Goal: Information Seeking & Learning: Learn about a topic

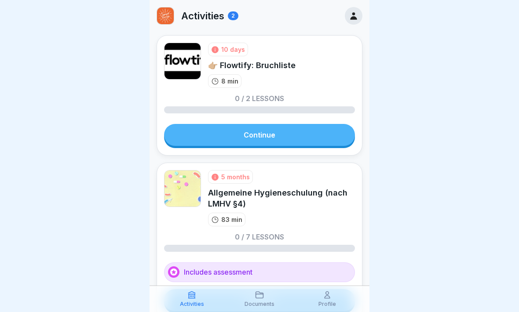
click at [277, 172] on div "5 months Allgemeine Hygieneschulung (nach LMHV §4) 83 min" at bounding box center [281, 198] width 147 height 56
click at [278, 131] on link "Continue" at bounding box center [259, 135] width 191 height 22
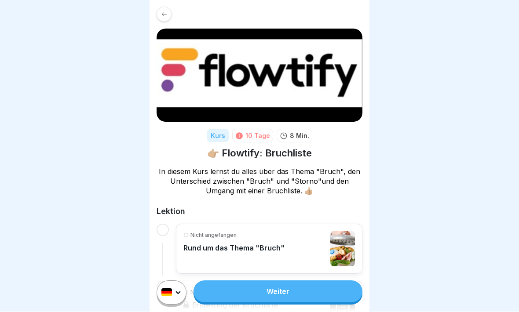
click at [247, 272] on link "Weiter" at bounding box center [277, 292] width 169 height 22
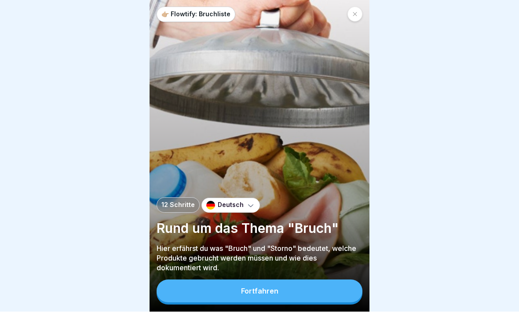
click at [253, 272] on div "Fortfahren" at bounding box center [259, 291] width 37 height 8
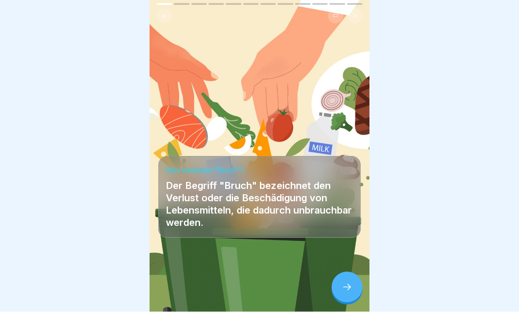
click at [348, 272] on icon at bounding box center [346, 287] width 11 height 11
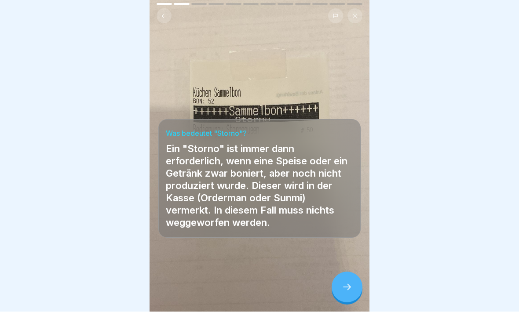
click at [344, 272] on icon at bounding box center [346, 287] width 11 height 11
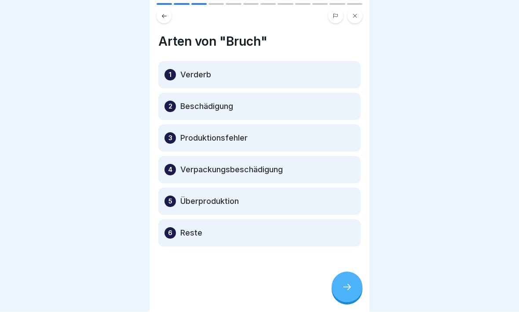
click at [347, 272] on div at bounding box center [346, 287] width 31 height 31
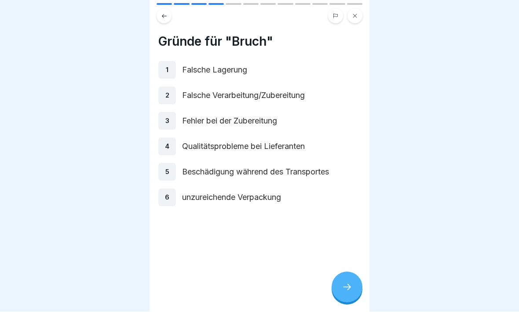
click at [344, 271] on div "Gründe für "Bruch" 1 Falsche Lagerung 2 Falsche Verarbeitung/Zubereitung 3 Fehl…" at bounding box center [259, 156] width 220 height 312
click at [348, 272] on icon at bounding box center [347, 287] width 8 height 6
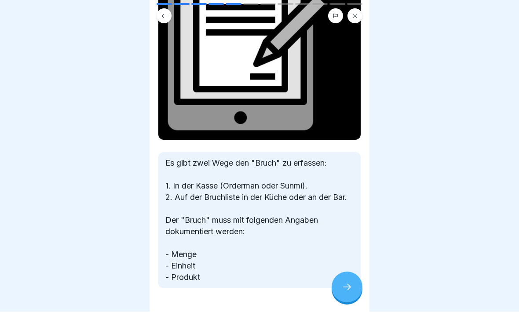
scroll to position [124, 0]
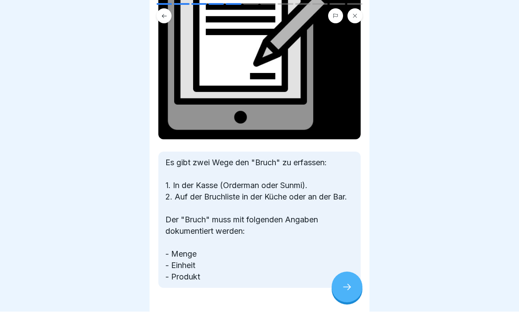
click at [349, 272] on icon at bounding box center [347, 287] width 8 height 6
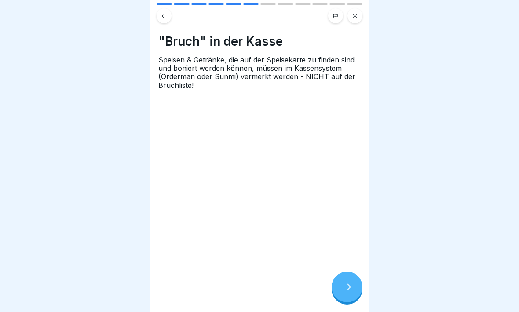
click at [346, 272] on icon at bounding box center [346, 287] width 11 height 11
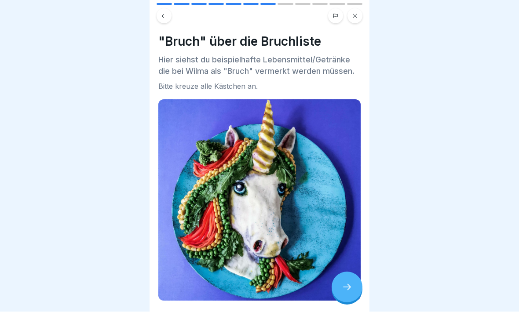
click at [348, 272] on icon at bounding box center [346, 287] width 11 height 11
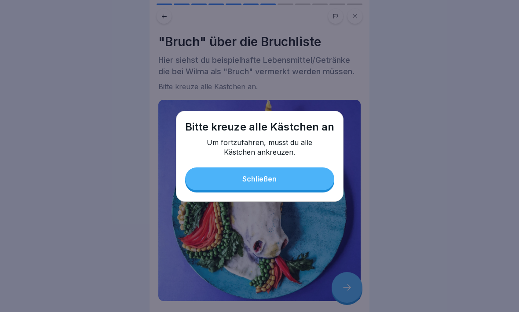
click at [292, 175] on button "Schließen" at bounding box center [259, 178] width 149 height 23
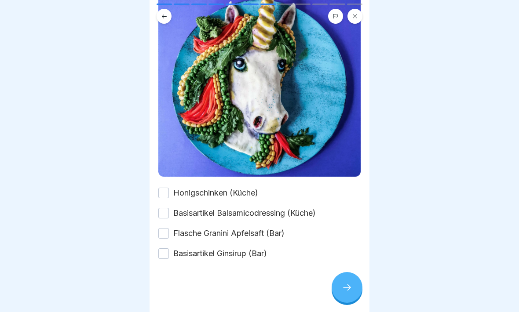
scroll to position [124, 0]
click at [161, 195] on button "Honigschinken (Küche)" at bounding box center [163, 193] width 11 height 11
click at [166, 208] on button "Basisartikel Balsamicodressing (Küche)" at bounding box center [163, 213] width 11 height 11
click at [168, 233] on button "Flasche Granini Apfelsaft (Bar)" at bounding box center [163, 233] width 11 height 11
click at [168, 250] on button "Basisartikel Ginsirup (Bar)" at bounding box center [163, 253] width 11 height 11
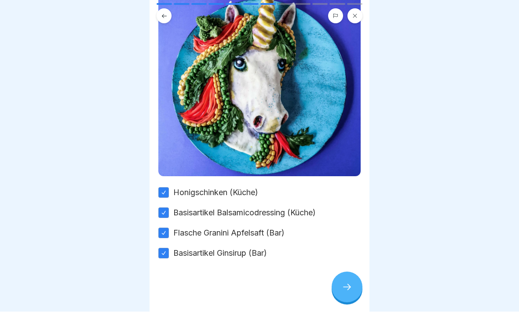
click at [352, 272] on icon at bounding box center [346, 287] width 11 height 11
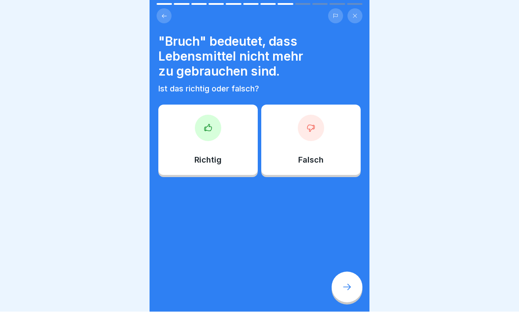
click at [209, 128] on icon at bounding box center [207, 128] width 9 height 9
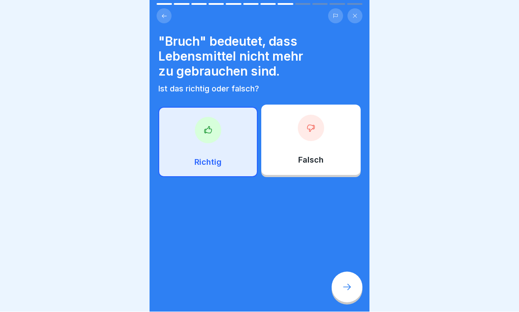
click at [351, 272] on div at bounding box center [346, 287] width 31 height 31
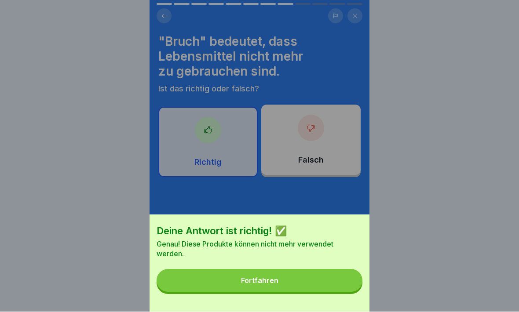
click at [338, 272] on button "Fortfahren" at bounding box center [259, 280] width 206 height 23
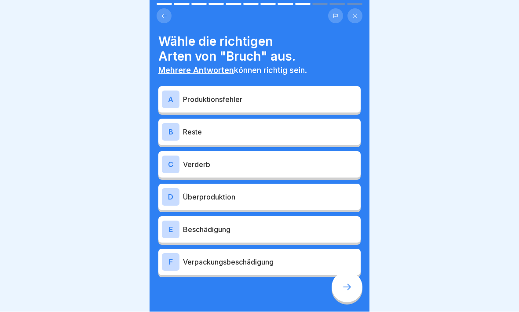
click at [170, 93] on div "A" at bounding box center [171, 100] width 18 height 18
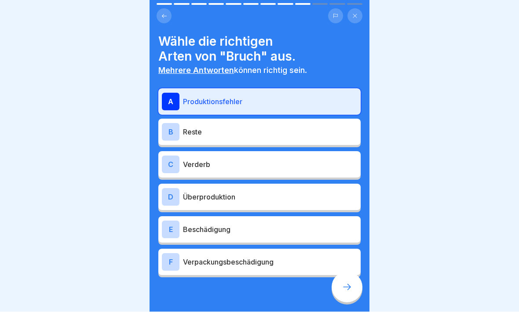
click at [169, 131] on div "B" at bounding box center [171, 132] width 18 height 18
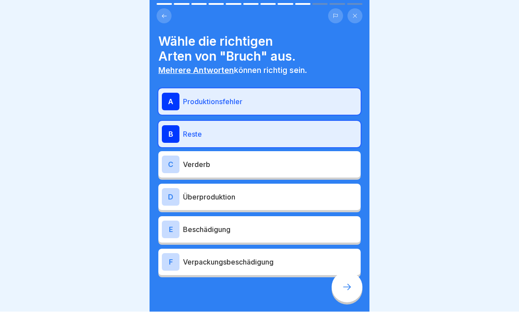
click at [169, 193] on div "D" at bounding box center [171, 198] width 18 height 18
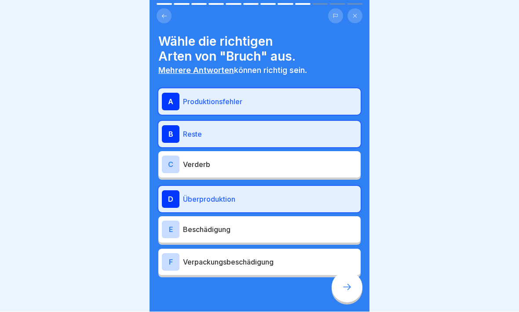
click at [174, 259] on div "F" at bounding box center [171, 263] width 18 height 18
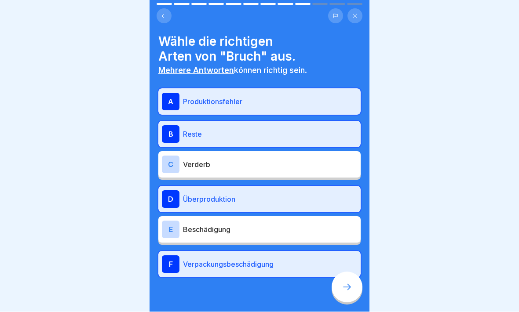
click at [345, 272] on icon at bounding box center [346, 287] width 11 height 11
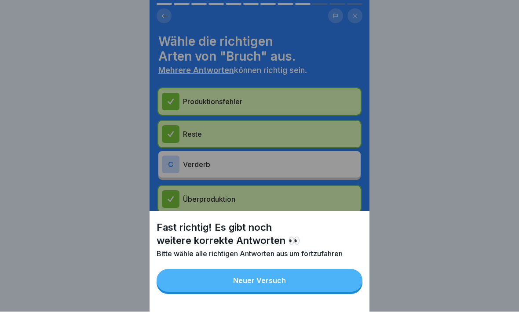
click at [321, 272] on button "Neuer Versuch" at bounding box center [259, 280] width 206 height 23
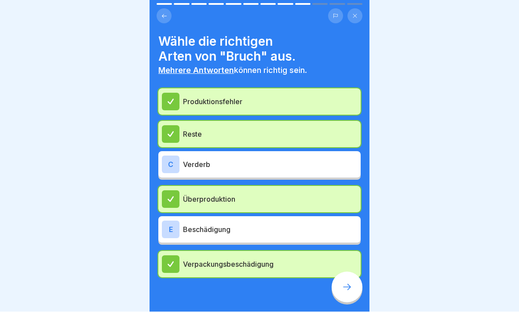
click at [170, 226] on div "E" at bounding box center [171, 230] width 18 height 18
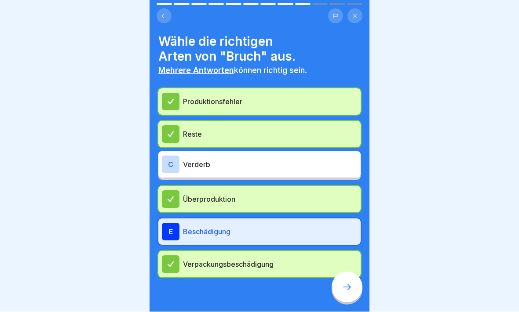
click at [351, 272] on icon at bounding box center [346, 287] width 11 height 11
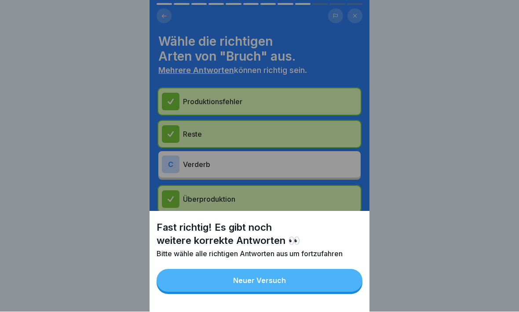
click at [325, 272] on button "Neuer Versuch" at bounding box center [259, 280] width 206 height 23
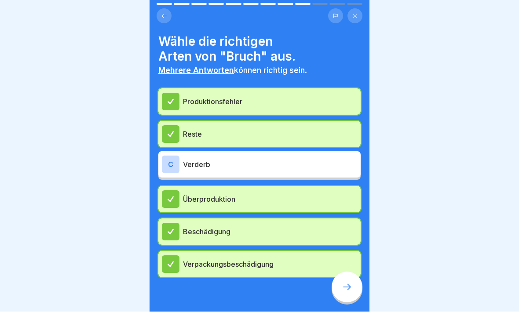
click at [167, 165] on div "C" at bounding box center [171, 165] width 18 height 18
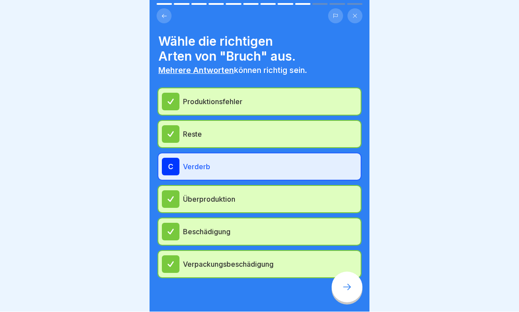
click at [351, 272] on icon at bounding box center [346, 287] width 11 height 11
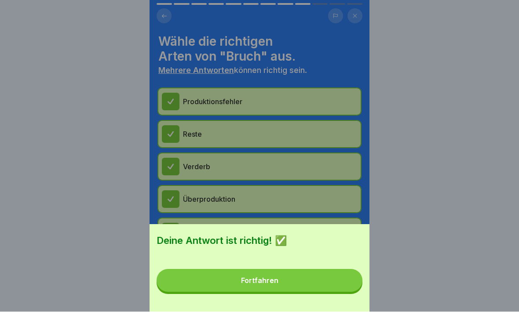
click at [333, 272] on button "Fortfahren" at bounding box center [259, 280] width 206 height 23
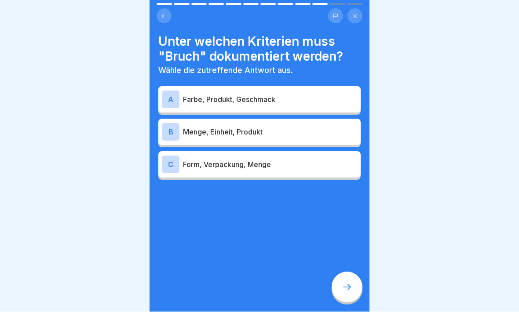
click at [170, 127] on div "B" at bounding box center [171, 132] width 18 height 18
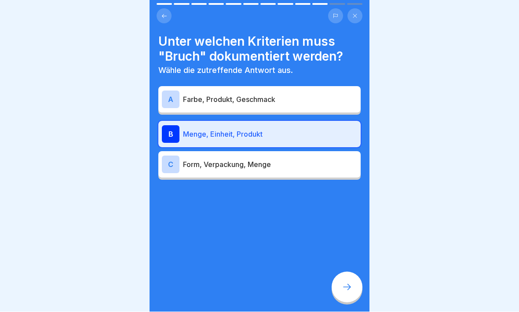
click at [350, 272] on div at bounding box center [346, 287] width 31 height 31
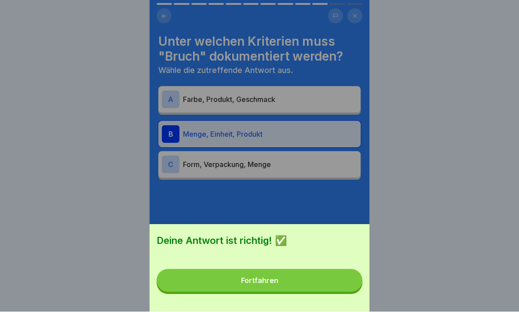
click at [321, 272] on button "Fortfahren" at bounding box center [259, 280] width 206 height 23
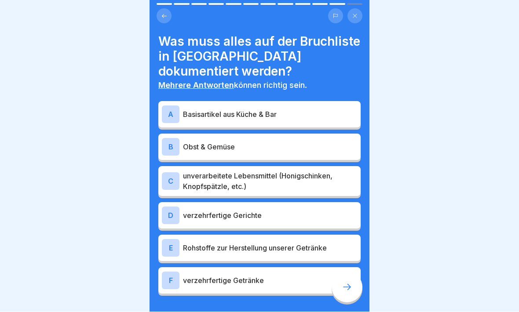
click at [170, 106] on div "A" at bounding box center [171, 115] width 18 height 18
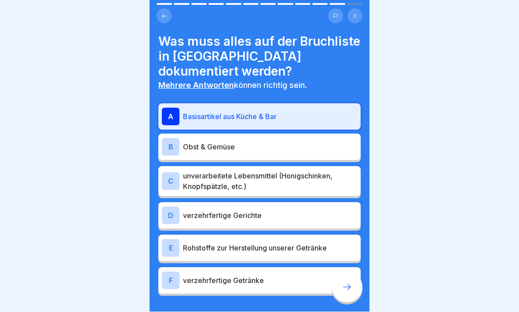
click at [174, 173] on div "C" at bounding box center [171, 182] width 18 height 18
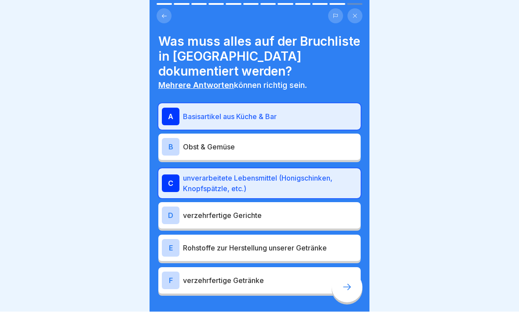
click at [344, 272] on icon at bounding box center [346, 287] width 11 height 11
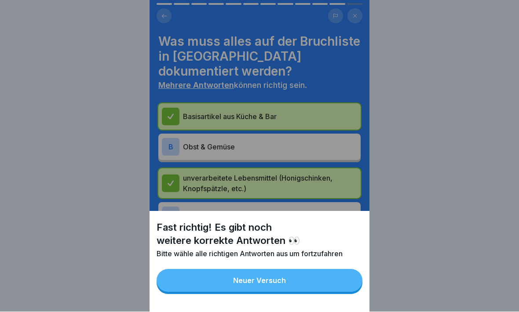
click at [317, 272] on button "Neuer Versuch" at bounding box center [259, 280] width 206 height 23
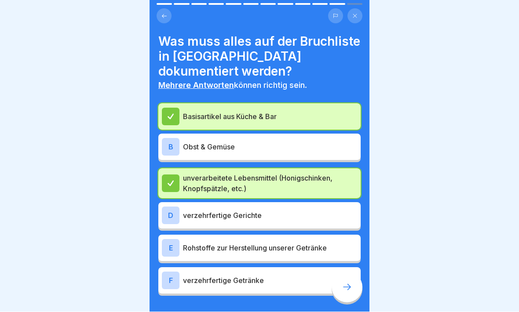
click at [170, 240] on div "E" at bounding box center [171, 249] width 18 height 18
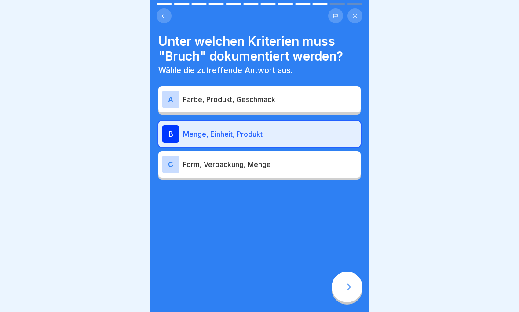
click at [348, 272] on icon at bounding box center [347, 287] width 8 height 6
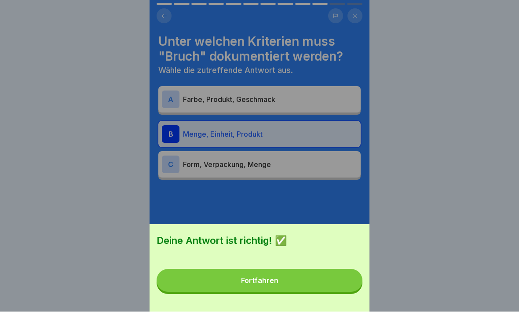
click at [331, 272] on button "Fortfahren" at bounding box center [259, 280] width 206 height 23
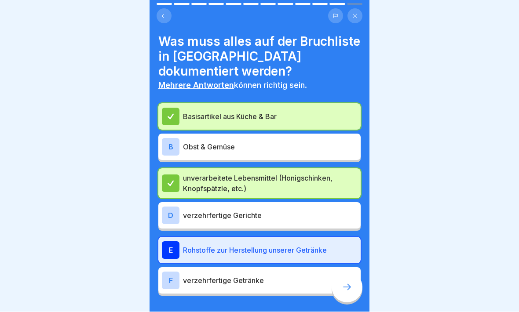
click at [172, 272] on div "F" at bounding box center [171, 281] width 18 height 18
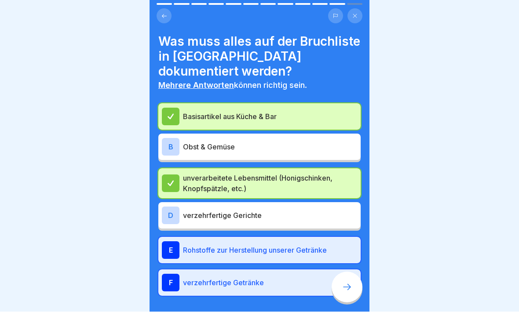
click at [348, 272] on icon at bounding box center [347, 287] width 8 height 6
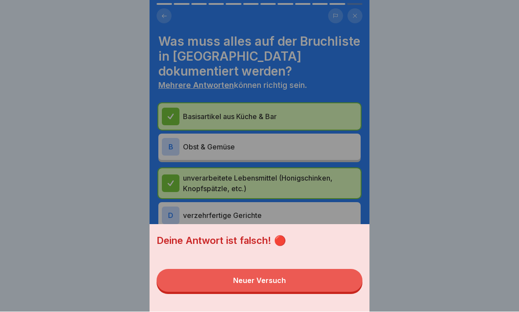
click at [327, 272] on button "Neuer Versuch" at bounding box center [259, 280] width 206 height 23
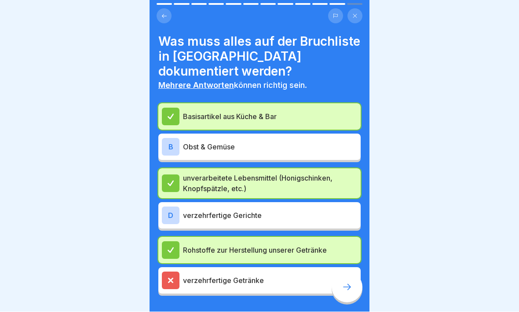
click at [172, 207] on div "D" at bounding box center [171, 216] width 18 height 18
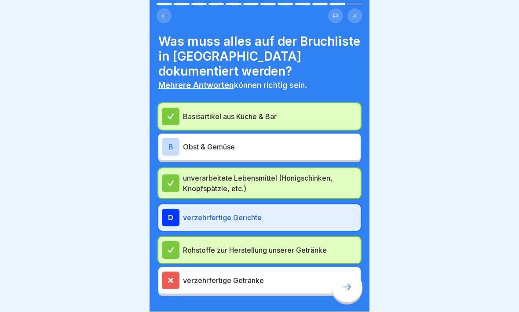
click at [347, 272] on icon at bounding box center [346, 287] width 11 height 11
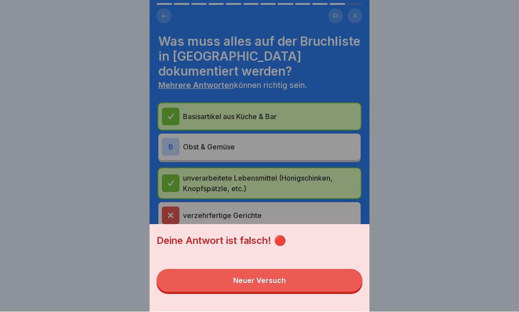
click at [290, 272] on button "Neuer Versuch" at bounding box center [259, 280] width 206 height 23
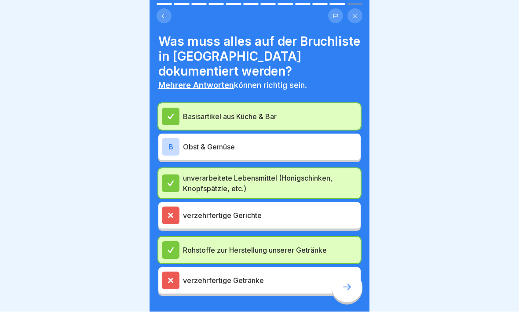
click at [168, 138] on div "B" at bounding box center [171, 147] width 18 height 18
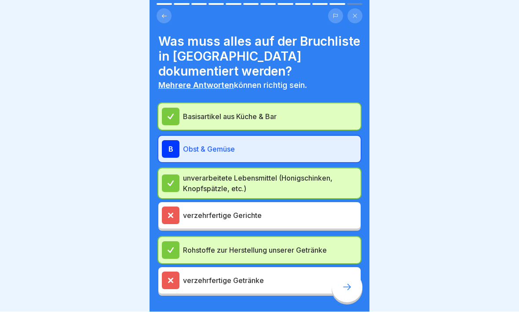
click at [348, 272] on icon at bounding box center [347, 287] width 8 height 6
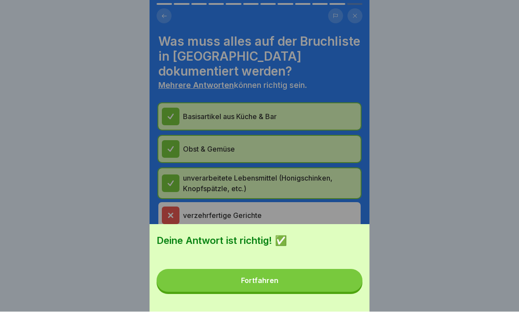
click at [331, 271] on button "Fortfahren" at bounding box center [259, 280] width 206 height 23
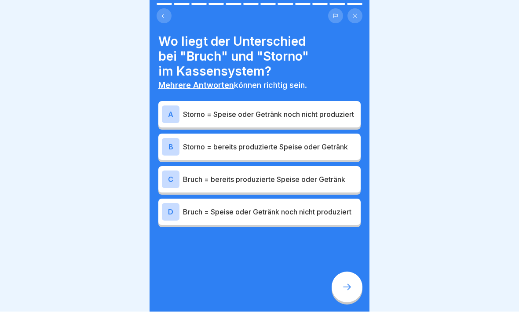
click at [169, 113] on div "A" at bounding box center [171, 115] width 18 height 18
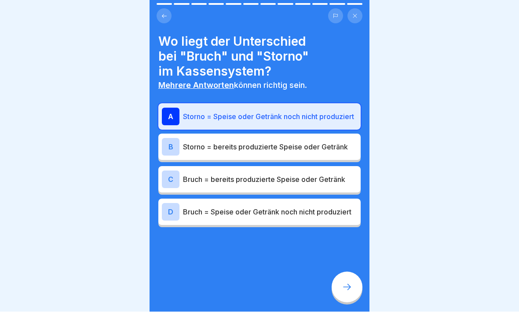
click at [348, 272] on icon at bounding box center [347, 287] width 8 height 6
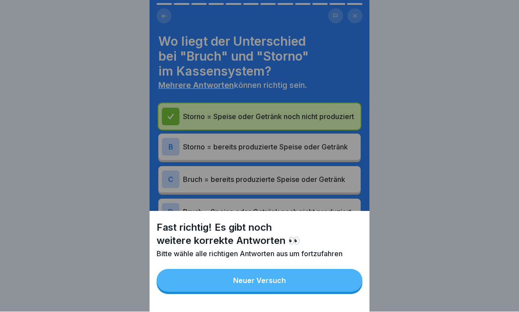
click at [330, 272] on button "Neuer Versuch" at bounding box center [259, 280] width 206 height 23
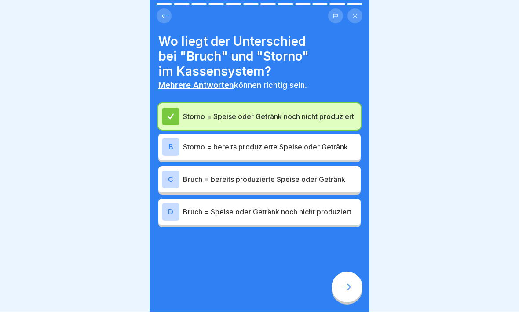
click at [168, 209] on div "D" at bounding box center [171, 212] width 18 height 18
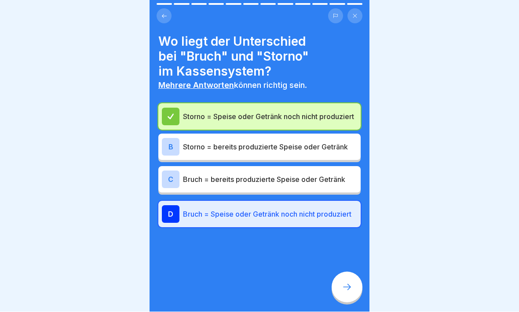
click at [350, 272] on icon at bounding box center [346, 287] width 11 height 11
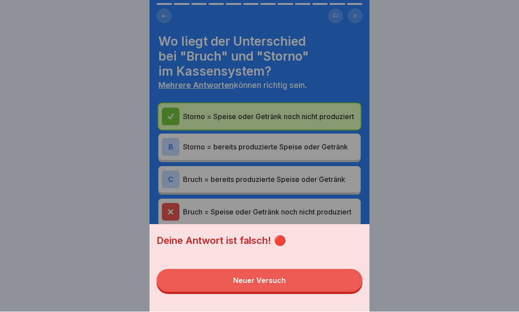
click at [341, 272] on button "Neuer Versuch" at bounding box center [259, 280] width 206 height 23
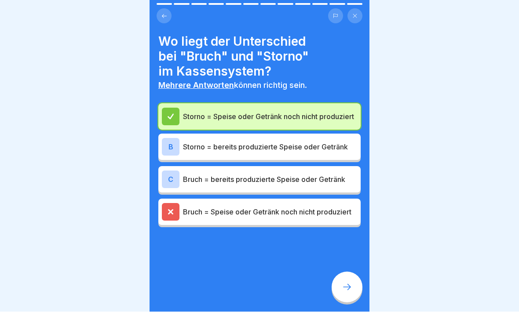
click at [168, 169] on div "C Bruch = bereits produzierte Speise oder Getränk" at bounding box center [259, 180] width 202 height 26
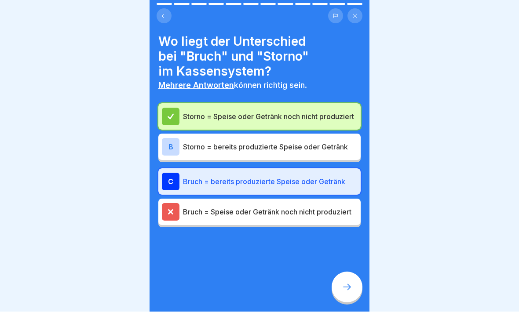
click at [348, 272] on icon at bounding box center [346, 287] width 11 height 11
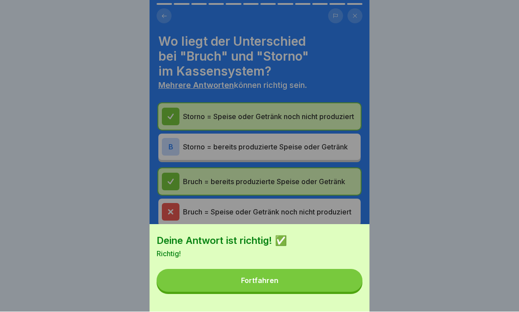
click at [334, 272] on button "Fortfahren" at bounding box center [259, 280] width 206 height 23
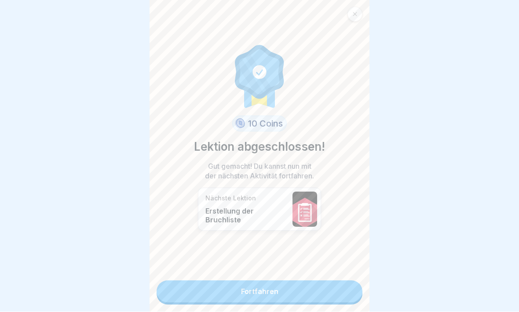
click at [325, 272] on link "Fortfahren" at bounding box center [259, 292] width 206 height 22
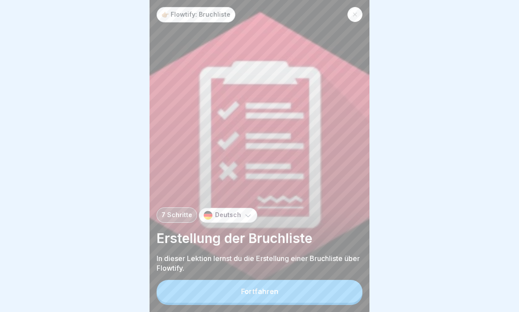
click at [331, 272] on button "Fortfahren" at bounding box center [259, 291] width 206 height 23
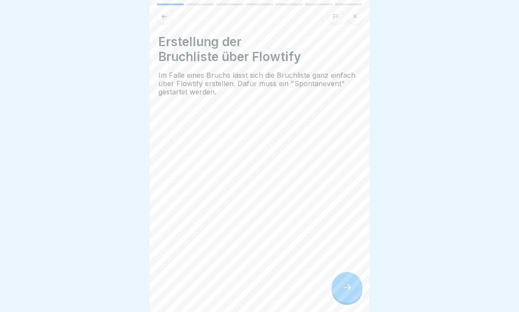
click at [349, 272] on div at bounding box center [346, 287] width 31 height 31
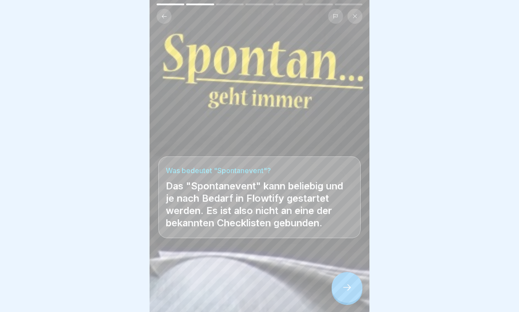
click at [346, 272] on icon at bounding box center [346, 287] width 11 height 11
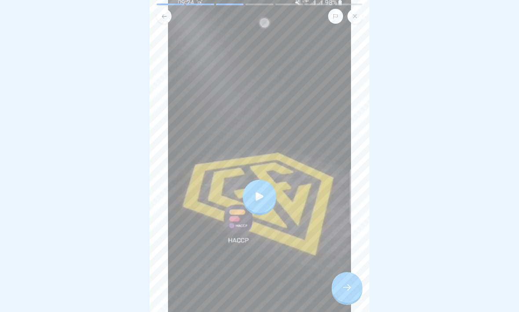
scroll to position [107, 0]
click at [253, 196] on div at bounding box center [259, 197] width 33 height 33
click at [352, 272] on icon at bounding box center [346, 287] width 11 height 11
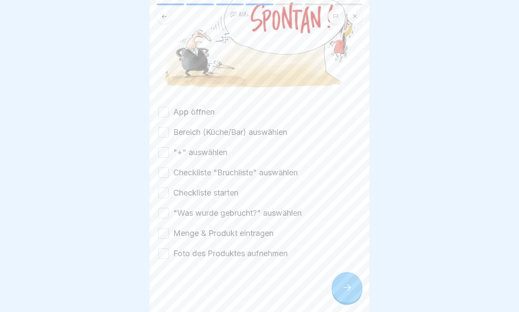
scroll to position [113, 0]
click at [162, 113] on button "App öffnen" at bounding box center [163, 112] width 11 height 11
click at [164, 133] on button "Bereich (Küche/Bar) auswählen" at bounding box center [163, 132] width 11 height 11
click at [164, 149] on button ""+" auswählen" at bounding box center [163, 152] width 11 height 11
click at [164, 173] on button "Checkliste "Bruchliste" auswählen" at bounding box center [163, 172] width 11 height 11
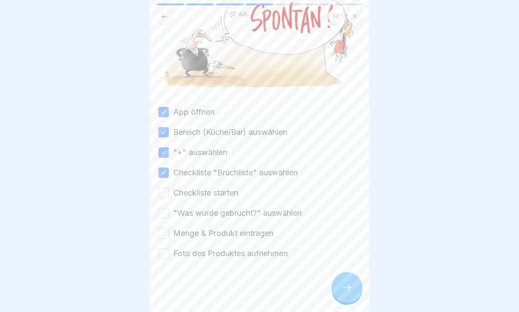
click at [167, 195] on button "Checkliste starten" at bounding box center [163, 193] width 11 height 11
click at [166, 236] on button "Menge & Produkt eintragen" at bounding box center [163, 233] width 11 height 11
click at [165, 209] on button ""Was wurde gebrucht?" auswählen" at bounding box center [163, 213] width 11 height 11
click at [162, 250] on button "Foto des Produktes aufnehmen" at bounding box center [163, 253] width 11 height 11
click at [346, 272] on icon at bounding box center [346, 287] width 11 height 11
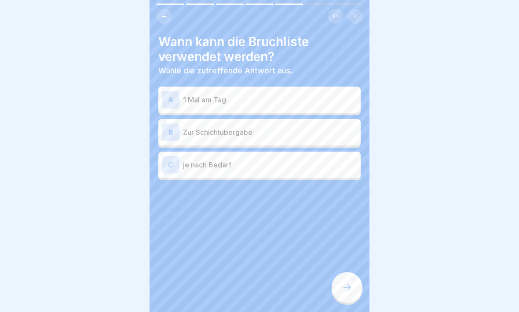
click at [170, 99] on div "A" at bounding box center [171, 100] width 18 height 18
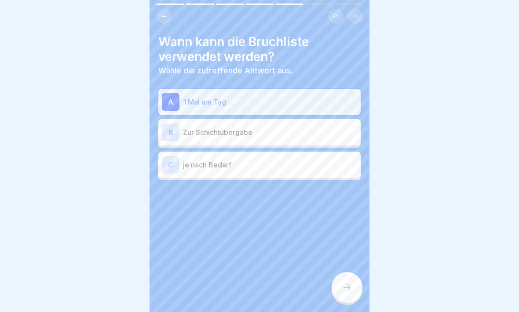
click at [349, 272] on div at bounding box center [346, 287] width 31 height 31
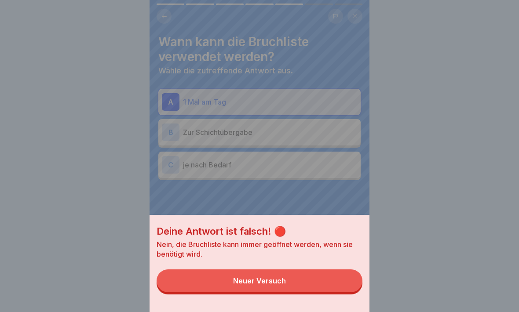
click at [335, 272] on button "Neuer Versuch" at bounding box center [259, 280] width 206 height 23
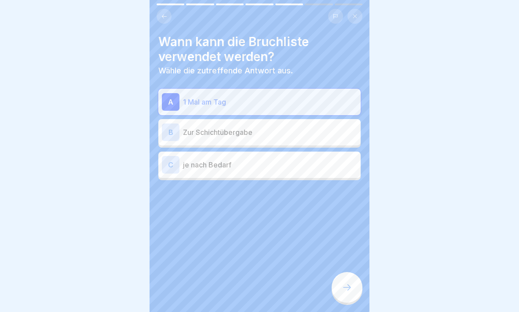
click at [164, 126] on div "B" at bounding box center [171, 132] width 18 height 18
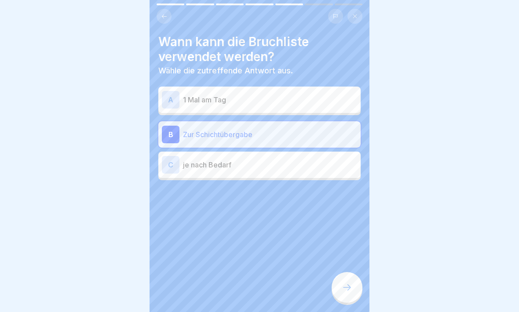
click at [353, 272] on div at bounding box center [346, 287] width 31 height 31
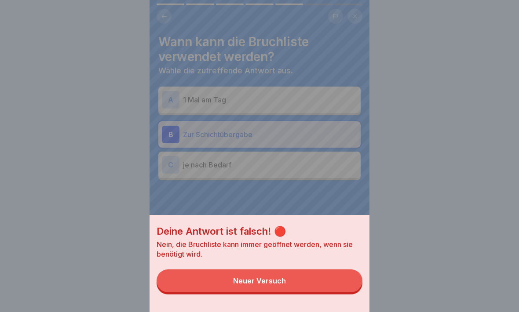
click at [338, 272] on button "Neuer Versuch" at bounding box center [259, 280] width 206 height 23
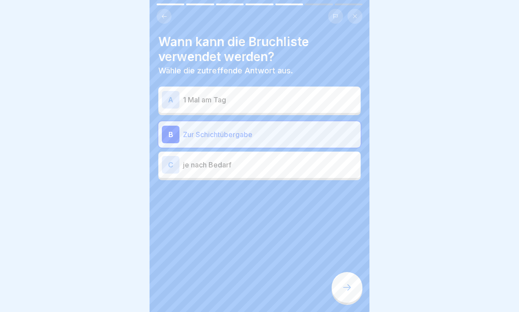
click at [168, 165] on div "C" at bounding box center [171, 165] width 18 height 18
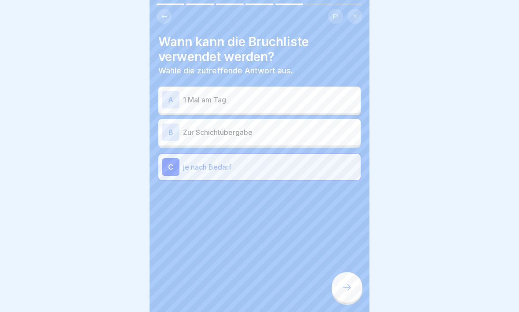
click at [345, 272] on icon at bounding box center [346, 287] width 11 height 11
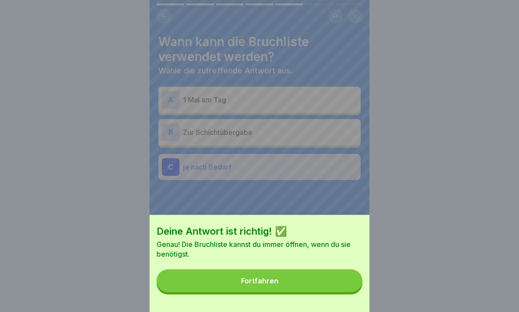
click at [339, 272] on button "Fortfahren" at bounding box center [259, 280] width 206 height 23
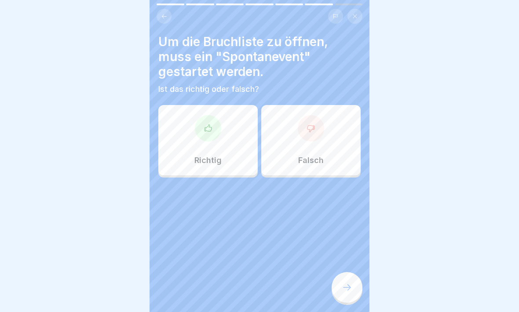
click at [203, 121] on div at bounding box center [208, 128] width 26 height 26
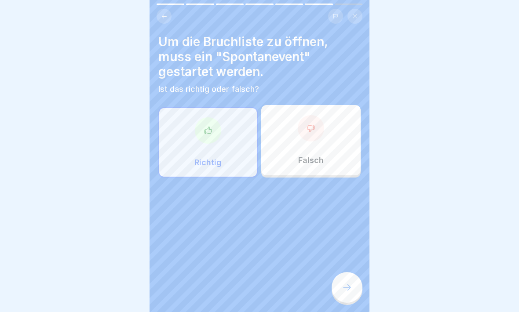
click at [350, 272] on div at bounding box center [346, 287] width 31 height 31
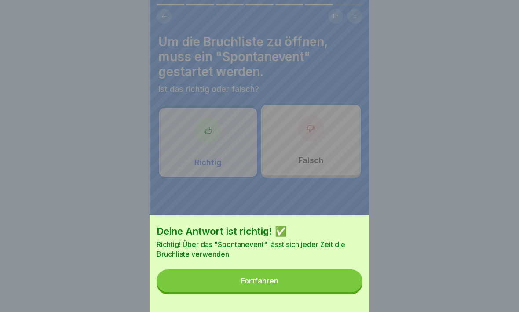
click at [340, 272] on button "Fortfahren" at bounding box center [259, 280] width 206 height 23
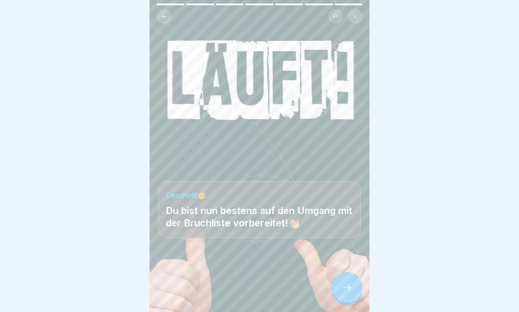
click at [351, 272] on div at bounding box center [346, 287] width 31 height 31
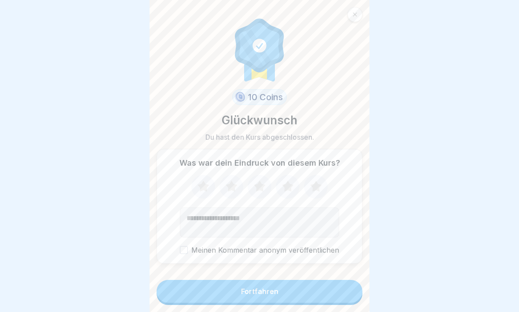
click at [201, 189] on icon at bounding box center [202, 186] width 11 height 11
click at [232, 187] on icon at bounding box center [230, 186] width 11 height 11
click at [292, 186] on icon at bounding box center [287, 186] width 11 height 11
click at [259, 187] on icon at bounding box center [259, 186] width 11 height 11
click at [292, 181] on icon at bounding box center [287, 186] width 23 height 23
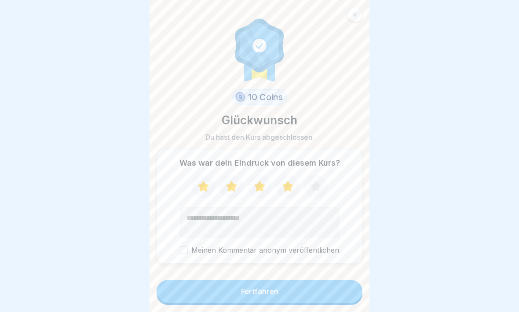
click at [293, 272] on button "Fortfahren" at bounding box center [259, 291] width 206 height 23
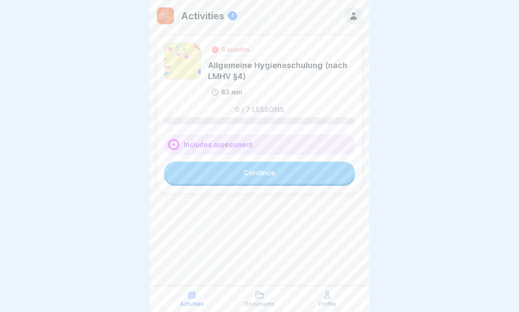
click at [292, 175] on link "Continue" at bounding box center [259, 173] width 191 height 22
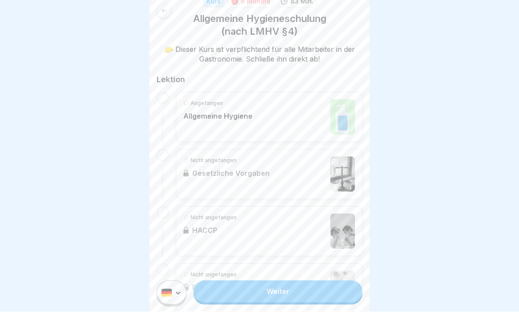
scroll to position [134, 0]
click at [272, 118] on div "Angefangen Allgemeine Hygiene" at bounding box center [268, 117] width 171 height 35
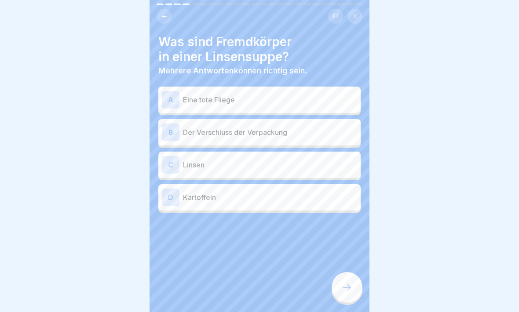
click at [169, 201] on div "D" at bounding box center [171, 198] width 18 height 18
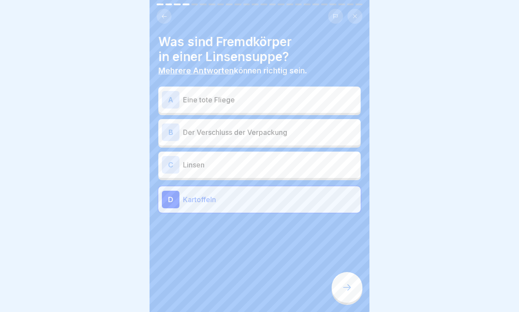
click at [169, 94] on div "A" at bounding box center [171, 100] width 18 height 18
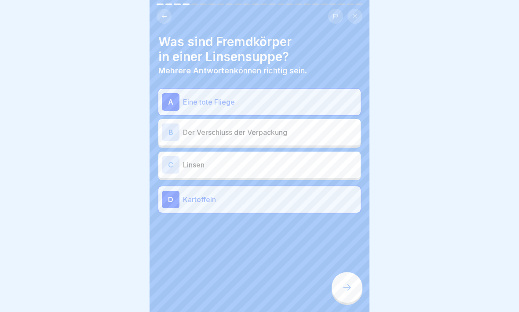
click at [347, 272] on icon at bounding box center [346, 287] width 11 height 11
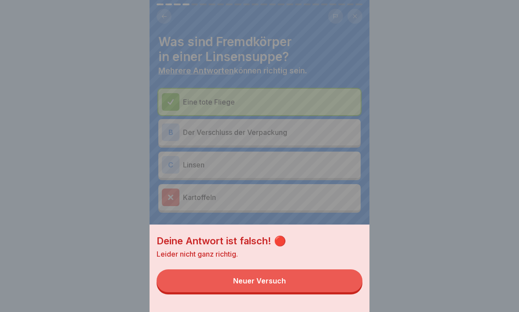
click at [302, 272] on button "Neuer Versuch" at bounding box center [259, 280] width 206 height 23
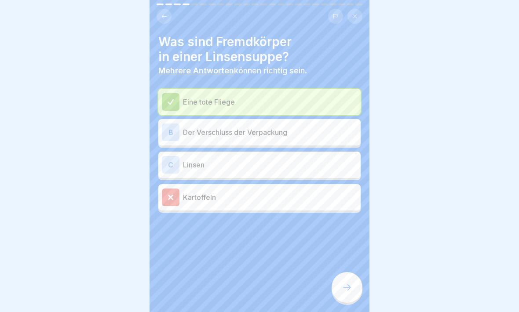
click at [173, 162] on div "C" at bounding box center [171, 165] width 18 height 18
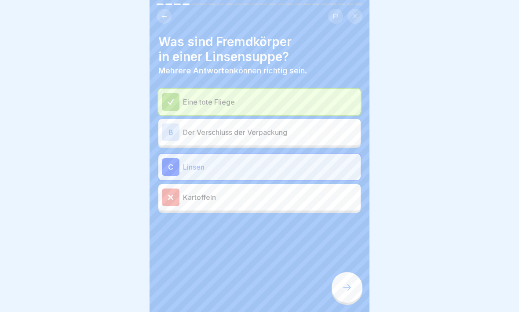
click at [348, 272] on div at bounding box center [346, 287] width 31 height 31
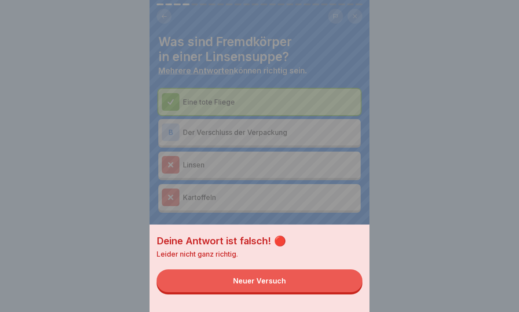
click at [328, 272] on button "Neuer Versuch" at bounding box center [259, 280] width 206 height 23
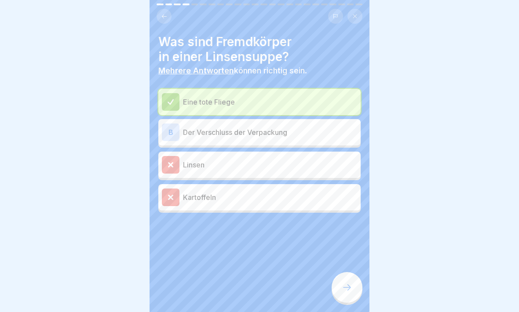
click at [165, 122] on div "B Der Verschluss der Verpackung" at bounding box center [259, 132] width 202 height 26
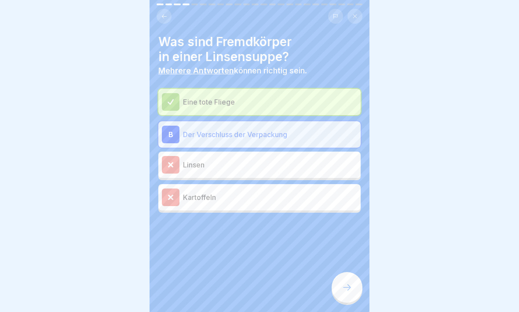
click at [342, 272] on icon at bounding box center [346, 287] width 11 height 11
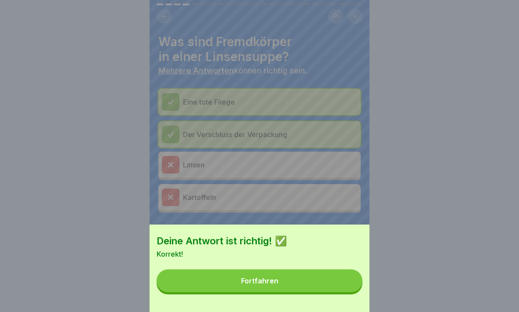
click at [327, 272] on button "Fortfahren" at bounding box center [259, 280] width 206 height 23
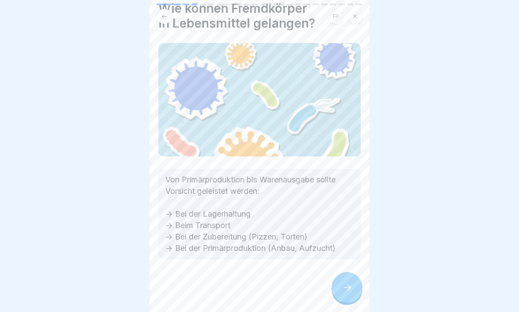
scroll to position [33, 0]
click at [345, 272] on icon at bounding box center [346, 287] width 11 height 11
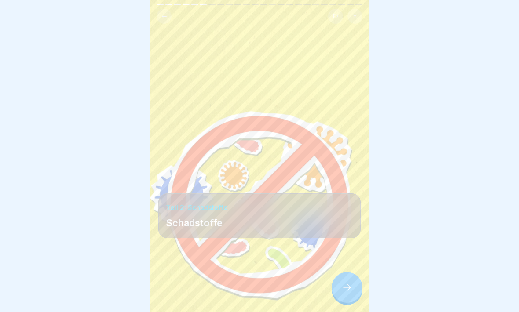
click at [348, 272] on icon at bounding box center [346, 287] width 11 height 11
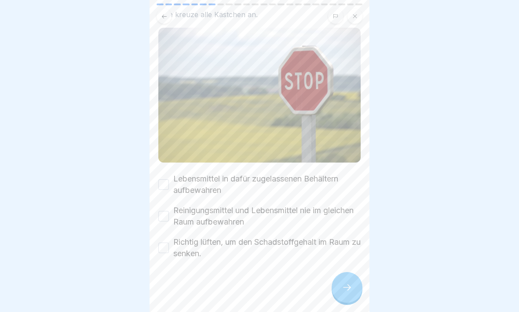
scroll to position [64, 0]
click at [166, 188] on button "Lebensmittel in dafür zugelassenen Behältern aufbewahren" at bounding box center [163, 184] width 11 height 11
click at [167, 216] on button "Reinigungsmittel und Lebensmittel nie im gleichen Raum aufbewahren" at bounding box center [163, 216] width 11 height 11
click at [162, 250] on button "Richtig lüften, um den Schadstoffgehalt im Raum zu senken." at bounding box center [163, 248] width 11 height 11
click at [350, 272] on div at bounding box center [346, 287] width 31 height 31
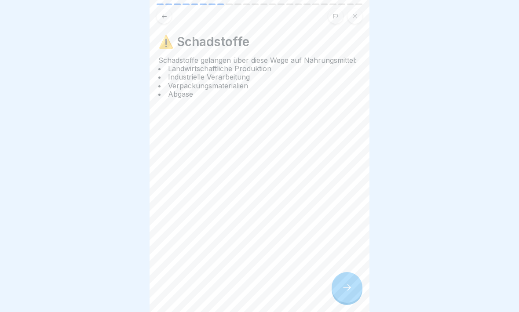
click at [350, 272] on icon at bounding box center [346, 287] width 11 height 11
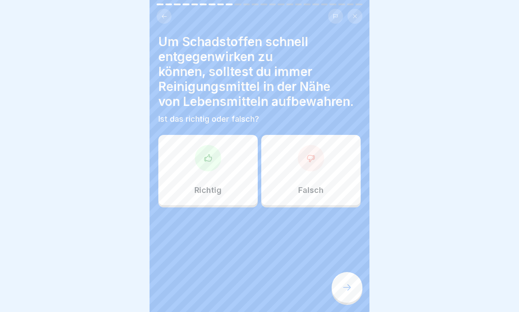
click at [307, 171] on div "Falsch" at bounding box center [310, 170] width 99 height 70
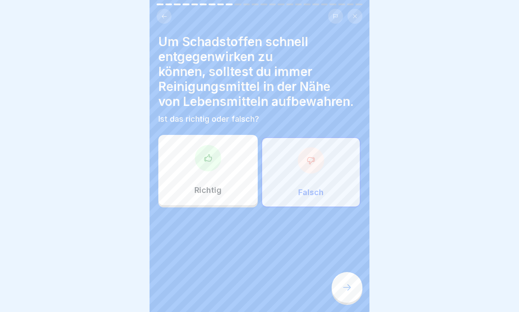
click at [349, 272] on icon at bounding box center [347, 287] width 8 height 6
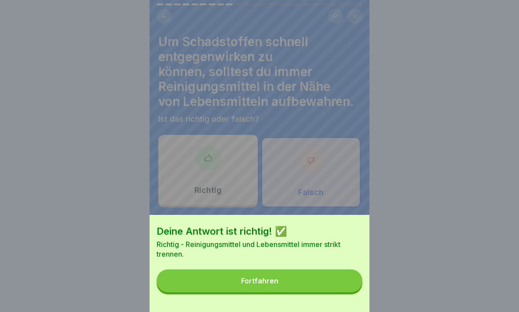
click at [324, 272] on button "Fortfahren" at bounding box center [259, 280] width 206 height 23
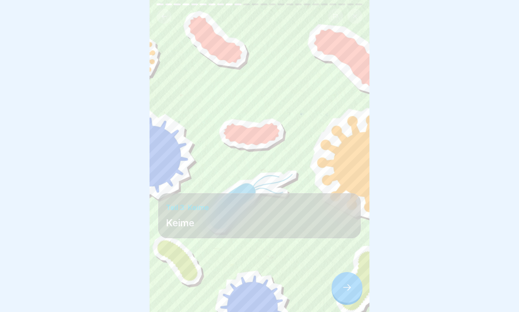
click at [349, 272] on icon at bounding box center [346, 287] width 11 height 11
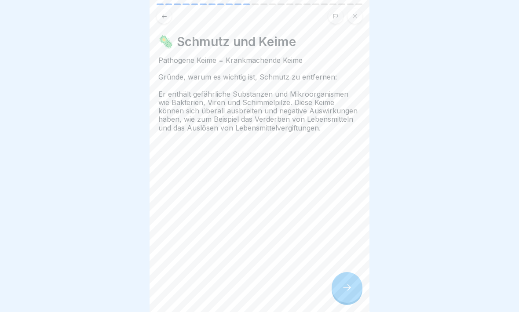
click at [351, 272] on icon at bounding box center [346, 287] width 11 height 11
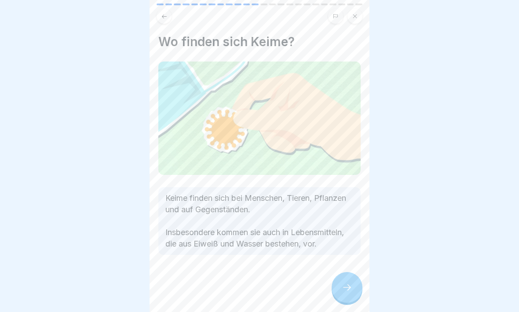
click at [349, 272] on icon at bounding box center [346, 287] width 11 height 11
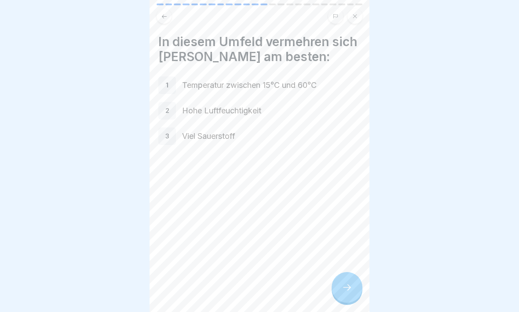
click at [346, 272] on icon at bounding box center [346, 287] width 11 height 11
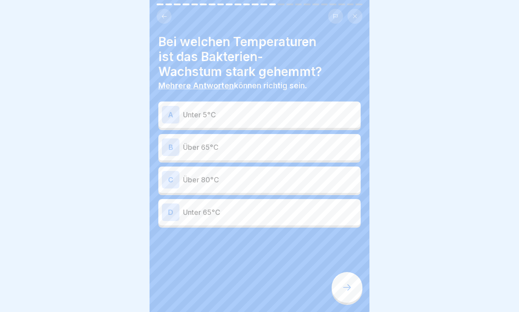
click at [163, 18] on icon at bounding box center [164, 16] width 7 height 7
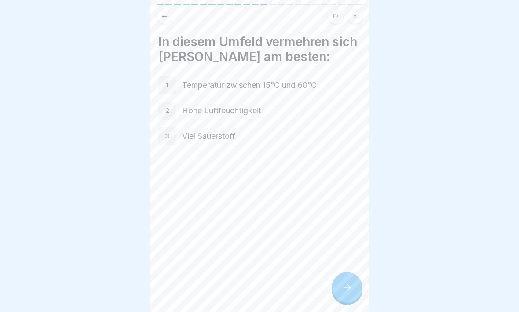
click at [348, 272] on icon at bounding box center [347, 287] width 8 height 6
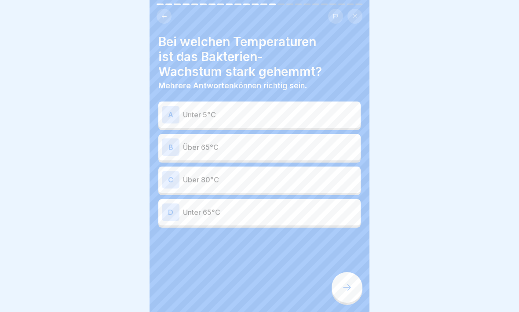
click at [171, 214] on div "D" at bounding box center [171, 212] width 18 height 18
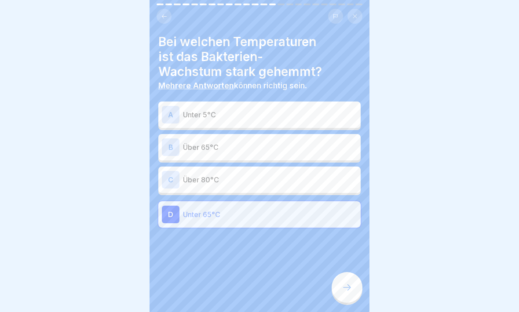
click at [349, 272] on icon at bounding box center [347, 287] width 8 height 6
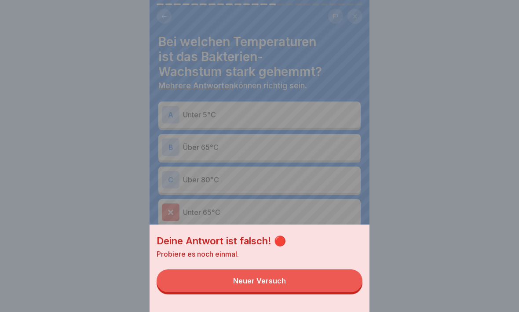
click at [334, 272] on button "Neuer Versuch" at bounding box center [259, 280] width 206 height 23
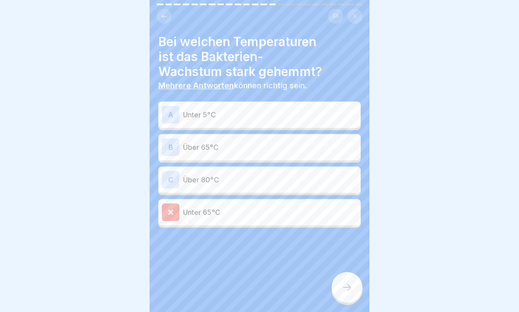
click at [169, 178] on div "C" at bounding box center [171, 180] width 18 height 18
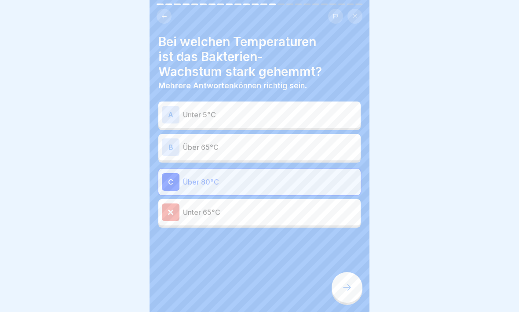
click at [347, 272] on div at bounding box center [346, 287] width 31 height 31
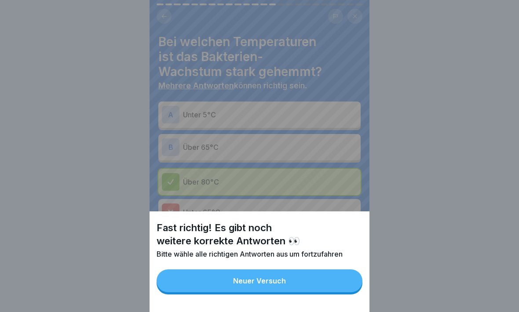
click at [314, 272] on button "Neuer Versuch" at bounding box center [259, 280] width 206 height 23
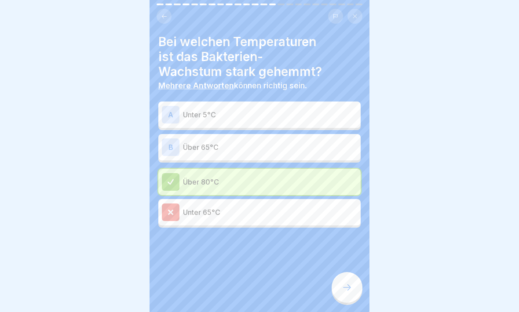
click at [174, 144] on div "B" at bounding box center [171, 147] width 18 height 18
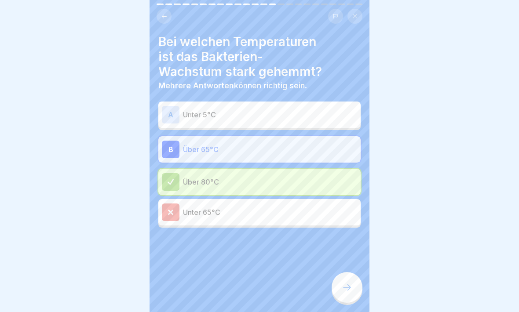
click at [345, 272] on icon at bounding box center [346, 287] width 11 height 11
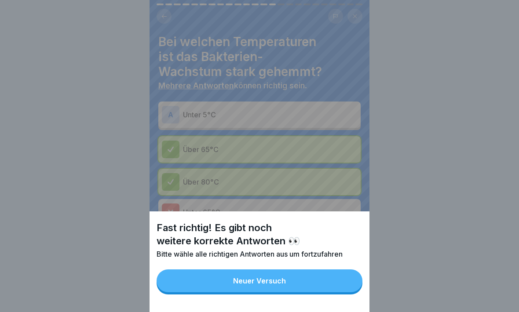
click at [165, 116] on div "Fast richtig! Es gibt noch weitere korrekte Antworten 👀 Bitte wähle alle richti…" at bounding box center [259, 156] width 220 height 312
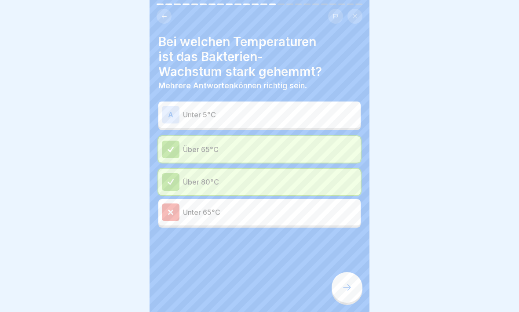
click at [178, 116] on div "A" at bounding box center [171, 115] width 18 height 18
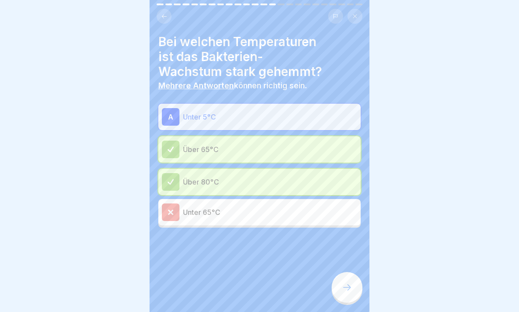
click at [349, 272] on icon at bounding box center [346, 287] width 11 height 11
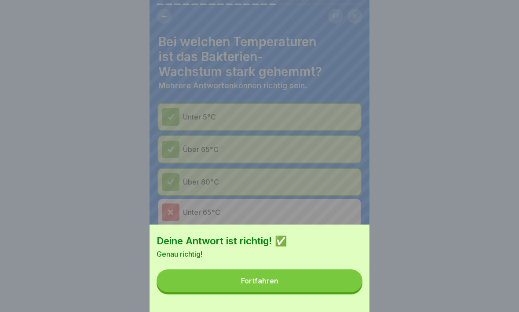
click at [335, 272] on button "Fortfahren" at bounding box center [259, 280] width 206 height 23
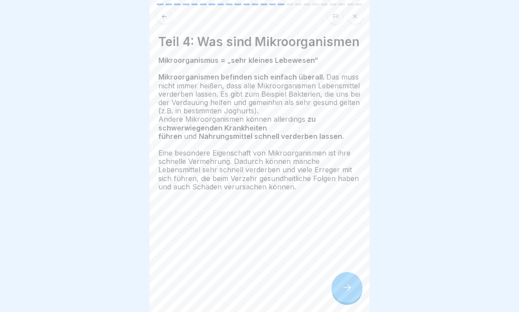
click at [347, 272] on icon at bounding box center [347, 287] width 8 height 6
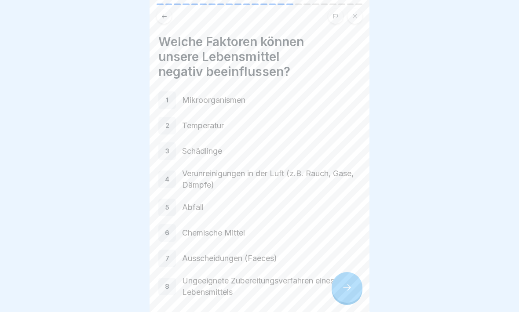
click at [346, 272] on icon at bounding box center [347, 287] width 8 height 6
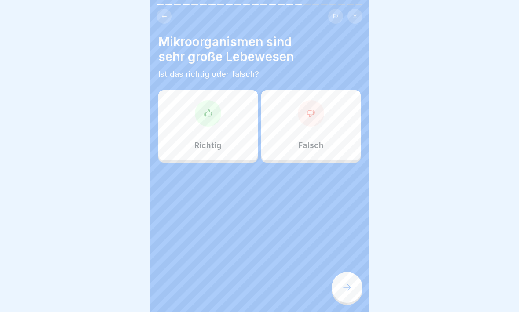
click at [348, 272] on icon at bounding box center [347, 287] width 8 height 6
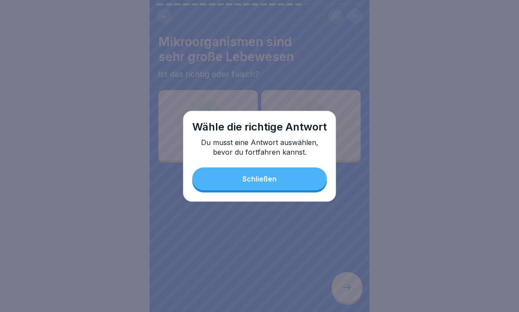
click at [288, 180] on button "Schließen" at bounding box center [259, 178] width 134 height 23
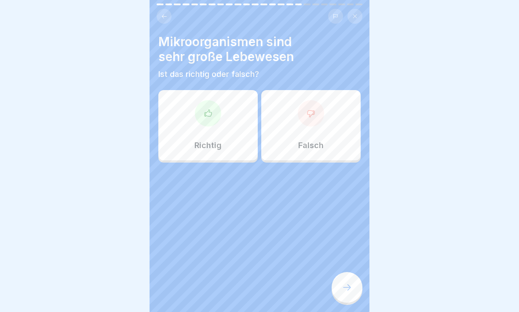
click at [210, 110] on icon at bounding box center [207, 113] width 9 height 9
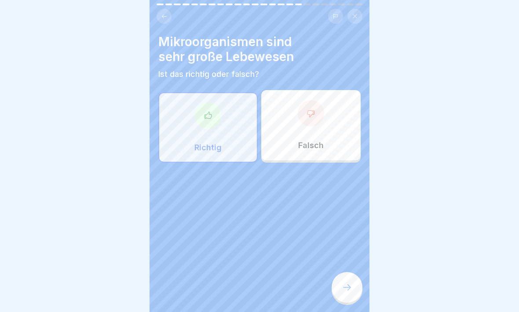
click at [345, 272] on icon at bounding box center [346, 287] width 11 height 11
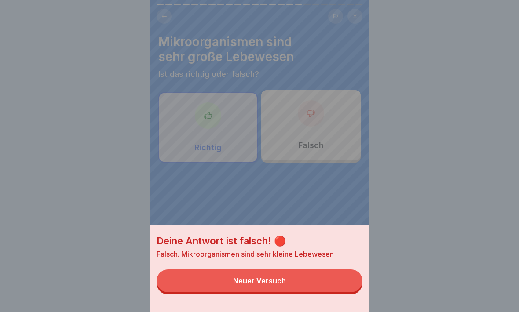
click at [312, 272] on button "Neuer Versuch" at bounding box center [259, 280] width 206 height 23
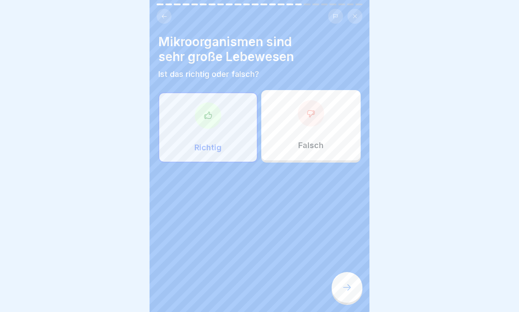
click at [318, 116] on div at bounding box center [311, 113] width 26 height 26
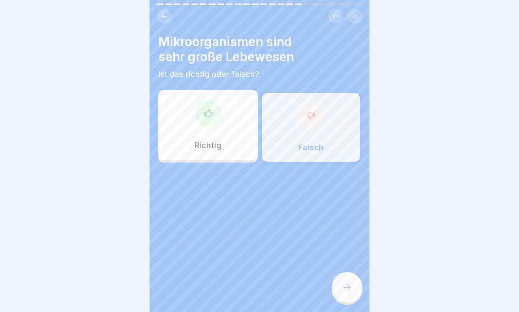
click at [345, 272] on icon at bounding box center [346, 287] width 11 height 11
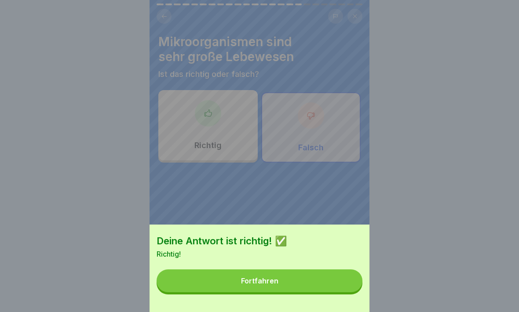
click at [309, 272] on button "Fortfahren" at bounding box center [259, 280] width 206 height 23
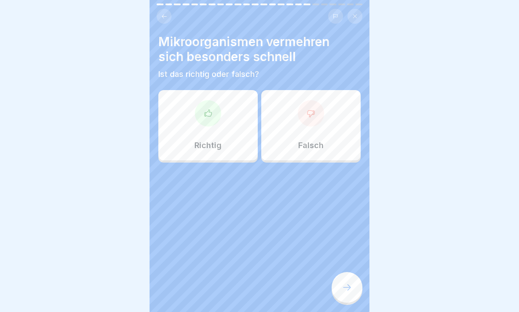
click at [166, 13] on icon at bounding box center [164, 16] width 7 height 7
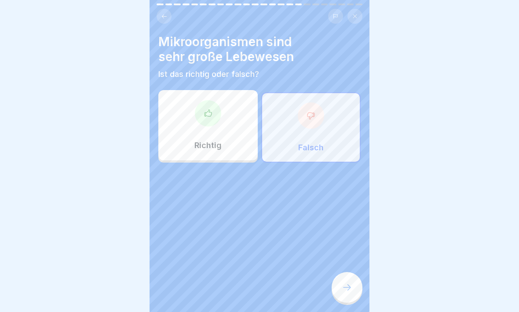
click at [166, 12] on button at bounding box center [163, 16] width 15 height 15
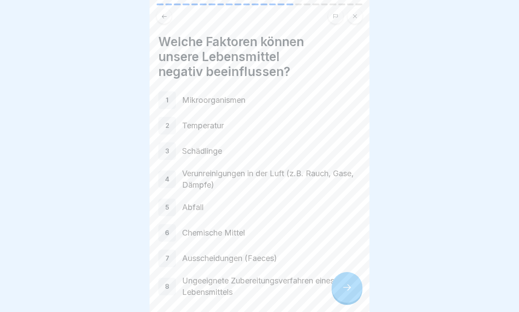
click at [347, 272] on icon at bounding box center [347, 287] width 8 height 6
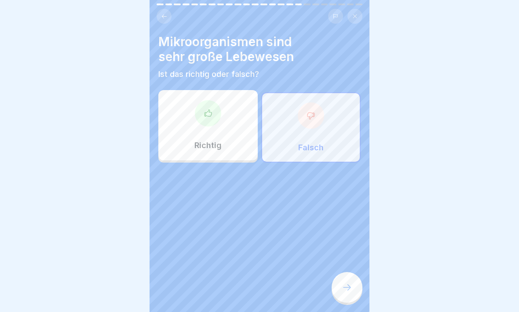
click at [309, 116] on icon at bounding box center [310, 115] width 9 height 9
click at [314, 119] on icon at bounding box center [310, 115] width 9 height 9
click at [349, 272] on icon at bounding box center [346, 287] width 11 height 11
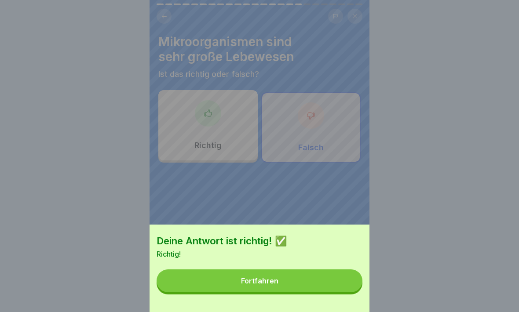
click at [310, 272] on button "Fortfahren" at bounding box center [259, 280] width 206 height 23
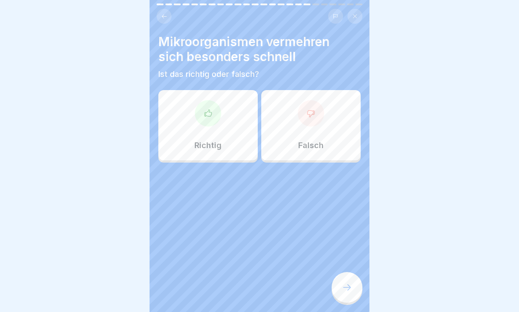
click at [211, 108] on div at bounding box center [208, 113] width 26 height 26
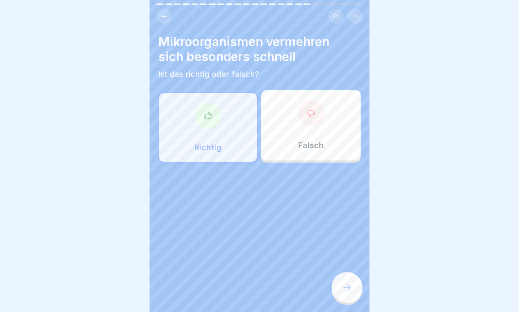
click at [348, 272] on icon at bounding box center [347, 287] width 8 height 6
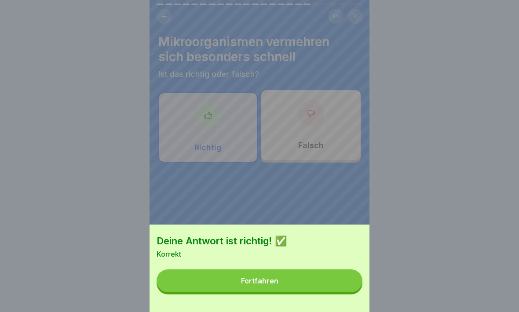
click at [332, 272] on button "Fortfahren" at bounding box center [259, 280] width 206 height 23
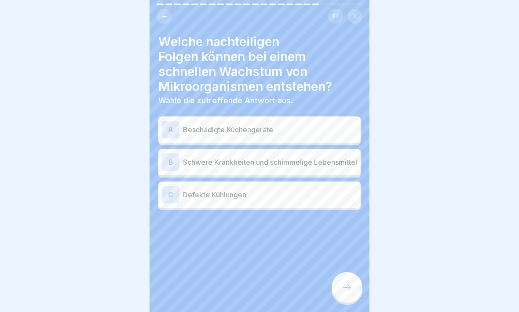
click at [168, 132] on div "A" at bounding box center [171, 130] width 18 height 18
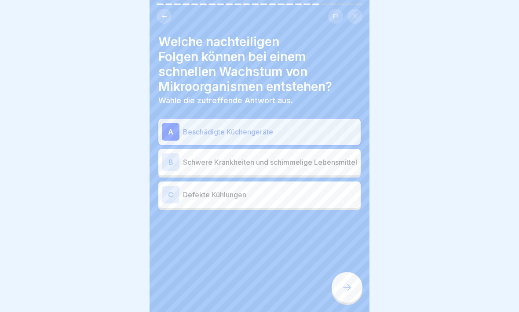
click at [347, 272] on icon at bounding box center [346, 287] width 11 height 11
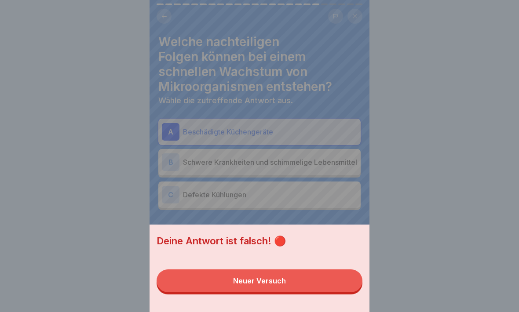
click at [330, 272] on button "Neuer Versuch" at bounding box center [259, 280] width 206 height 23
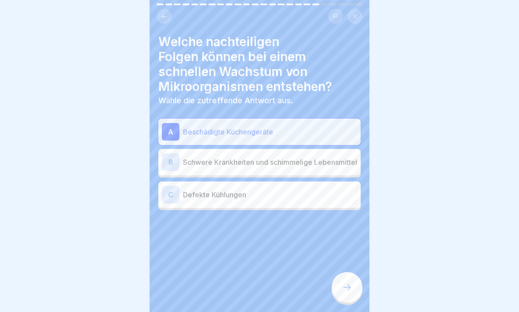
click at [172, 163] on div "B" at bounding box center [171, 162] width 18 height 18
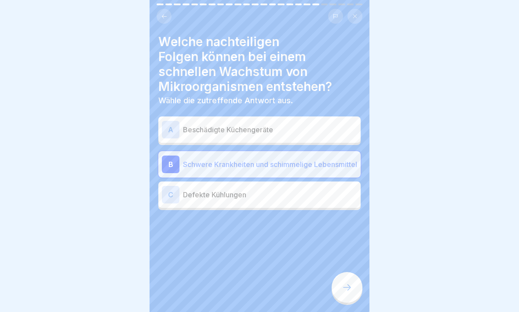
click at [343, 272] on icon at bounding box center [346, 287] width 11 height 11
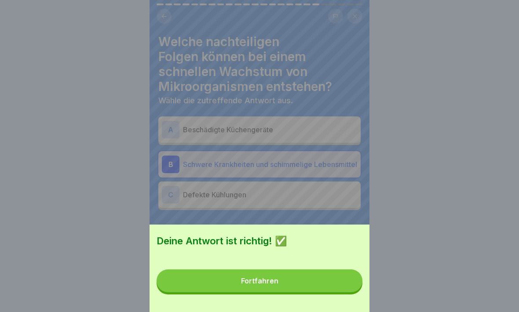
click at [315, 272] on button "Fortfahren" at bounding box center [259, 280] width 206 height 23
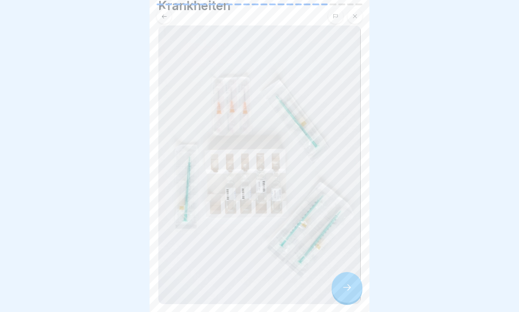
scroll to position [52, 0]
click at [346, 272] on icon at bounding box center [346, 287] width 11 height 11
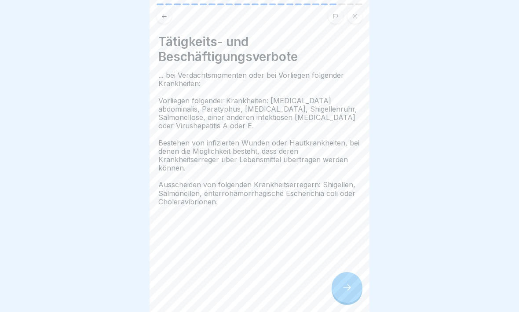
click at [349, 272] on div at bounding box center [346, 287] width 31 height 31
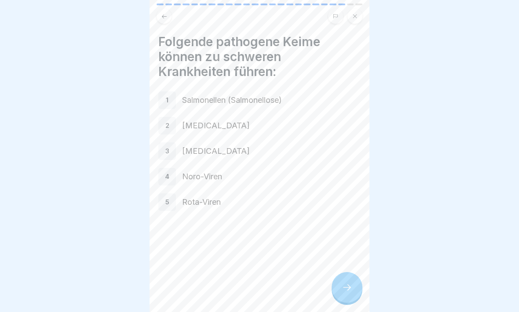
click at [351, 272] on icon at bounding box center [346, 287] width 11 height 11
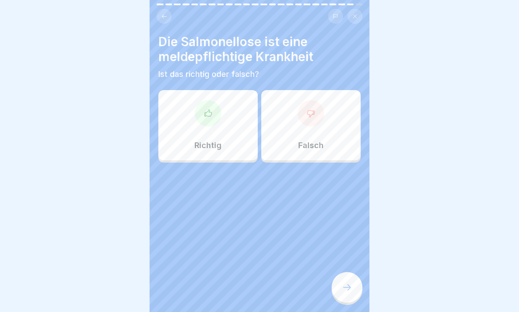
click at [208, 111] on icon at bounding box center [207, 113] width 9 height 9
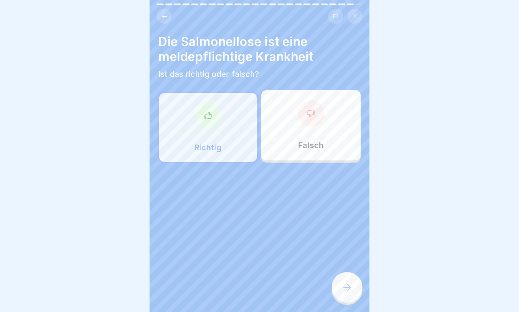
click at [346, 272] on div at bounding box center [346, 287] width 31 height 31
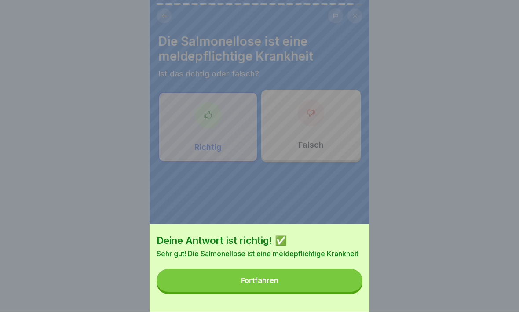
click at [332, 272] on button "Fortfahren" at bounding box center [259, 280] width 206 height 23
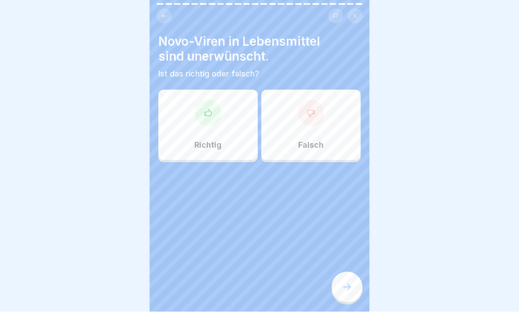
click at [310, 118] on div at bounding box center [311, 113] width 26 height 26
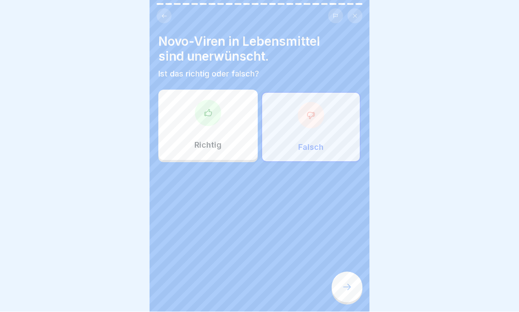
click at [343, 272] on div at bounding box center [346, 287] width 31 height 31
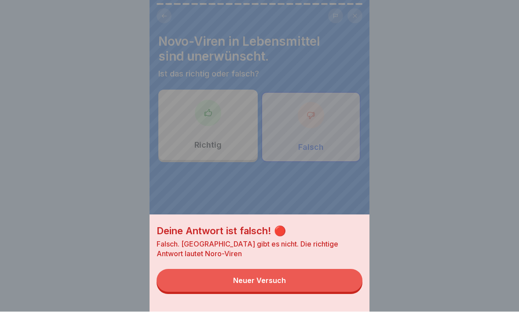
click at [333, 272] on button "Neuer Versuch" at bounding box center [259, 280] width 206 height 23
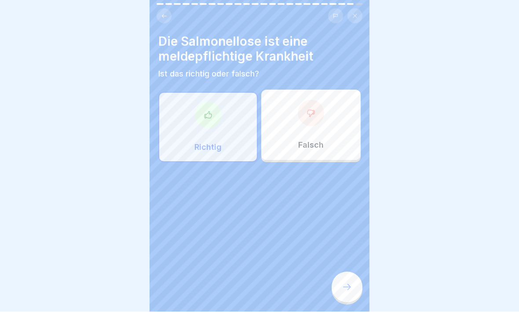
click at [210, 121] on div at bounding box center [208, 115] width 26 height 26
click at [349, 272] on icon at bounding box center [347, 287] width 8 height 6
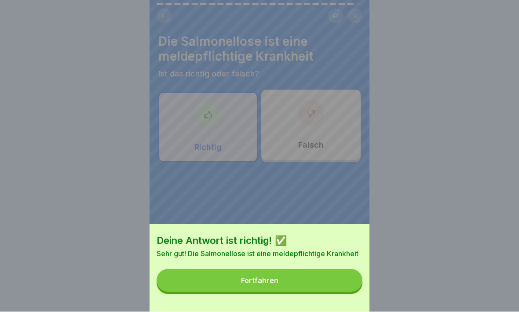
click at [326, 272] on button "Fortfahren" at bounding box center [259, 280] width 206 height 23
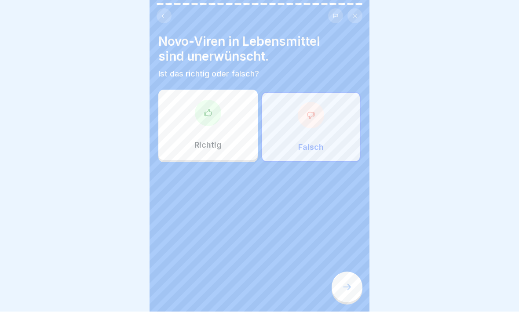
click at [213, 109] on div at bounding box center [208, 113] width 26 height 26
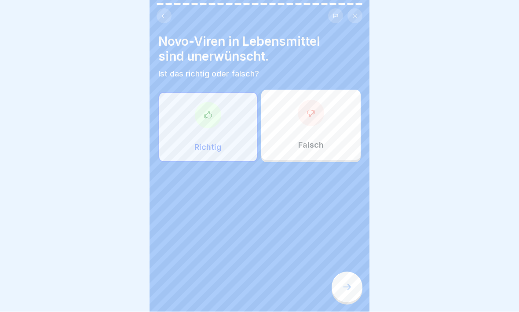
click at [345, 272] on icon at bounding box center [346, 287] width 11 height 11
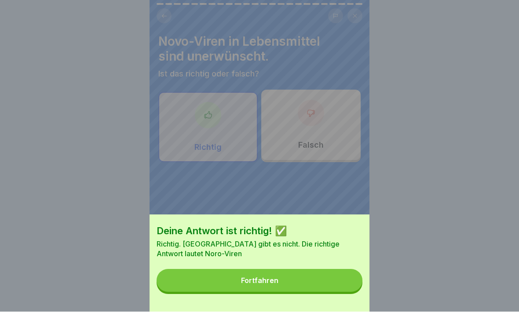
click at [331, 272] on button "Fortfahren" at bounding box center [259, 280] width 206 height 23
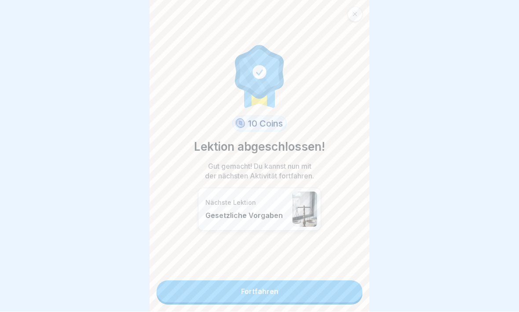
click at [338, 272] on link "Fortfahren" at bounding box center [259, 292] width 206 height 22
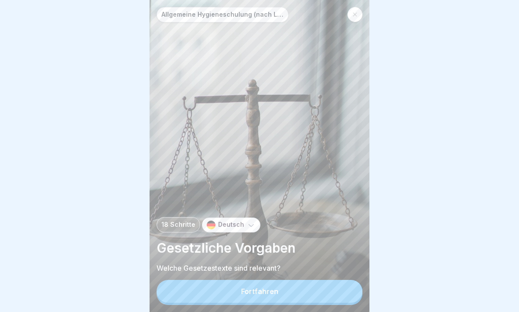
click at [337, 272] on button "Fortfahren" at bounding box center [259, 291] width 206 height 23
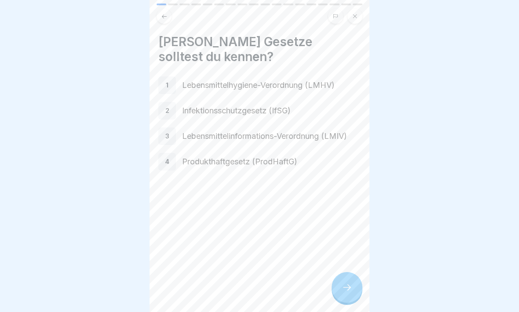
click at [346, 272] on icon at bounding box center [346, 287] width 11 height 11
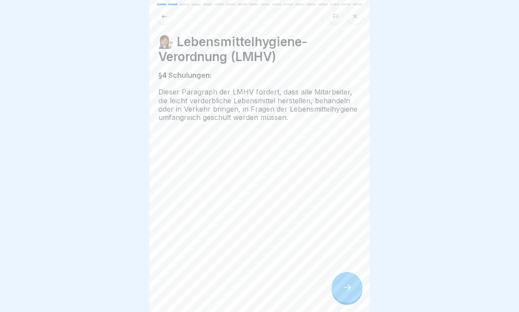
click at [345, 272] on icon at bounding box center [346, 287] width 11 height 11
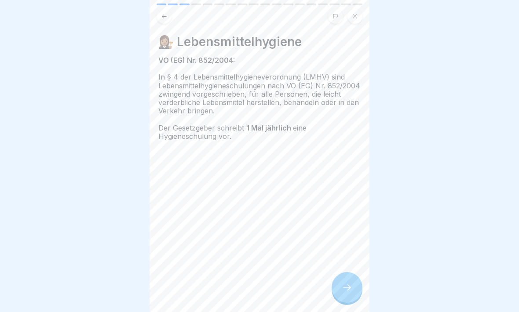
click at [348, 272] on icon at bounding box center [346, 287] width 11 height 11
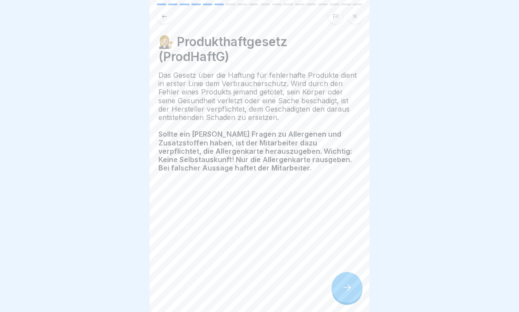
click at [348, 272] on icon at bounding box center [347, 287] width 8 height 6
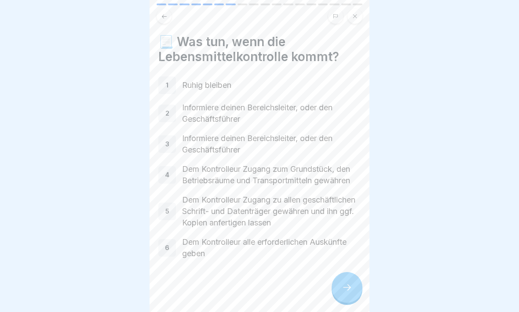
click at [345, 272] on icon at bounding box center [346, 287] width 11 height 11
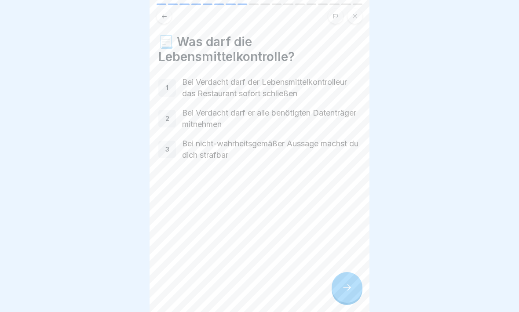
click at [163, 11] on button at bounding box center [163, 16] width 15 height 15
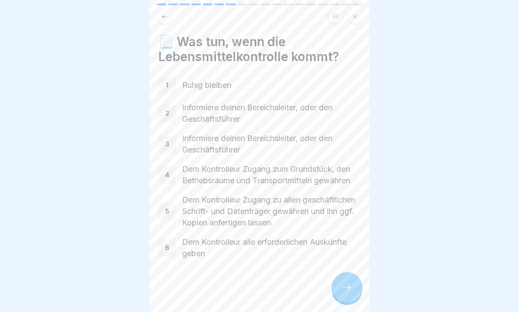
click at [349, 272] on icon at bounding box center [347, 287] width 8 height 6
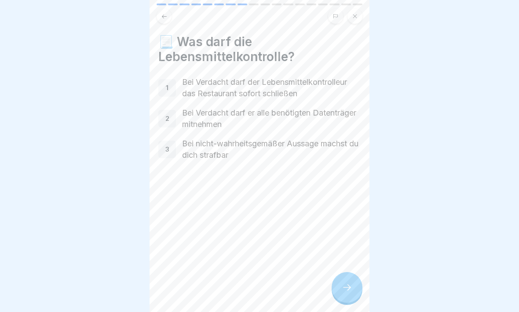
click at [344, 272] on icon at bounding box center [346, 287] width 11 height 11
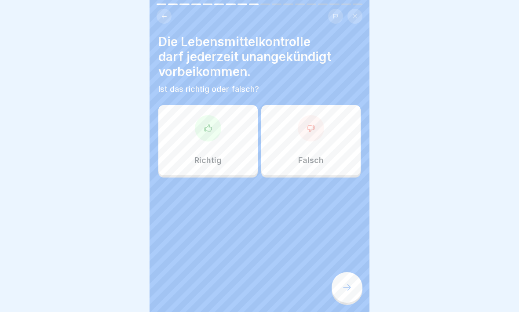
click at [200, 129] on div at bounding box center [208, 128] width 26 height 26
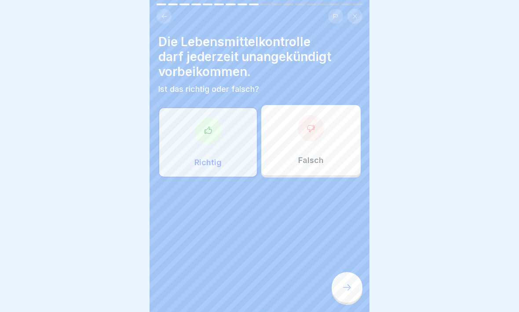
click at [350, 272] on icon at bounding box center [347, 287] width 8 height 6
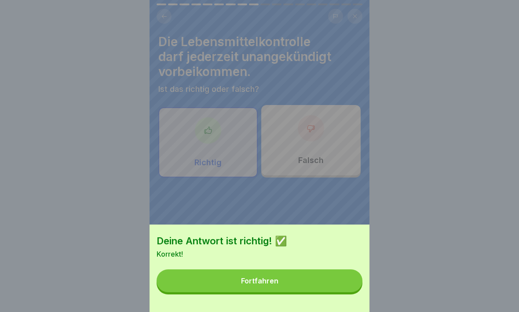
click at [334, 272] on button "Fortfahren" at bounding box center [259, 280] width 206 height 23
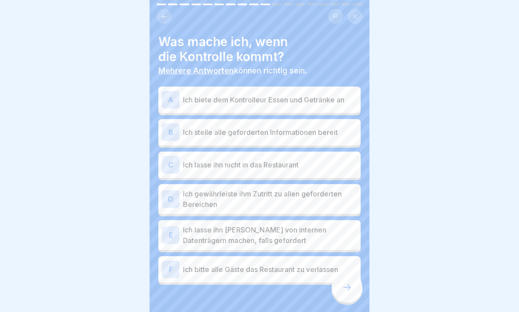
click at [175, 198] on div "D" at bounding box center [171, 199] width 18 height 18
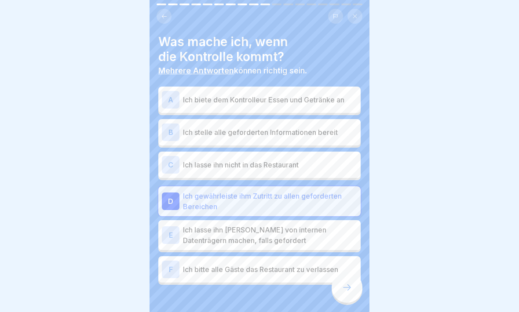
click at [177, 240] on div "E" at bounding box center [171, 235] width 18 height 18
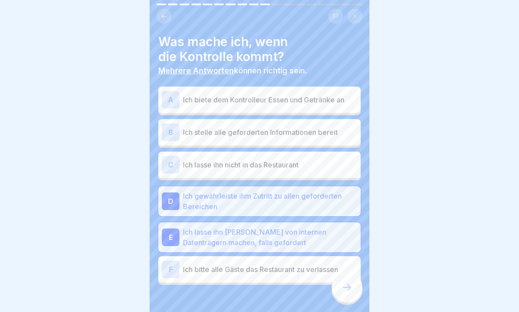
click at [171, 131] on div "B" at bounding box center [171, 132] width 18 height 18
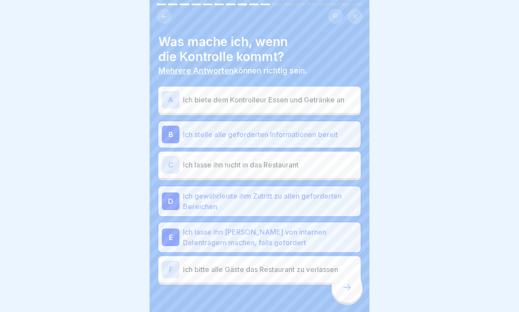
click at [347, 272] on icon at bounding box center [346, 287] width 11 height 11
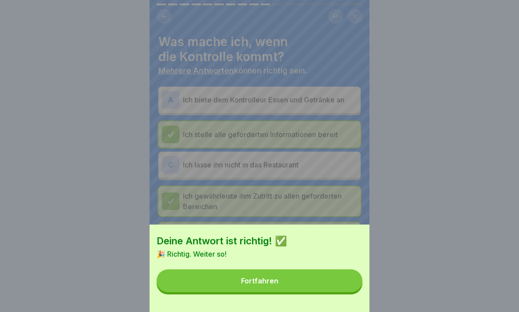
click at [338, 272] on button "Fortfahren" at bounding box center [259, 280] width 206 height 23
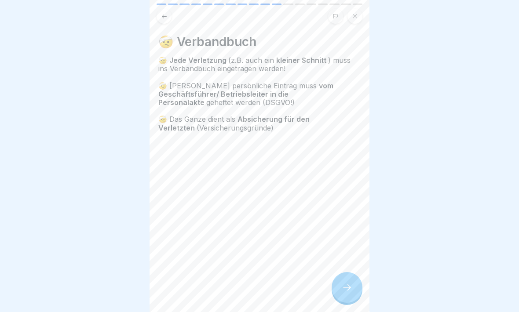
click at [346, 272] on icon at bounding box center [346, 287] width 11 height 11
click at [343, 272] on icon at bounding box center [346, 287] width 11 height 11
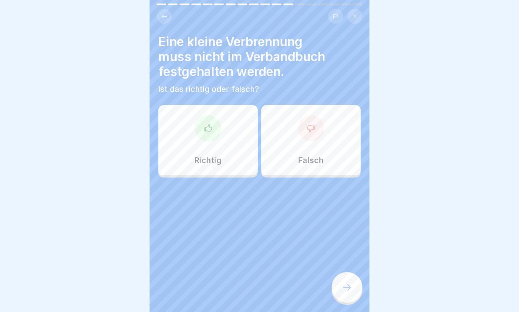
click at [309, 126] on icon at bounding box center [310, 128] width 9 height 9
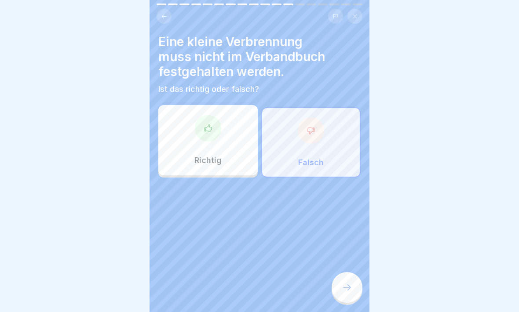
click at [352, 272] on div at bounding box center [346, 287] width 31 height 31
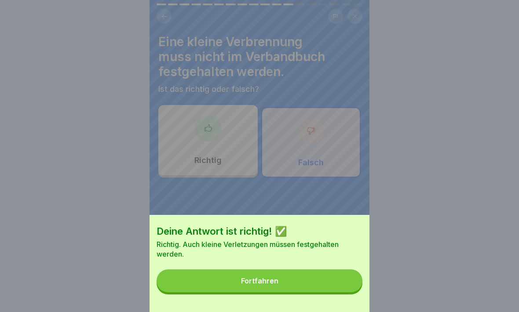
click at [321, 272] on button "Fortfahren" at bounding box center [259, 280] width 206 height 23
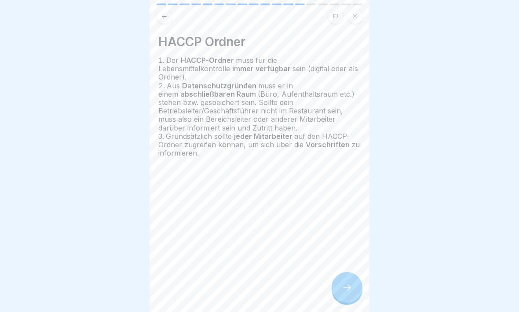
click at [344, 272] on icon at bounding box center [346, 287] width 11 height 11
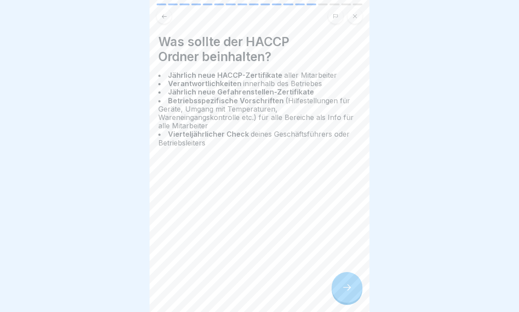
click at [346, 272] on icon at bounding box center [346, 287] width 11 height 11
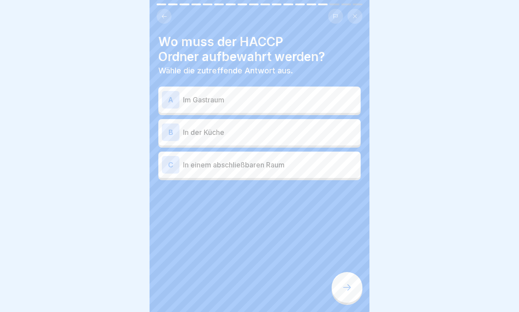
click at [177, 125] on div "B" at bounding box center [171, 132] width 18 height 18
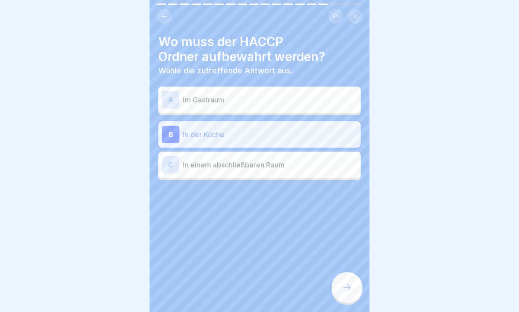
click at [350, 272] on icon at bounding box center [346, 287] width 11 height 11
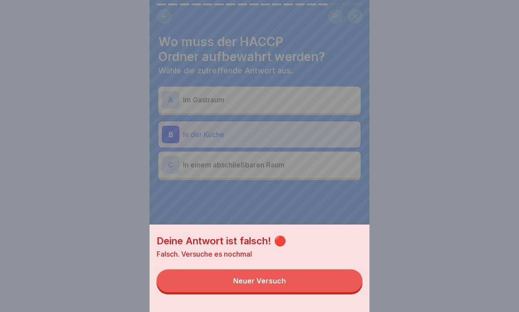
click at [338, 272] on button "Neuer Versuch" at bounding box center [259, 280] width 206 height 23
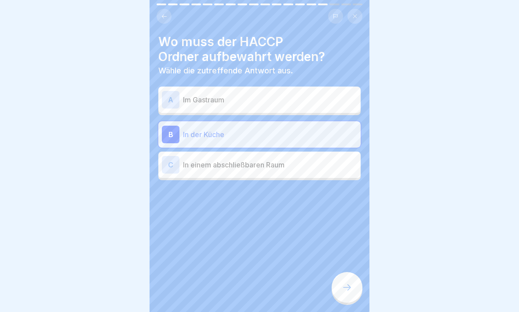
click at [173, 94] on div "A" at bounding box center [171, 100] width 18 height 18
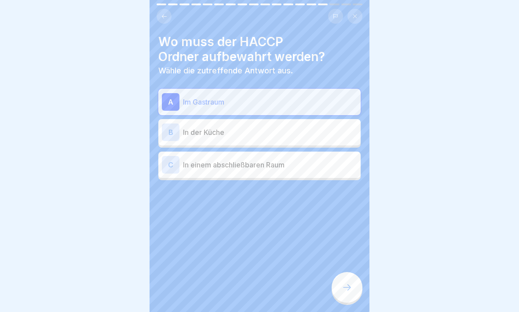
click at [346, 272] on icon at bounding box center [346, 287] width 11 height 11
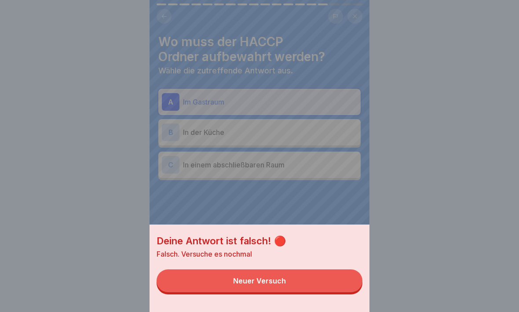
click at [338, 272] on button "Neuer Versuch" at bounding box center [259, 280] width 206 height 23
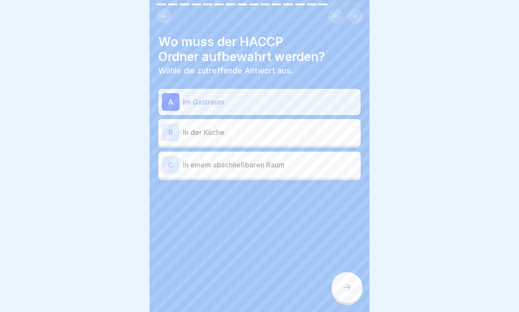
click at [165, 161] on div "C" at bounding box center [171, 165] width 18 height 18
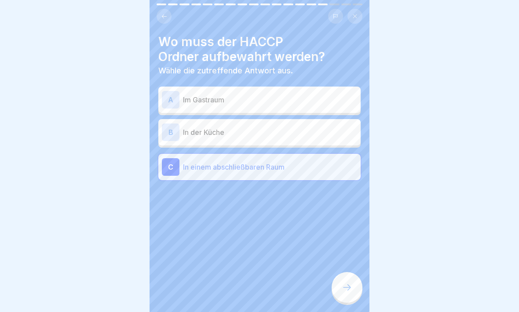
click at [347, 272] on icon at bounding box center [346, 287] width 11 height 11
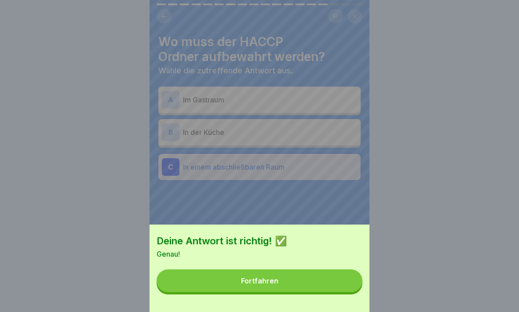
click at [336, 272] on button "Fortfahren" at bounding box center [259, 280] width 206 height 23
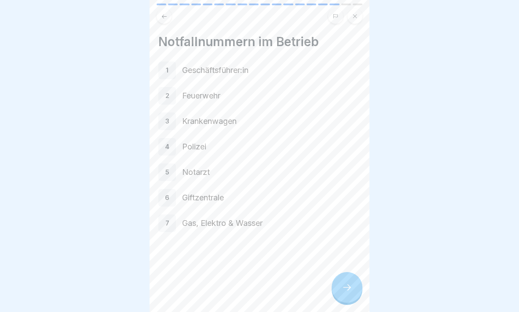
click at [348, 272] on icon at bounding box center [346, 287] width 11 height 11
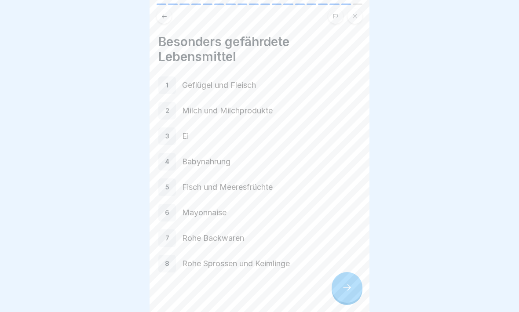
click at [345, 272] on icon at bounding box center [346, 287] width 11 height 11
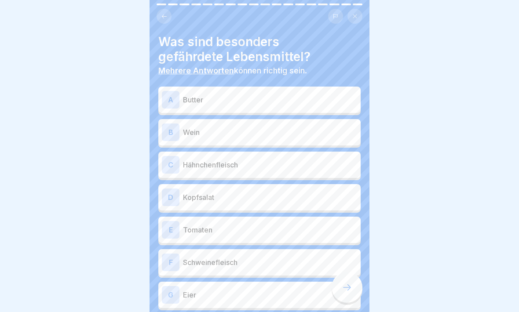
click at [170, 157] on div "C" at bounding box center [171, 165] width 18 height 18
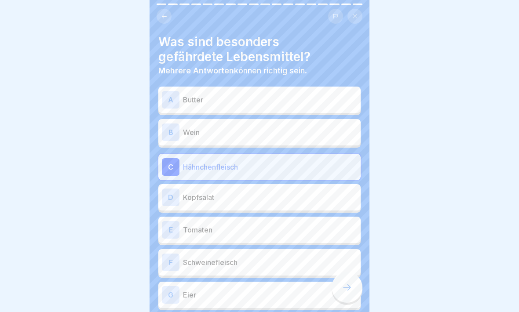
click at [173, 272] on div "G" at bounding box center [171, 295] width 18 height 18
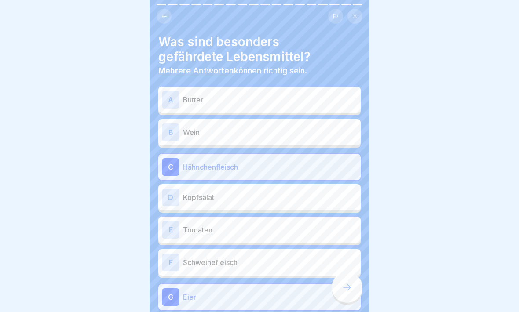
click at [172, 261] on div "F" at bounding box center [171, 263] width 18 height 18
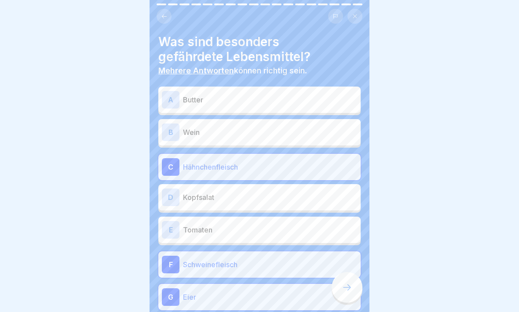
click at [346, 272] on icon at bounding box center [346, 287] width 11 height 11
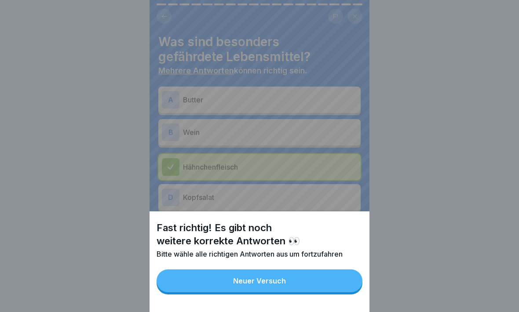
click at [325, 272] on button "Neuer Versuch" at bounding box center [259, 280] width 206 height 23
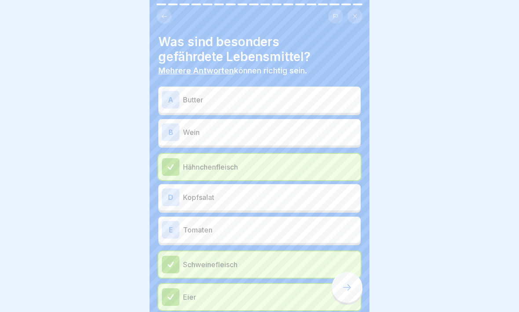
click at [162, 16] on icon at bounding box center [164, 16] width 7 height 7
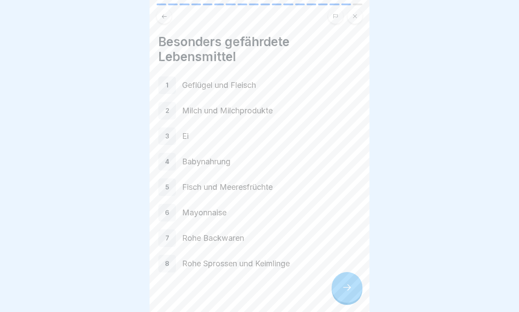
click at [348, 272] on icon at bounding box center [346, 287] width 11 height 11
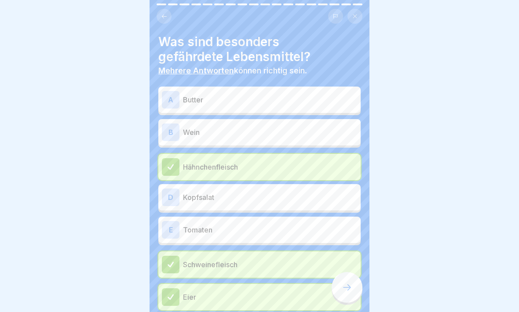
click at [170, 94] on div "A" at bounding box center [171, 100] width 18 height 18
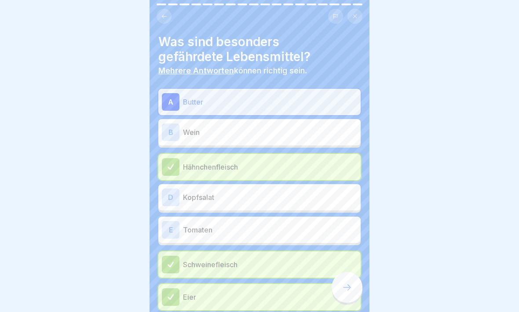
click at [348, 272] on icon at bounding box center [346, 287] width 11 height 11
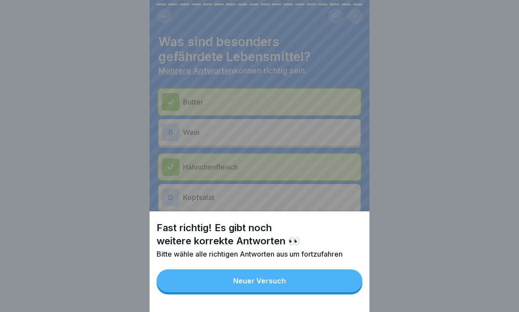
click at [342, 272] on button "Neuer Versuch" at bounding box center [259, 280] width 206 height 23
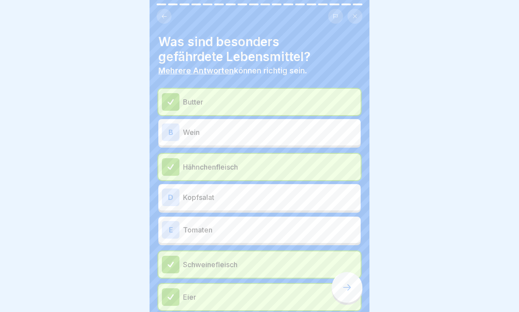
click at [171, 195] on div "D" at bounding box center [171, 198] width 18 height 18
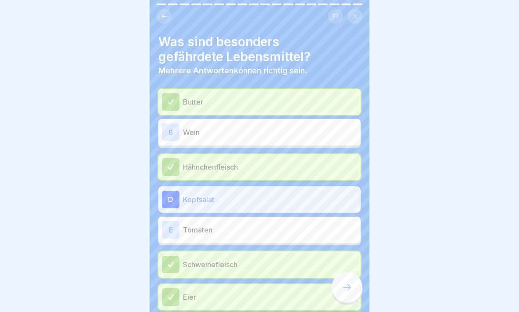
click at [347, 272] on icon at bounding box center [346, 287] width 11 height 11
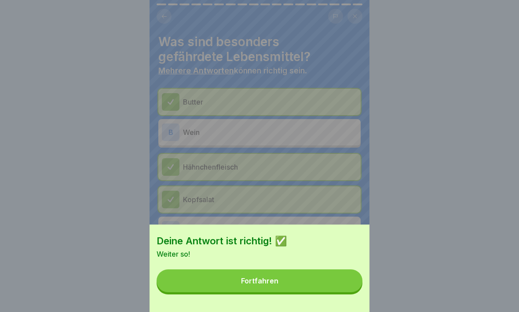
click at [341, 272] on button "Fortfahren" at bounding box center [259, 280] width 206 height 23
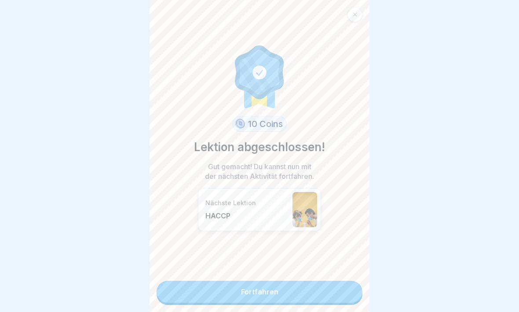
click at [330, 272] on link "Fortfahren" at bounding box center [259, 292] width 206 height 22
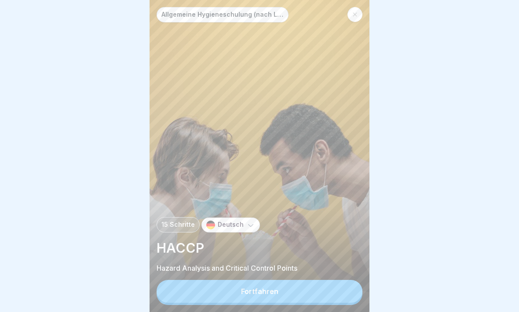
click at [335, 272] on button "Fortfahren" at bounding box center [259, 291] width 206 height 23
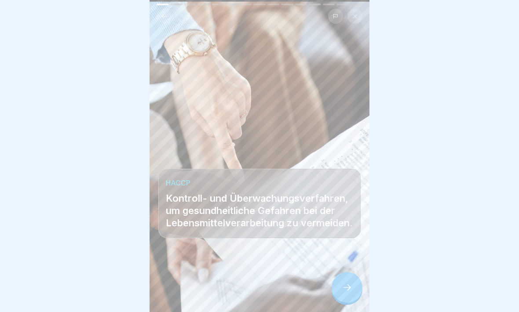
click at [349, 272] on icon at bounding box center [346, 287] width 11 height 11
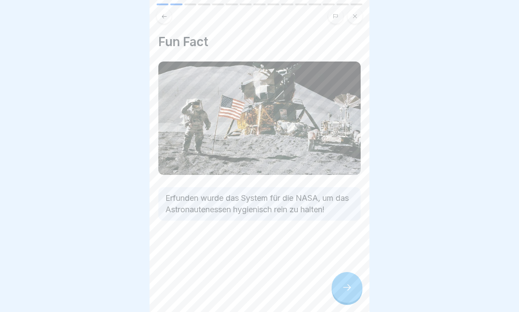
click at [351, 272] on div at bounding box center [346, 287] width 31 height 31
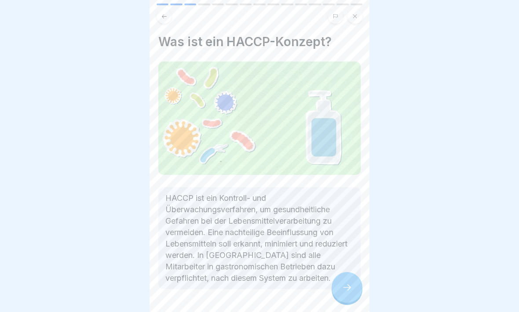
click at [356, 272] on div at bounding box center [346, 287] width 31 height 31
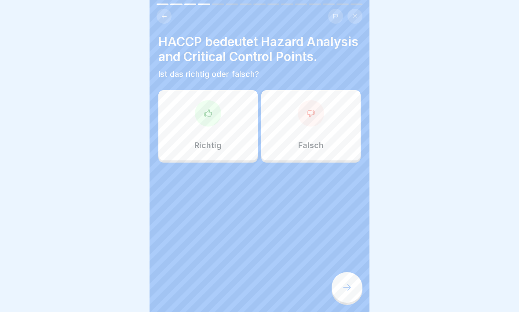
click at [206, 110] on icon at bounding box center [207, 113] width 9 height 9
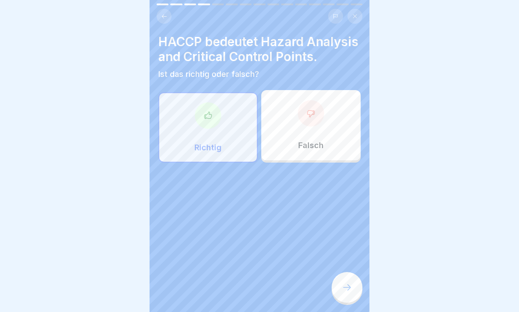
click at [347, 272] on div at bounding box center [346, 287] width 31 height 31
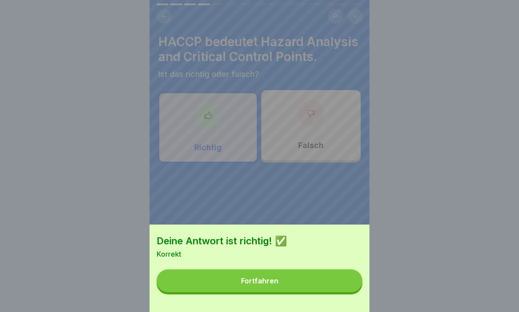
click at [340, 272] on button "Fortfahren" at bounding box center [259, 280] width 206 height 23
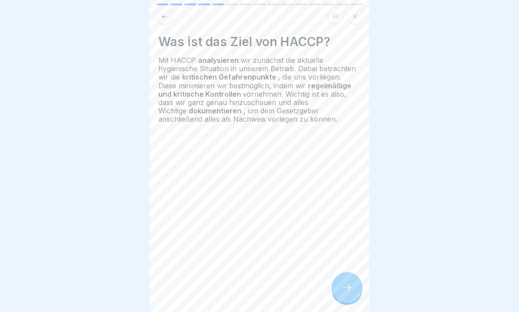
click at [347, 272] on div at bounding box center [346, 287] width 31 height 31
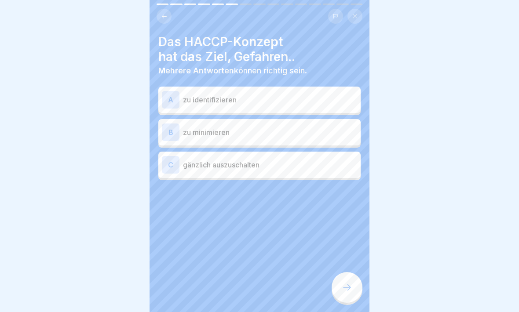
click at [176, 95] on div "A" at bounding box center [171, 100] width 18 height 18
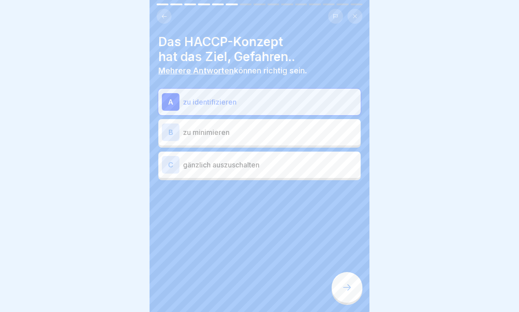
click at [348, 272] on div at bounding box center [346, 287] width 31 height 31
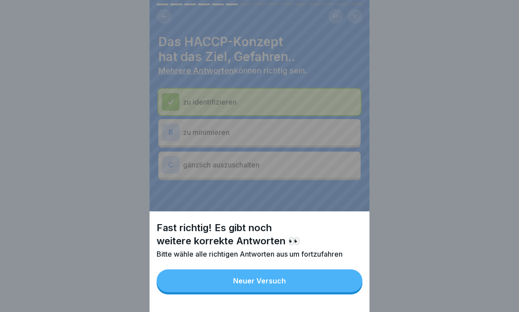
click at [322, 272] on button "Neuer Versuch" at bounding box center [259, 280] width 206 height 23
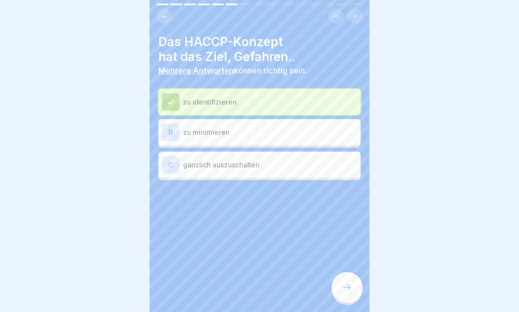
click at [172, 165] on div "C" at bounding box center [171, 165] width 18 height 18
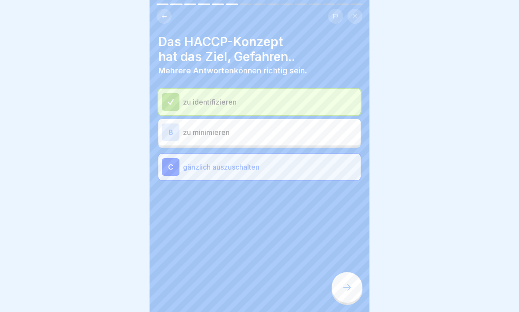
click at [344, 272] on icon at bounding box center [346, 287] width 11 height 11
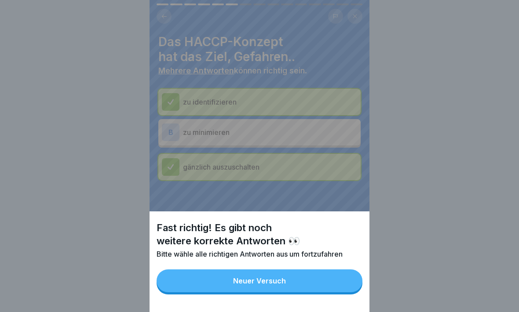
click at [324, 272] on button "Neuer Versuch" at bounding box center [259, 280] width 206 height 23
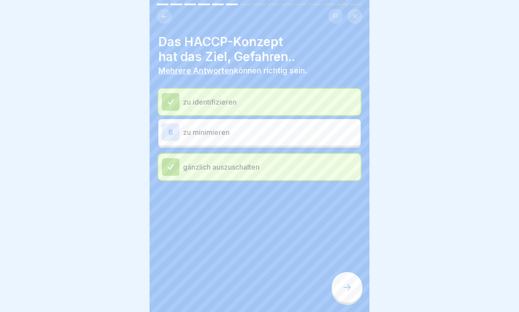
click at [169, 127] on div "B" at bounding box center [171, 132] width 18 height 18
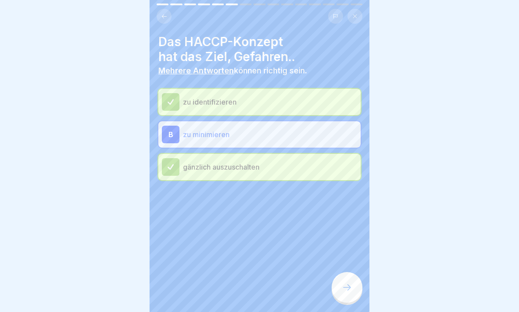
click at [351, 272] on icon at bounding box center [346, 287] width 11 height 11
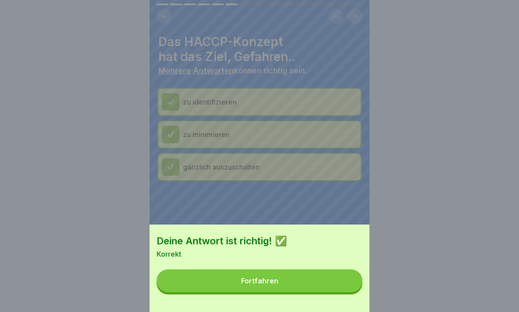
click at [345, 272] on button "Fortfahren" at bounding box center [259, 280] width 206 height 23
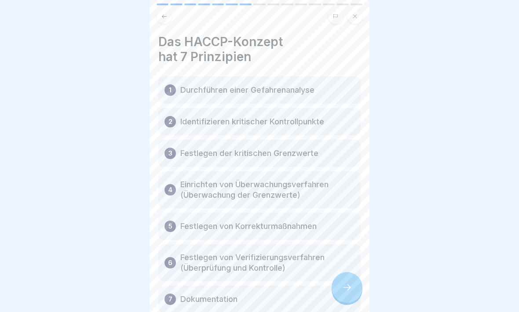
click at [347, 272] on icon at bounding box center [346, 287] width 11 height 11
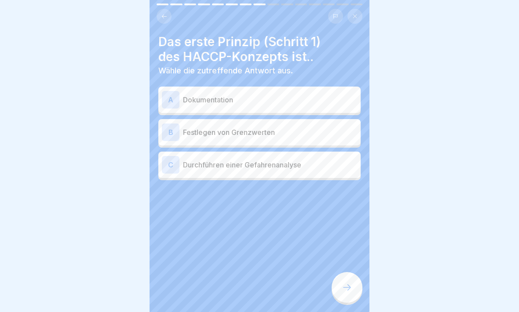
click at [171, 163] on div "C" at bounding box center [171, 165] width 18 height 18
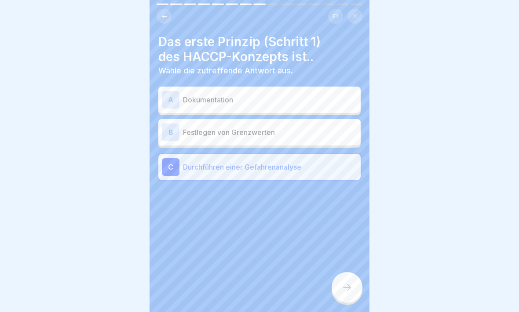
click at [347, 272] on icon at bounding box center [347, 287] width 8 height 6
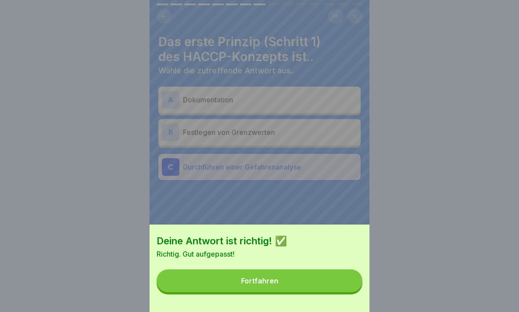
click at [341, 272] on button "Fortfahren" at bounding box center [259, 280] width 206 height 23
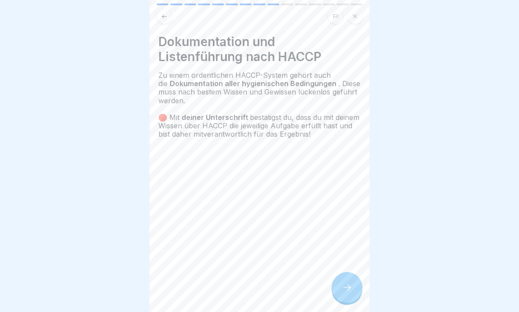
click at [351, 272] on icon at bounding box center [346, 287] width 11 height 11
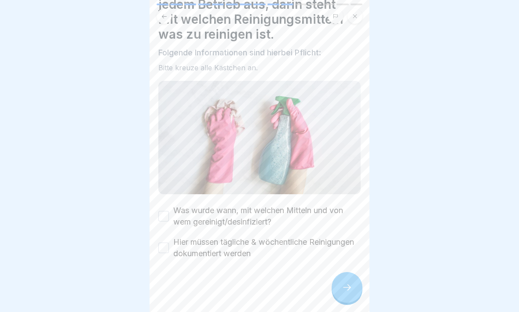
scroll to position [52, 0]
click at [168, 219] on button "Was wurde wann, mit welchen Mitteln und von wem gereinigt/desinfiziert?" at bounding box center [163, 216] width 11 height 11
click at [167, 247] on button "Hier müssen tägliche & wöchentliche Reinigungen dokumentiert werden" at bounding box center [163, 248] width 11 height 11
click at [354, 272] on div at bounding box center [346, 287] width 31 height 31
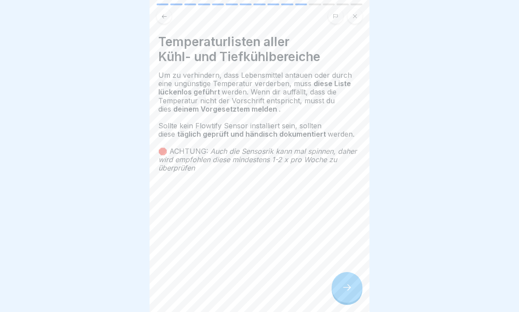
click at [345, 272] on icon at bounding box center [346, 287] width 11 height 11
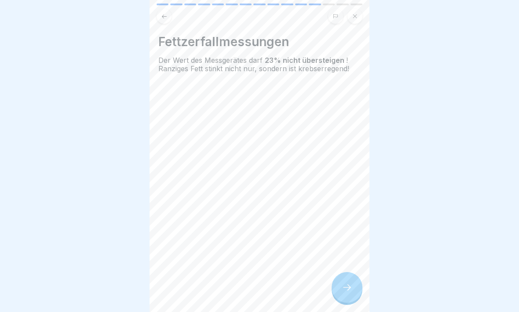
click at [349, 272] on icon at bounding box center [347, 287] width 8 height 6
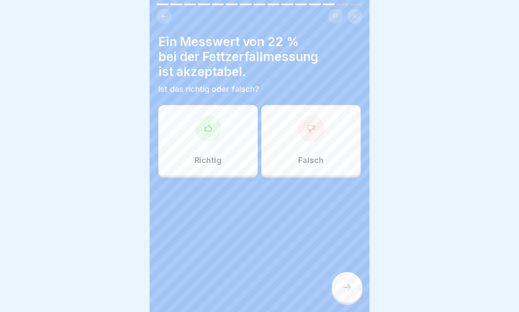
click at [311, 124] on icon at bounding box center [310, 128] width 9 height 9
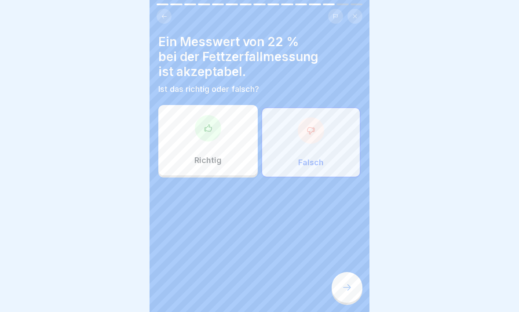
click at [348, 272] on icon at bounding box center [347, 287] width 8 height 6
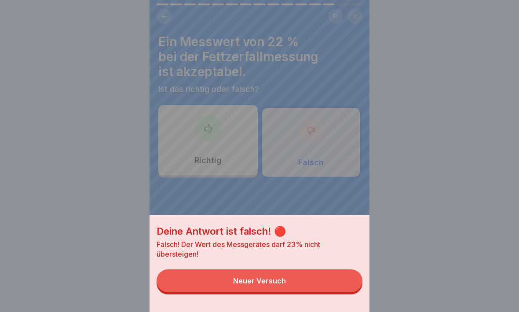
click at [284, 272] on button "Neuer Versuch" at bounding box center [259, 280] width 206 height 23
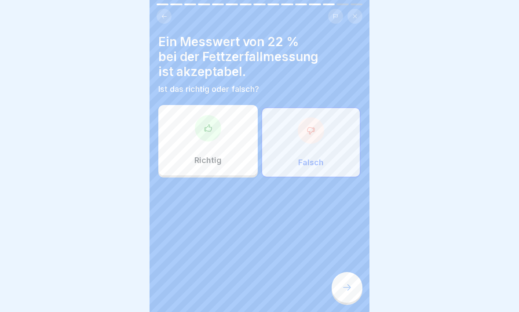
click at [218, 129] on div at bounding box center [208, 128] width 26 height 26
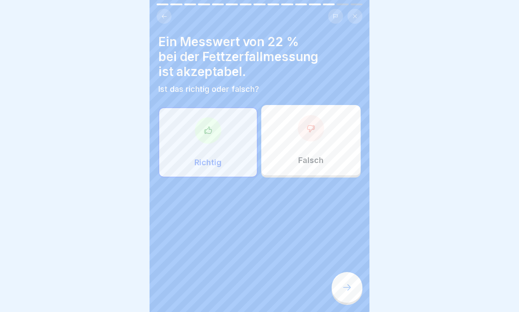
click at [349, 272] on icon at bounding box center [346, 287] width 11 height 11
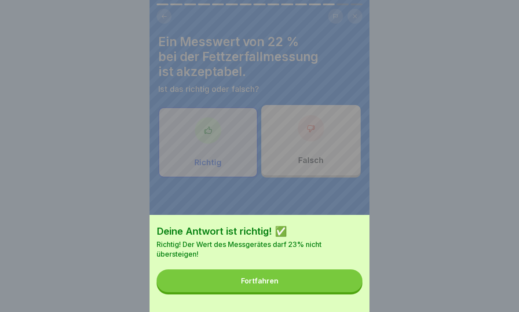
click at [339, 270] on button "Fortfahren" at bounding box center [259, 280] width 206 height 23
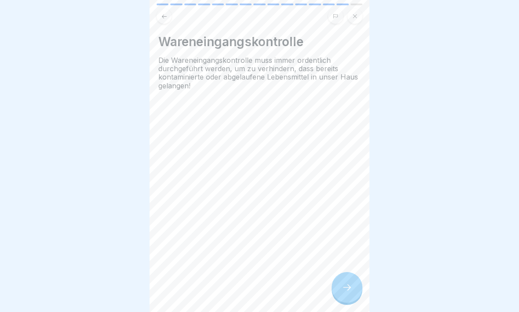
click at [346, 272] on icon at bounding box center [346, 287] width 11 height 11
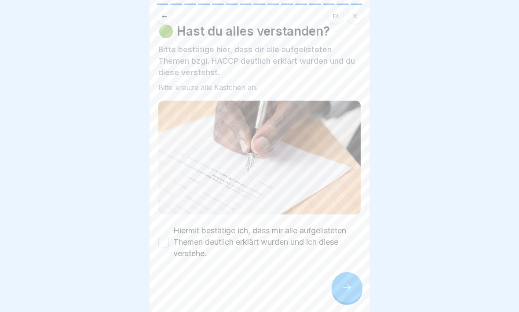
scroll to position [11, 0]
click at [163, 246] on button "Hiermit bestätige ich, dass mir alle aufgelisteten Themen deutlich erklärt wurd…" at bounding box center [163, 242] width 11 height 11
click at [348, 272] on icon at bounding box center [347, 287] width 8 height 6
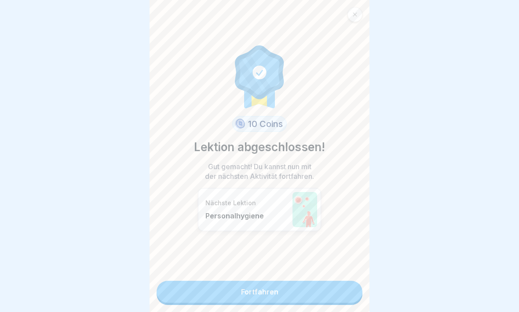
click at [335, 272] on link "Fortfahren" at bounding box center [259, 292] width 206 height 22
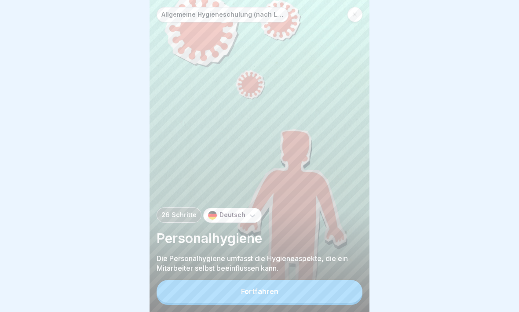
click at [313, 272] on button "Fortfahren" at bounding box center [259, 291] width 206 height 23
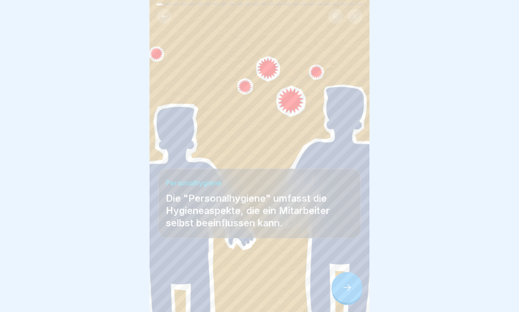
click at [348, 272] on div at bounding box center [346, 287] width 31 height 31
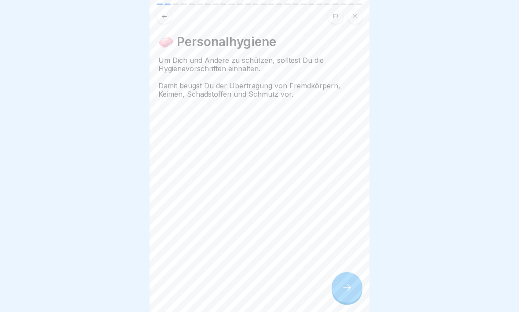
click at [348, 272] on icon at bounding box center [346, 287] width 11 height 11
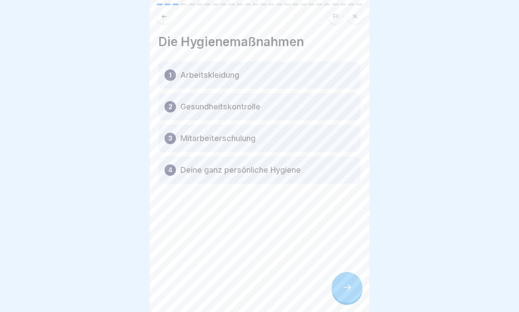
click at [355, 272] on div at bounding box center [346, 287] width 31 height 31
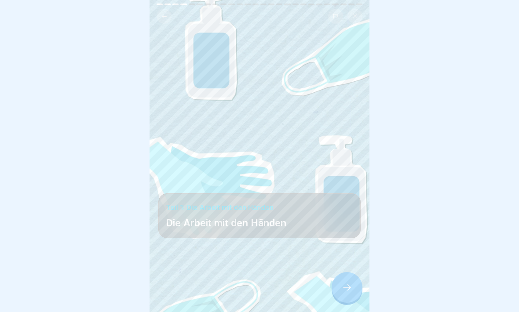
click at [358, 272] on div at bounding box center [346, 287] width 31 height 31
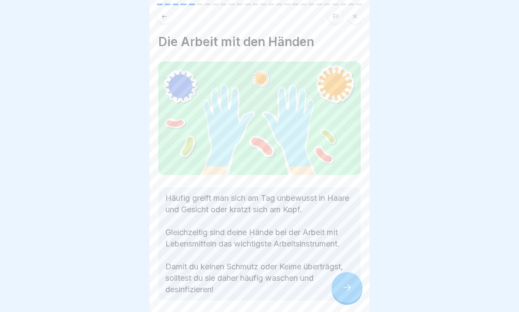
click at [354, 272] on div at bounding box center [346, 287] width 31 height 31
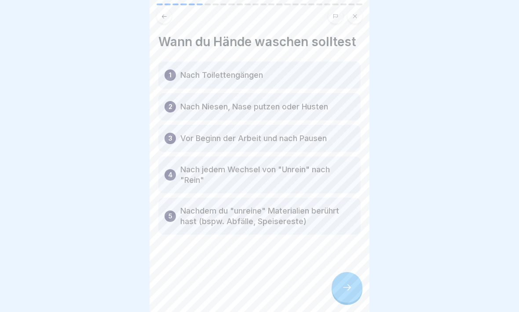
click at [353, 272] on div at bounding box center [346, 287] width 31 height 31
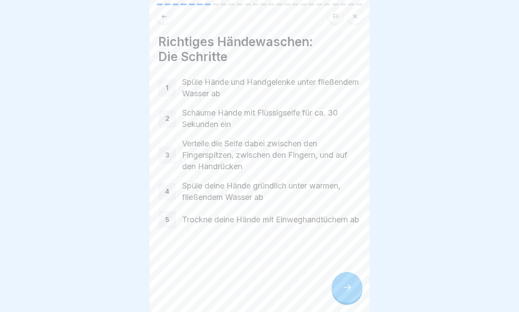
click at [353, 272] on div at bounding box center [346, 287] width 31 height 31
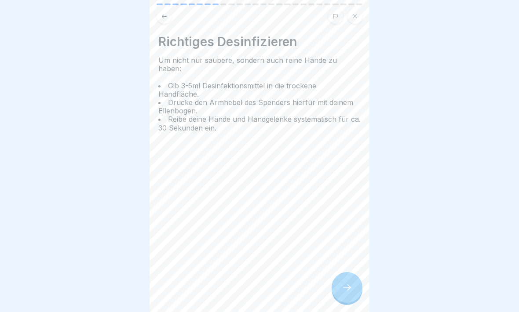
click at [352, 272] on div at bounding box center [346, 287] width 31 height 31
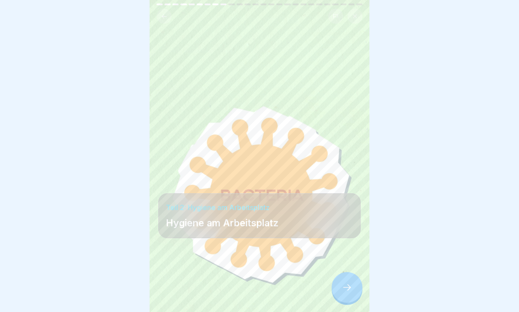
click at [354, 272] on div at bounding box center [346, 287] width 31 height 31
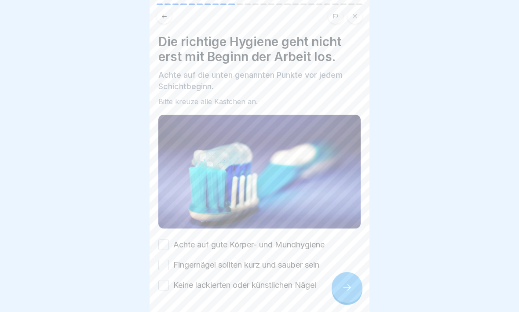
click at [166, 243] on button "Achte auf gute Körper- und Mundhygiene" at bounding box center [163, 245] width 11 height 11
click at [167, 261] on button "Fingernägel sollten kurz und sauber sein" at bounding box center [163, 265] width 11 height 11
click at [168, 272] on button "Keine lackierten oder künstlichen Nägel" at bounding box center [163, 285] width 11 height 11
click at [352, 272] on icon at bounding box center [346, 287] width 11 height 11
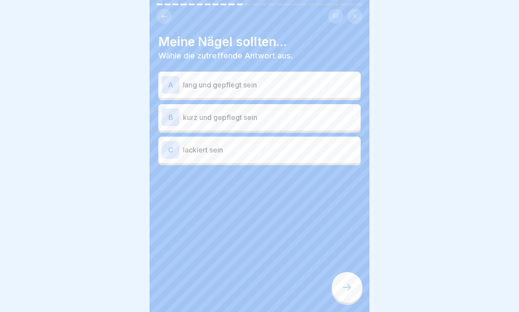
click at [169, 116] on div "B" at bounding box center [171, 118] width 18 height 18
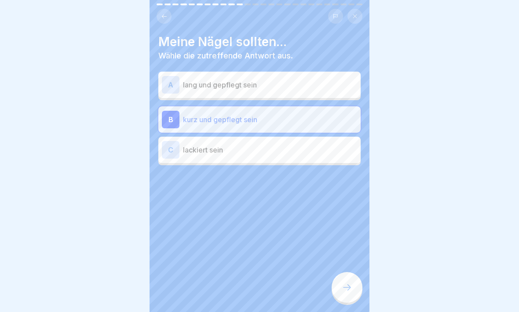
click at [350, 272] on icon at bounding box center [346, 287] width 11 height 11
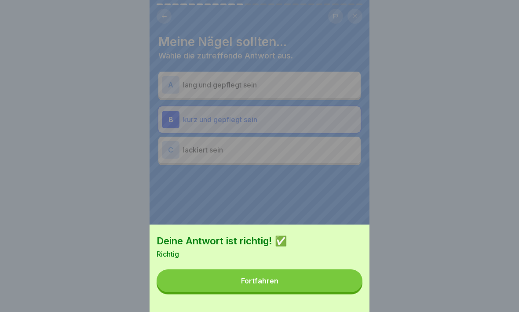
click at [345, 272] on button "Fortfahren" at bounding box center [259, 280] width 206 height 23
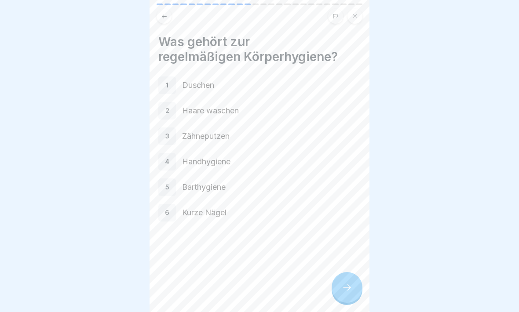
click at [353, 272] on div at bounding box center [346, 287] width 31 height 31
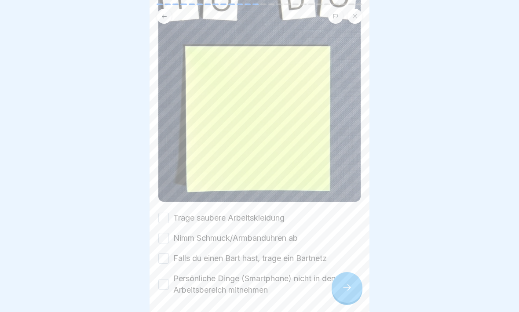
scroll to position [112, 0]
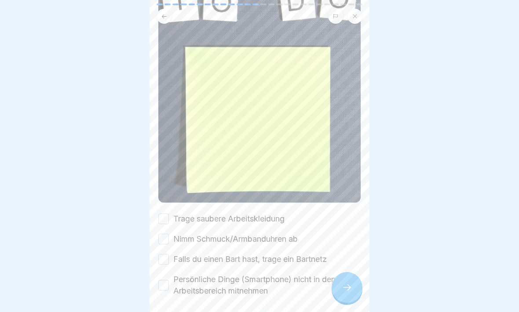
click at [159, 218] on button "Trage saubere Arbeitskleidung" at bounding box center [163, 219] width 11 height 11
click at [167, 236] on button "Nimm Schmuck/Armbanduhren ab" at bounding box center [163, 239] width 11 height 11
click at [174, 260] on label "Falls du einen Bart hast, trage ein Bartnetz" at bounding box center [249, 259] width 153 height 11
click at [169, 260] on button "Falls du einen Bart hast, trage ein Bartnetz" at bounding box center [163, 259] width 11 height 11
click at [173, 272] on label "Persönliche Dinge (Smartphone) nicht in den Arbeitsbereich mitnehmen" at bounding box center [266, 285] width 187 height 23
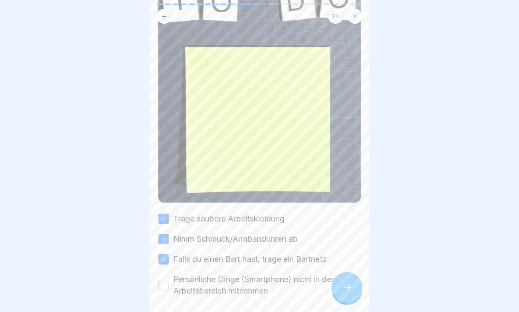
click at [169, 272] on button "Persönliche Dinge (Smartphone) nicht in den Arbeitsbereich mitnehmen" at bounding box center [163, 285] width 11 height 11
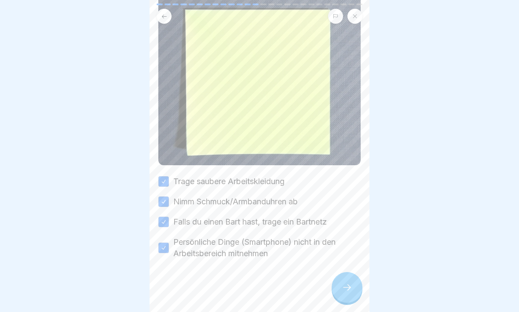
scroll to position [149, 0]
click at [355, 272] on div at bounding box center [346, 287] width 31 height 31
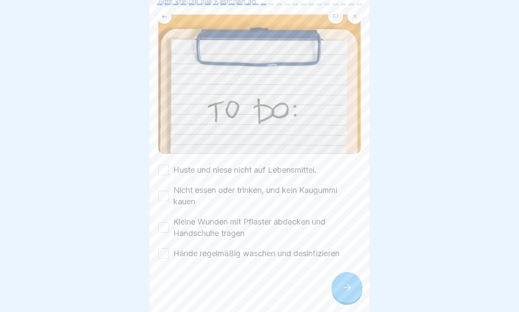
scroll to position [74, 0]
click at [164, 173] on button "Huste und niese nicht auf Lebensmittel." at bounding box center [163, 170] width 11 height 11
click at [167, 192] on button "Nicht essen oder trinken, und kein Kaugummi kauen" at bounding box center [163, 196] width 11 height 11
click at [168, 226] on button "Kleine Wunden mit Pflaster abdecken und Handschuhe tragen" at bounding box center [163, 227] width 11 height 11
click at [164, 254] on button "Hände regelmäßig waschen und desinfizieren" at bounding box center [163, 253] width 11 height 11
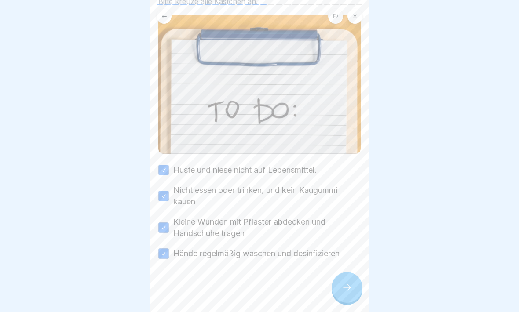
click at [350, 272] on icon at bounding box center [347, 287] width 8 height 6
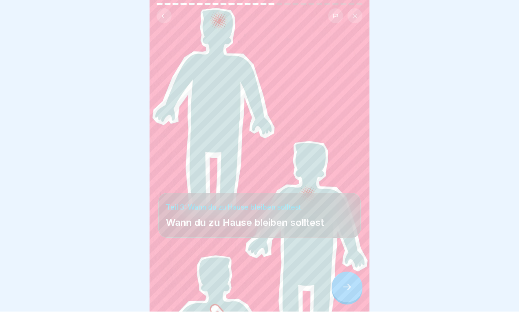
click at [348, 272] on icon at bounding box center [346, 287] width 11 height 11
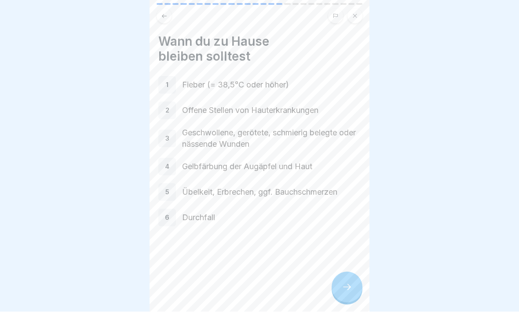
click at [350, 272] on icon at bounding box center [346, 287] width 11 height 11
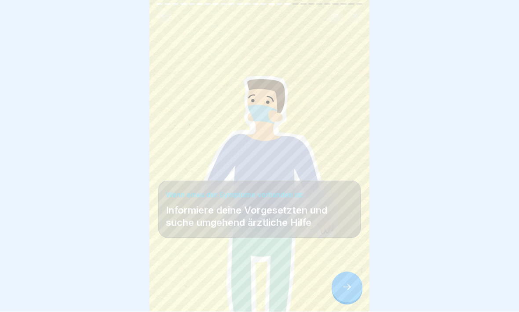
click at [350, 272] on icon at bounding box center [346, 287] width 11 height 11
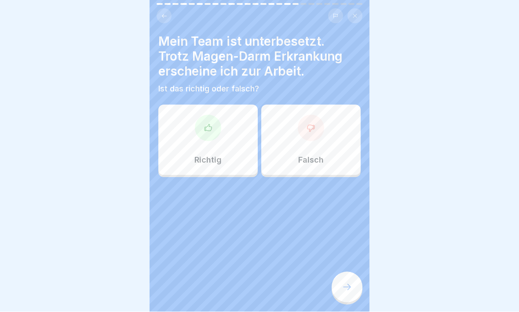
click at [303, 131] on div at bounding box center [311, 128] width 26 height 26
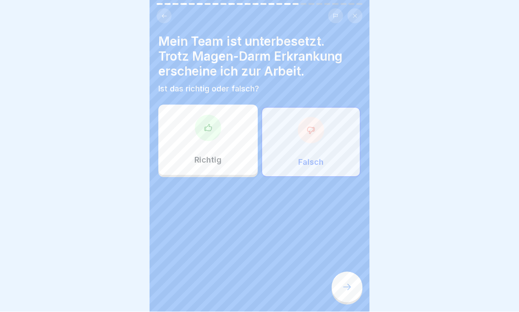
click at [348, 272] on icon at bounding box center [346, 287] width 11 height 11
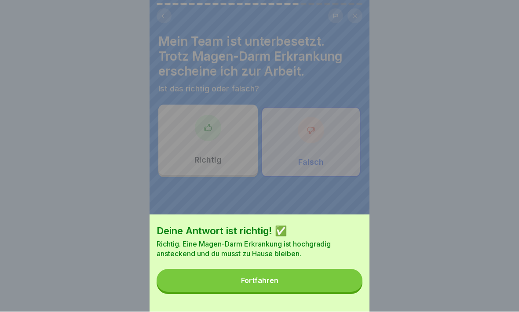
click at [331, 272] on button "Fortfahren" at bounding box center [259, 280] width 206 height 23
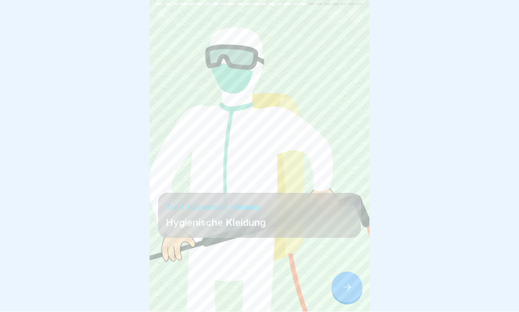
click at [353, 272] on div at bounding box center [346, 287] width 31 height 31
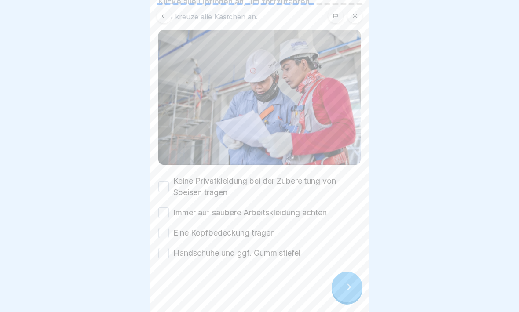
scroll to position [73, 0]
click at [164, 186] on button "Keine Privatkleidung bei der Zubereitung von Speisen tragen" at bounding box center [163, 187] width 11 height 11
click at [167, 209] on button "Immer auf saubere Arbeitskleidung achten" at bounding box center [163, 213] width 11 height 11
click at [163, 232] on button "Eine Kopfbedeckung tragen" at bounding box center [163, 234] width 11 height 11
click at [168, 256] on button "Handschuhe und ggf. Gummistiefel" at bounding box center [163, 254] width 11 height 11
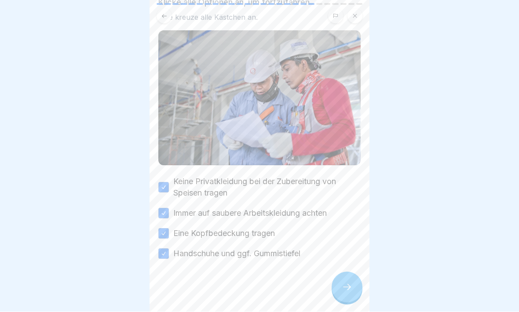
click at [342, 272] on icon at bounding box center [346, 287] width 11 height 11
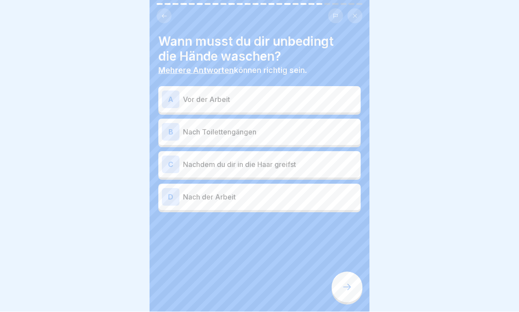
click at [167, 129] on div "B" at bounding box center [171, 132] width 18 height 18
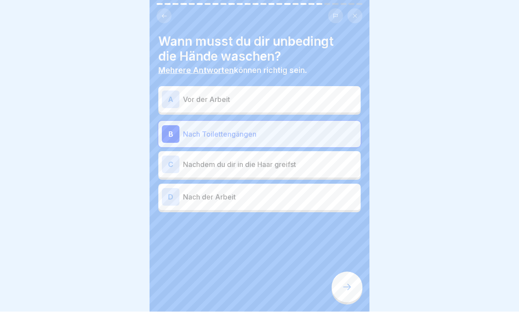
click at [170, 98] on div "A" at bounding box center [171, 100] width 18 height 18
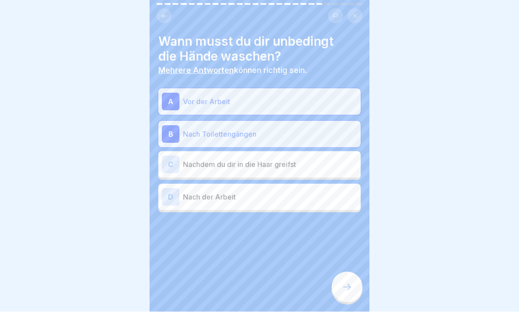
click at [172, 201] on div "D" at bounding box center [171, 198] width 18 height 18
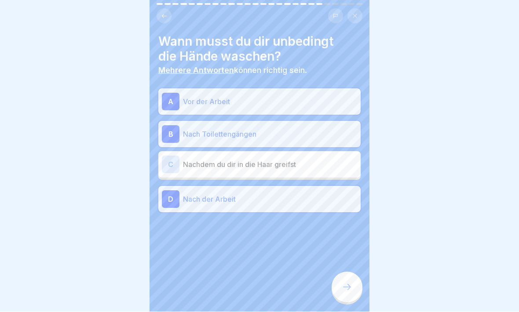
click at [349, 272] on icon at bounding box center [346, 287] width 11 height 11
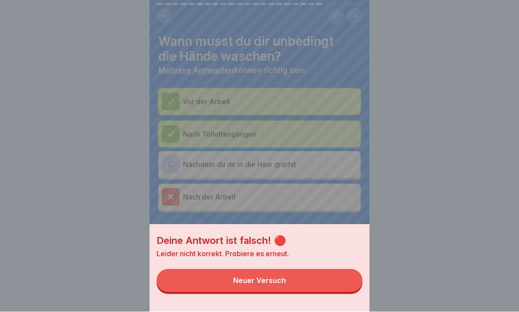
click at [260, 244] on h1 "Deine Antwort ist falsch! 🔴" at bounding box center [259, 240] width 206 height 13
click at [171, 163] on div "Deine Antwort ist falsch! 🔴 Leider nicht korrekt. Probiere es erneut. Neuer Ver…" at bounding box center [259, 156] width 220 height 312
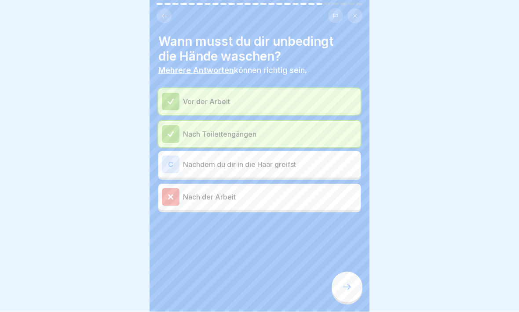
click at [167, 163] on div "C" at bounding box center [171, 165] width 18 height 18
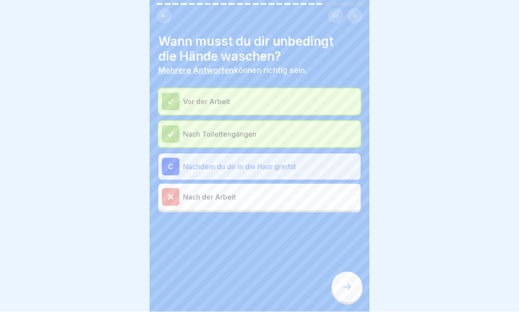
click at [345, 272] on icon at bounding box center [346, 287] width 11 height 11
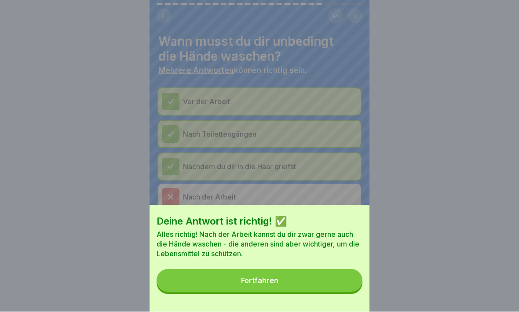
click at [334, 272] on button "Fortfahren" at bounding box center [259, 280] width 206 height 23
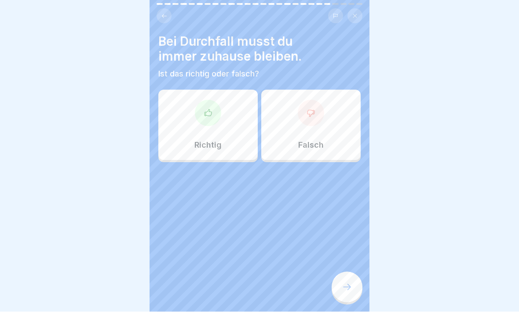
click at [302, 105] on div at bounding box center [311, 113] width 26 height 26
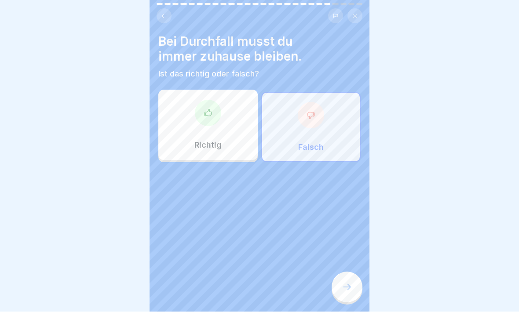
click at [348, 272] on icon at bounding box center [346, 287] width 11 height 11
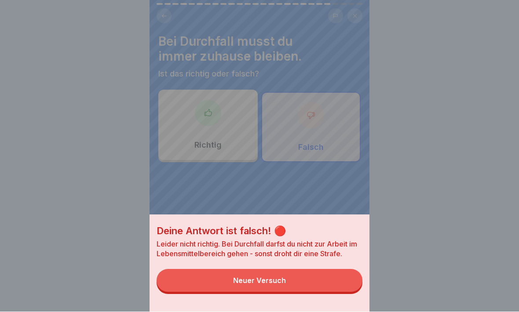
click at [338, 272] on button "Neuer Versuch" at bounding box center [259, 280] width 206 height 23
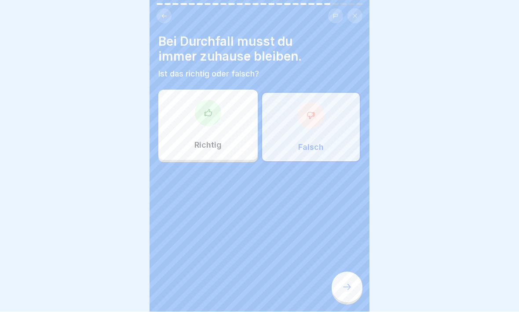
click at [204, 113] on icon at bounding box center [207, 112] width 7 height 7
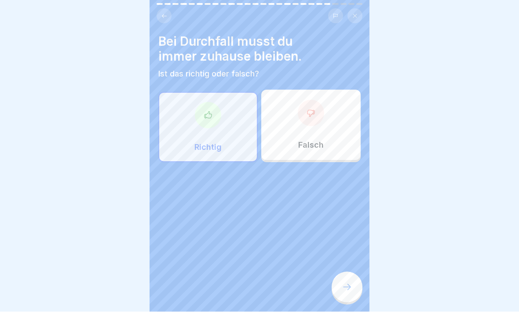
click at [352, 272] on div at bounding box center [346, 287] width 31 height 31
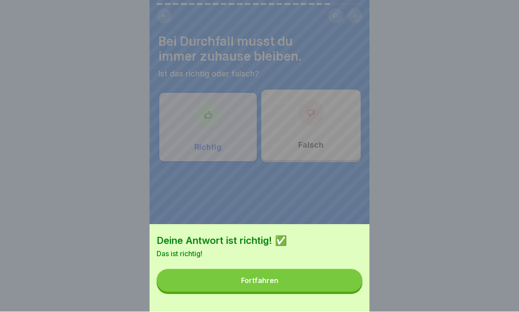
click at [340, 272] on button "Fortfahren" at bounding box center [259, 280] width 206 height 23
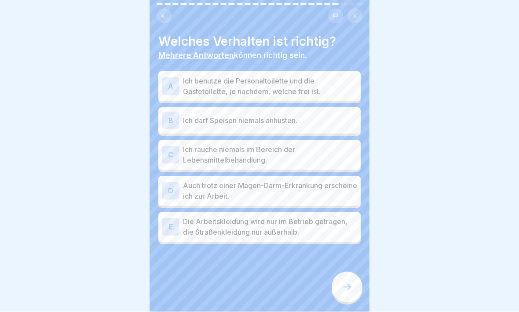
click at [171, 228] on div "E" at bounding box center [171, 227] width 18 height 18
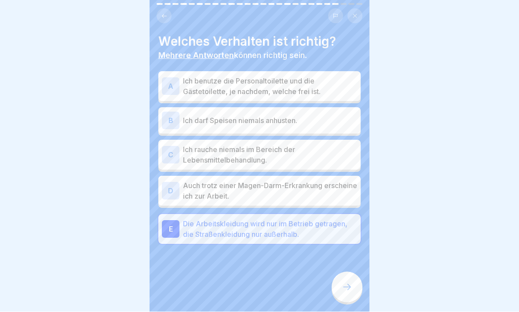
click at [165, 83] on div "A" at bounding box center [171, 87] width 18 height 18
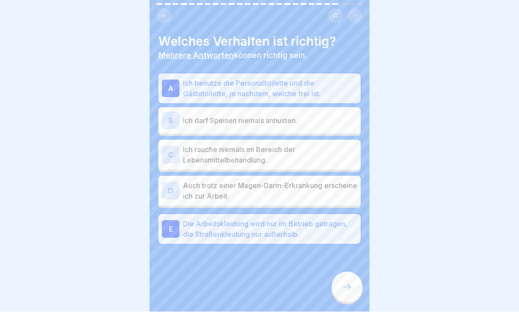
click at [348, 272] on icon at bounding box center [346, 287] width 11 height 11
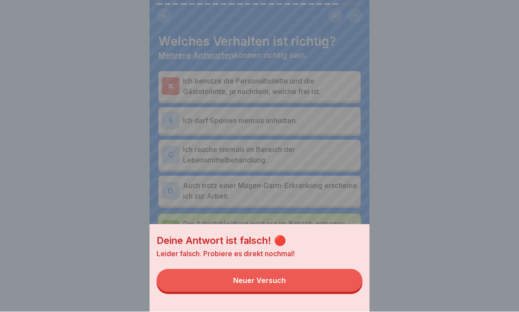
click at [308, 272] on button "Neuer Versuch" at bounding box center [259, 280] width 206 height 23
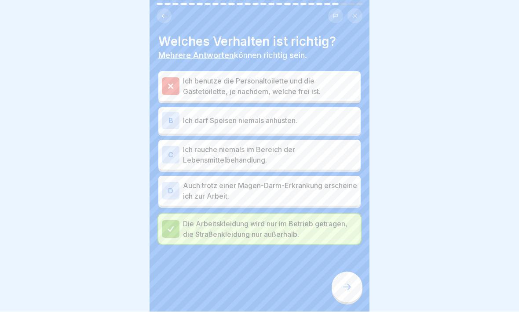
click at [341, 272] on div at bounding box center [346, 287] width 31 height 31
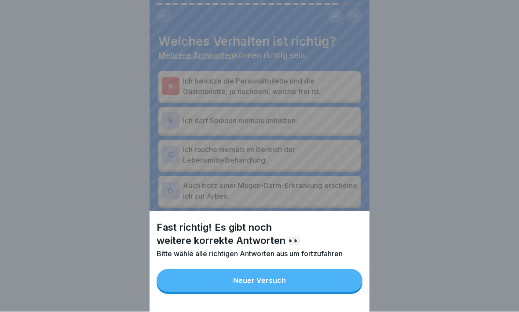
click at [308, 272] on button "Neuer Versuch" at bounding box center [259, 280] width 206 height 23
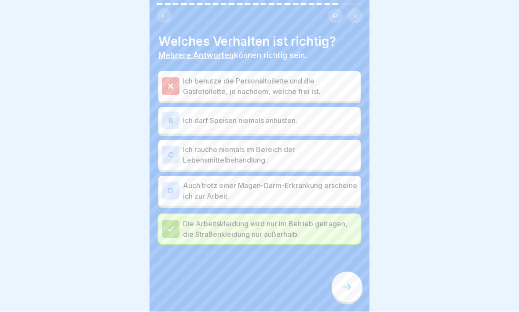
click at [168, 116] on div "B" at bounding box center [171, 121] width 18 height 18
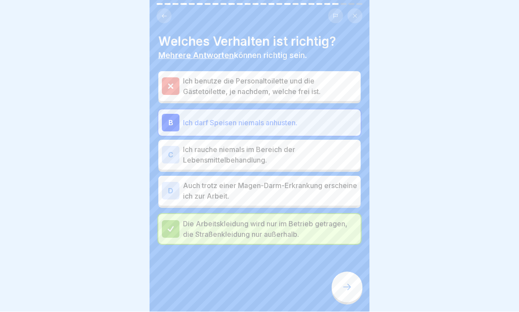
click at [345, 272] on icon at bounding box center [346, 287] width 11 height 11
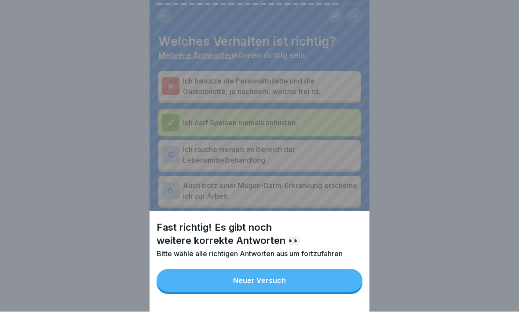
click at [327, 272] on button "Neuer Versuch" at bounding box center [259, 280] width 206 height 23
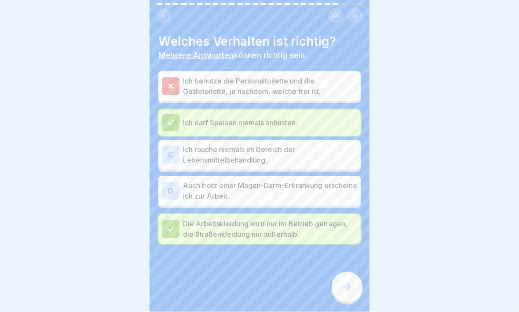
click at [171, 189] on div "D" at bounding box center [171, 191] width 18 height 18
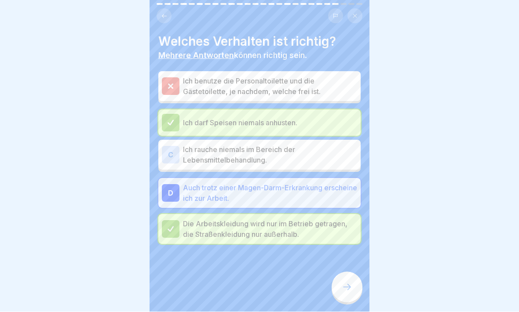
click at [347, 272] on div at bounding box center [346, 287] width 31 height 31
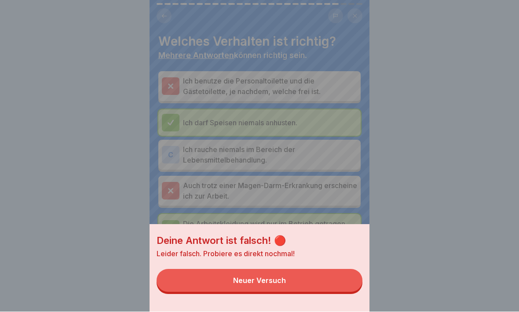
click at [298, 272] on button "Neuer Versuch" at bounding box center [259, 280] width 206 height 23
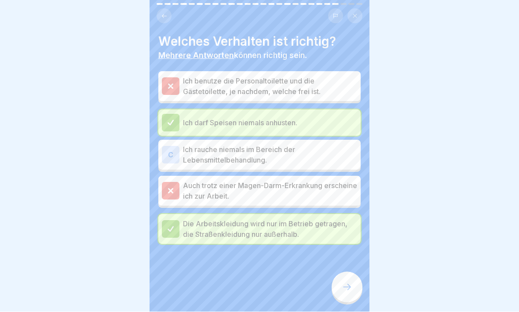
click at [174, 154] on div "C" at bounding box center [171, 155] width 18 height 18
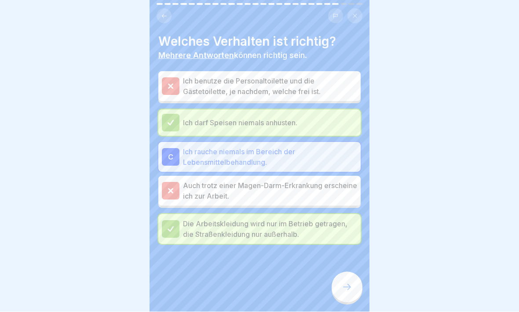
click at [346, 272] on icon at bounding box center [346, 287] width 11 height 11
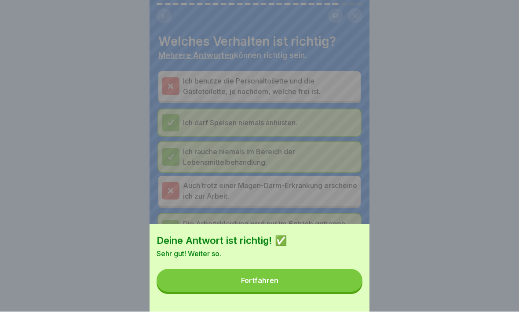
click at [320, 272] on button "Fortfahren" at bounding box center [259, 280] width 206 height 23
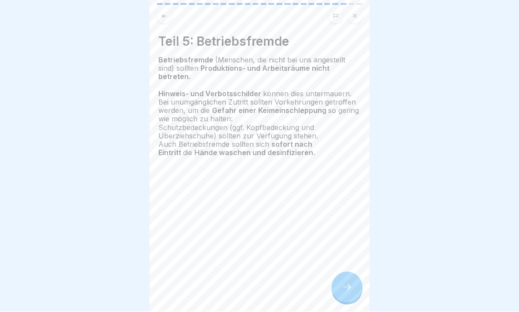
click at [350, 272] on icon at bounding box center [346, 287] width 11 height 11
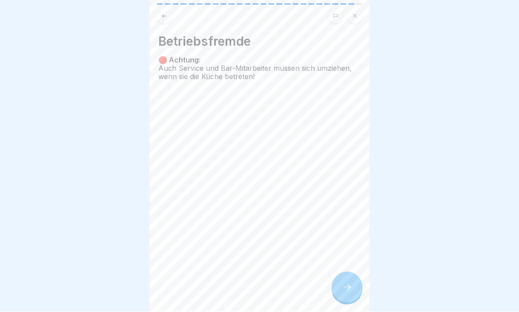
click at [354, 272] on div at bounding box center [346, 287] width 31 height 31
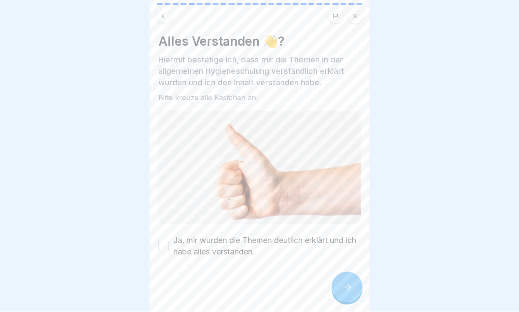
click at [167, 244] on button "Ja, mir wurden die Themen deutlich erklärt und ich habe alles verstanden." at bounding box center [163, 246] width 11 height 11
click at [349, 272] on icon at bounding box center [347, 287] width 8 height 6
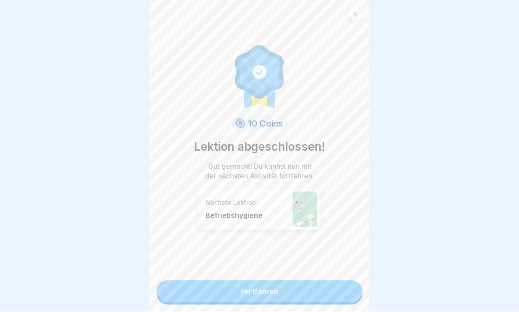
click at [315, 272] on link "Fortfahren" at bounding box center [259, 292] width 206 height 22
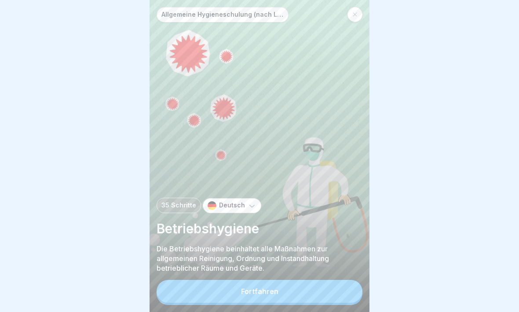
click at [306, 272] on button "Fortfahren" at bounding box center [259, 291] width 206 height 23
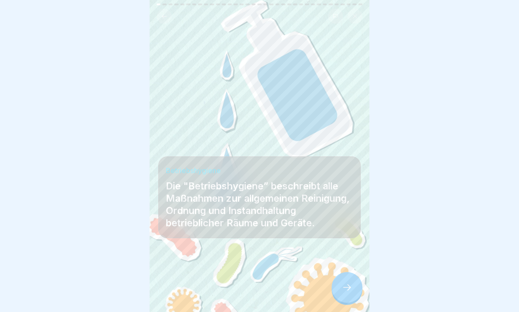
click at [348, 272] on div at bounding box center [346, 287] width 31 height 31
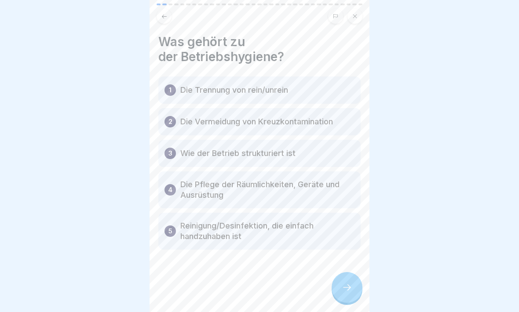
click at [350, 272] on icon at bounding box center [346, 287] width 11 height 11
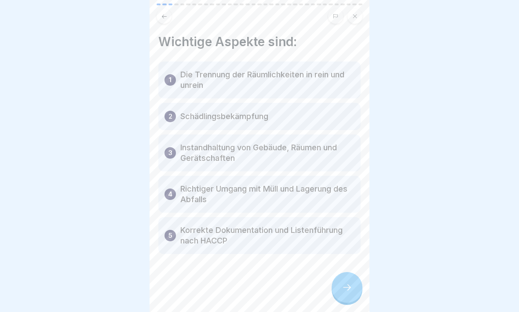
click at [352, 272] on icon at bounding box center [346, 287] width 11 height 11
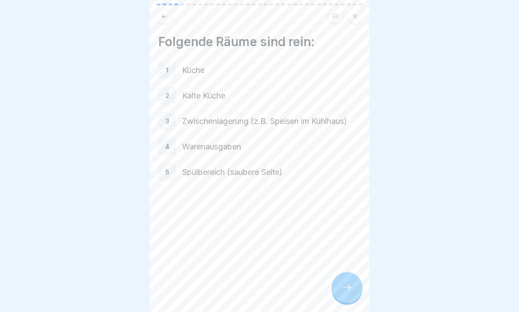
click at [352, 272] on div at bounding box center [346, 287] width 31 height 31
click at [351, 272] on icon at bounding box center [346, 287] width 11 height 11
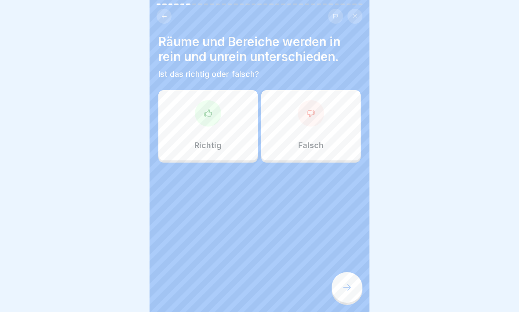
click at [202, 116] on div at bounding box center [208, 113] width 26 height 26
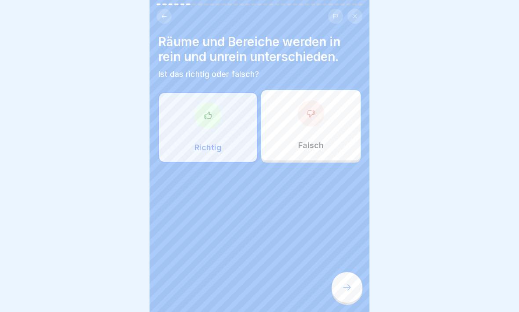
click at [348, 272] on icon at bounding box center [347, 287] width 8 height 6
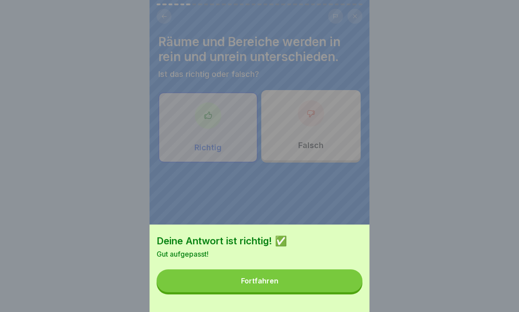
click at [330, 272] on button "Fortfahren" at bounding box center [259, 280] width 206 height 23
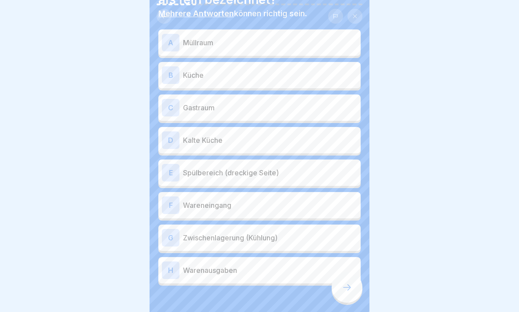
scroll to position [58, 0]
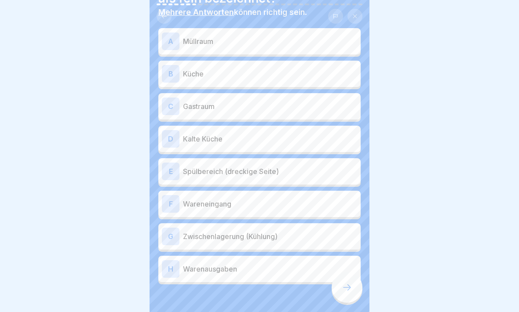
click at [171, 231] on div "G" at bounding box center [171, 237] width 18 height 18
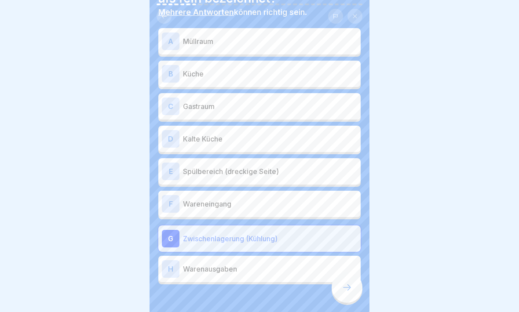
click at [172, 39] on div "A" at bounding box center [171, 42] width 18 height 18
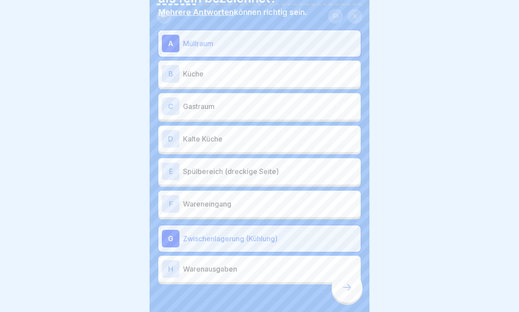
click at [166, 73] on div "B" at bounding box center [171, 74] width 18 height 18
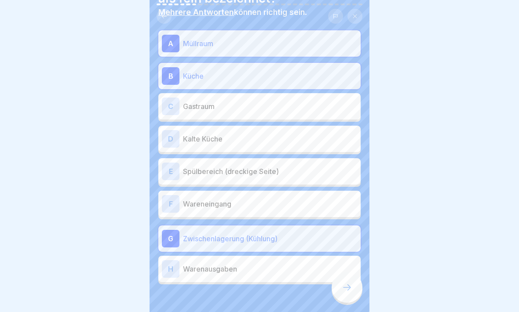
click at [174, 102] on div "C" at bounding box center [171, 107] width 18 height 18
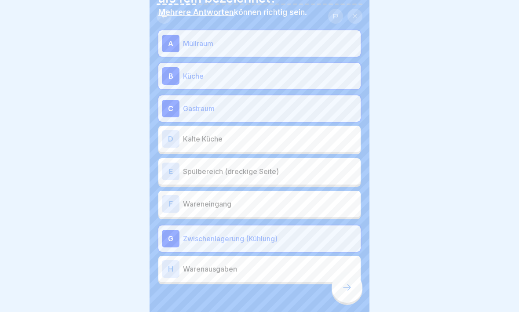
click at [178, 200] on div "F" at bounding box center [171, 204] width 18 height 18
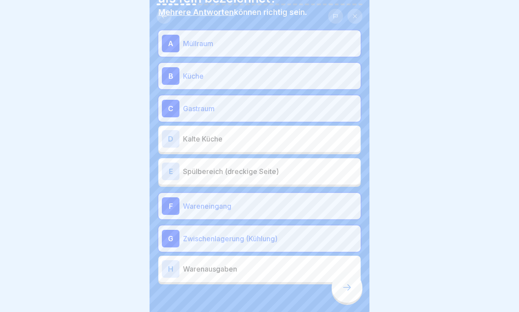
click at [347, 272] on icon at bounding box center [347, 287] width 8 height 6
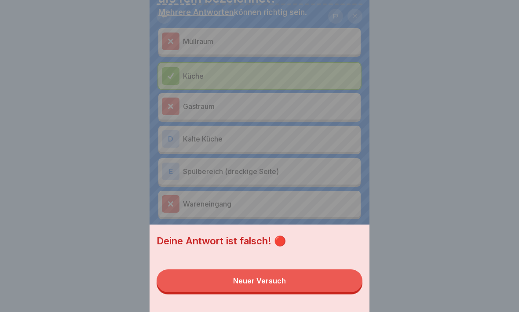
click at [290, 272] on button "Neuer Versuch" at bounding box center [259, 280] width 206 height 23
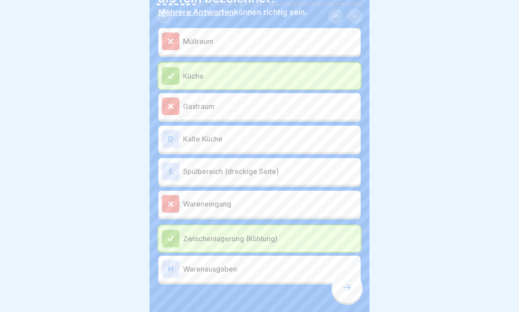
click at [165, 272] on div "H" at bounding box center [171, 269] width 18 height 18
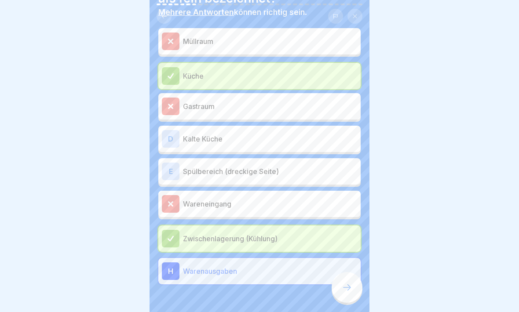
click at [339, 272] on div at bounding box center [346, 287] width 31 height 31
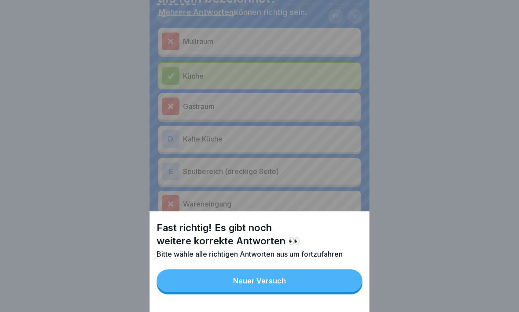
click at [275, 272] on div "Neuer Versuch" at bounding box center [259, 281] width 53 height 8
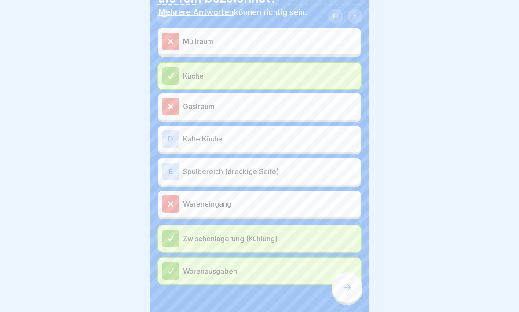
click at [176, 137] on div "D" at bounding box center [171, 139] width 18 height 18
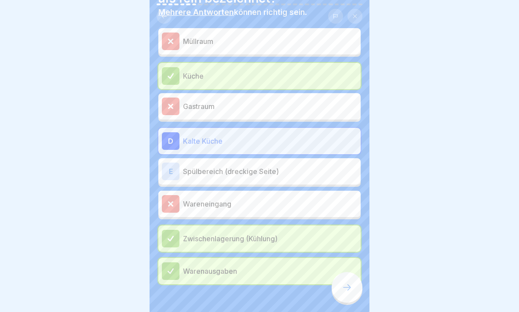
click at [347, 272] on div at bounding box center [346, 287] width 31 height 31
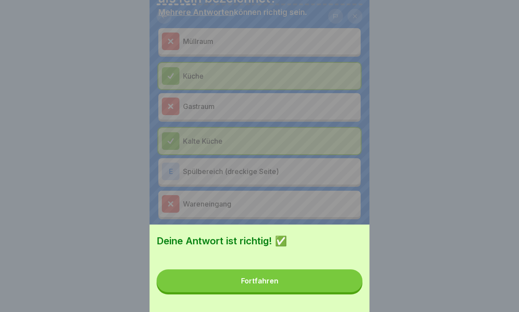
click at [315, 272] on button "Fortfahren" at bounding box center [259, 280] width 206 height 23
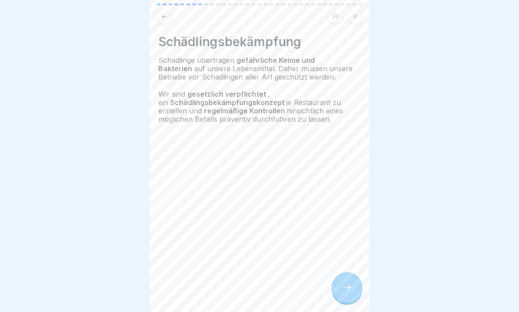
click at [344, 272] on div at bounding box center [346, 287] width 31 height 31
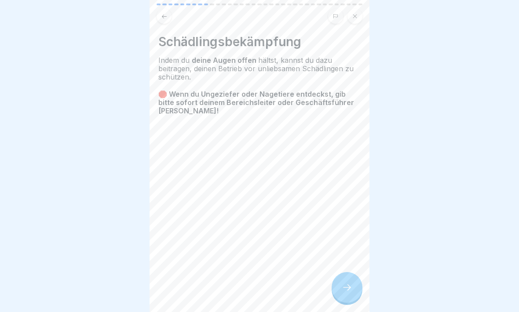
click at [349, 272] on div at bounding box center [346, 287] width 31 height 31
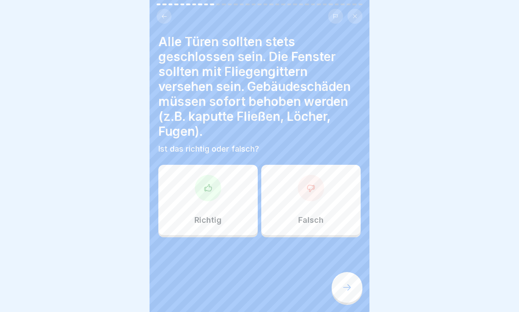
click at [205, 189] on icon at bounding box center [207, 188] width 9 height 9
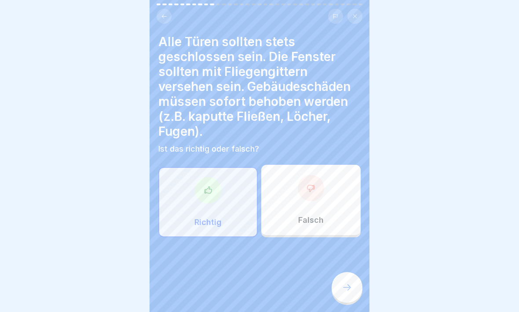
click at [347, 272] on div at bounding box center [346, 287] width 31 height 31
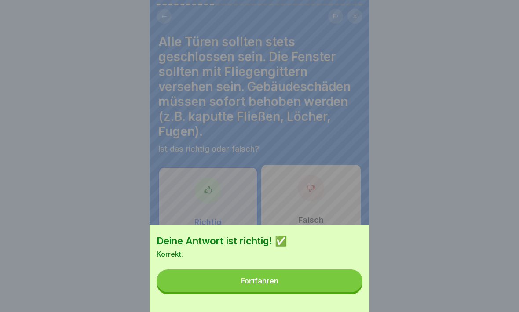
click at [335, 272] on button "Fortfahren" at bounding box center [259, 280] width 206 height 23
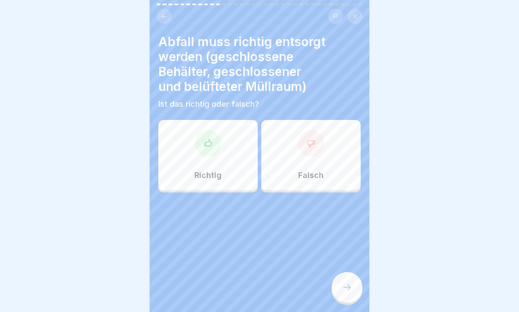
click at [207, 146] on icon at bounding box center [207, 142] width 7 height 7
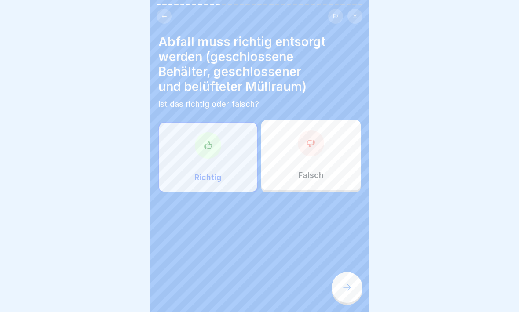
click at [354, 272] on div at bounding box center [346, 287] width 31 height 31
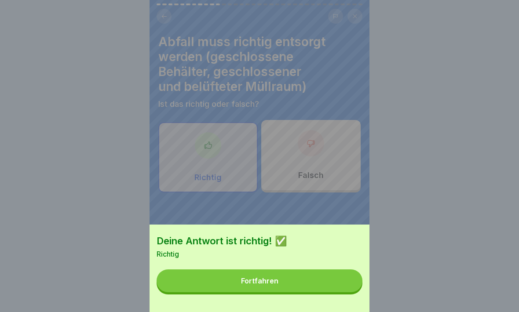
click at [328, 272] on button "Fortfahren" at bounding box center [259, 280] width 206 height 23
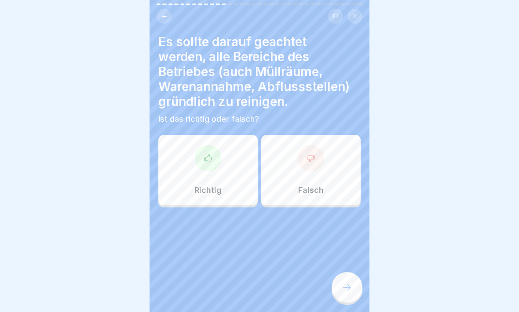
click at [209, 158] on icon at bounding box center [207, 158] width 9 height 9
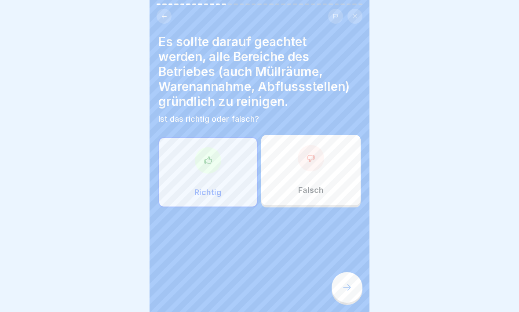
click at [350, 272] on div at bounding box center [346, 287] width 31 height 31
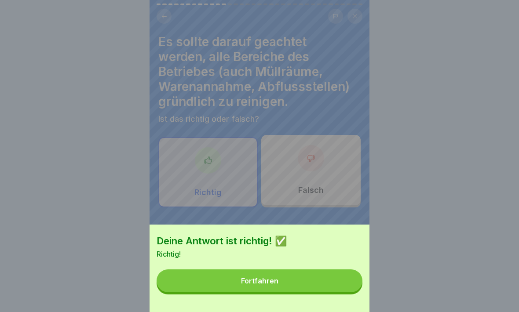
click at [327, 272] on button "Fortfahren" at bounding box center [259, 280] width 206 height 23
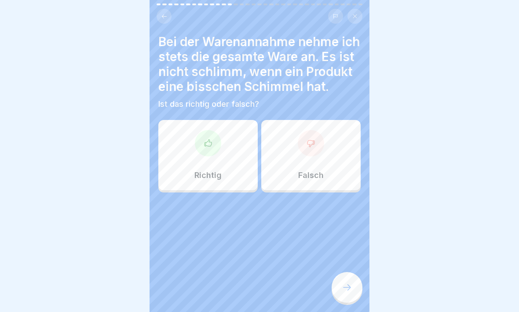
click at [314, 156] on div at bounding box center [311, 143] width 26 height 26
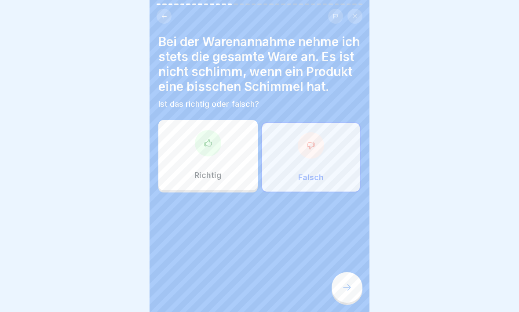
click at [346, 272] on div at bounding box center [346, 287] width 31 height 31
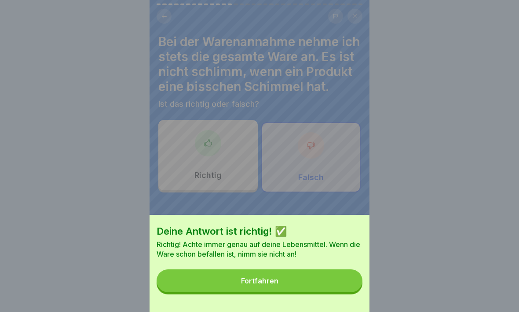
click at [328, 272] on button "Fortfahren" at bounding box center [259, 280] width 206 height 23
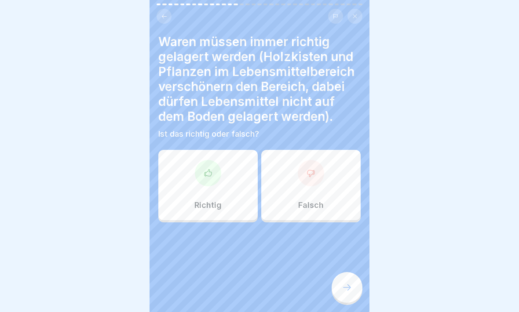
click at [209, 179] on div at bounding box center [208, 173] width 26 height 26
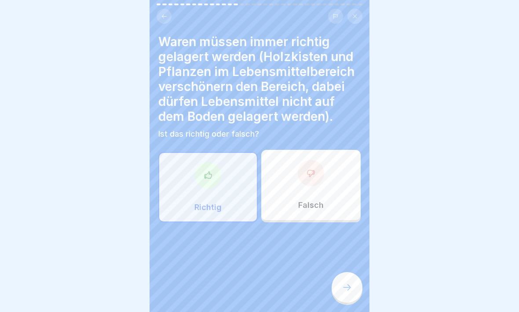
click at [353, 272] on div at bounding box center [346, 287] width 31 height 31
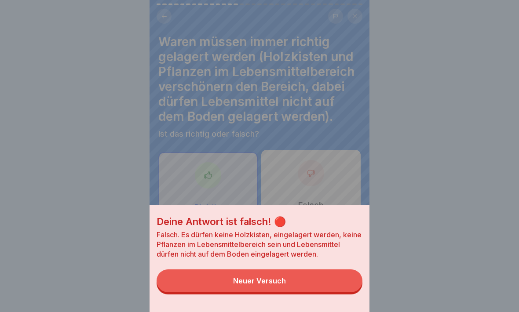
click at [318, 272] on button "Neuer Versuch" at bounding box center [259, 280] width 206 height 23
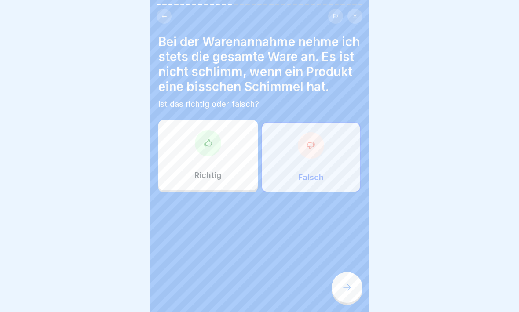
click at [344, 272] on icon at bounding box center [346, 287] width 11 height 11
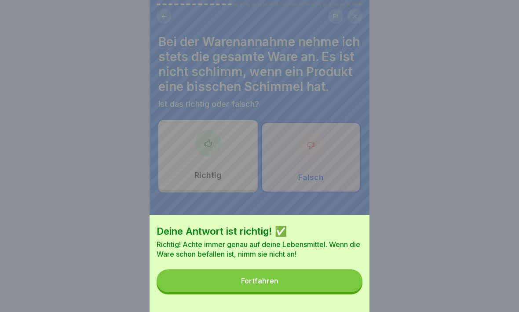
click at [313, 272] on button "Fortfahren" at bounding box center [259, 280] width 206 height 23
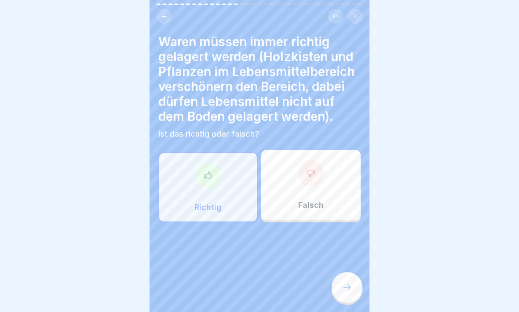
click at [320, 181] on div at bounding box center [311, 173] width 26 height 26
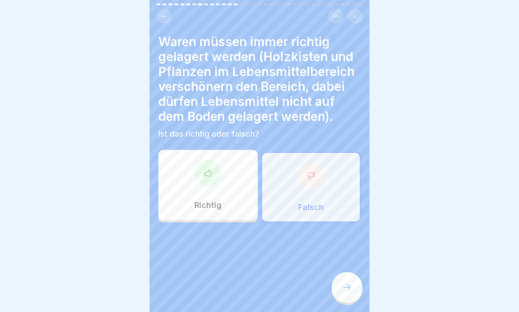
click at [349, 272] on icon at bounding box center [347, 287] width 8 height 6
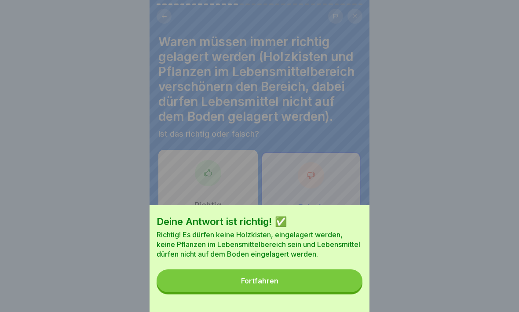
click at [339, 272] on button "Fortfahren" at bounding box center [259, 280] width 206 height 23
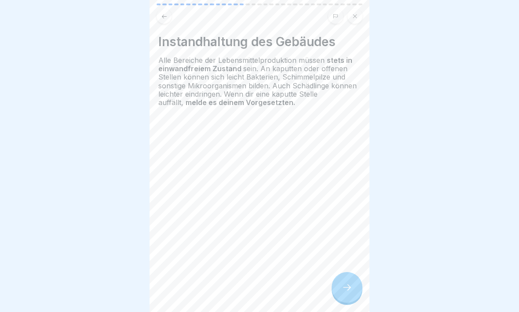
click at [351, 272] on icon at bounding box center [346, 287] width 11 height 11
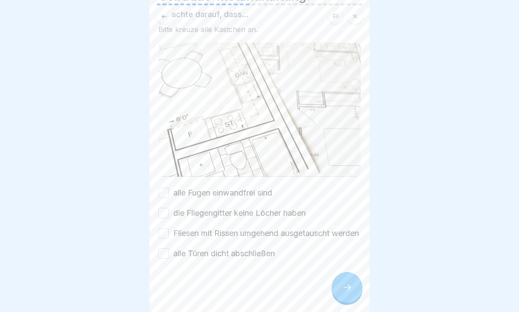
scroll to position [57, 0]
click at [162, 188] on button "alle Fugen einwandfrei sind" at bounding box center [163, 193] width 11 height 11
click at [163, 208] on button "die Fliegengitter keine Löcher haben" at bounding box center [163, 213] width 11 height 11
click at [164, 228] on button "Fliesen mit Rissen umgehend ausgetauscht werden" at bounding box center [163, 233] width 11 height 11
click at [163, 255] on button "alle Türen dicht abschließen" at bounding box center [163, 253] width 11 height 11
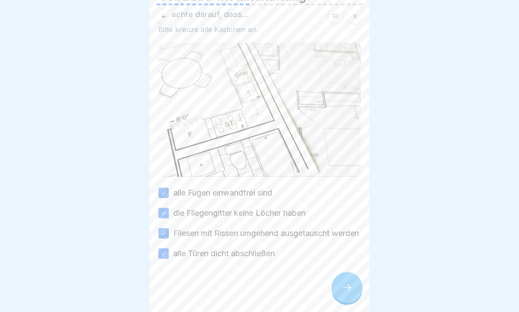
click at [352, 272] on div at bounding box center [346, 287] width 31 height 31
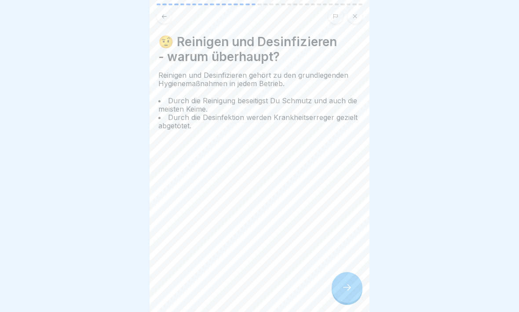
click at [351, 272] on icon at bounding box center [346, 287] width 11 height 11
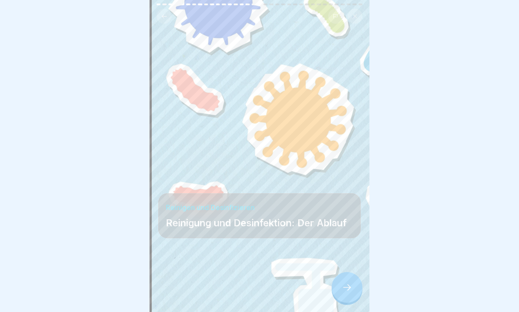
click at [348, 272] on icon at bounding box center [346, 287] width 11 height 11
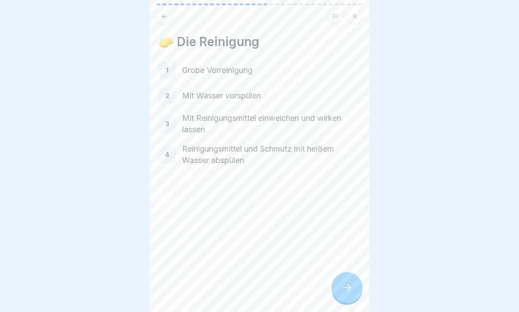
click at [348, 272] on div at bounding box center [346, 287] width 31 height 31
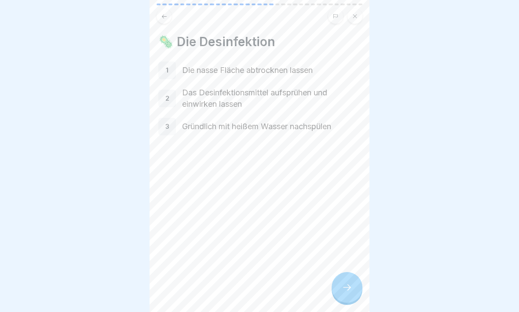
click at [349, 272] on icon at bounding box center [346, 287] width 11 height 11
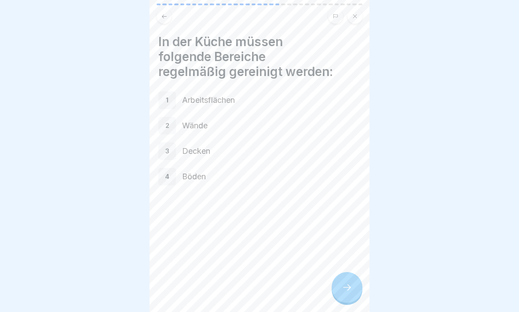
click at [349, 272] on icon at bounding box center [346, 287] width 11 height 11
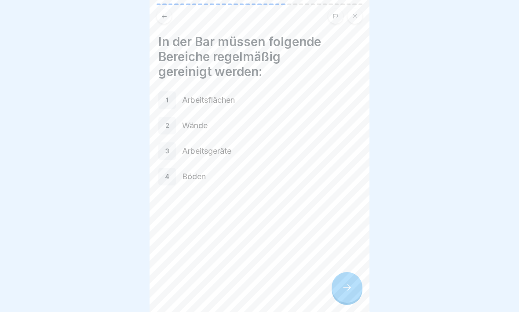
click at [346, 272] on div at bounding box center [346, 287] width 31 height 31
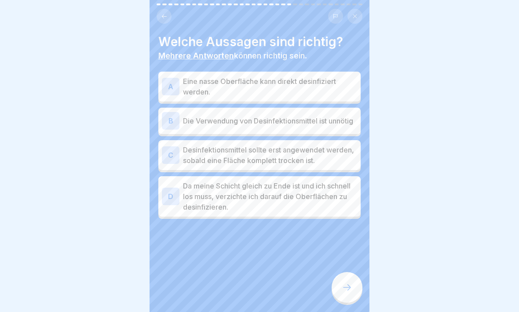
click at [170, 72] on div "A Eine nasse Oberfläche kann direkt desinfiziert werden." at bounding box center [259, 87] width 202 height 30
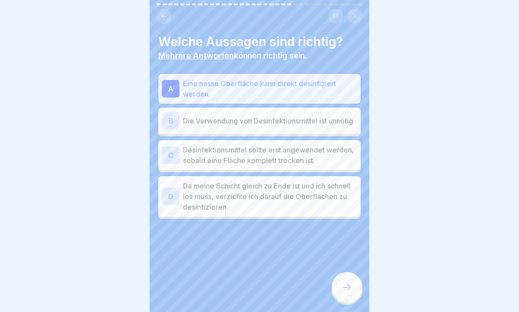
click at [168, 157] on div "C" at bounding box center [171, 155] width 18 height 18
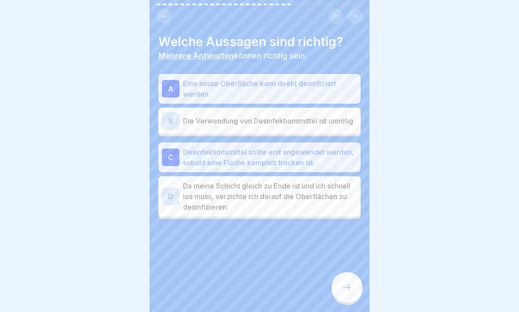
click at [345, 272] on div at bounding box center [346, 287] width 31 height 31
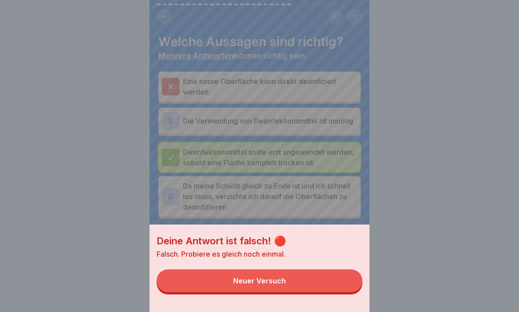
click at [280, 272] on div "Neuer Versuch" at bounding box center [259, 281] width 53 height 8
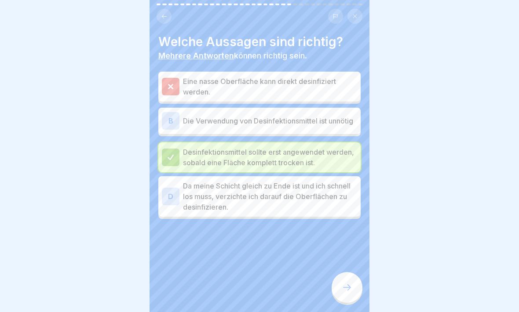
click at [168, 118] on div "B" at bounding box center [171, 121] width 18 height 18
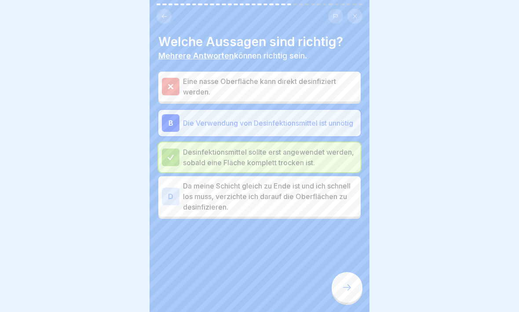
click at [353, 272] on div at bounding box center [346, 287] width 31 height 31
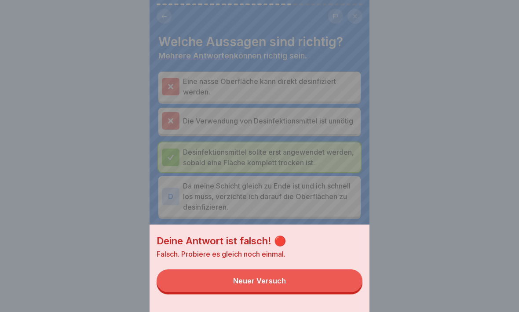
click at [321, 272] on button "Neuer Versuch" at bounding box center [259, 280] width 206 height 23
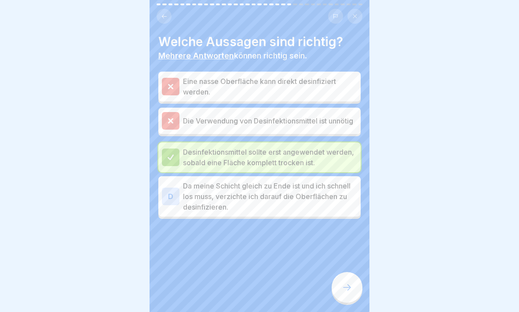
click at [172, 191] on div "D" at bounding box center [171, 197] width 18 height 18
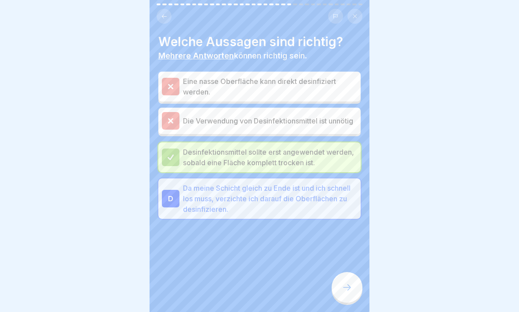
click at [345, 272] on icon at bounding box center [346, 287] width 11 height 11
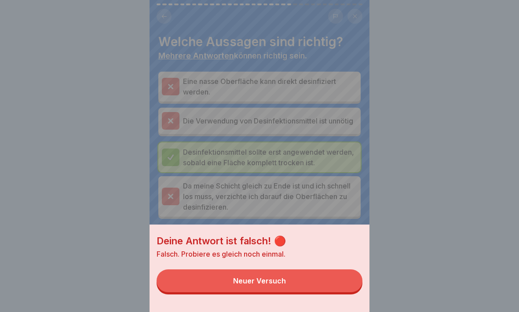
click at [313, 272] on button "Neuer Versuch" at bounding box center [259, 280] width 206 height 23
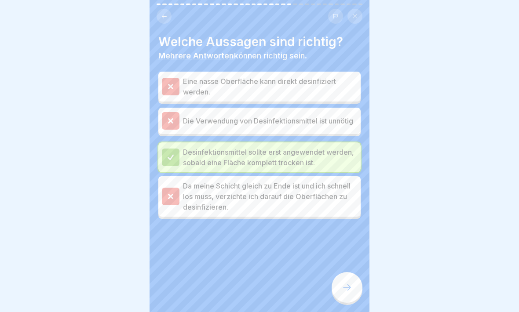
click at [348, 272] on icon at bounding box center [347, 287] width 8 height 6
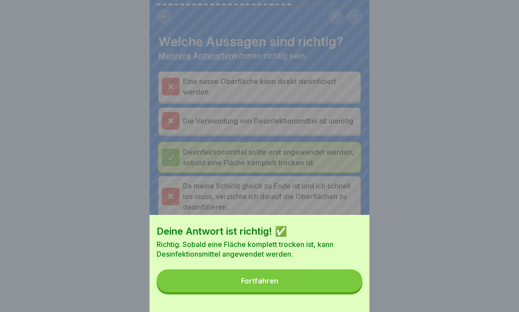
click at [338, 271] on button "Fortfahren" at bounding box center [259, 280] width 206 height 23
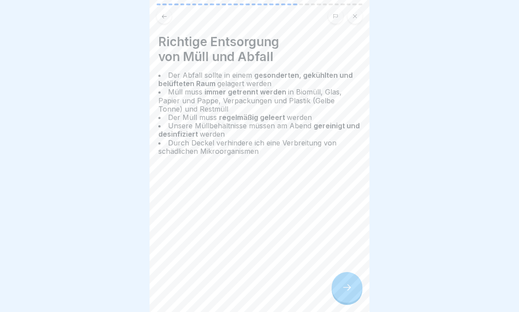
click at [349, 272] on icon at bounding box center [346, 287] width 11 height 11
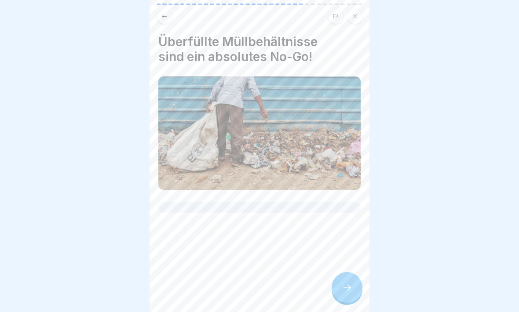
click at [348, 272] on div at bounding box center [346, 287] width 31 height 31
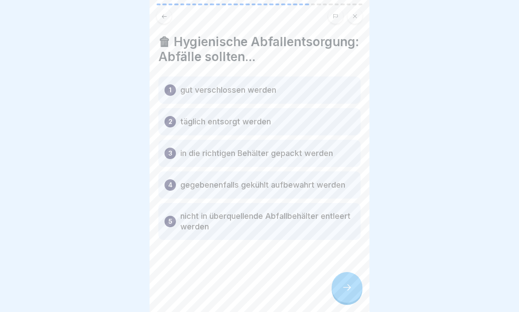
click at [342, 272] on icon at bounding box center [346, 287] width 11 height 11
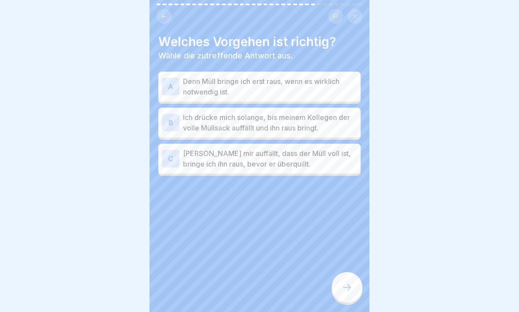
click at [175, 83] on div "A" at bounding box center [171, 87] width 18 height 18
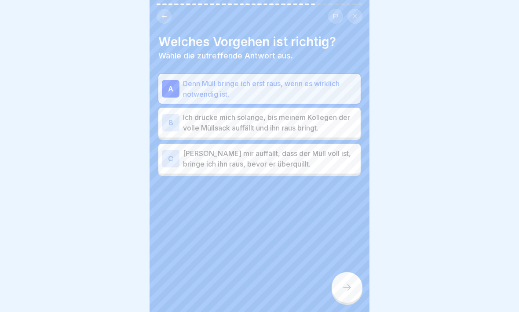
click at [348, 272] on div at bounding box center [346, 287] width 31 height 31
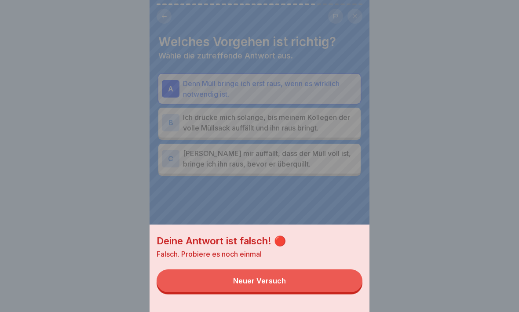
click at [325, 272] on button "Neuer Versuch" at bounding box center [259, 280] width 206 height 23
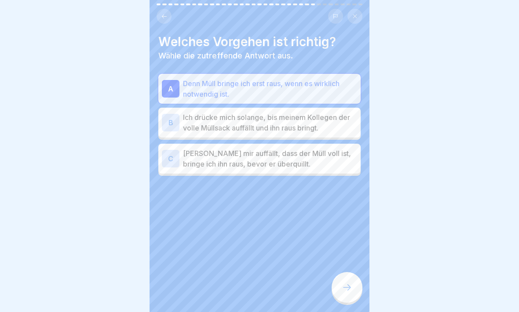
click at [179, 122] on div "B" at bounding box center [171, 123] width 18 height 18
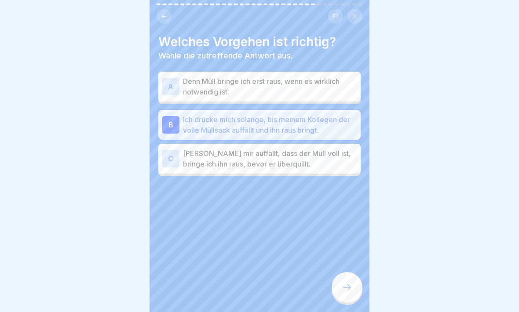
click at [356, 272] on div at bounding box center [346, 287] width 31 height 31
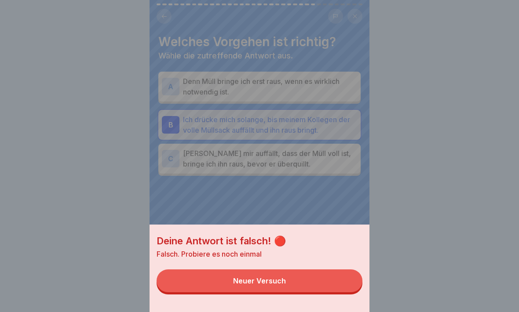
click at [287, 219] on div "Deine Antwort ist falsch! 🔴 Falsch. Probiere es noch einmal Neuer Versuch" at bounding box center [259, 156] width 220 height 312
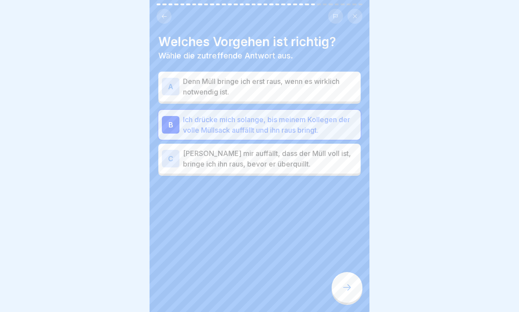
click at [171, 161] on div "C" at bounding box center [171, 159] width 18 height 18
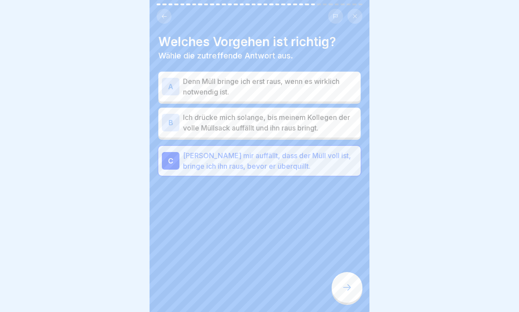
click at [345, 272] on icon at bounding box center [346, 287] width 11 height 11
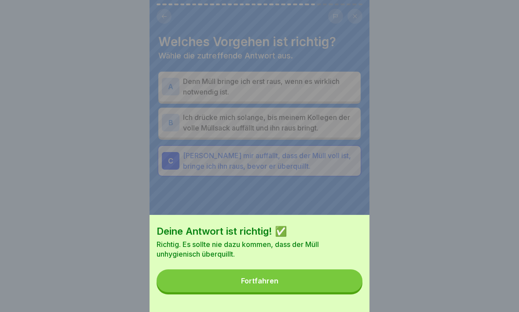
click at [336, 264] on div "Deine Antwort ist richtig! ✅ Richtig. Es sollte nie dazu kommen, dass der Müll …" at bounding box center [259, 263] width 220 height 97
click at [332, 272] on button "Fortfahren" at bounding box center [259, 280] width 206 height 23
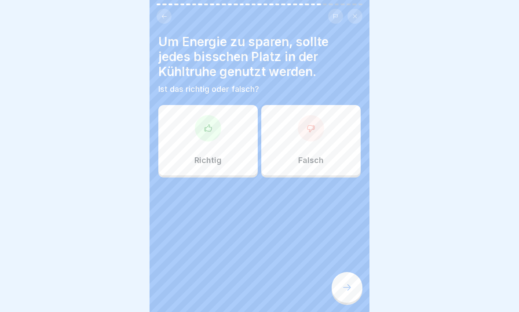
click at [208, 126] on icon at bounding box center [207, 128] width 9 height 9
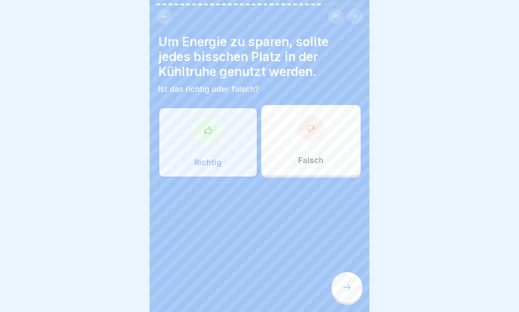
click at [347, 272] on div at bounding box center [346, 287] width 31 height 31
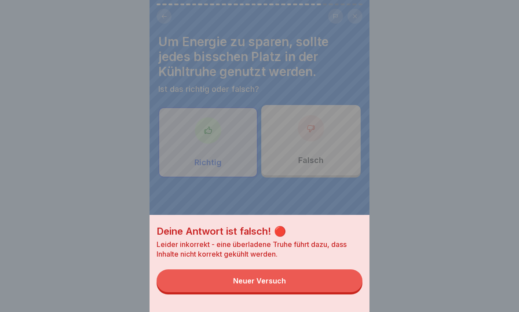
click at [326, 272] on button "Neuer Versuch" at bounding box center [259, 280] width 206 height 23
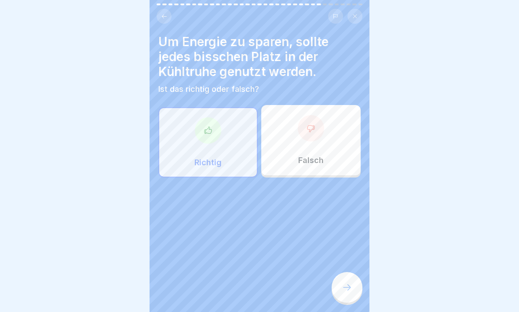
click at [314, 133] on div at bounding box center [311, 128] width 26 height 26
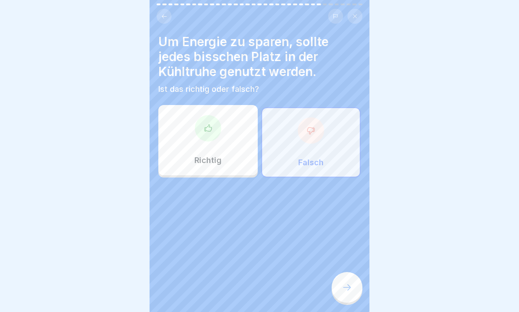
click at [346, 272] on icon at bounding box center [346, 287] width 11 height 11
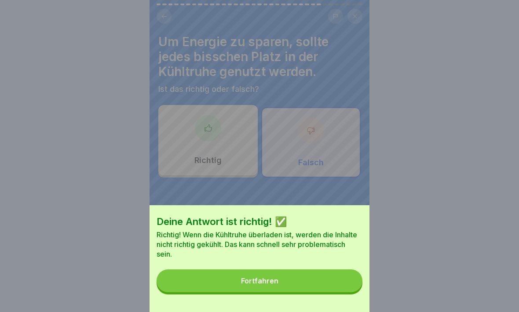
click at [318, 261] on div "Deine Antwort ist richtig! ✅ Richtig! Wenn die Kühltruhe überladen ist, werden …" at bounding box center [259, 258] width 220 height 107
click at [314, 272] on button "Fortfahren" at bounding box center [259, 280] width 206 height 23
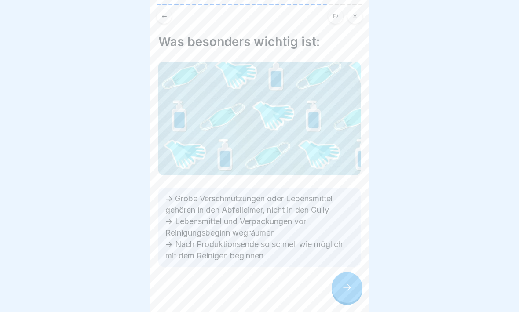
click at [348, 272] on icon at bounding box center [346, 287] width 11 height 11
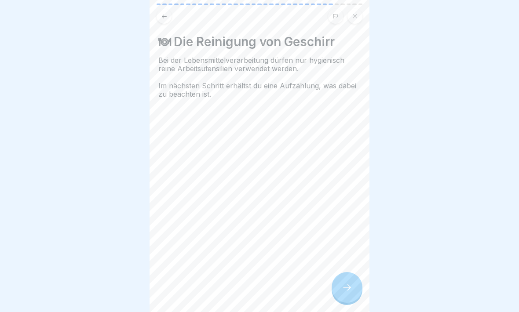
click at [353, 272] on div at bounding box center [346, 287] width 31 height 31
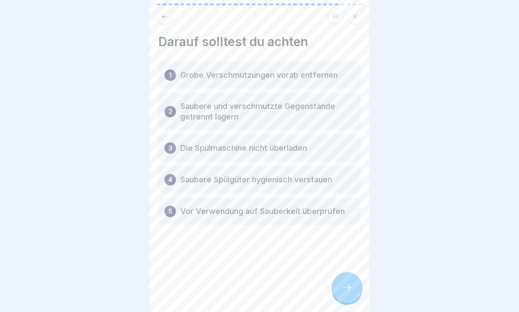
click at [338, 272] on div at bounding box center [346, 287] width 31 height 31
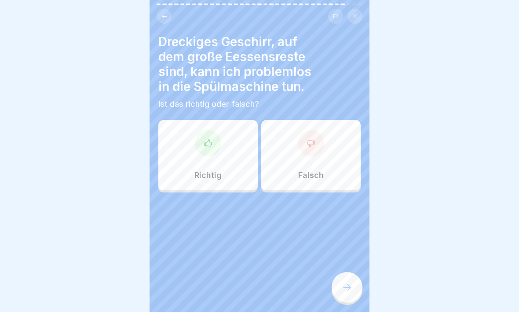
click at [208, 147] on icon at bounding box center [207, 143] width 9 height 9
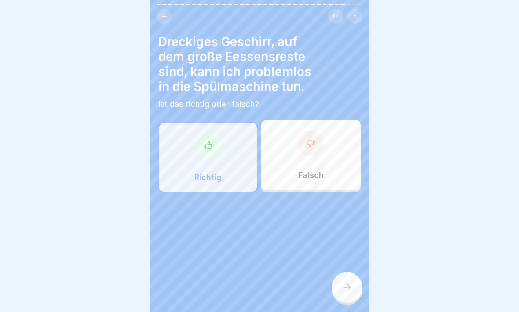
click at [348, 272] on div at bounding box center [346, 287] width 31 height 31
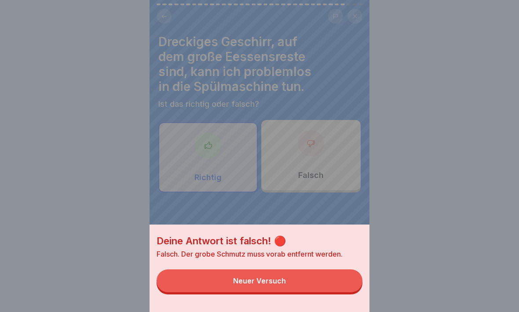
click at [329, 272] on button "Neuer Versuch" at bounding box center [259, 280] width 206 height 23
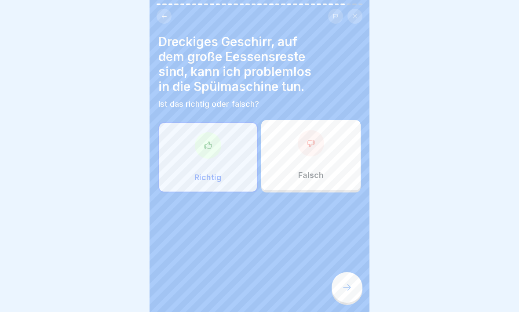
click at [320, 142] on div at bounding box center [311, 143] width 26 height 26
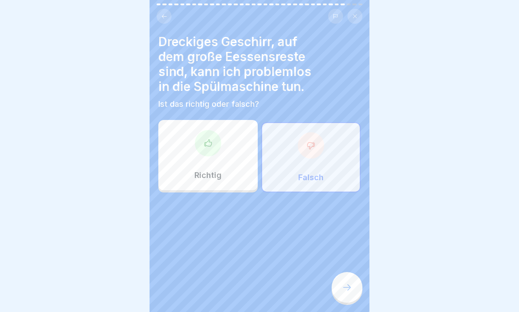
click at [354, 272] on div at bounding box center [346, 287] width 31 height 31
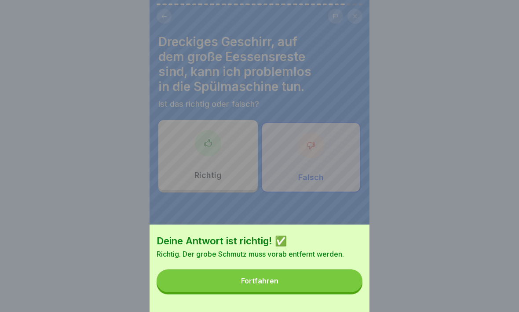
click at [320, 272] on button "Fortfahren" at bounding box center [259, 280] width 206 height 23
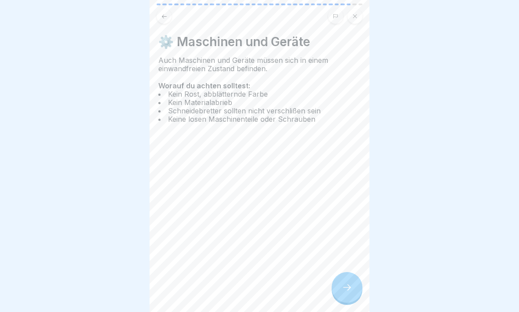
click at [345, 272] on div at bounding box center [346, 287] width 31 height 31
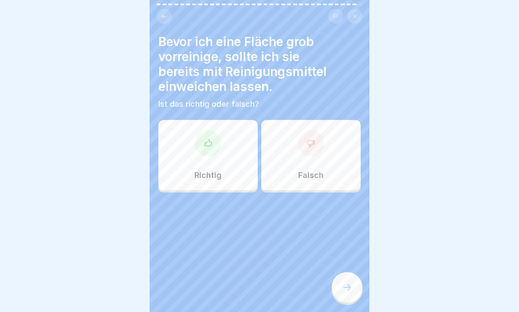
click at [309, 143] on icon at bounding box center [310, 143] width 9 height 9
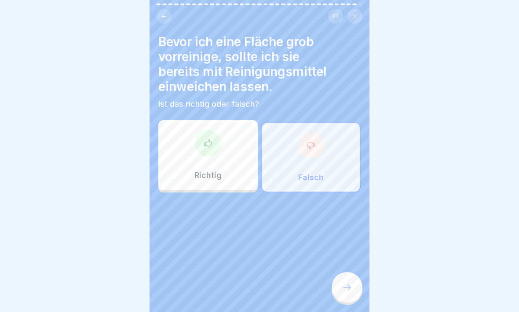
click at [346, 272] on div at bounding box center [346, 287] width 31 height 31
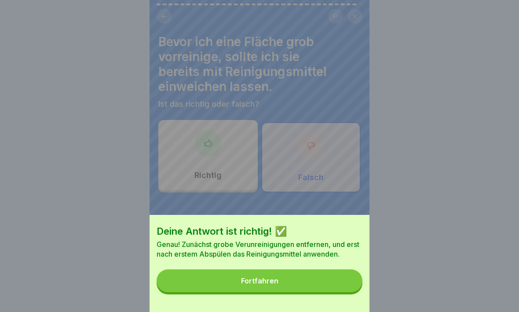
click at [319, 272] on button "Fortfahren" at bounding box center [259, 280] width 206 height 23
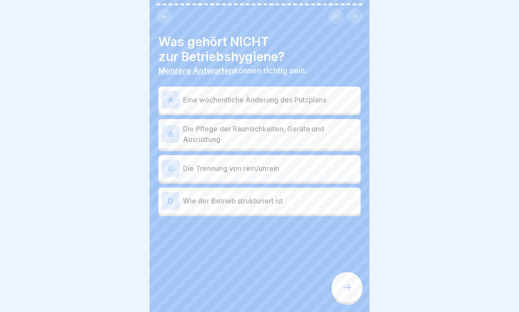
click at [180, 168] on div "C Die Trennung von rein/unrein" at bounding box center [259, 169] width 195 height 18
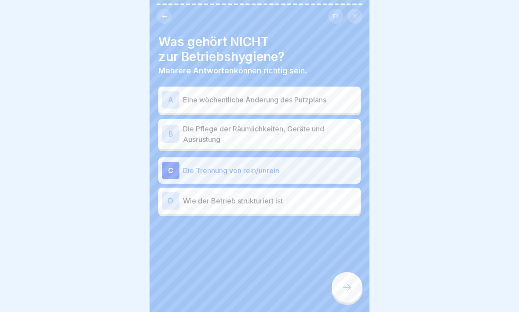
click at [339, 272] on div "Was gehört NICHT zur Betriebshygiene? Mehrere Antworten können richtig sein. A …" at bounding box center [259, 156] width 220 height 312
click at [350, 272] on icon at bounding box center [346, 287] width 11 height 11
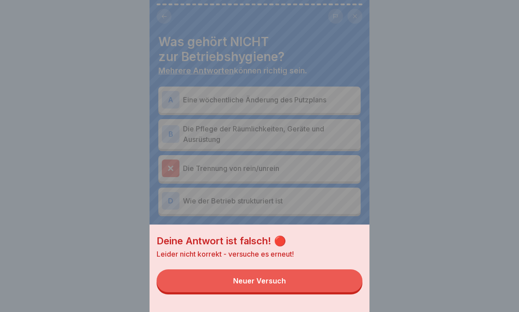
click at [325, 272] on button "Neuer Versuch" at bounding box center [259, 280] width 206 height 23
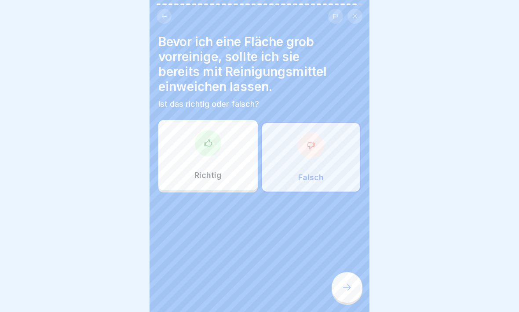
click at [351, 272] on icon at bounding box center [346, 287] width 11 height 11
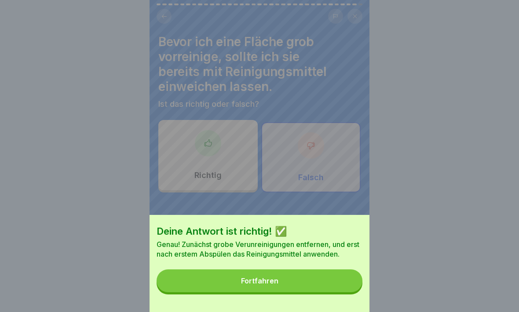
click at [324, 272] on button "Fortfahren" at bounding box center [259, 280] width 206 height 23
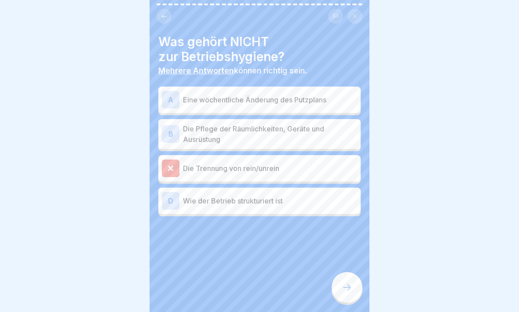
click at [165, 100] on div "A" at bounding box center [171, 100] width 18 height 18
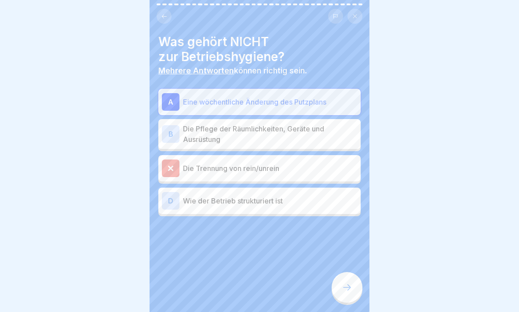
click at [171, 132] on div "B" at bounding box center [171, 134] width 18 height 18
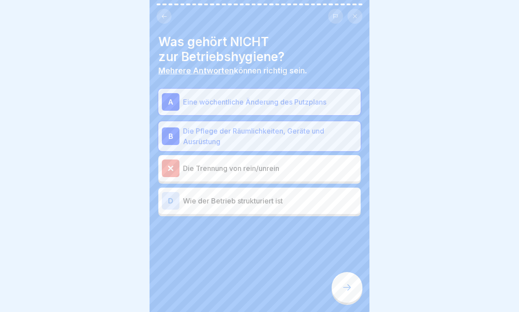
click at [352, 272] on icon at bounding box center [346, 287] width 11 height 11
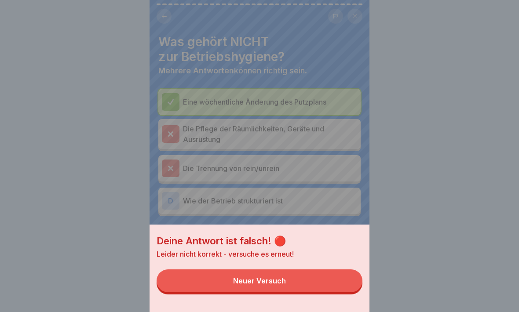
click at [339, 272] on button "Neuer Versuch" at bounding box center [259, 280] width 206 height 23
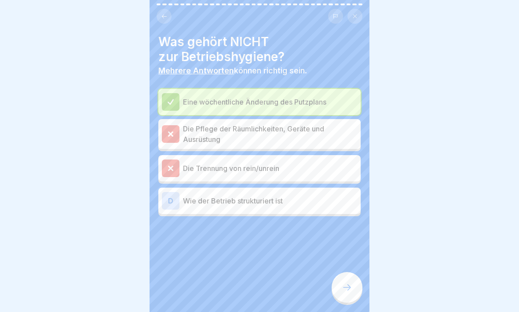
click at [167, 201] on div "D" at bounding box center [171, 201] width 18 height 18
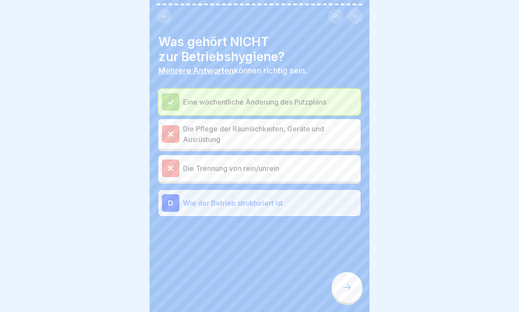
click at [348, 272] on icon at bounding box center [346, 287] width 11 height 11
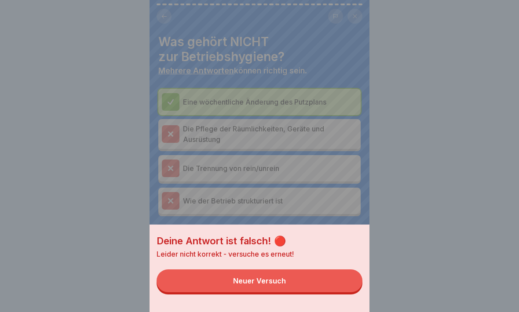
click at [335, 272] on button "Neuer Versuch" at bounding box center [259, 280] width 206 height 23
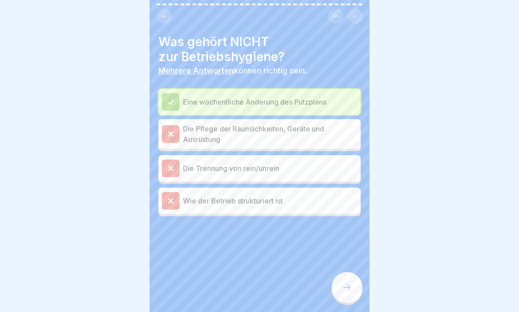
click at [350, 272] on icon at bounding box center [346, 287] width 11 height 11
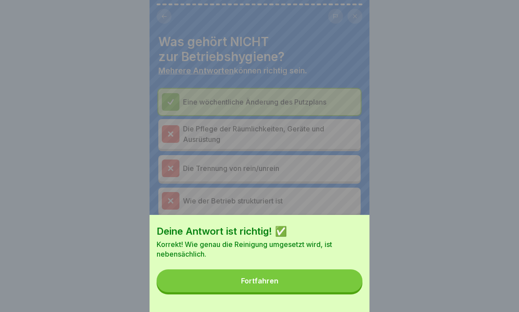
click at [339, 272] on button "Fortfahren" at bounding box center [259, 280] width 206 height 23
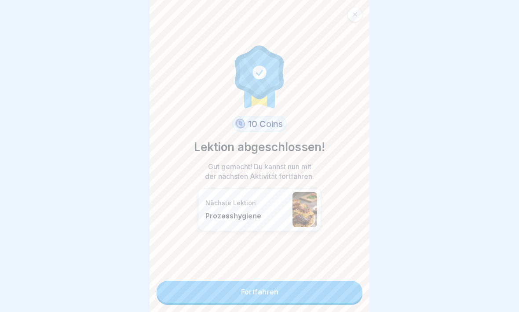
click at [315, 272] on link "Fortfahren" at bounding box center [259, 292] width 206 height 22
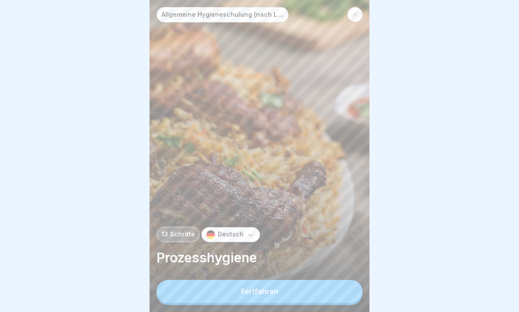
click at [322, 272] on button "Fortfahren" at bounding box center [259, 291] width 206 height 23
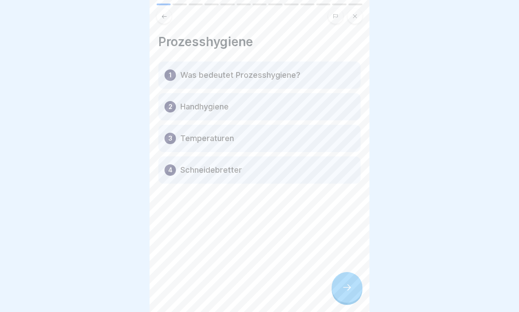
click at [349, 272] on icon at bounding box center [346, 287] width 11 height 11
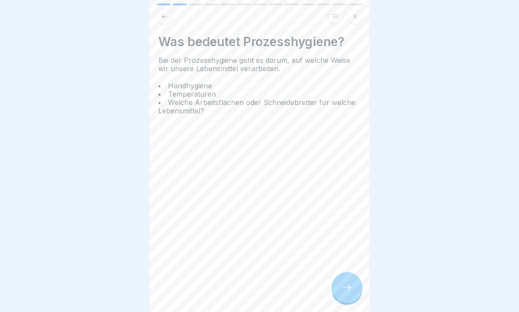
click at [349, 272] on div at bounding box center [346, 287] width 31 height 31
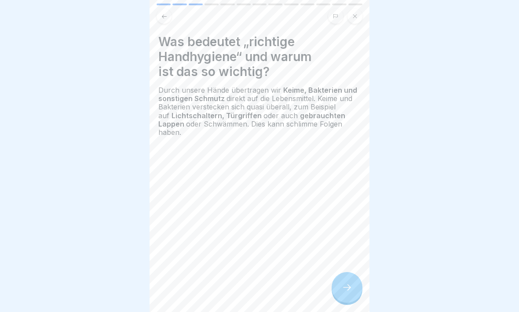
click at [346, 272] on icon at bounding box center [346, 287] width 11 height 11
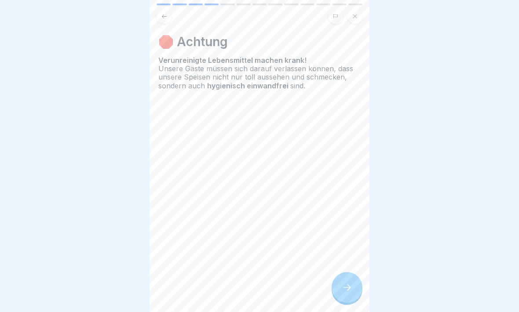
click at [348, 272] on div at bounding box center [346, 287] width 31 height 31
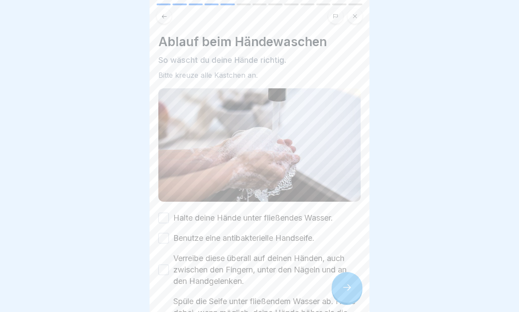
click at [165, 211] on div "Ablauf beim Händewaschen So wäscht du deine Hände richtig. Bitte kreuze alle Kä…" at bounding box center [259, 203] width 202 height 339
click at [167, 222] on button "Halte deine Hände unter fließendes Wasser." at bounding box center [163, 218] width 11 height 11
click at [162, 240] on button "Benutze eine antibakterielle Handseife." at bounding box center [163, 238] width 11 height 11
click at [166, 272] on button "Verreibe diese überall auf deinen Händen, auch zwischen den Fingern, unter den …" at bounding box center [163, 270] width 11 height 11
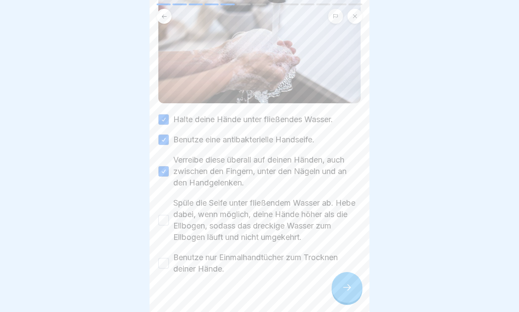
scroll to position [107, 0]
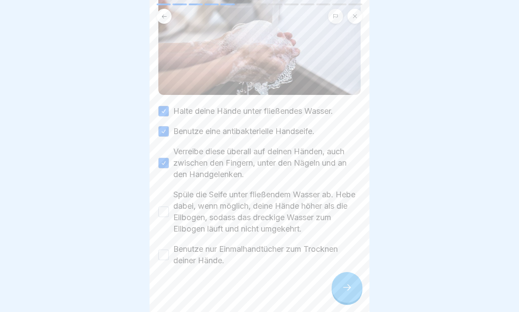
click at [168, 210] on button "Spüle die Seife unter fließendem Wasser ab. Hebe dabei, wenn möglich, deine Hän…" at bounding box center [163, 212] width 11 height 11
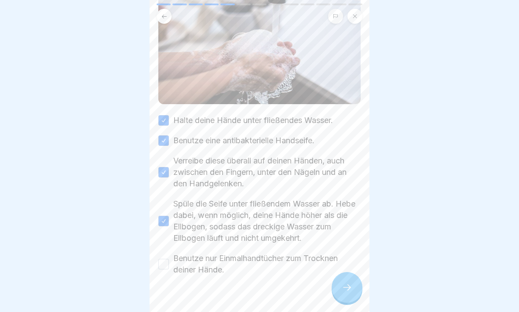
scroll to position [97, 0]
click at [164, 265] on button "Benutze nur Einmalhandtücher zum Trocknen deiner Hände." at bounding box center [163, 264] width 11 height 11
click at [351, 272] on icon at bounding box center [346, 287] width 11 height 11
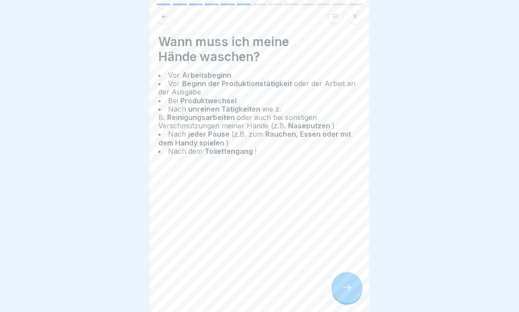
click at [340, 272] on div at bounding box center [346, 287] width 31 height 31
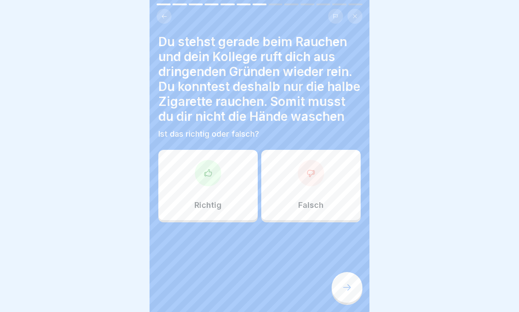
click at [297, 189] on div "Falsch" at bounding box center [310, 185] width 99 height 70
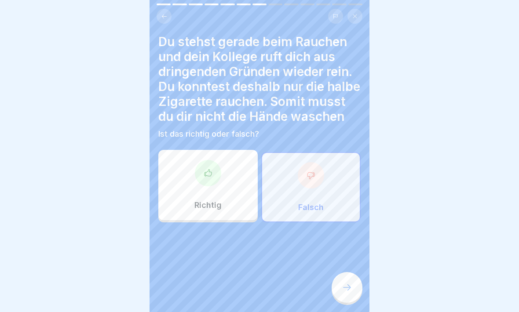
click at [349, 272] on div at bounding box center [346, 287] width 31 height 31
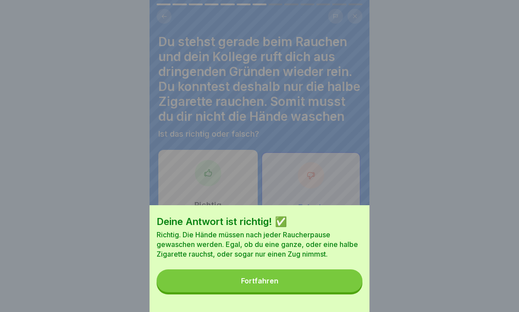
click at [332, 272] on button "Fortfahren" at bounding box center [259, 280] width 206 height 23
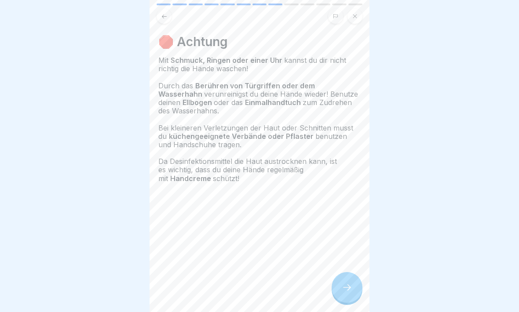
click at [347, 272] on icon at bounding box center [347, 287] width 8 height 6
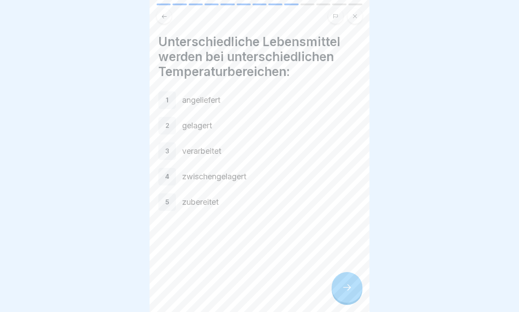
click at [348, 272] on icon at bounding box center [347, 287] width 8 height 6
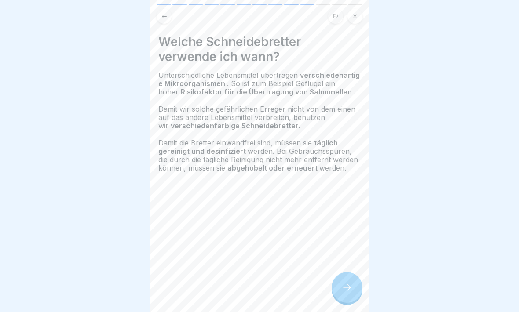
click at [354, 272] on div at bounding box center [346, 287] width 31 height 31
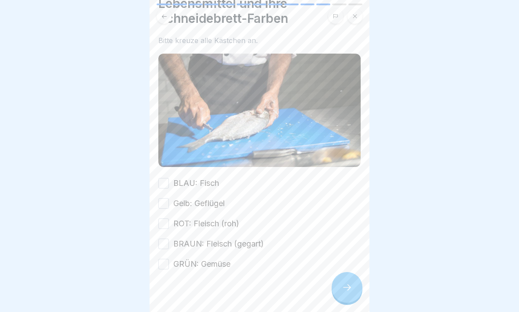
scroll to position [40, 0]
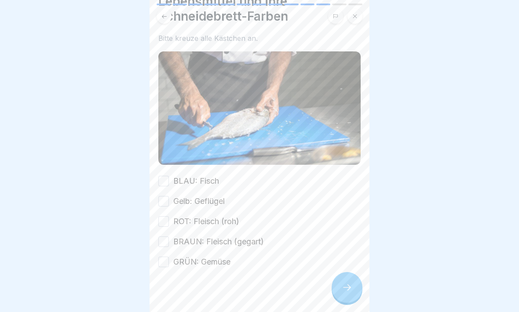
click at [165, 182] on button "BLAU: Fisch" at bounding box center [163, 181] width 11 height 11
click at [167, 203] on button "Gelb: Geflügel" at bounding box center [163, 201] width 11 height 11
click at [167, 222] on button "ROT: Fleisch (roh)" at bounding box center [163, 221] width 11 height 11
click at [167, 245] on button "BRAUN: Fleisch (gegart)" at bounding box center [163, 241] width 11 height 11
click at [164, 260] on button "GRÜN: Gemüse" at bounding box center [163, 262] width 11 height 11
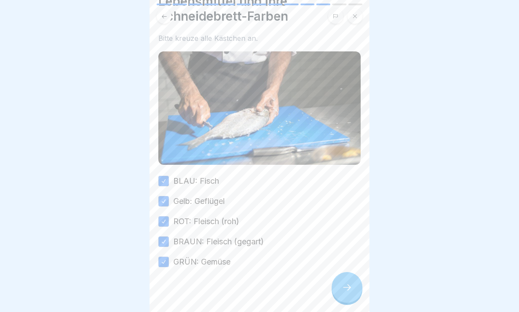
click at [349, 272] on icon at bounding box center [346, 287] width 11 height 11
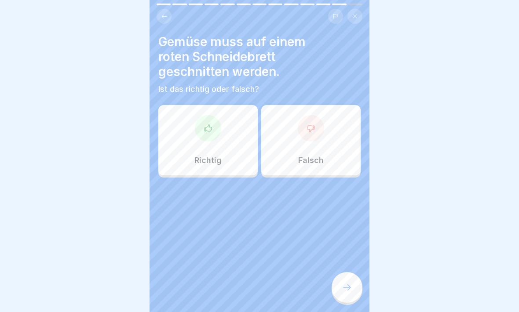
click at [313, 127] on icon at bounding box center [310, 128] width 7 height 7
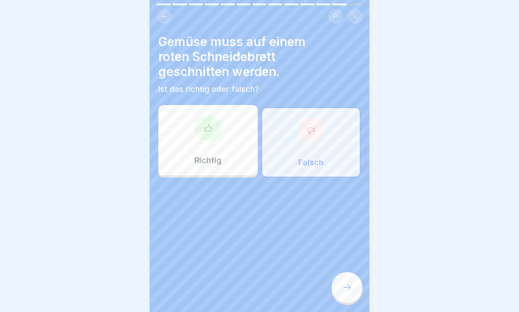
click at [345, 272] on div at bounding box center [346, 287] width 31 height 31
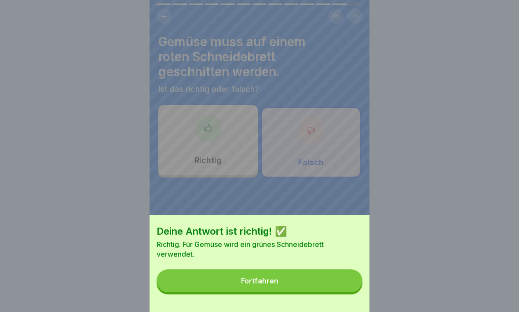
click at [343, 272] on button "Fortfahren" at bounding box center [259, 280] width 206 height 23
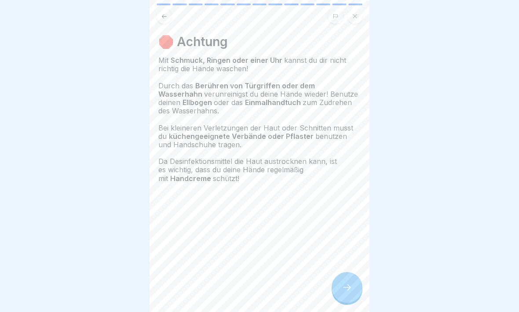
click at [348, 272] on icon at bounding box center [346, 287] width 11 height 11
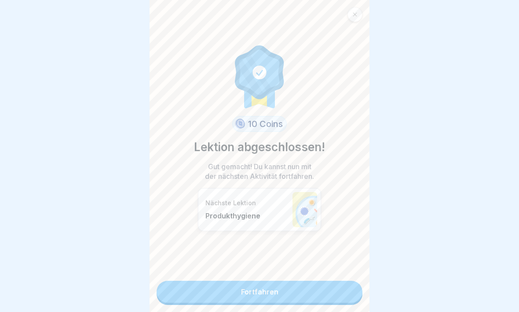
click at [327, 272] on link "Fortfahren" at bounding box center [259, 292] width 206 height 22
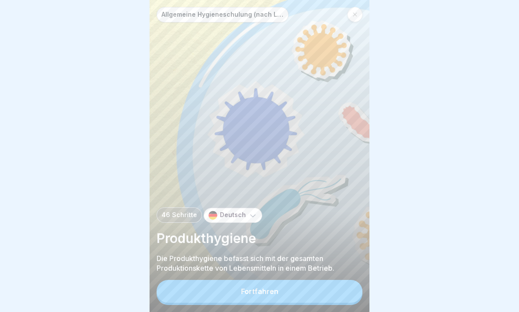
click at [326, 272] on button "Fortfahren" at bounding box center [259, 291] width 206 height 23
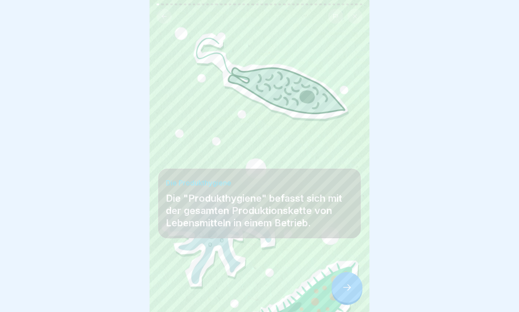
click at [347, 272] on icon at bounding box center [346, 287] width 11 height 11
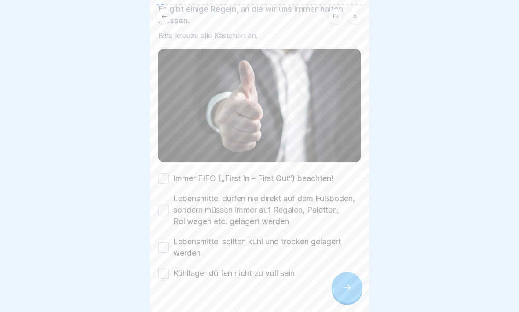
scroll to position [53, 0]
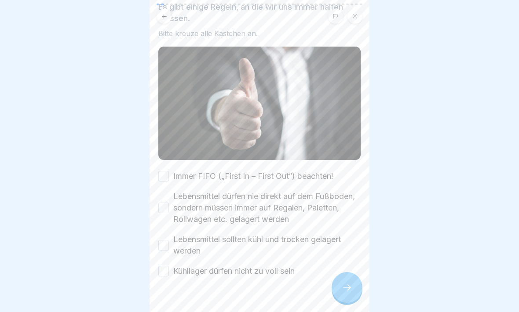
click at [165, 172] on button "Immer FIFO („First In – First Out“) beachten!" at bounding box center [163, 176] width 11 height 11
click at [163, 204] on button "Lebensmittel dürfen nie direkt auf dem Fußboden, sondern müssen immer auf Regal…" at bounding box center [163, 208] width 11 height 11
click at [165, 247] on button "Lebensmittel sollten kühl und trocken gelagert werden" at bounding box center [163, 245] width 11 height 11
click at [168, 267] on button "Kühllager dürfen nicht zu voll sein" at bounding box center [163, 271] width 11 height 11
click at [352, 272] on div at bounding box center [346, 287] width 31 height 31
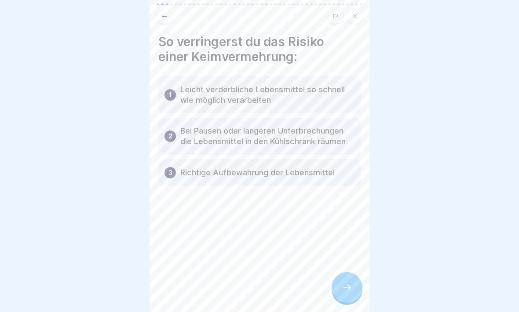
click at [354, 272] on div at bounding box center [346, 287] width 31 height 31
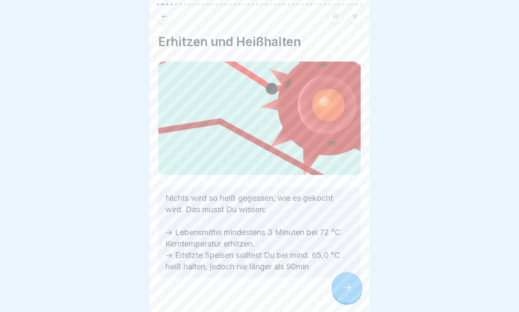
click at [351, 272] on icon at bounding box center [346, 287] width 11 height 11
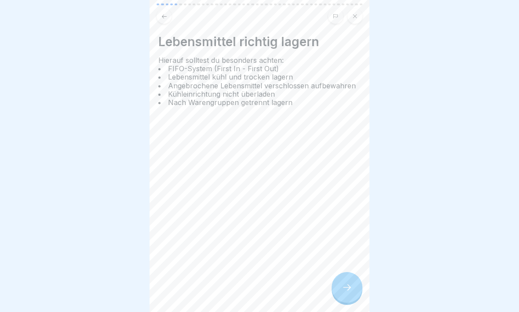
click at [351, 272] on icon at bounding box center [346, 287] width 11 height 11
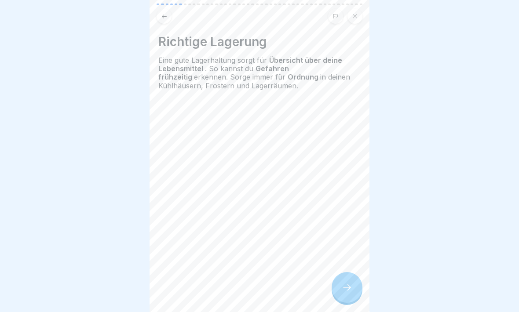
click at [352, 272] on icon at bounding box center [346, 287] width 11 height 11
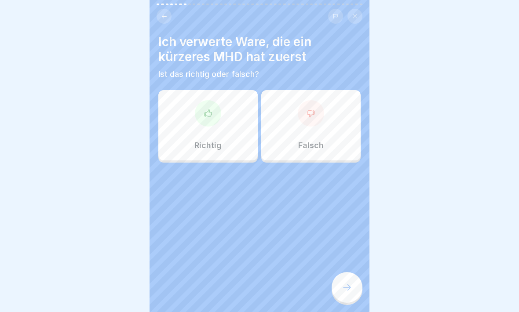
click at [214, 119] on div at bounding box center [208, 113] width 26 height 26
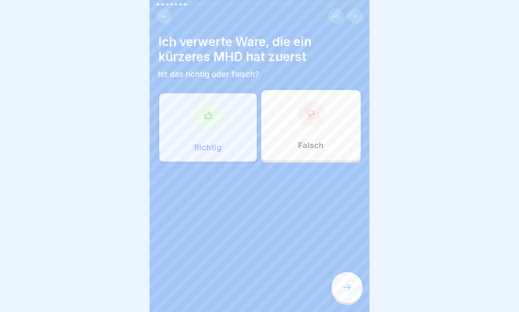
click at [348, 272] on icon at bounding box center [346, 287] width 11 height 11
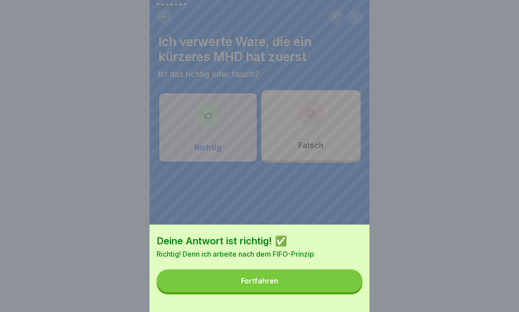
click at [338, 272] on button "Fortfahren" at bounding box center [259, 280] width 206 height 23
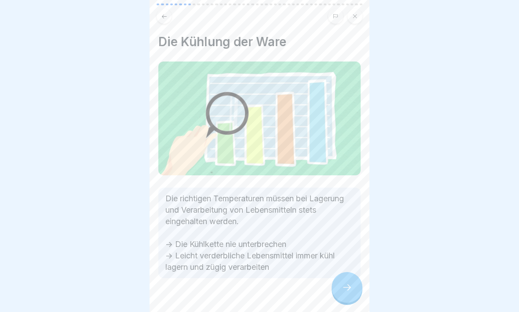
click at [348, 272] on icon at bounding box center [347, 287] width 8 height 6
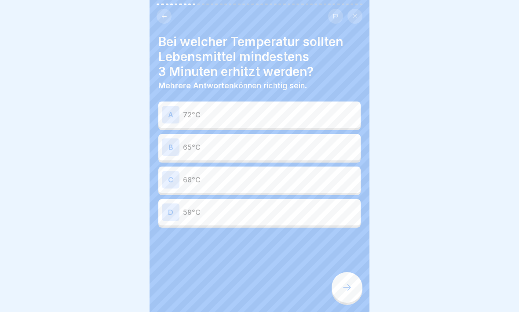
click at [171, 148] on div "B" at bounding box center [171, 147] width 18 height 18
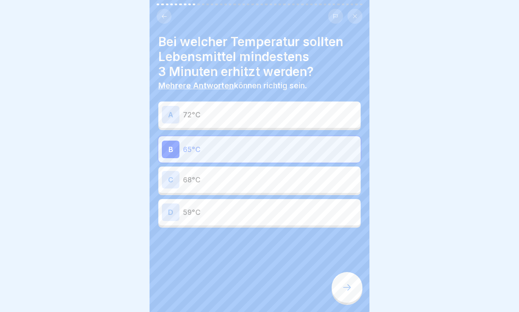
click at [351, 272] on icon at bounding box center [346, 287] width 11 height 11
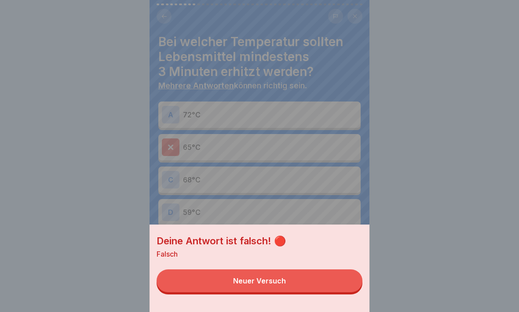
click at [342, 272] on button "Neuer Versuch" at bounding box center [259, 280] width 206 height 23
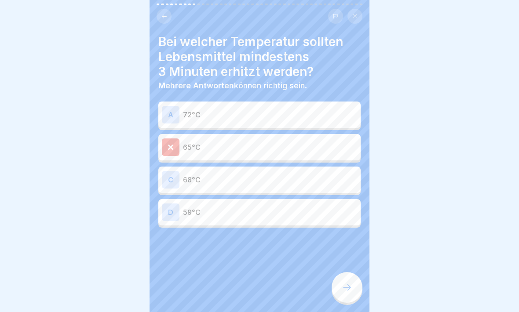
click at [161, 15] on icon at bounding box center [164, 16] width 7 height 7
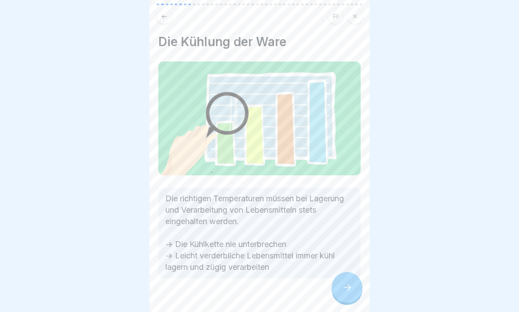
click at [164, 15] on icon at bounding box center [164, 16] width 7 height 7
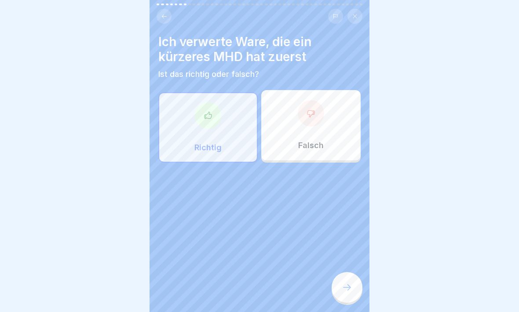
click at [164, 12] on button at bounding box center [163, 16] width 15 height 15
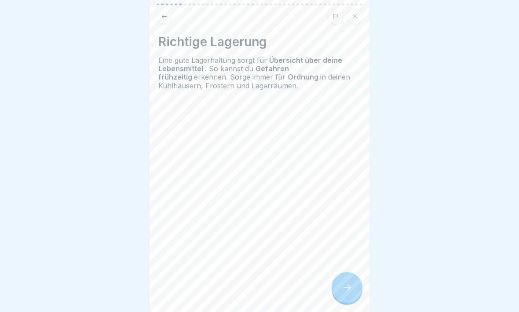
click at [166, 18] on icon at bounding box center [164, 16] width 7 height 7
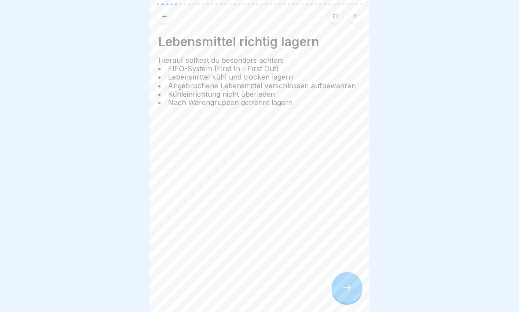
click at [163, 19] on icon at bounding box center [164, 16] width 7 height 7
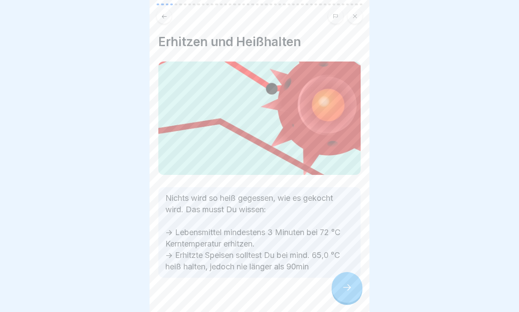
click at [348, 272] on icon at bounding box center [346, 287] width 11 height 11
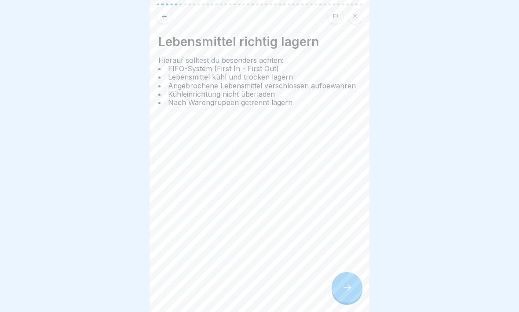
click at [349, 272] on icon at bounding box center [346, 287] width 11 height 11
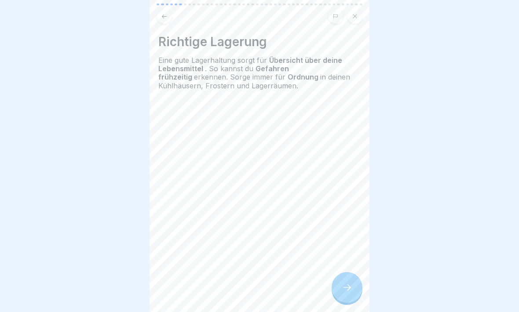
click at [348, 272] on icon at bounding box center [347, 287] width 8 height 6
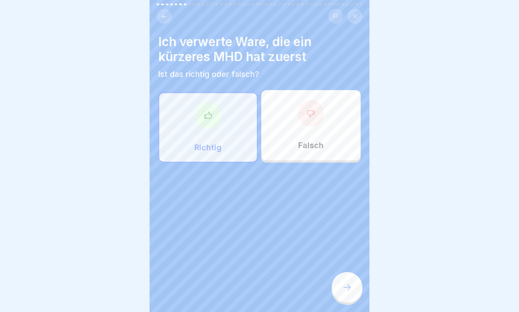
click at [348, 272] on icon at bounding box center [346, 287] width 11 height 11
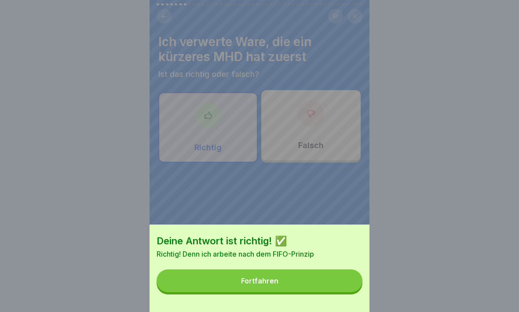
click at [334, 272] on button "Fortfahren" at bounding box center [259, 280] width 206 height 23
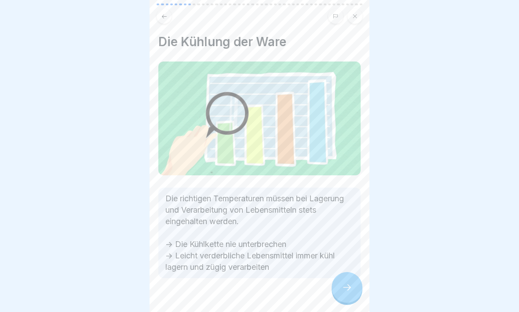
click at [351, 272] on icon at bounding box center [346, 287] width 11 height 11
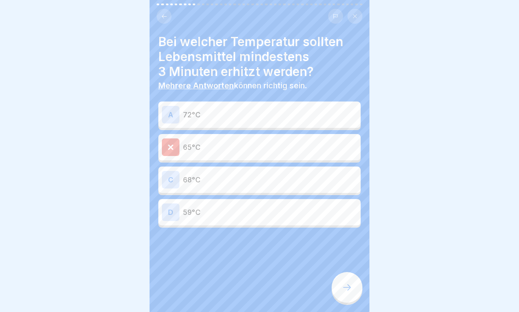
click at [168, 109] on div "A" at bounding box center [171, 115] width 18 height 18
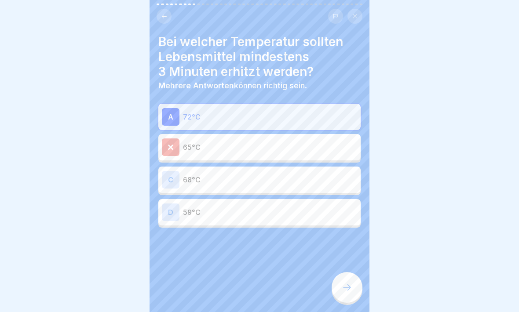
click at [349, 272] on icon at bounding box center [346, 287] width 11 height 11
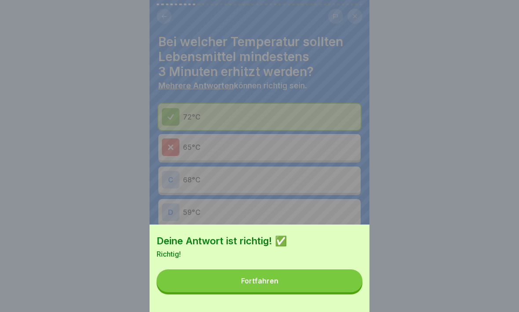
click at [345, 272] on button "Fortfahren" at bounding box center [259, 280] width 206 height 23
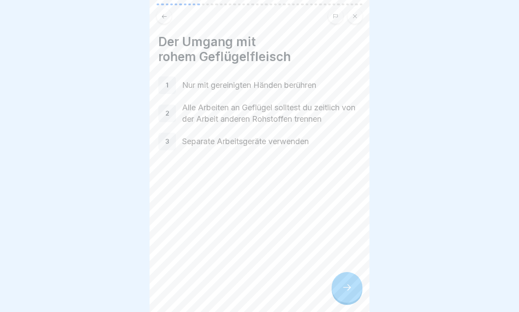
click at [351, 272] on div at bounding box center [346, 287] width 31 height 31
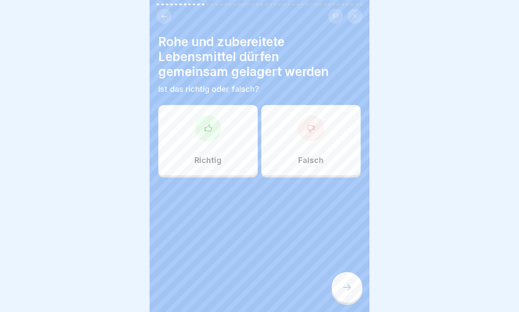
click at [208, 131] on icon at bounding box center [207, 128] width 9 height 9
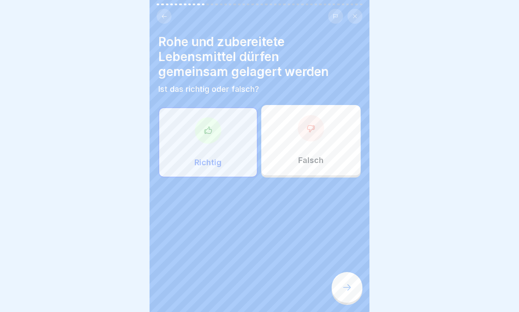
click at [348, 272] on icon at bounding box center [346, 287] width 11 height 11
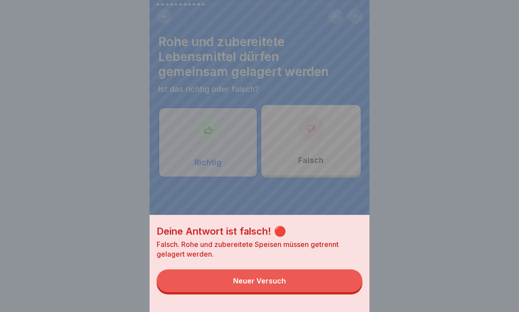
click at [342, 272] on button "Neuer Versuch" at bounding box center [259, 280] width 206 height 23
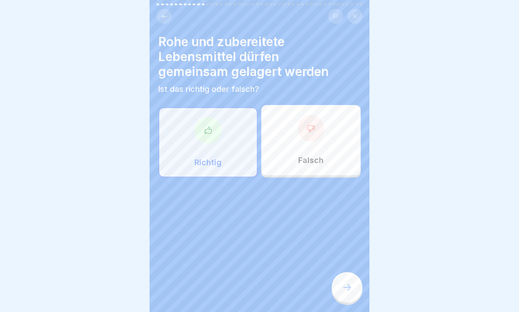
click at [305, 132] on div at bounding box center [311, 128] width 26 height 26
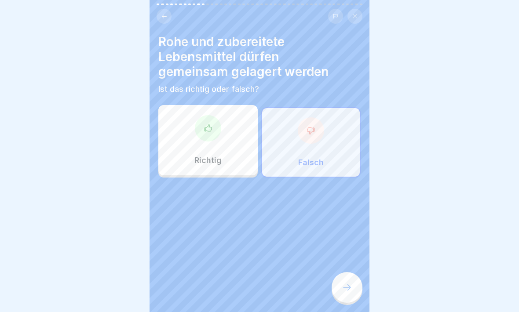
click at [348, 272] on icon at bounding box center [346, 287] width 11 height 11
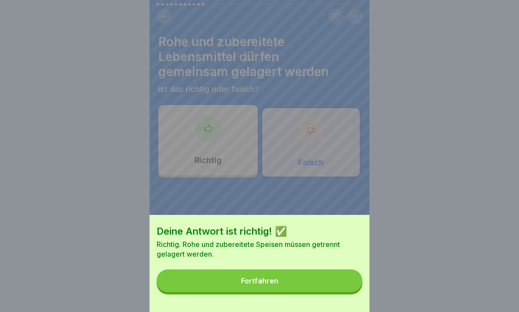
click at [337, 272] on button "Fortfahren" at bounding box center [259, 280] width 206 height 23
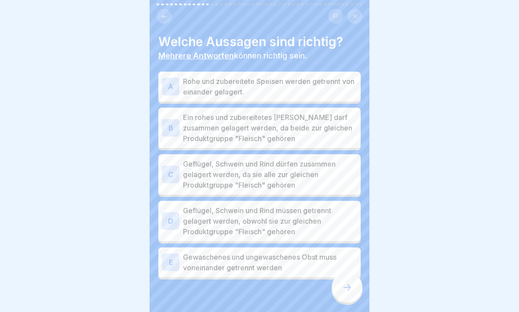
click at [165, 220] on div "D" at bounding box center [171, 221] width 18 height 18
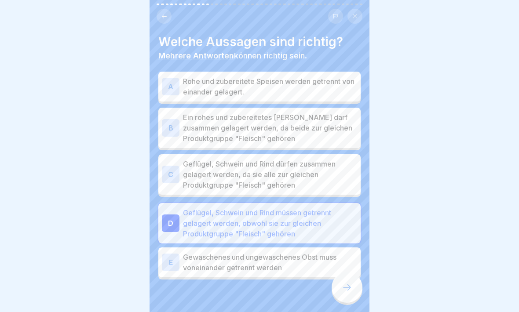
click at [163, 81] on div "A" at bounding box center [171, 87] width 18 height 18
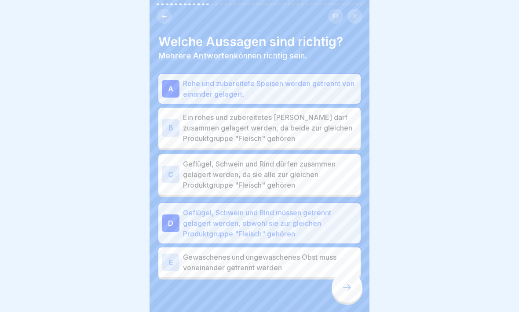
click at [349, 272] on icon at bounding box center [346, 287] width 11 height 11
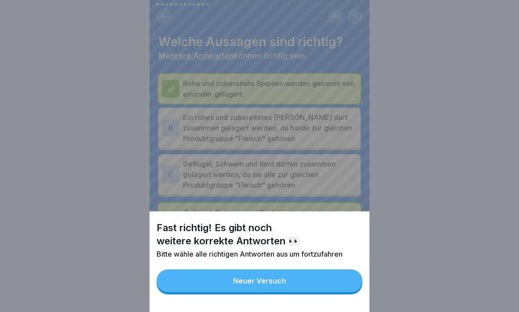
click at [291, 272] on button "Neuer Versuch" at bounding box center [259, 280] width 206 height 23
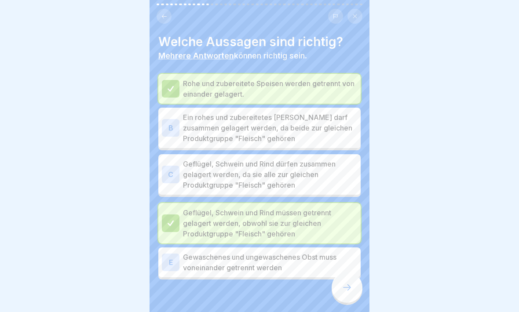
click at [172, 123] on div "B" at bounding box center [171, 128] width 18 height 18
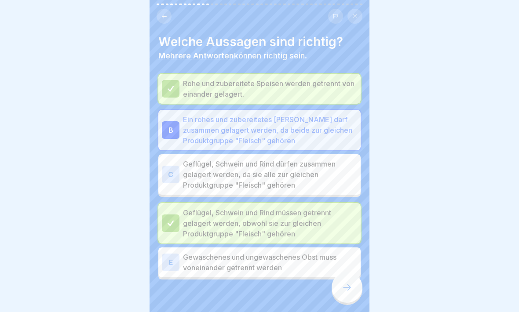
click at [346, 272] on icon at bounding box center [346, 287] width 11 height 11
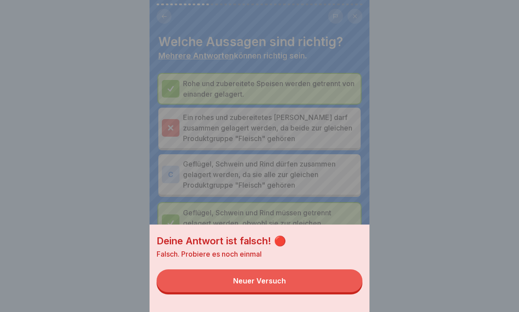
click at [334, 272] on button "Neuer Versuch" at bounding box center [259, 280] width 206 height 23
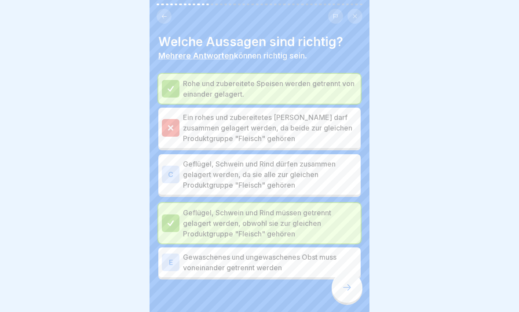
click at [167, 261] on div "E" at bounding box center [171, 263] width 18 height 18
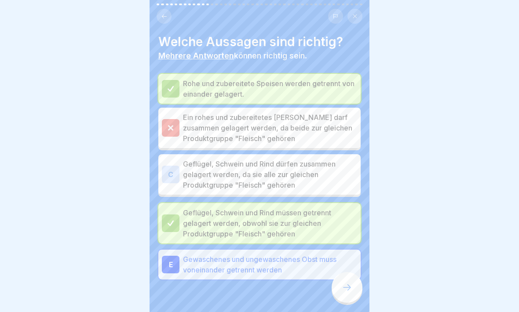
click at [349, 272] on icon at bounding box center [346, 287] width 11 height 11
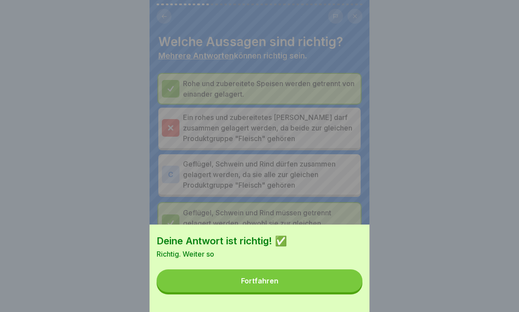
click at [344, 272] on button "Fortfahren" at bounding box center [259, 280] width 206 height 23
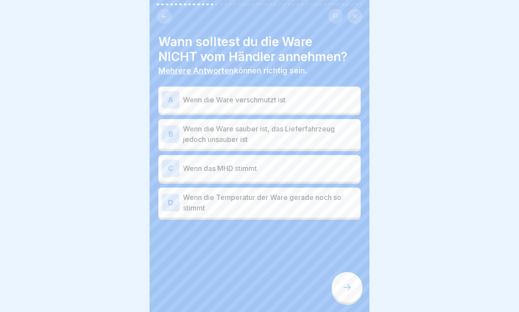
click at [176, 171] on div "C" at bounding box center [171, 169] width 18 height 18
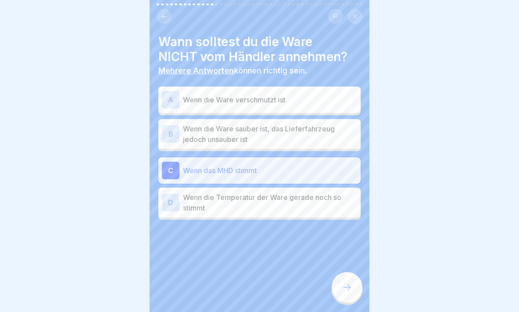
click at [352, 272] on div at bounding box center [346, 287] width 31 height 31
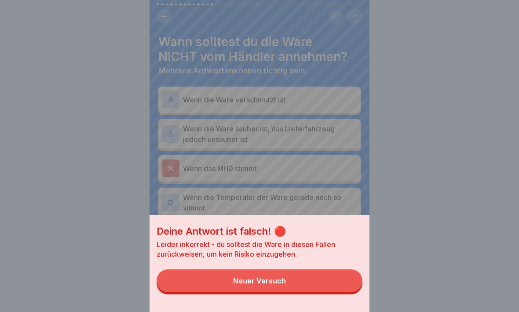
click at [341, 272] on button "Neuer Versuch" at bounding box center [259, 280] width 206 height 23
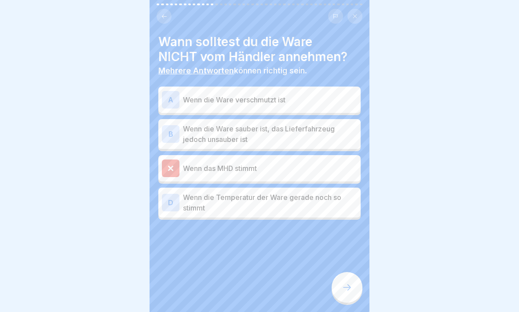
click at [167, 98] on div "A" at bounding box center [171, 100] width 18 height 18
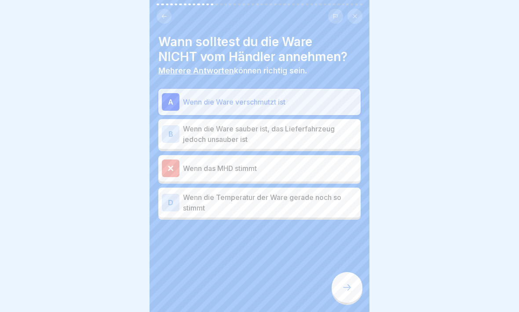
click at [352, 272] on div at bounding box center [346, 287] width 31 height 31
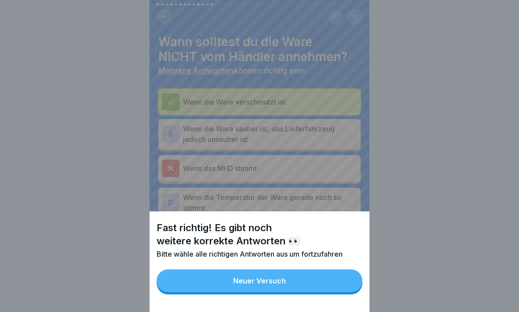
click at [347, 272] on button "Neuer Versuch" at bounding box center [259, 280] width 206 height 23
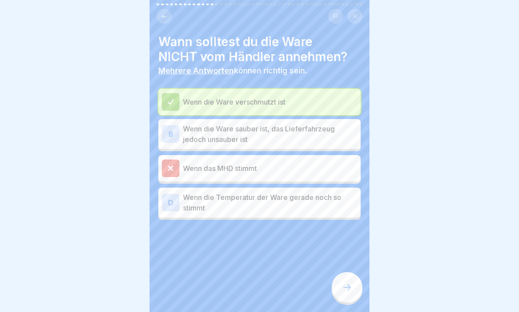
click at [172, 134] on div "B" at bounding box center [171, 134] width 18 height 18
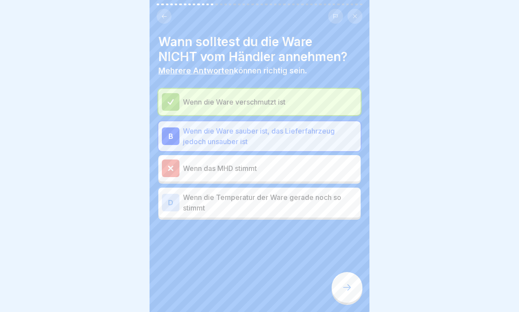
click at [346, 272] on icon at bounding box center [346, 287] width 11 height 11
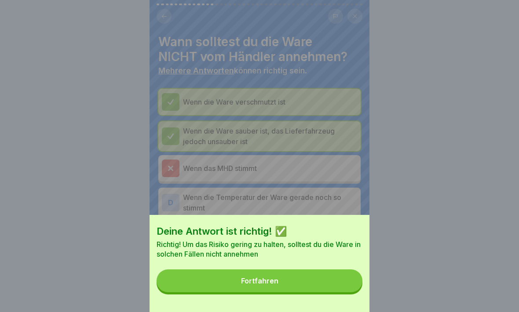
click at [346, 272] on button "Fortfahren" at bounding box center [259, 280] width 206 height 23
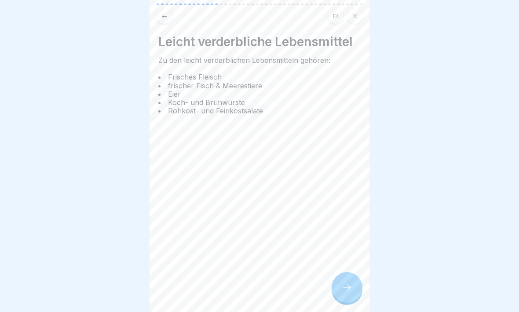
click at [346, 272] on icon at bounding box center [346, 287] width 11 height 11
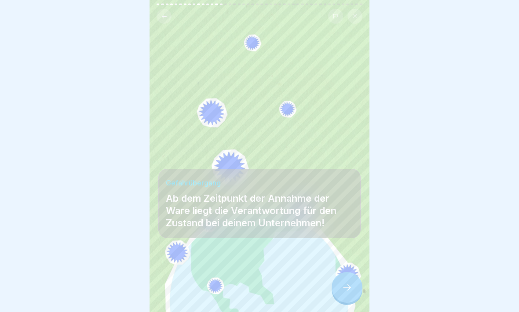
click at [348, 272] on icon at bounding box center [346, 287] width 11 height 11
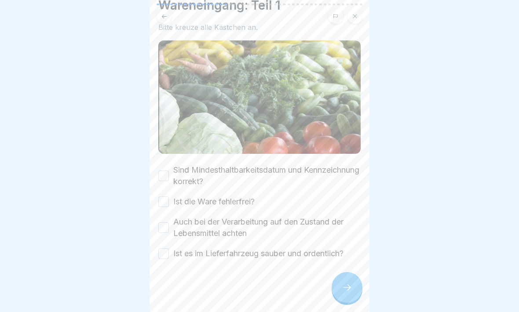
scroll to position [51, 0]
click at [167, 177] on button "Sind Mindesthaltbarkeitsdatum und Kennzeichnung korrekt?" at bounding box center [163, 176] width 11 height 11
click at [168, 196] on div "Ist die Ware fehlerfrei?" at bounding box center [206, 201] width 96 height 11
click at [165, 204] on button "Ist die Ware fehlerfrei?" at bounding box center [163, 201] width 11 height 11
click at [168, 224] on button "Auch bei der Verarbeitung auf den Zustand der Lebensmittel achten" at bounding box center [163, 227] width 11 height 11
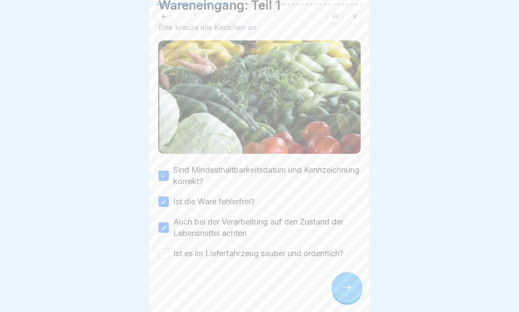
click at [167, 253] on button "Ist es im Lieferfahrzeug sauber und ordentlich?" at bounding box center [163, 253] width 11 height 11
click at [350, 272] on div at bounding box center [346, 287] width 31 height 31
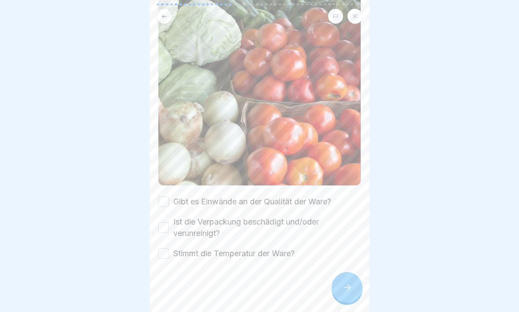
scroll to position [210, 0]
click at [160, 199] on button "Gibt es Einwände an der Qualität der Ware?" at bounding box center [163, 201] width 11 height 11
click at [162, 223] on button "Ist die Verpackung beschädigt und/oder verunreinigt?" at bounding box center [163, 227] width 11 height 11
click at [164, 255] on button "Stimmt die Temperatur der Ware?" at bounding box center [163, 253] width 11 height 11
click at [357, 272] on div at bounding box center [346, 287] width 31 height 31
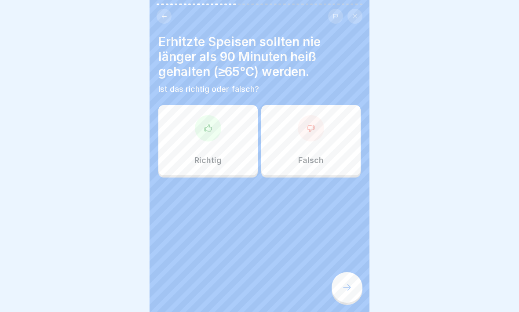
click at [314, 127] on icon at bounding box center [310, 128] width 9 height 9
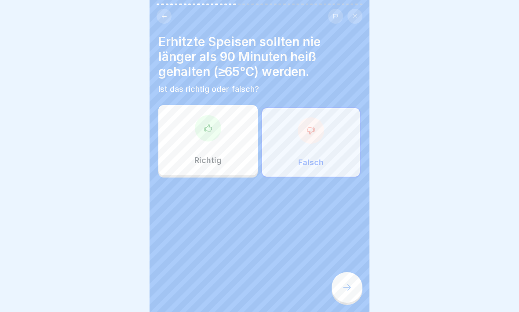
click at [346, 272] on icon at bounding box center [346, 287] width 11 height 11
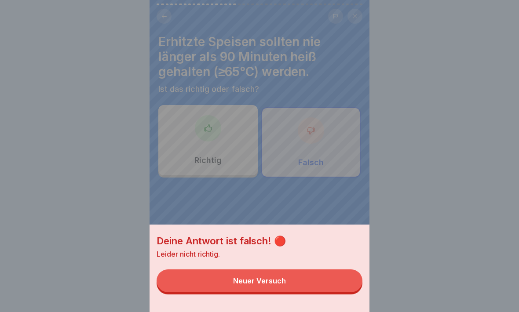
click at [251, 272] on div "Neuer Versuch" at bounding box center [259, 281] width 53 height 8
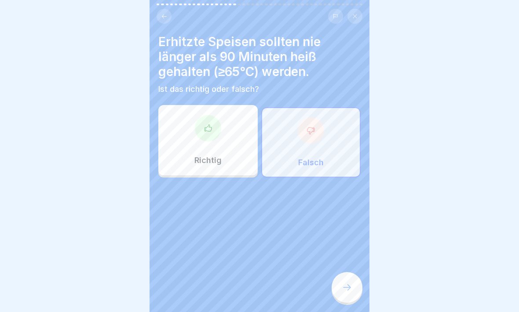
click at [209, 121] on div at bounding box center [208, 128] width 26 height 26
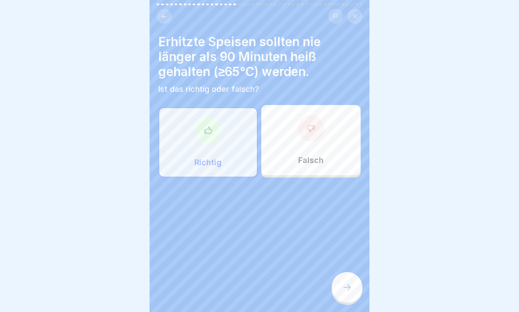
click at [347, 272] on icon at bounding box center [346, 287] width 11 height 11
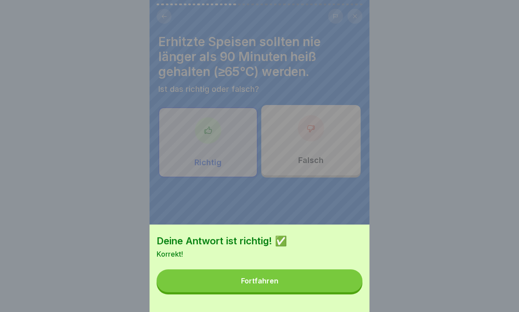
click at [337, 272] on button "Fortfahren" at bounding box center [259, 280] width 206 height 23
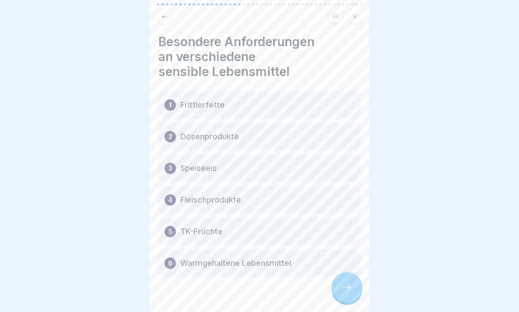
click at [344, 272] on icon at bounding box center [346, 287] width 11 height 11
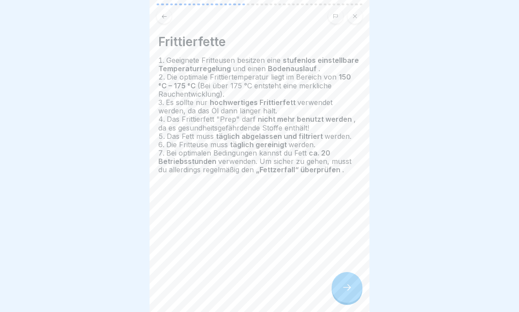
click at [350, 272] on icon at bounding box center [347, 287] width 8 height 6
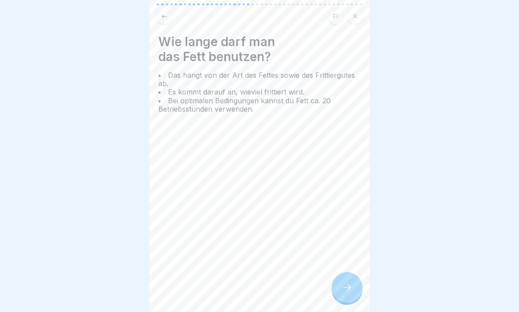
click at [351, 272] on icon at bounding box center [346, 287] width 11 height 11
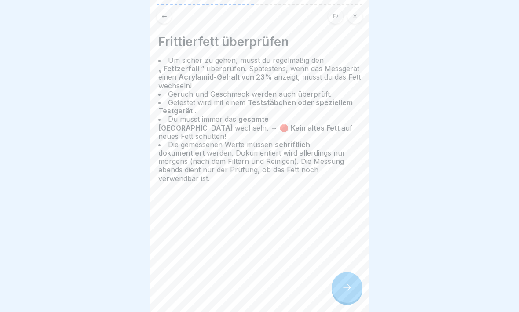
click at [353, 272] on div at bounding box center [346, 287] width 31 height 31
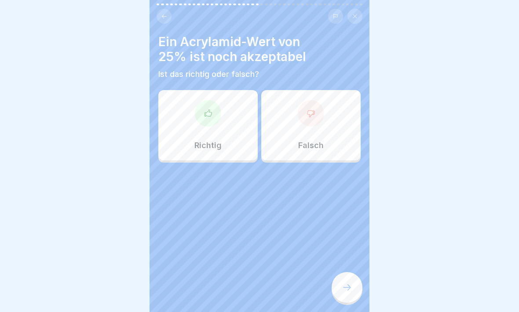
click at [203, 108] on div at bounding box center [208, 113] width 26 height 26
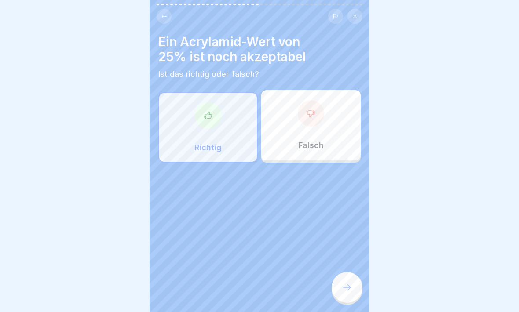
click at [350, 272] on icon at bounding box center [346, 287] width 11 height 11
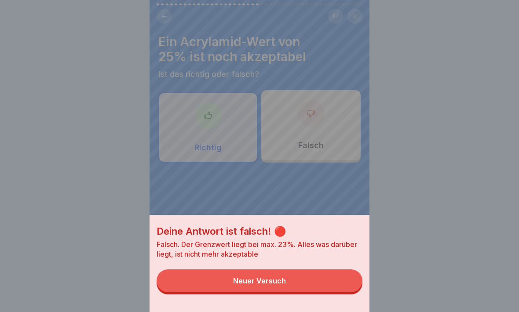
click at [341, 272] on button "Neuer Versuch" at bounding box center [259, 280] width 206 height 23
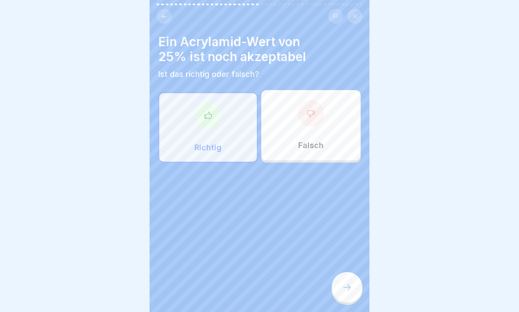
click at [310, 114] on icon at bounding box center [310, 113] width 9 height 9
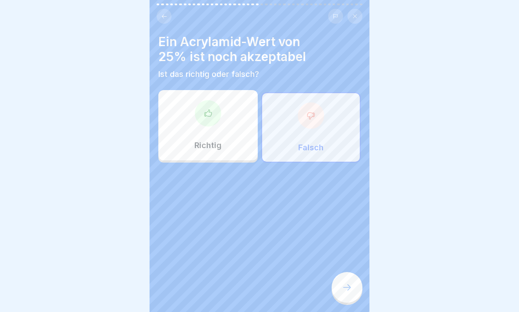
click at [353, 272] on div at bounding box center [346, 287] width 31 height 31
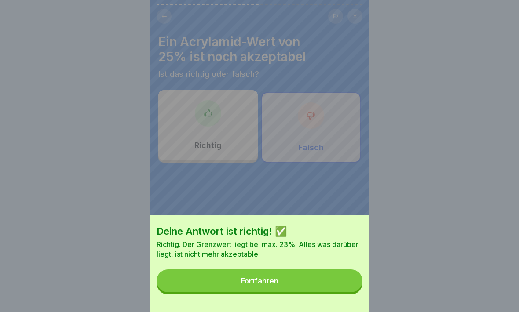
click at [334, 272] on button "Fortfahren" at bounding box center [259, 280] width 206 height 23
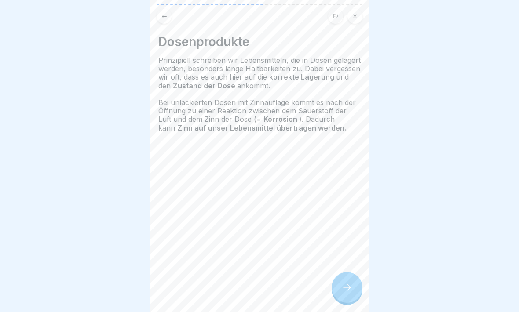
click at [346, 272] on icon at bounding box center [346, 287] width 11 height 11
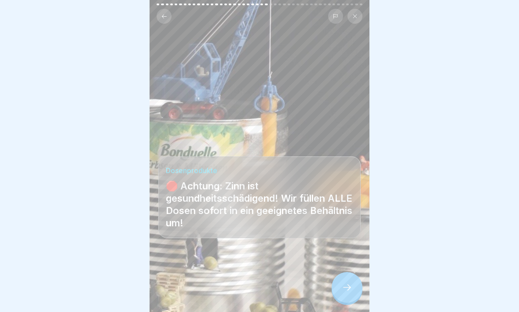
click at [350, 272] on icon at bounding box center [346, 287] width 11 height 11
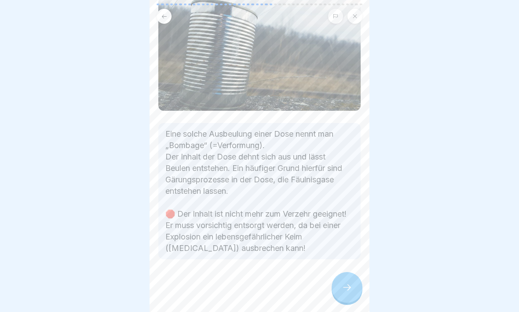
scroll to position [65, 0]
click at [346, 272] on div at bounding box center [346, 287] width 31 height 31
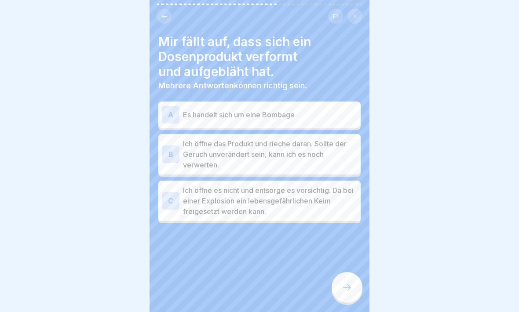
click at [171, 201] on div "C" at bounding box center [171, 201] width 18 height 18
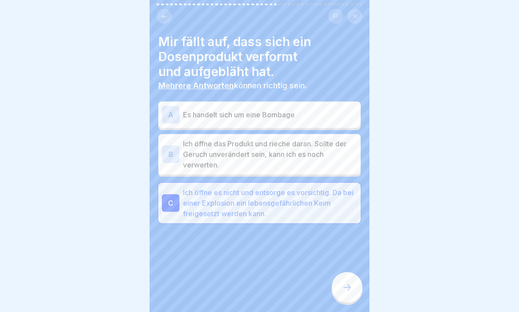
click at [349, 272] on icon at bounding box center [346, 287] width 11 height 11
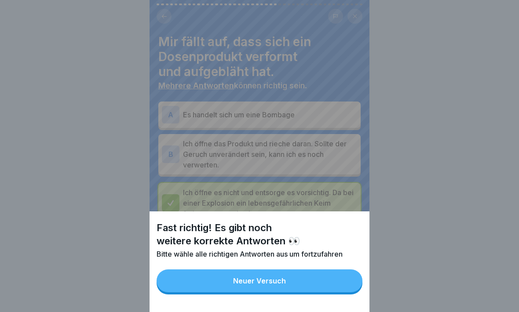
click at [340, 272] on button "Neuer Versuch" at bounding box center [259, 280] width 206 height 23
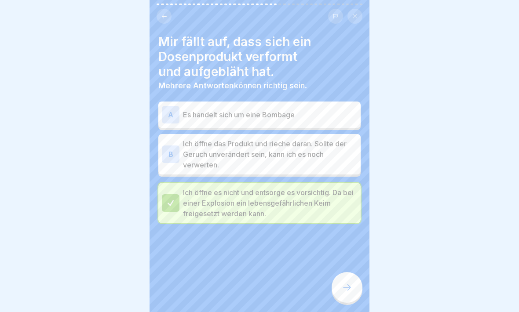
click at [178, 112] on div "A" at bounding box center [171, 115] width 18 height 18
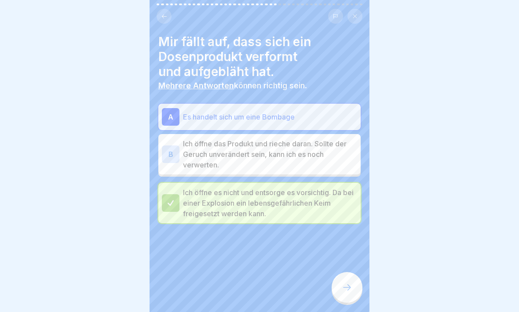
click at [343, 272] on icon at bounding box center [346, 287] width 11 height 11
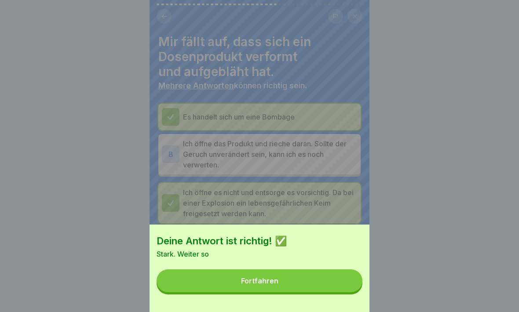
click at [350, 272] on button "Fortfahren" at bounding box center [259, 280] width 206 height 23
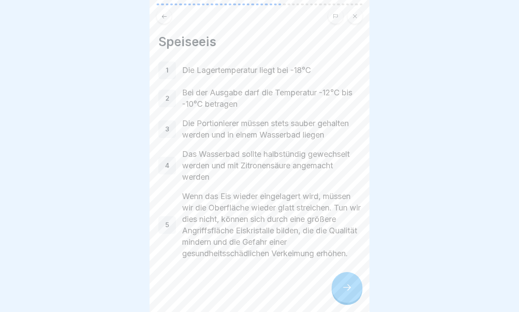
click at [343, 272] on icon at bounding box center [346, 287] width 11 height 11
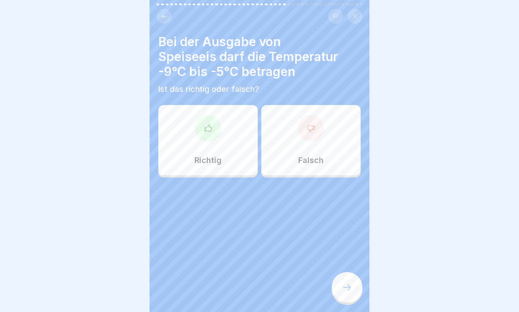
click at [309, 125] on icon at bounding box center [310, 128] width 7 height 7
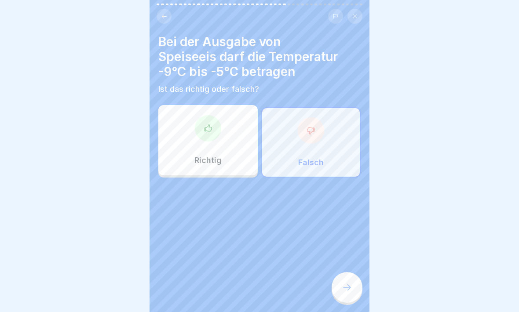
click at [348, 272] on icon at bounding box center [347, 287] width 8 height 6
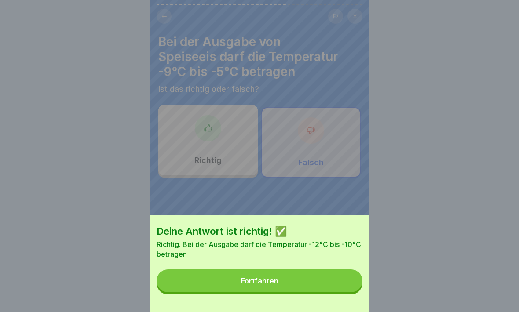
click at [346, 272] on button "Fortfahren" at bounding box center [259, 280] width 206 height 23
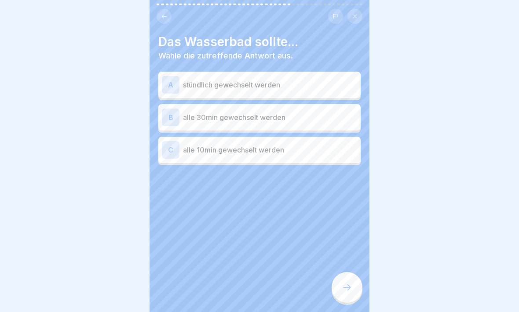
click at [166, 155] on div "C" at bounding box center [171, 150] width 18 height 18
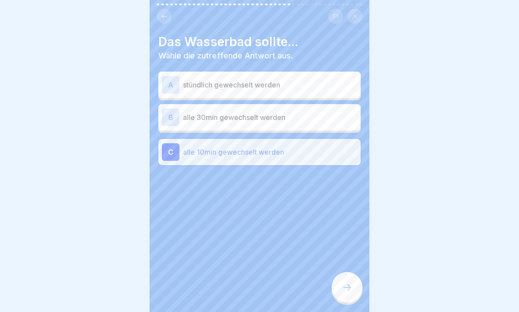
click at [346, 272] on div at bounding box center [346, 287] width 31 height 31
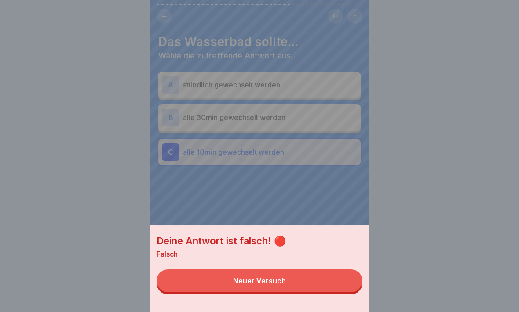
click at [339, 272] on button "Neuer Versuch" at bounding box center [259, 280] width 206 height 23
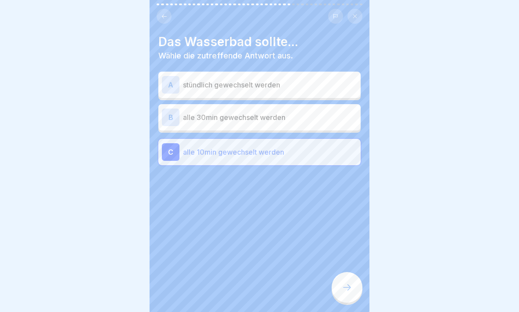
click at [163, 109] on div "B" at bounding box center [171, 118] width 18 height 18
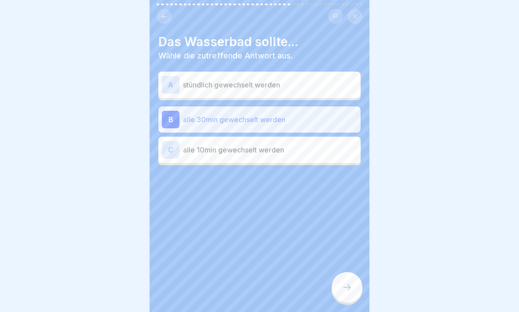
click at [347, 272] on icon at bounding box center [346, 287] width 11 height 11
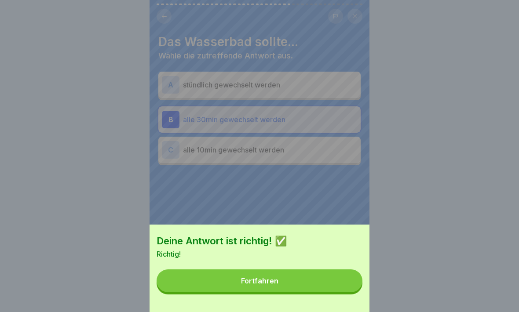
click at [341, 272] on button "Fortfahren" at bounding box center [259, 280] width 206 height 23
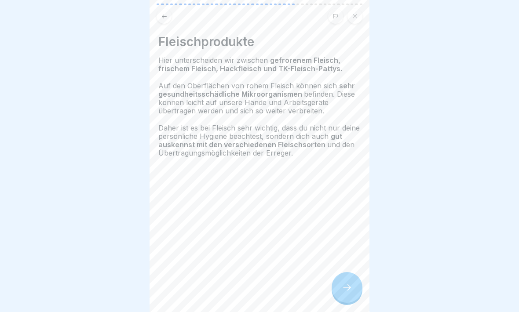
click at [349, 272] on icon at bounding box center [346, 287] width 11 height 11
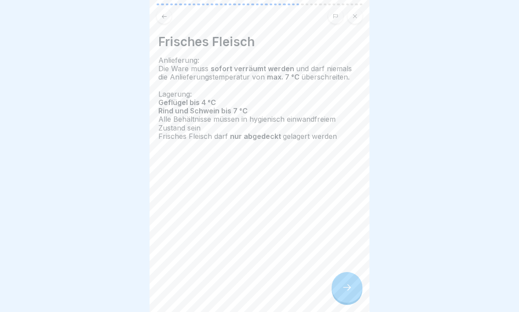
click at [348, 272] on icon at bounding box center [346, 287] width 11 height 11
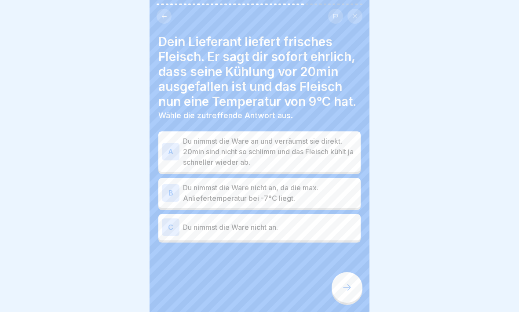
click at [298, 195] on p "Du nimmst die Ware nicht an, da die max. Anliefertemperatur bei -7°C liegt." at bounding box center [270, 192] width 174 height 21
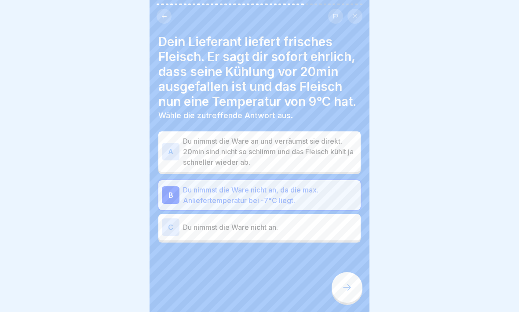
click at [346, 272] on icon at bounding box center [346, 287] width 11 height 11
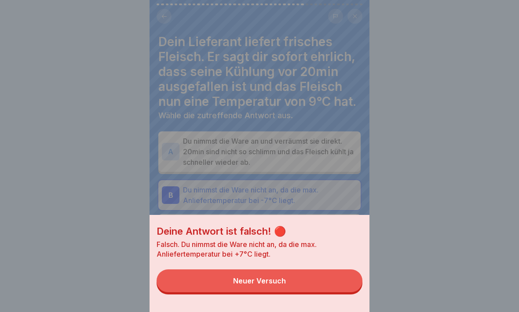
click at [339, 272] on button "Neuer Versuch" at bounding box center [259, 280] width 206 height 23
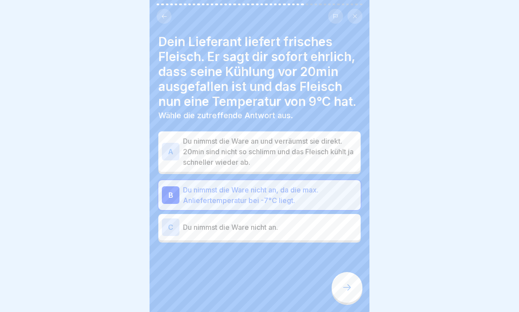
click at [166, 225] on div "C" at bounding box center [171, 227] width 18 height 18
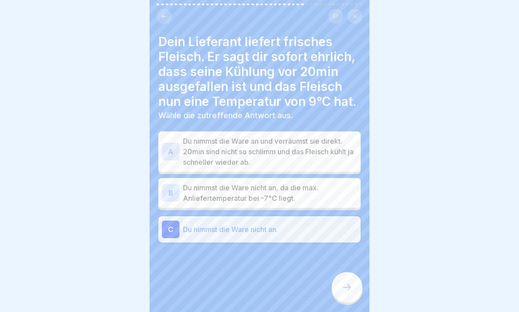
click at [348, 272] on div at bounding box center [346, 287] width 31 height 31
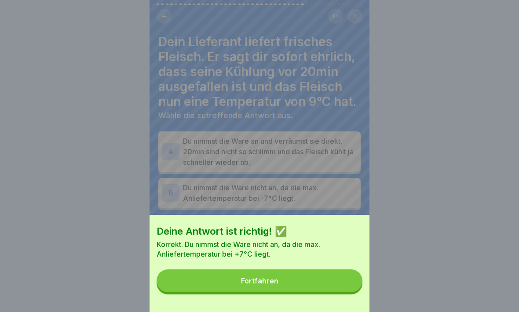
click at [347, 272] on button "Fortfahren" at bounding box center [259, 280] width 206 height 23
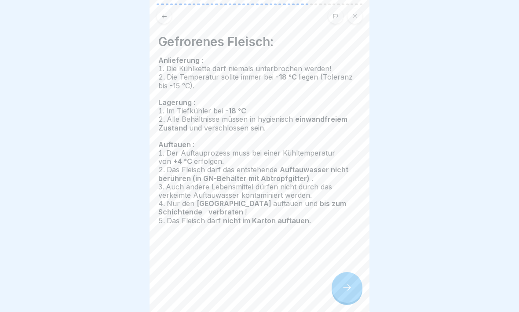
click at [351, 272] on icon at bounding box center [346, 287] width 11 height 11
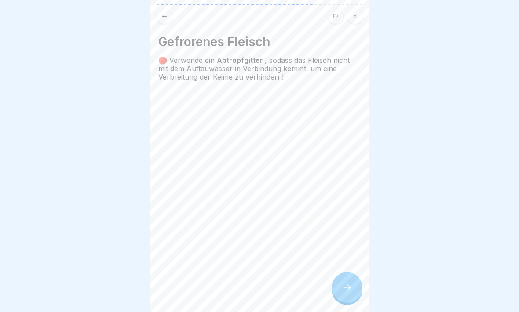
click at [354, 272] on div at bounding box center [346, 287] width 31 height 31
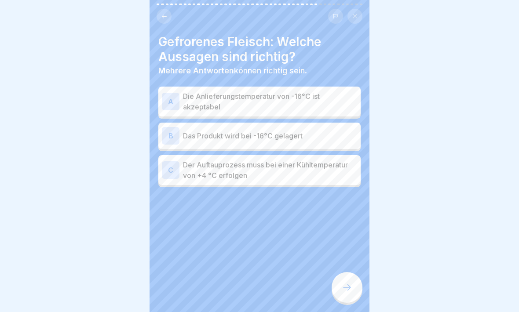
click at [162, 98] on div "A" at bounding box center [171, 102] width 18 height 18
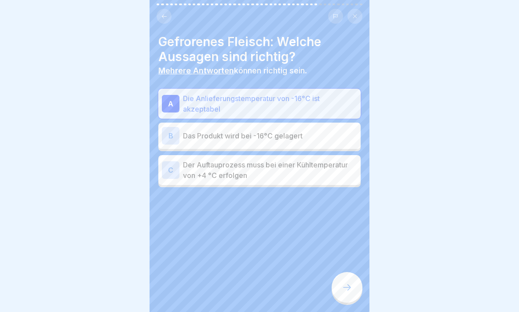
click at [348, 272] on icon at bounding box center [347, 287] width 8 height 6
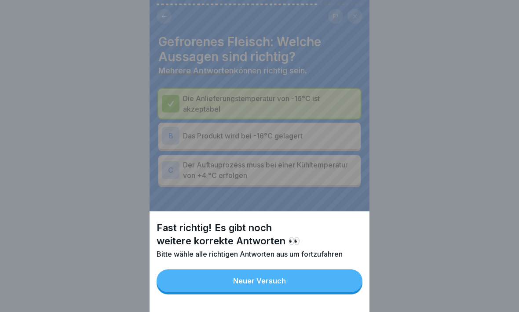
click at [344, 272] on button "Neuer Versuch" at bounding box center [259, 280] width 206 height 23
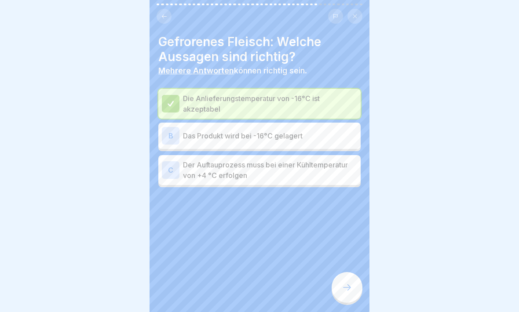
click at [175, 138] on div "B" at bounding box center [171, 136] width 18 height 18
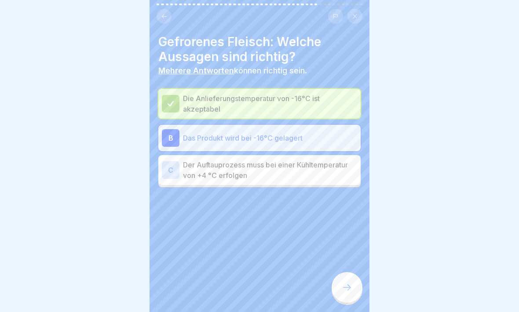
click at [352, 272] on div at bounding box center [346, 287] width 31 height 31
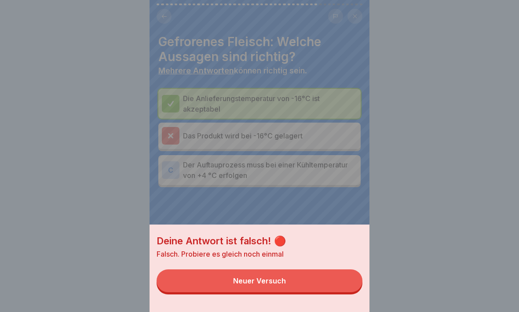
click at [341, 272] on button "Neuer Versuch" at bounding box center [259, 280] width 206 height 23
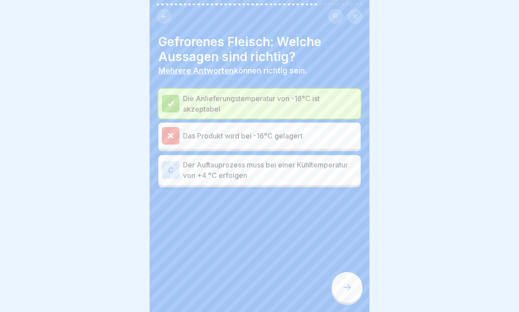
click at [167, 170] on div "C" at bounding box center [171, 170] width 18 height 18
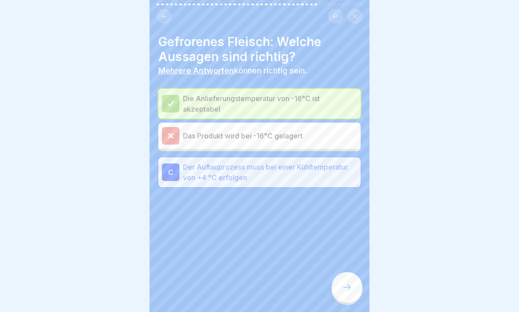
click at [341, 272] on div at bounding box center [346, 287] width 31 height 31
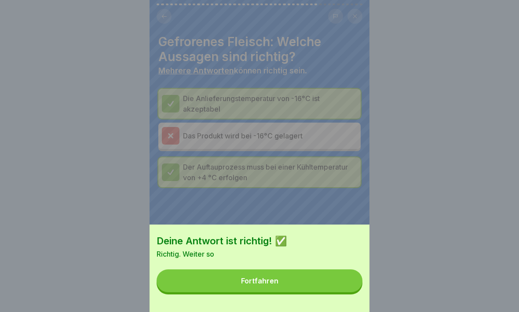
click at [339, 272] on button "Fortfahren" at bounding box center [259, 280] width 206 height 23
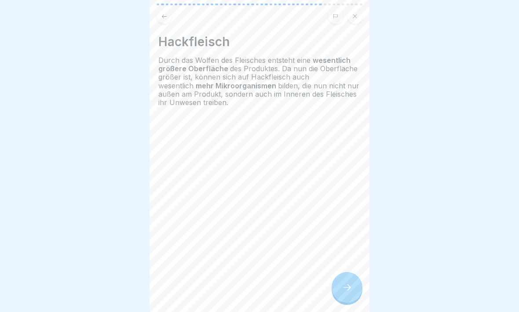
click at [350, 272] on icon at bounding box center [347, 287] width 8 height 6
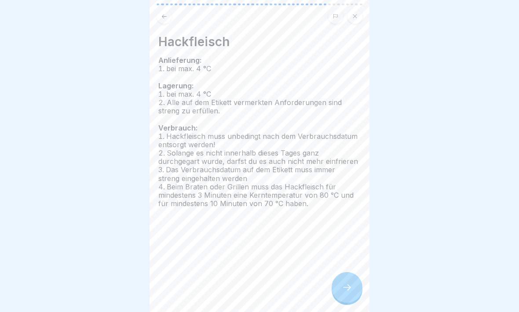
click at [348, 272] on icon at bounding box center [347, 287] width 8 height 6
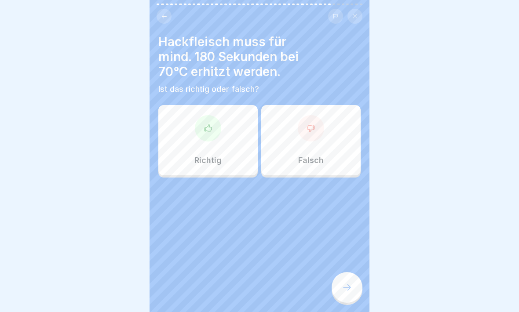
click at [304, 131] on div at bounding box center [311, 128] width 26 height 26
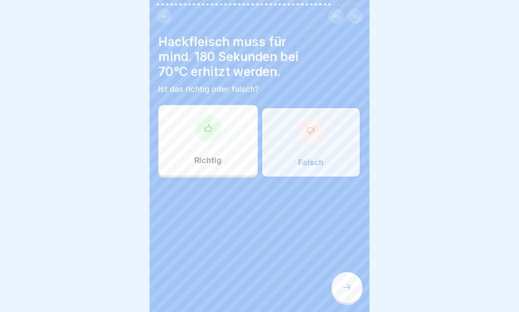
click at [343, 272] on icon at bounding box center [346, 287] width 11 height 11
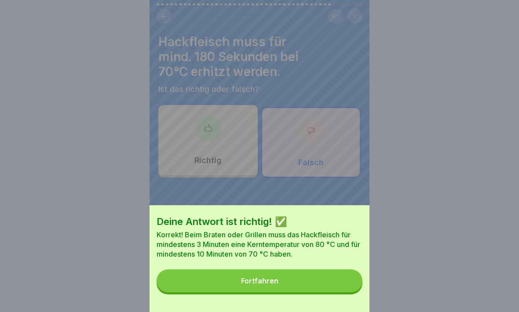
click at [340, 272] on button "Fortfahren" at bounding box center [259, 280] width 206 height 23
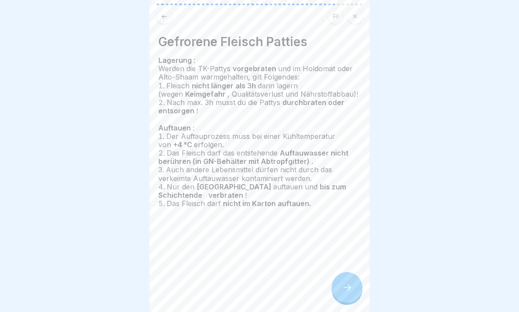
click at [350, 272] on icon at bounding box center [347, 287] width 8 height 6
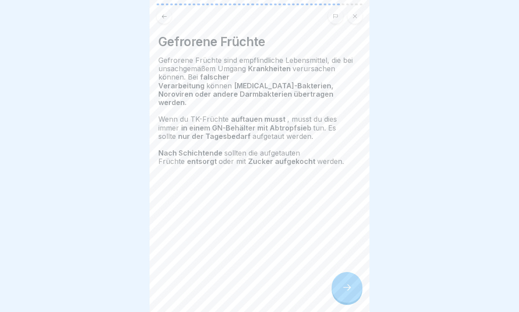
click at [355, 272] on div at bounding box center [346, 287] width 31 height 31
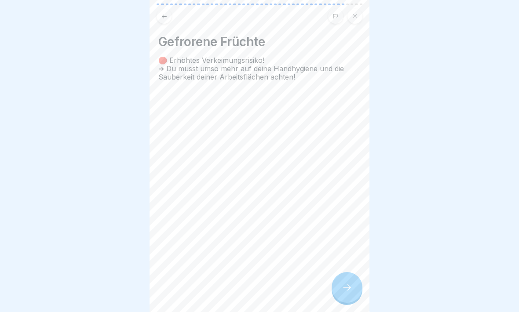
click at [353, 272] on div at bounding box center [346, 287] width 31 height 31
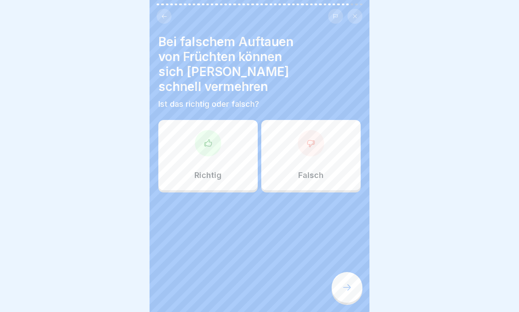
click at [203, 130] on div at bounding box center [208, 143] width 26 height 26
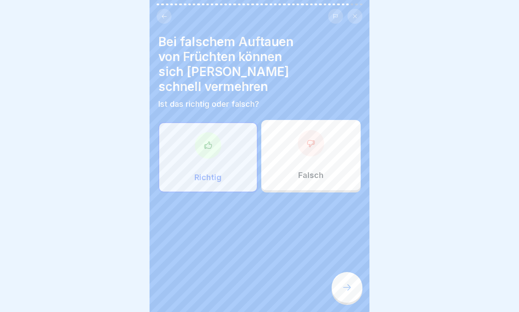
click at [349, 272] on icon at bounding box center [346, 287] width 11 height 11
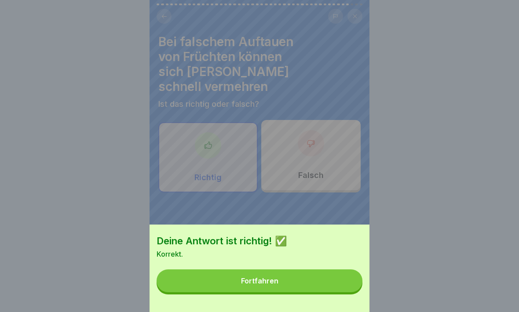
click at [344, 272] on button "Fortfahren" at bounding box center [259, 280] width 206 height 23
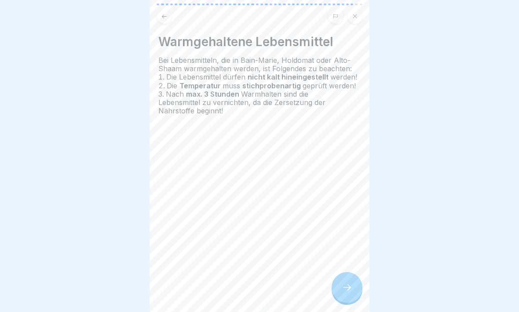
click at [348, 272] on icon at bounding box center [346, 287] width 11 height 11
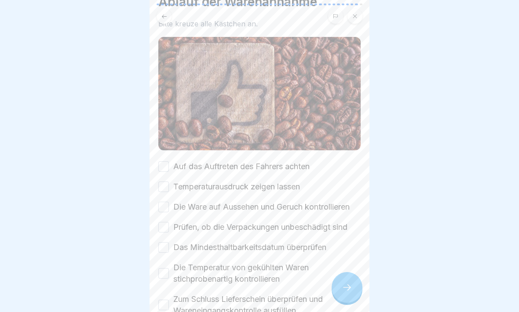
scroll to position [40, 0]
click at [166, 164] on button "Auf das Auftreten des Fahrers achten" at bounding box center [163, 166] width 11 height 11
click at [166, 185] on button "Temperaturausdruck zeigen lassen" at bounding box center [163, 186] width 11 height 11
click at [167, 207] on button "Die Ware auf Aussehen und Geruch kontrollieren" at bounding box center [163, 206] width 11 height 11
click at [167, 227] on button "Prüfen, ob die Verpackungen unbeschädigt sind" at bounding box center [163, 226] width 11 height 11
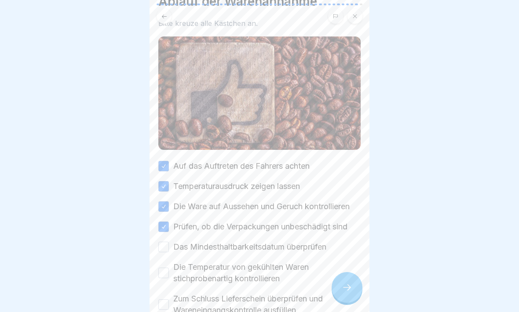
click at [167, 248] on button "Das Mindesthaltbarkeitsdatum überprüfen" at bounding box center [163, 247] width 11 height 11
click at [167, 269] on button "Die Temperatur von gekühlten Waren stichprobenartig kontrollieren" at bounding box center [163, 273] width 11 height 11
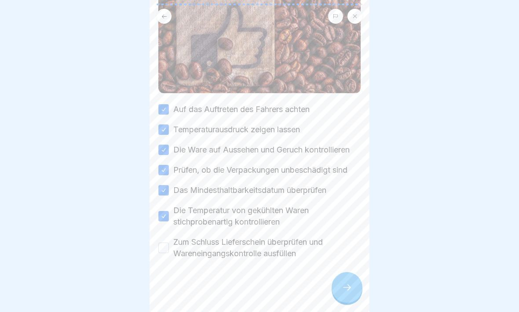
click at [167, 250] on button "Zum Schluss Lieferschein überprüfen und Wareneingangskontrolle ausfüllen" at bounding box center [163, 248] width 11 height 11
click at [345, 272] on div at bounding box center [346, 287] width 31 height 31
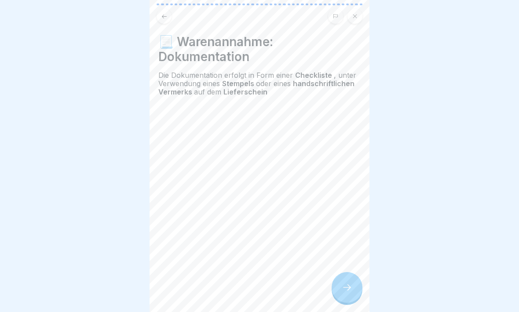
click at [348, 272] on div at bounding box center [346, 287] width 31 height 31
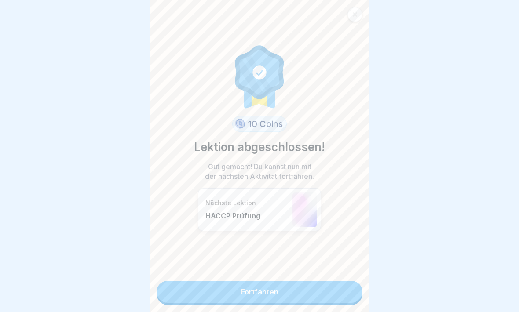
click at [332, 272] on link "Fortfahren" at bounding box center [259, 292] width 206 height 22
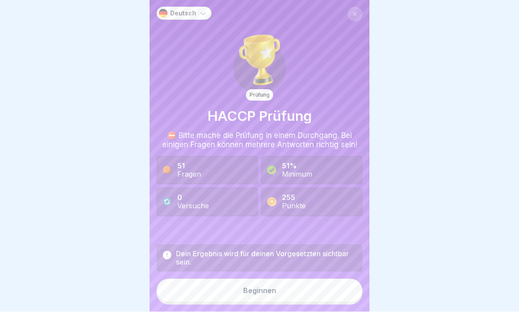
click at [309, 272] on button "Beginnen" at bounding box center [259, 291] width 206 height 24
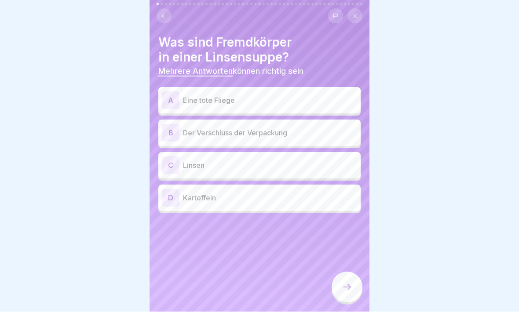
click at [168, 100] on div "A" at bounding box center [171, 101] width 18 height 18
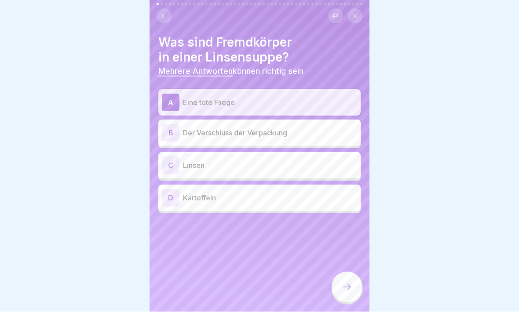
click at [177, 138] on div "B" at bounding box center [171, 133] width 18 height 18
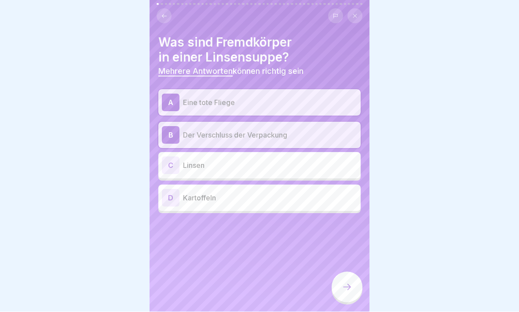
click at [352, 272] on div at bounding box center [346, 287] width 31 height 31
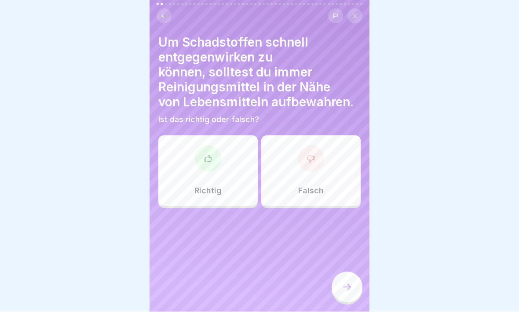
click at [310, 160] on icon at bounding box center [310, 159] width 9 height 9
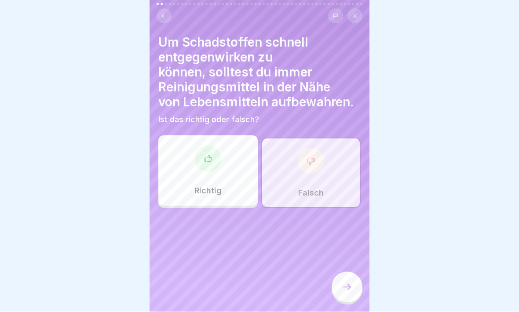
click at [346, 272] on div at bounding box center [346, 287] width 31 height 31
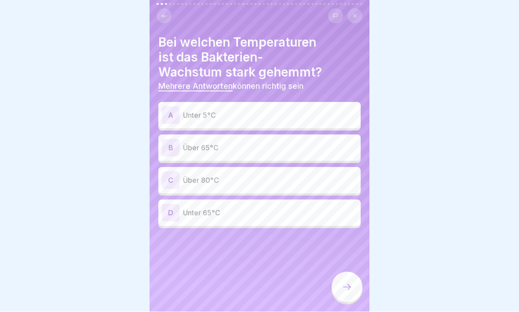
click at [171, 222] on div "D Unter 65°C" at bounding box center [259, 213] width 202 height 26
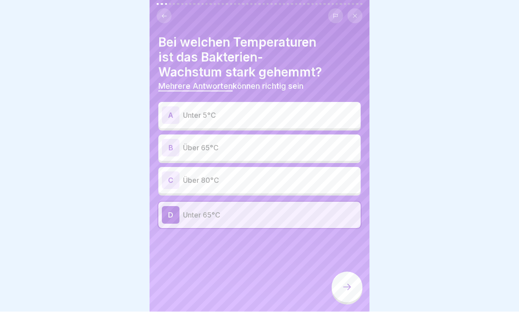
click at [176, 144] on div "B" at bounding box center [171, 148] width 18 height 18
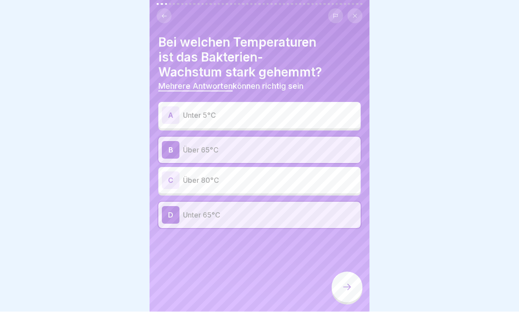
click at [343, 272] on div at bounding box center [346, 287] width 31 height 31
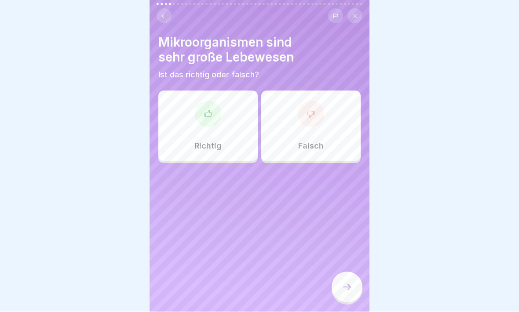
click at [205, 113] on icon at bounding box center [207, 113] width 7 height 7
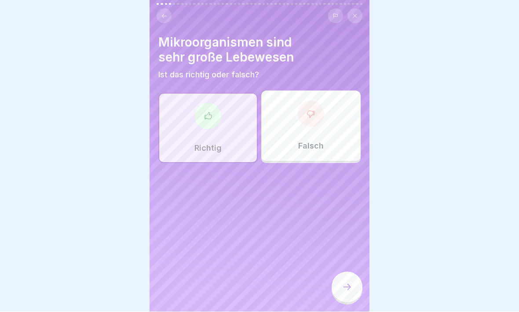
click at [341, 272] on div at bounding box center [346, 287] width 31 height 31
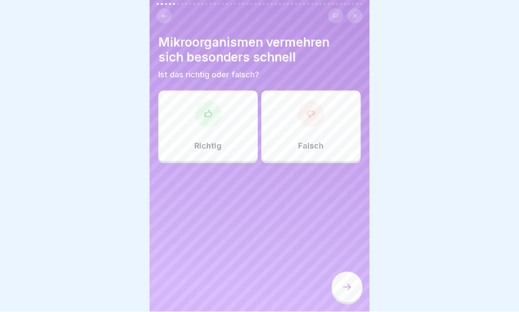
click at [319, 124] on div "Falsch" at bounding box center [310, 126] width 99 height 70
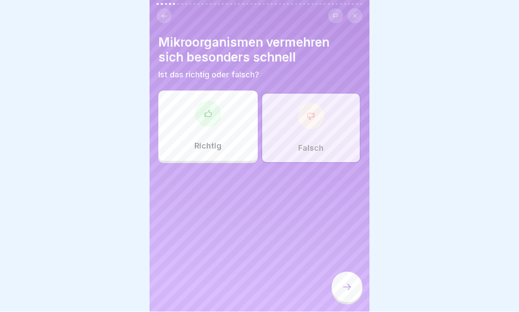
click at [348, 272] on div at bounding box center [346, 287] width 31 height 31
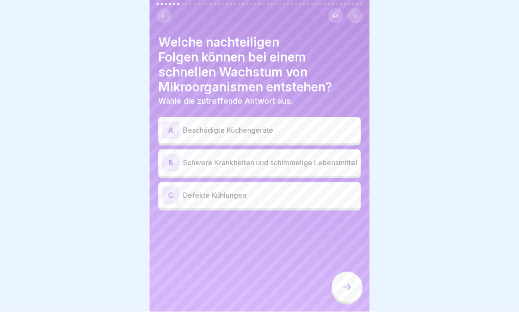
click at [171, 165] on div "B" at bounding box center [171, 163] width 18 height 18
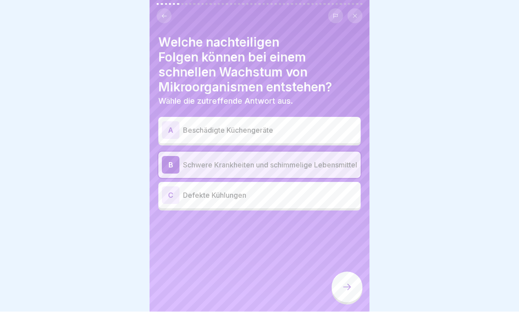
click at [350, 272] on icon at bounding box center [346, 287] width 11 height 11
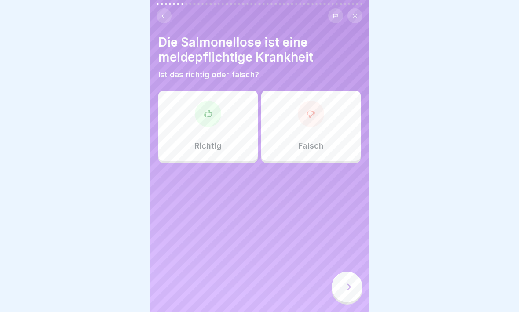
click at [204, 110] on icon at bounding box center [207, 114] width 9 height 9
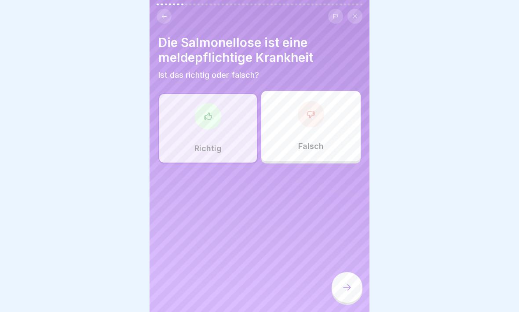
click at [349, 272] on icon at bounding box center [346, 287] width 11 height 11
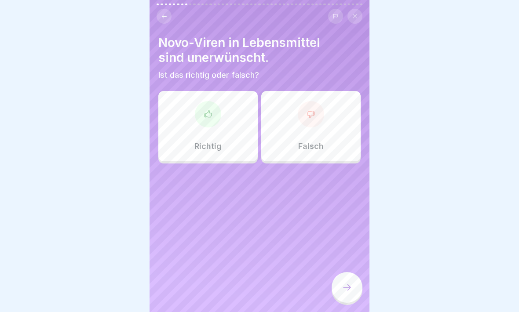
click at [348, 272] on icon at bounding box center [347, 287] width 8 height 6
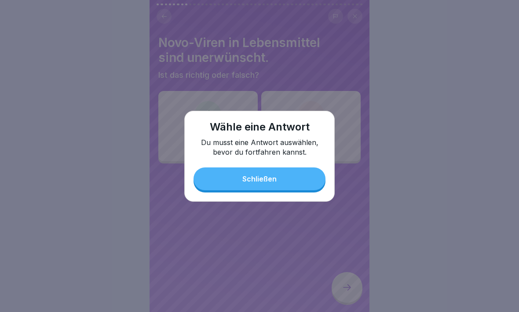
click at [282, 188] on button "Schließen" at bounding box center [259, 178] width 132 height 23
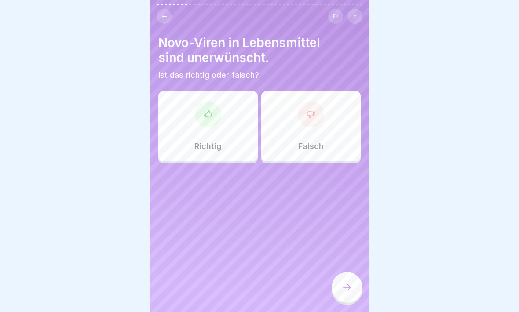
click at [202, 121] on div at bounding box center [208, 114] width 26 height 26
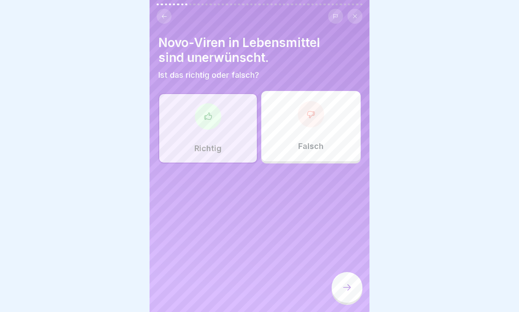
click at [346, 272] on icon at bounding box center [347, 287] width 8 height 6
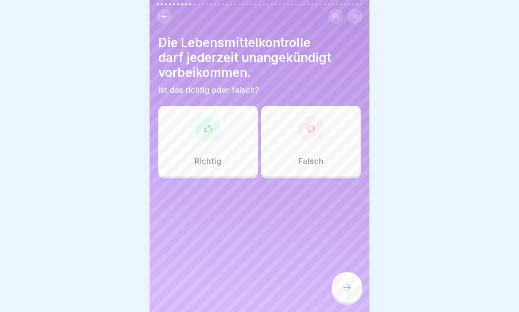
click at [205, 133] on icon at bounding box center [207, 129] width 9 height 9
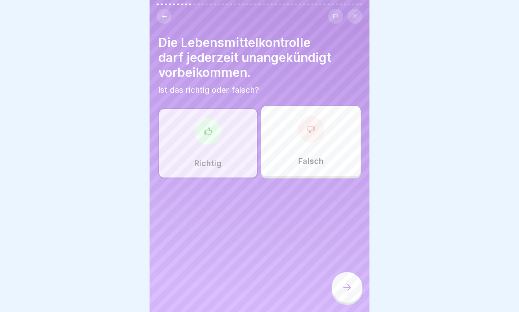
click at [351, 272] on icon at bounding box center [346, 287] width 11 height 11
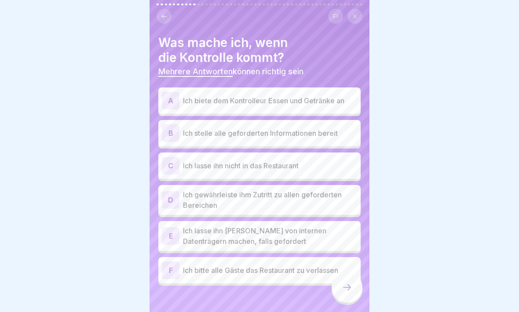
click at [170, 231] on div "E" at bounding box center [171, 236] width 18 height 18
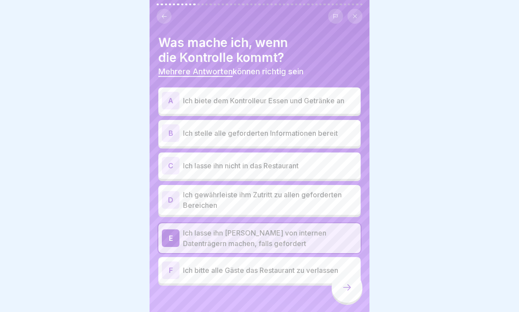
click at [171, 200] on div "D" at bounding box center [171, 200] width 18 height 18
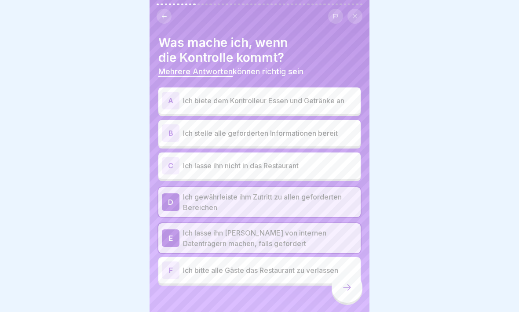
click at [179, 135] on div "B Ich stelle alle geforderten Informationen bereit" at bounding box center [259, 133] width 195 height 18
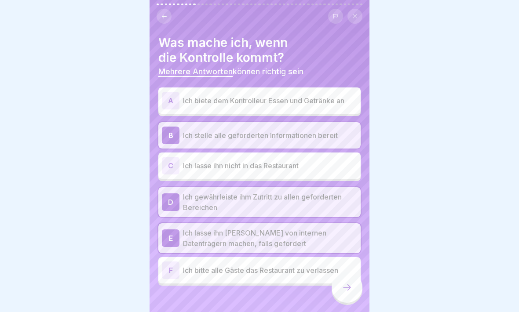
click at [345, 272] on icon at bounding box center [346, 287] width 11 height 11
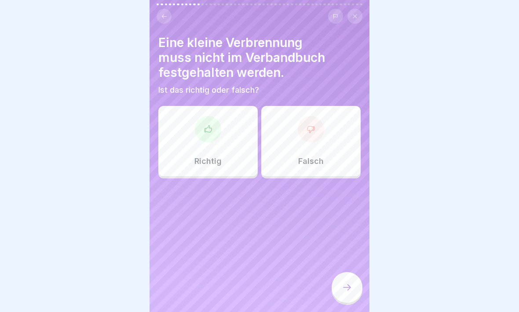
click at [312, 132] on icon at bounding box center [310, 129] width 9 height 9
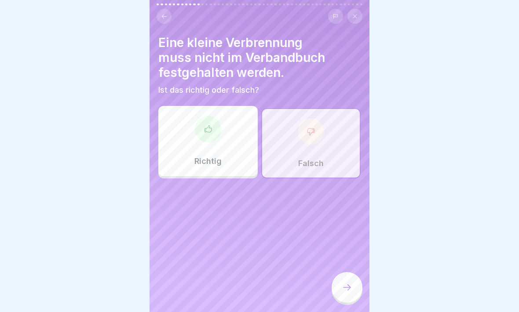
click at [351, 272] on icon at bounding box center [346, 287] width 11 height 11
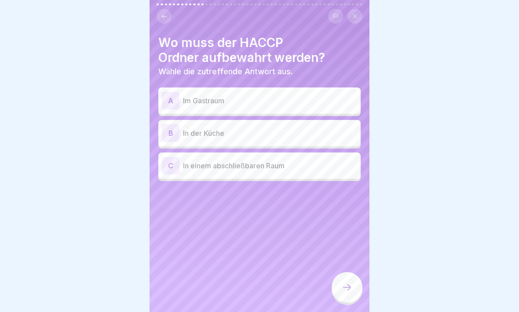
click at [162, 131] on div "B" at bounding box center [171, 133] width 18 height 18
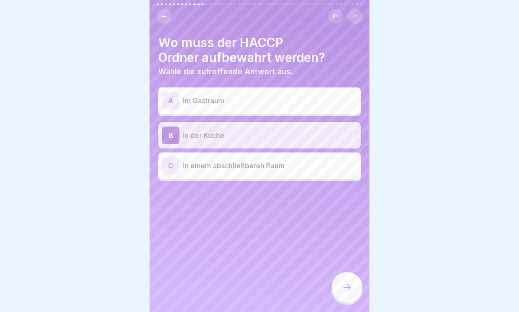
click at [354, 272] on div at bounding box center [346, 287] width 31 height 31
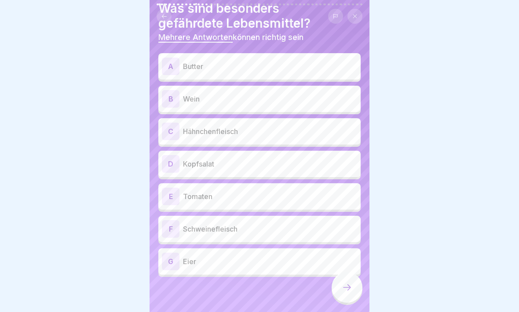
scroll to position [34, 0]
click at [240, 163] on p "Kopfsalat" at bounding box center [270, 164] width 174 height 11
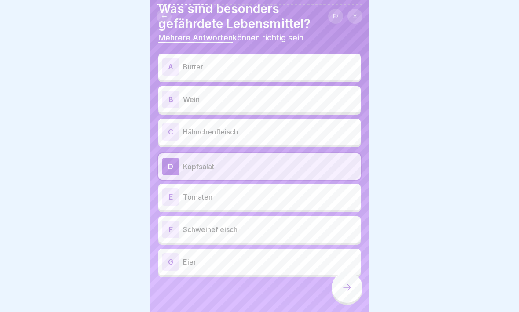
click at [264, 128] on p "Hähnchenfleisch" at bounding box center [270, 132] width 174 height 11
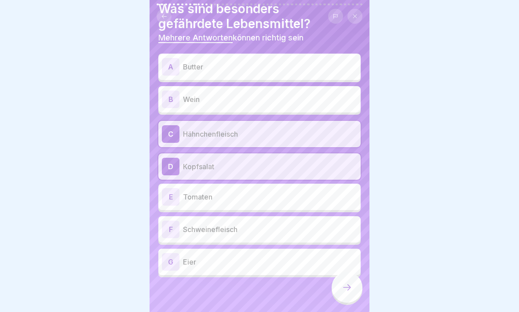
click at [265, 228] on p "Schweinefleisch" at bounding box center [270, 229] width 174 height 11
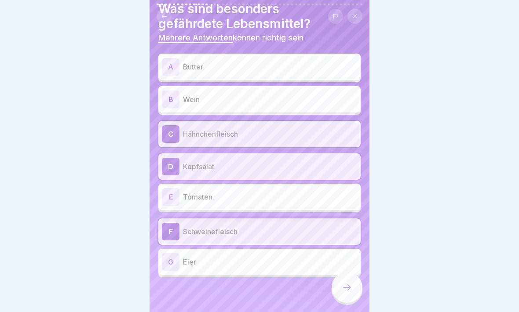
click at [253, 263] on p "Eier" at bounding box center [270, 262] width 174 height 11
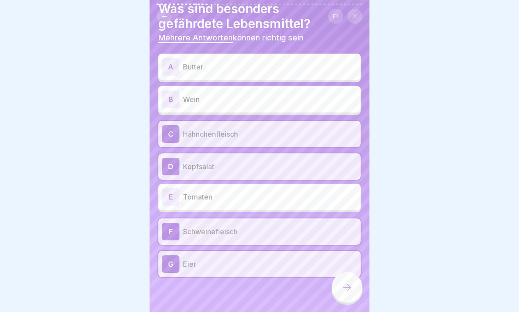
click at [292, 62] on p "Butter" at bounding box center [270, 67] width 174 height 11
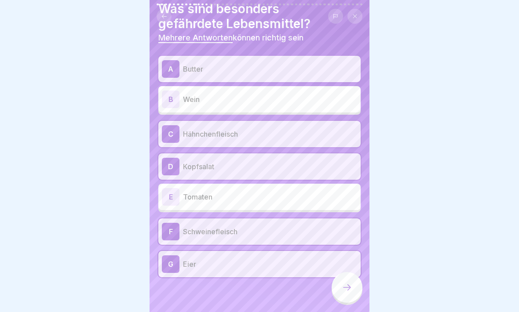
click at [341, 272] on div at bounding box center [346, 287] width 31 height 31
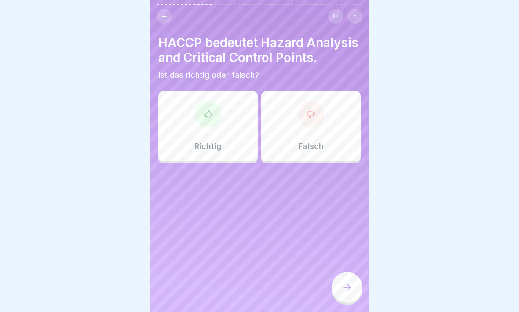
click at [209, 127] on div "Richtig" at bounding box center [207, 126] width 99 height 70
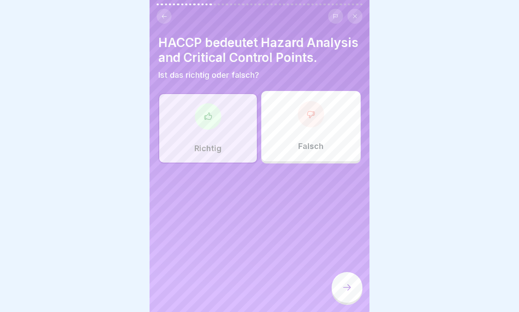
click at [345, 272] on div at bounding box center [346, 287] width 31 height 31
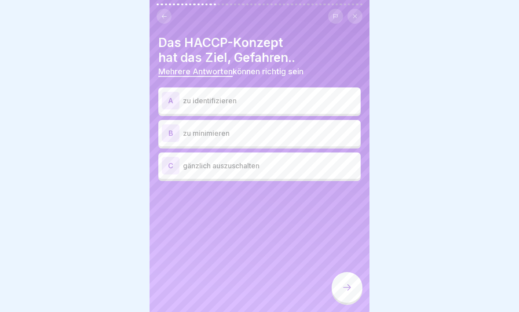
click at [203, 174] on div "C gänzlich auszuschalten" at bounding box center [259, 165] width 202 height 26
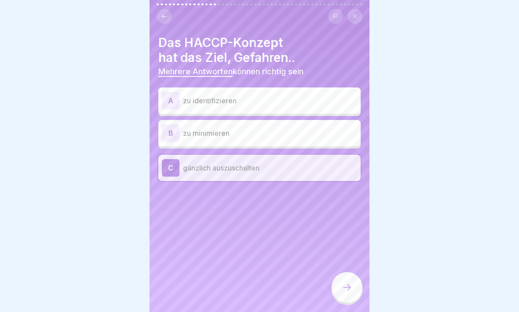
click at [348, 272] on div at bounding box center [346, 287] width 31 height 31
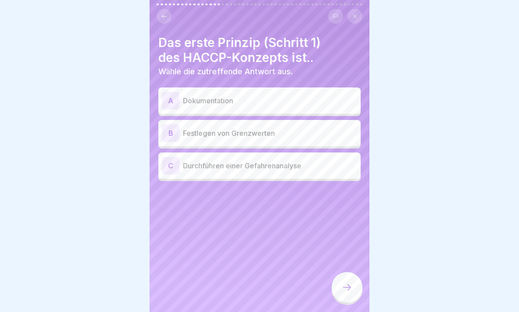
click at [167, 170] on div "C" at bounding box center [171, 166] width 18 height 18
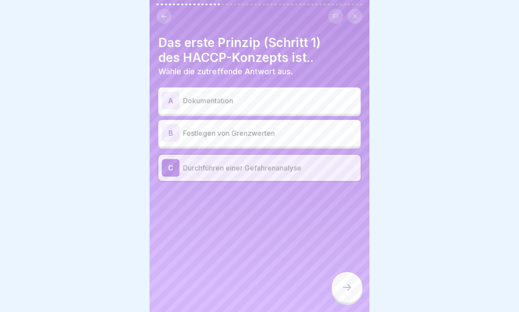
click at [346, 272] on icon at bounding box center [346, 287] width 11 height 11
click at [345, 272] on div at bounding box center [346, 287] width 31 height 31
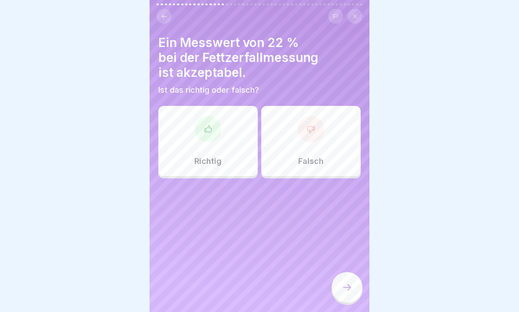
click at [203, 133] on div at bounding box center [208, 129] width 26 height 26
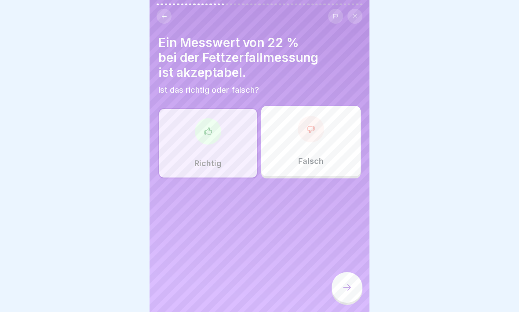
click at [345, 272] on icon at bounding box center [346, 287] width 11 height 11
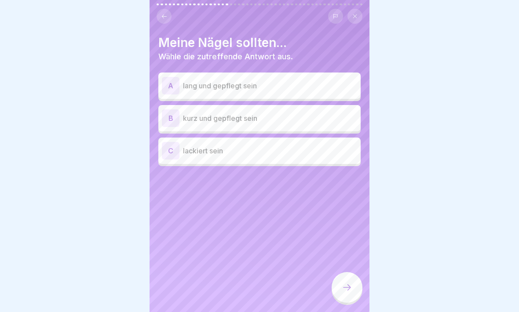
click at [219, 118] on p "kurz und gepflegt sein" at bounding box center [270, 118] width 174 height 11
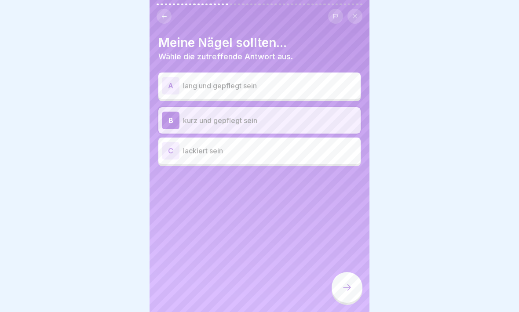
click at [349, 272] on icon at bounding box center [346, 287] width 11 height 11
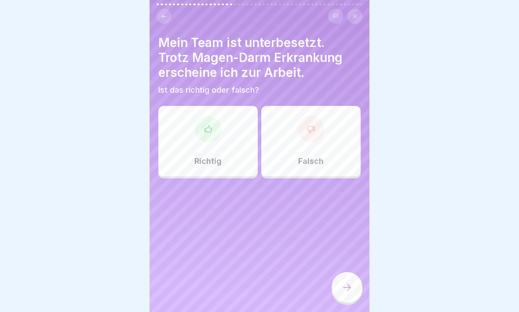
click at [210, 143] on div "Richtig" at bounding box center [207, 141] width 99 height 70
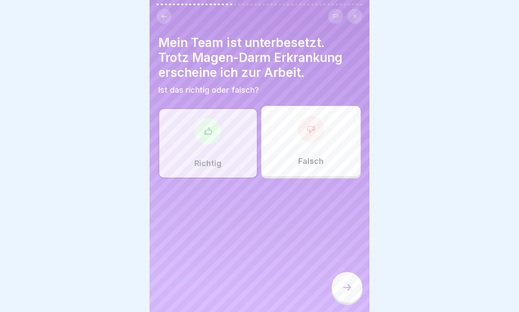
click at [347, 272] on icon at bounding box center [346, 287] width 11 height 11
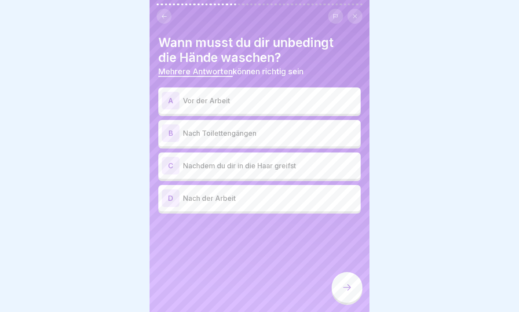
click at [224, 103] on p "Vor der Arbeit" at bounding box center [270, 100] width 174 height 11
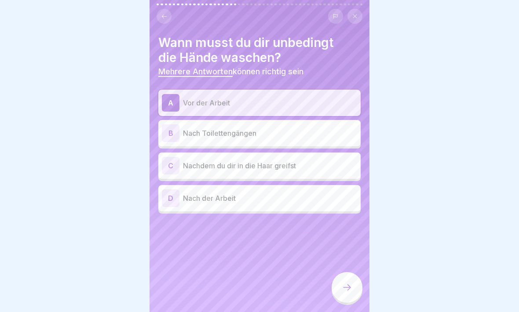
click at [276, 136] on p "Nach Toilettengängen" at bounding box center [270, 133] width 174 height 11
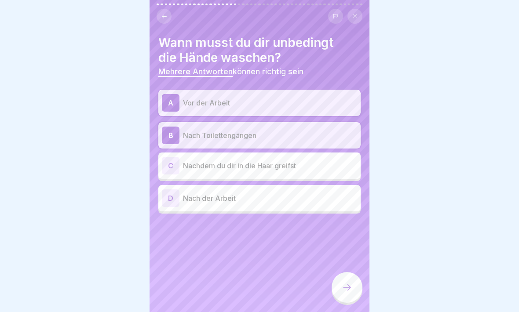
click at [259, 163] on p "Nachdem du dir in die Haar greifst" at bounding box center [270, 165] width 174 height 11
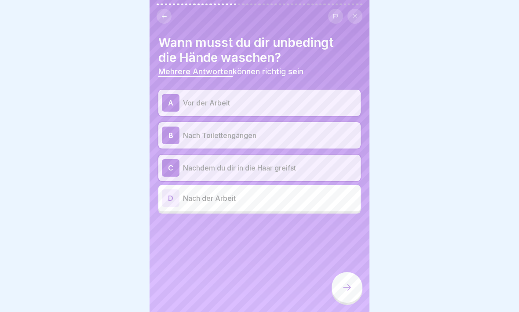
click at [348, 272] on icon at bounding box center [346, 287] width 11 height 11
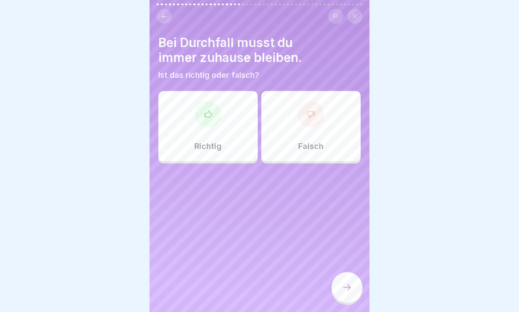
click at [228, 127] on div "Richtig" at bounding box center [207, 126] width 99 height 70
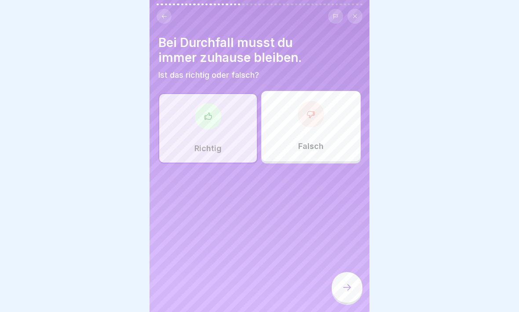
click at [348, 272] on div at bounding box center [346, 287] width 31 height 31
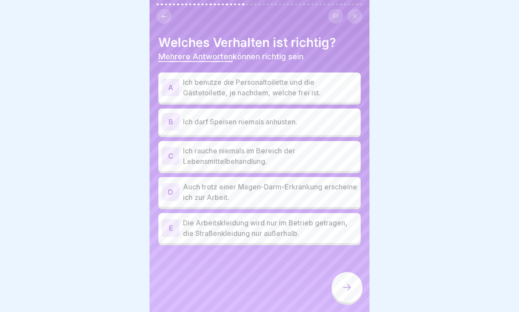
click at [211, 232] on p "Die Arbeitskleidung wird nur im Betrieb getragen, die Straßenkleidung nur außer…" at bounding box center [270, 228] width 174 height 21
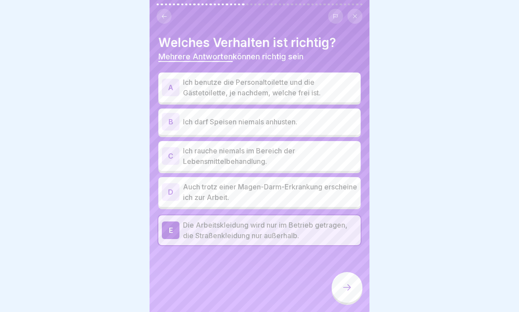
click at [230, 83] on p "Ich benutze die Personaltoilette und die Gästetoilette, je nachdem, welche frei…" at bounding box center [270, 87] width 174 height 21
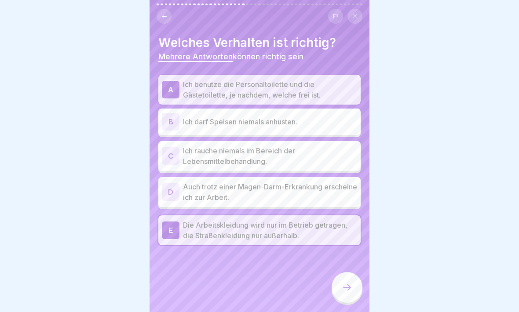
click at [192, 156] on p "Ich rauche niemals im Bereich der Lebensmittelbehandlung." at bounding box center [270, 155] width 174 height 21
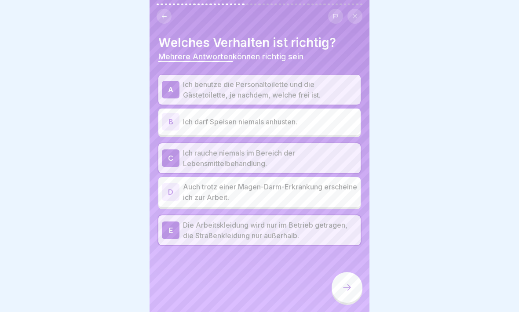
click at [341, 272] on div at bounding box center [346, 287] width 31 height 31
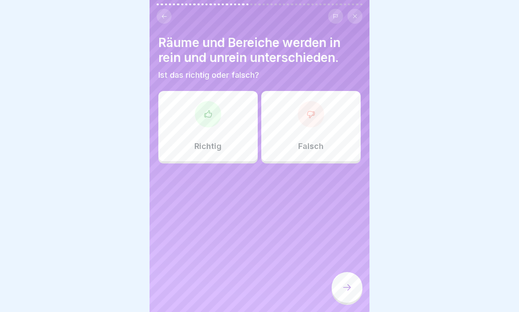
click at [203, 115] on div at bounding box center [208, 114] width 26 height 26
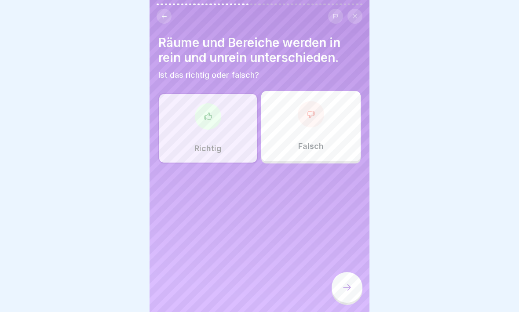
click at [346, 272] on icon at bounding box center [347, 287] width 8 height 6
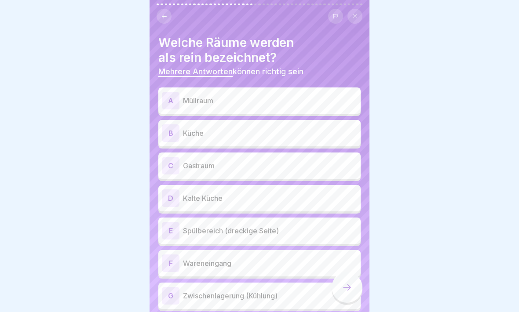
click at [324, 100] on p "Müllraum" at bounding box center [270, 100] width 174 height 11
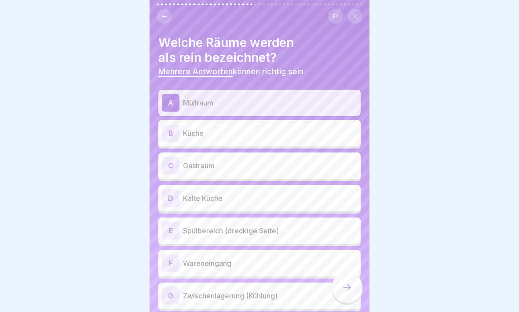
click at [314, 141] on div "B Küche" at bounding box center [259, 133] width 195 height 18
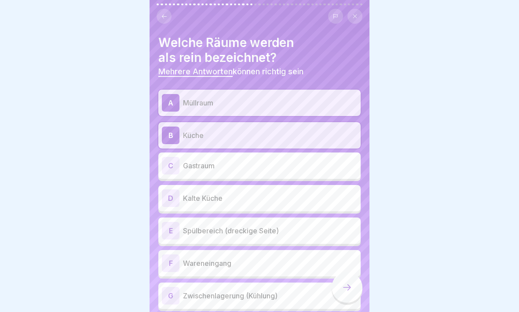
click at [319, 196] on p "Kalte Küche" at bounding box center [270, 198] width 174 height 11
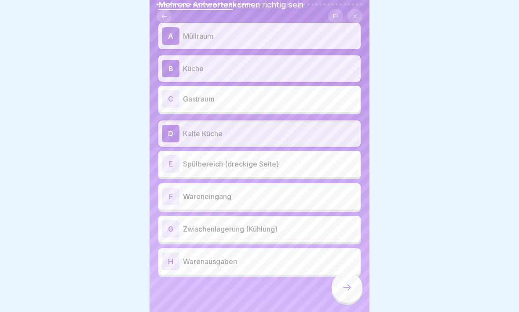
scroll to position [66, 0]
click at [309, 230] on p "Zwischenlagerung (Kühlung)" at bounding box center [270, 229] width 174 height 11
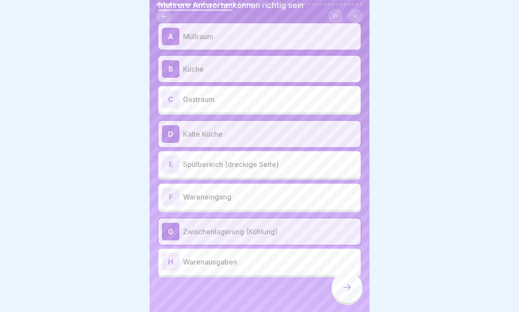
click at [303, 202] on div "F Wareneingang" at bounding box center [259, 197] width 195 height 18
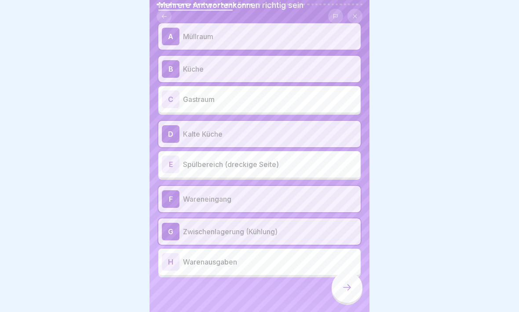
click at [343, 272] on icon at bounding box center [346, 287] width 11 height 11
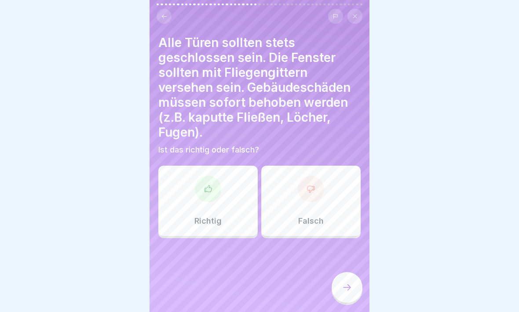
click at [239, 191] on div "Richtig" at bounding box center [207, 201] width 99 height 70
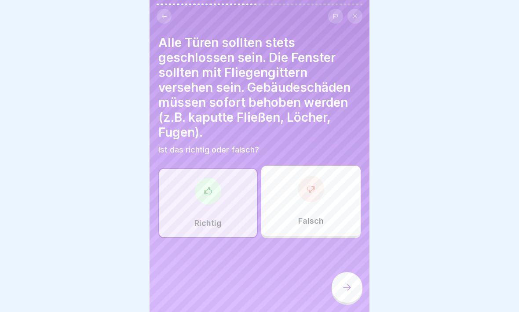
click at [349, 272] on icon at bounding box center [346, 287] width 11 height 11
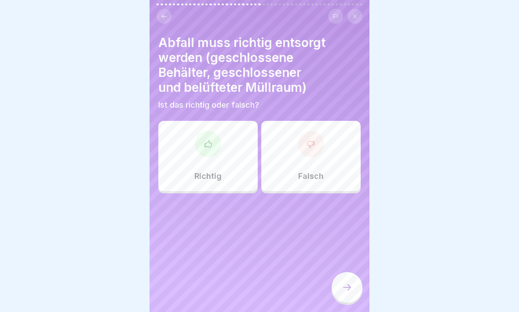
click at [240, 144] on div "Richtig" at bounding box center [207, 156] width 99 height 70
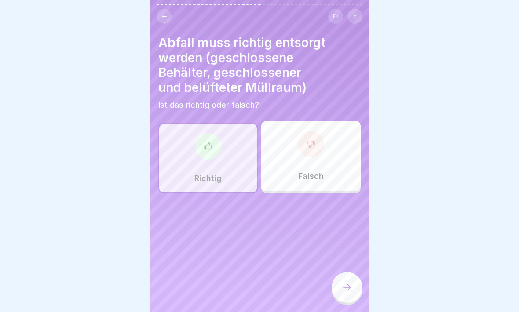
click at [348, 272] on icon at bounding box center [347, 287] width 8 height 6
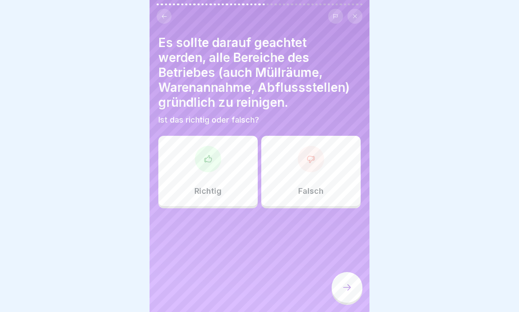
click at [228, 170] on div "Richtig" at bounding box center [207, 171] width 99 height 70
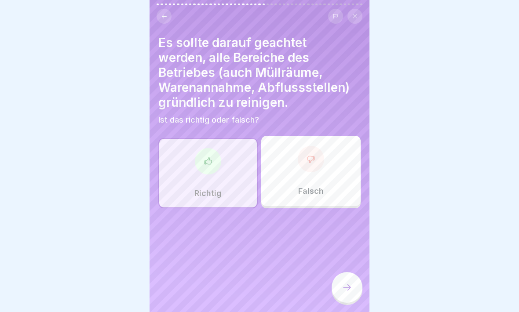
click at [349, 272] on icon at bounding box center [346, 287] width 11 height 11
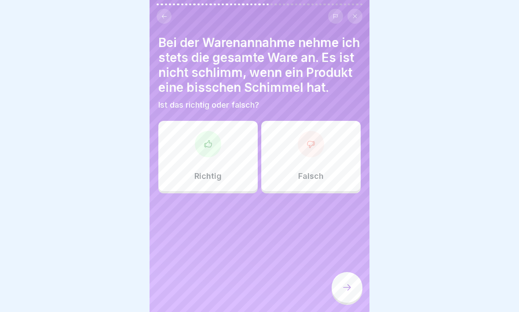
click at [306, 157] on div at bounding box center [311, 144] width 26 height 26
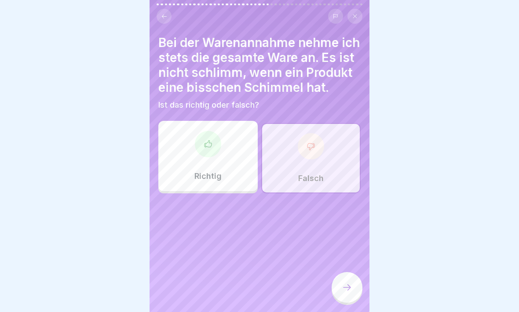
click at [351, 272] on div at bounding box center [346, 287] width 31 height 31
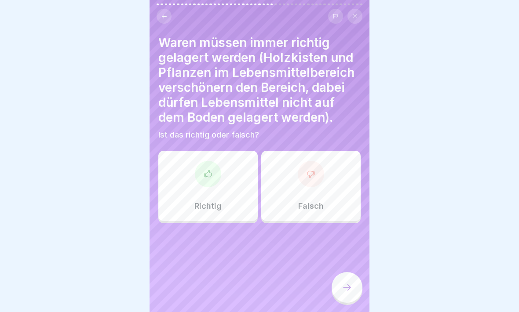
click at [322, 182] on div "Falsch" at bounding box center [310, 186] width 99 height 70
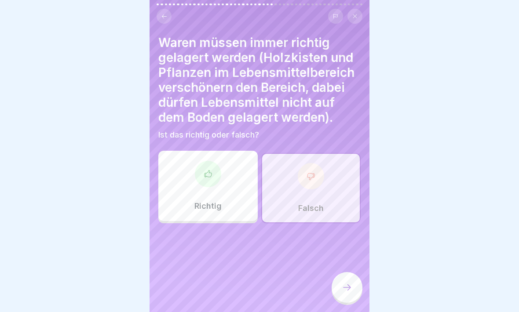
click at [350, 272] on icon at bounding box center [346, 287] width 11 height 11
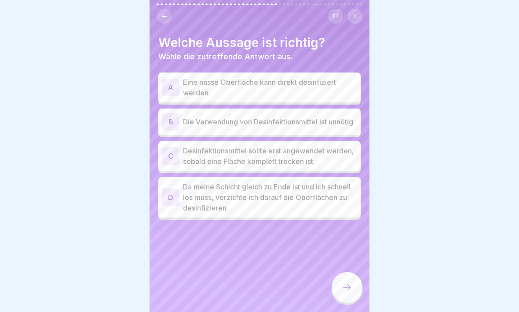
click at [343, 125] on p "Die Verwendung von Desinfektionsmittel ist unnötig" at bounding box center [270, 121] width 174 height 11
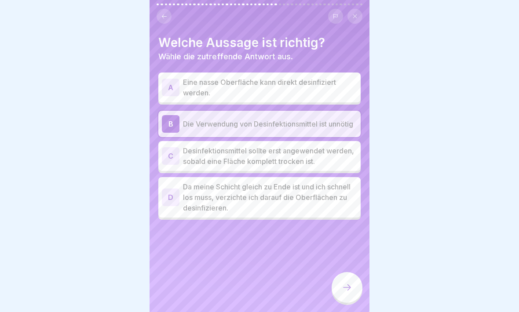
click at [342, 272] on div at bounding box center [346, 287] width 31 height 31
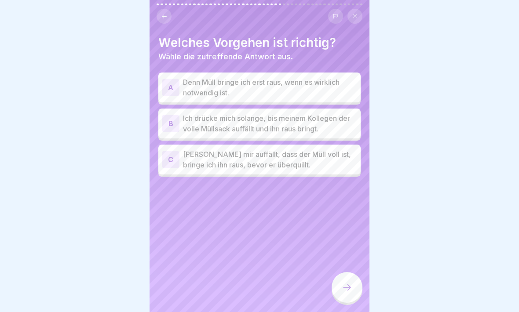
click at [323, 156] on p "[PERSON_NAME] mir auffällt, dass der Müll voll ist, bringe ich ihn raus, bevor …" at bounding box center [270, 159] width 174 height 21
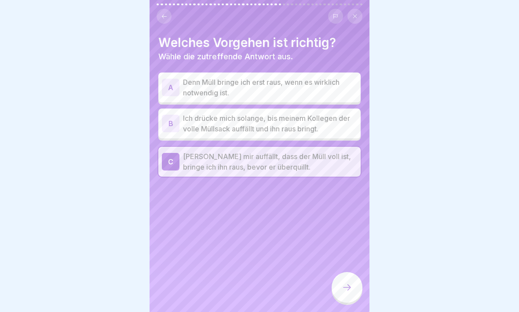
click at [349, 272] on div at bounding box center [346, 287] width 31 height 31
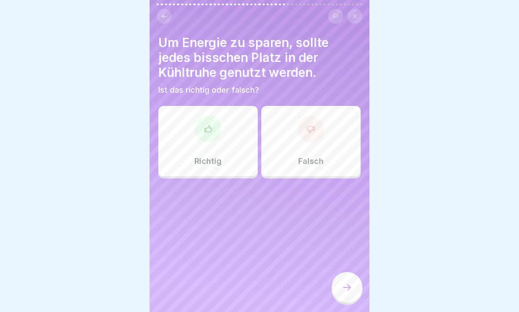
click at [202, 125] on div at bounding box center [208, 129] width 26 height 26
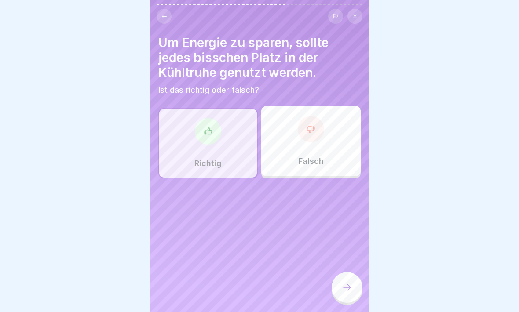
click at [350, 272] on icon at bounding box center [346, 287] width 11 height 11
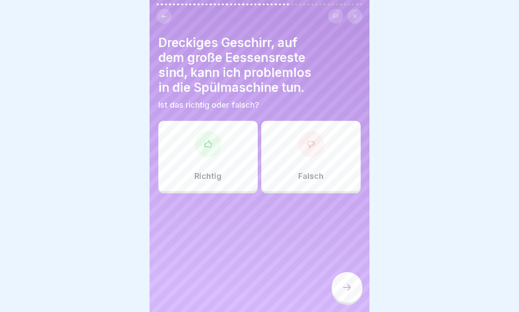
click at [320, 156] on div "Falsch" at bounding box center [310, 156] width 99 height 70
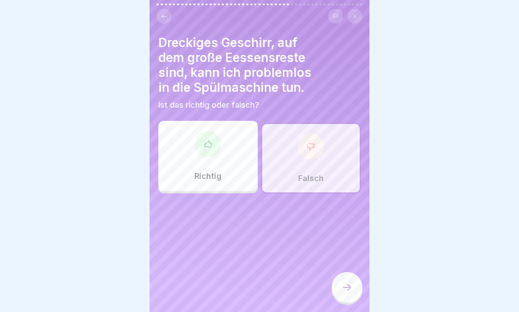
click at [345, 272] on icon at bounding box center [346, 287] width 11 height 11
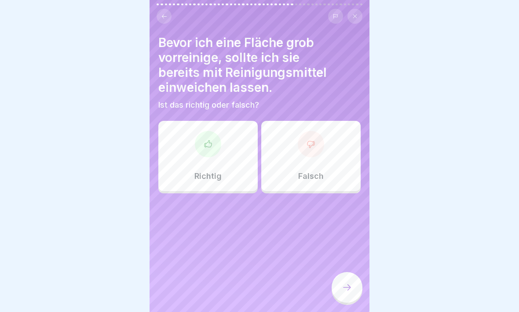
click at [312, 157] on div "Falsch" at bounding box center [310, 156] width 99 height 70
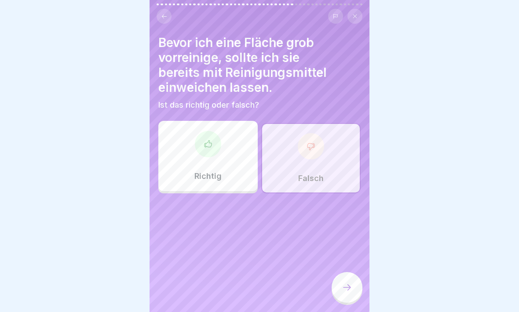
click at [338, 272] on div at bounding box center [346, 287] width 31 height 31
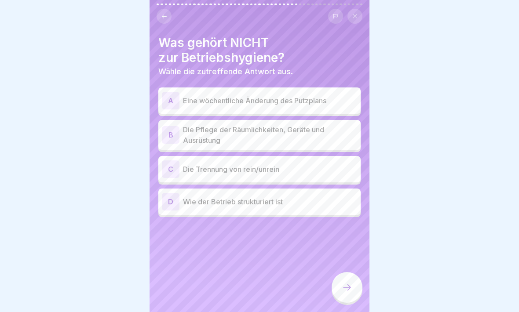
click at [323, 170] on p "Die Trennung von rein/unrein" at bounding box center [270, 169] width 174 height 11
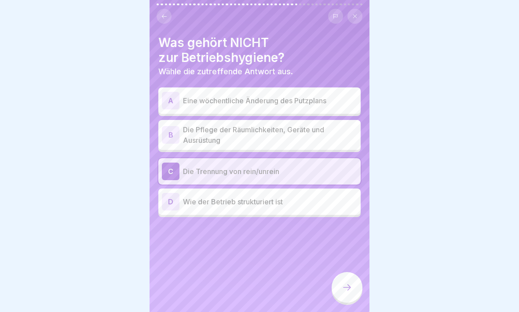
click at [352, 272] on div at bounding box center [346, 287] width 31 height 31
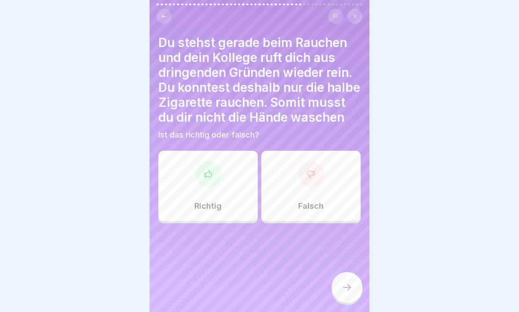
click at [229, 191] on div "Richtig" at bounding box center [207, 186] width 99 height 70
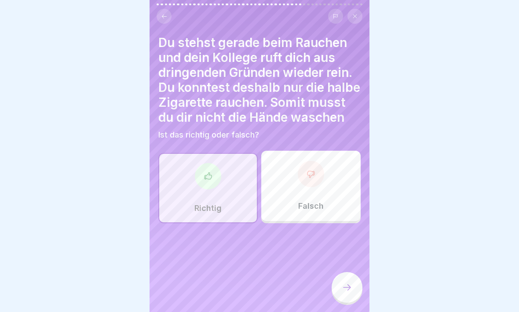
click at [347, 272] on icon at bounding box center [346, 287] width 11 height 11
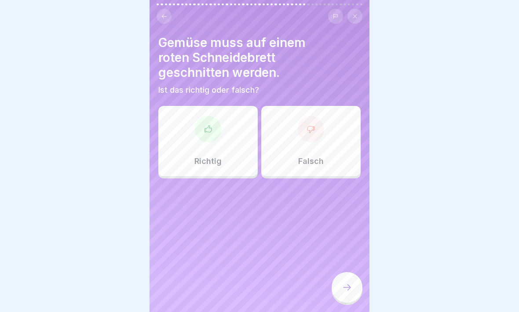
click at [313, 136] on div at bounding box center [311, 129] width 26 height 26
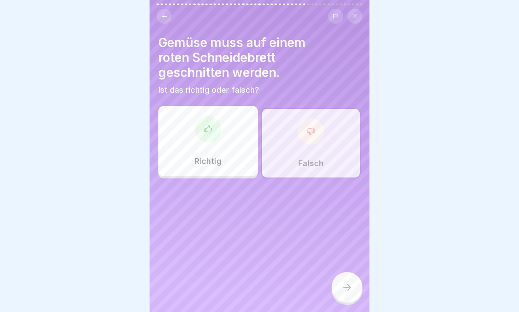
click at [355, 272] on div at bounding box center [346, 287] width 31 height 31
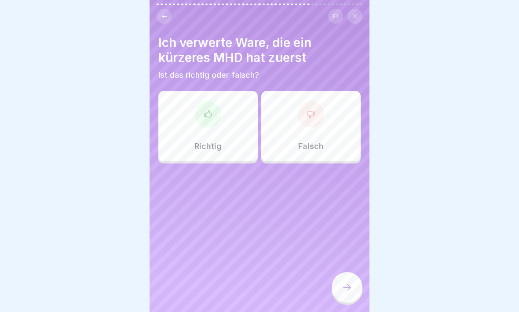
click at [229, 122] on div "Richtig" at bounding box center [207, 126] width 99 height 70
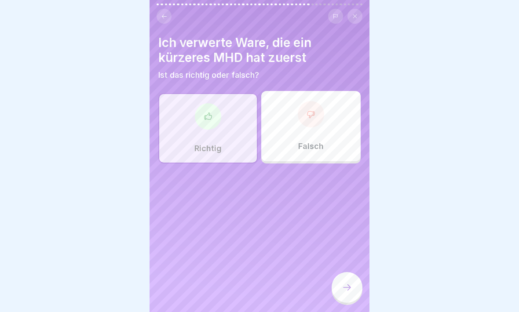
click at [345, 272] on div at bounding box center [346, 287] width 31 height 31
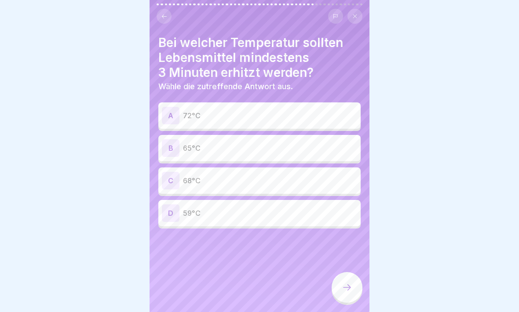
click at [274, 120] on p "72°C" at bounding box center [270, 115] width 174 height 11
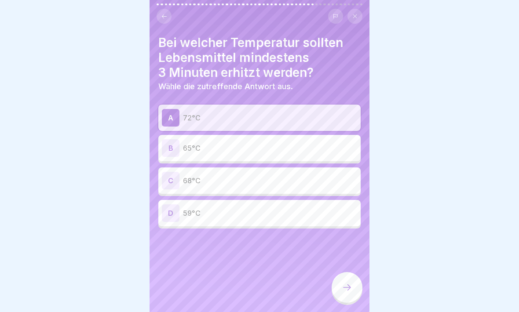
click at [352, 272] on div at bounding box center [346, 287] width 31 height 31
click at [345, 272] on div at bounding box center [346, 287] width 31 height 31
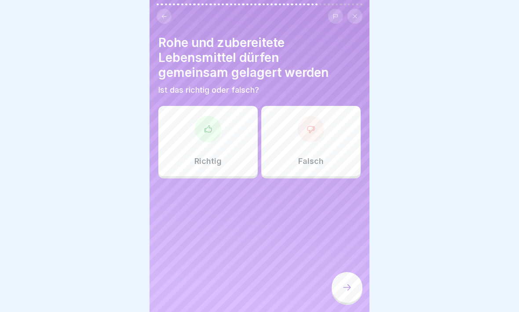
click at [321, 136] on div at bounding box center [311, 129] width 26 height 26
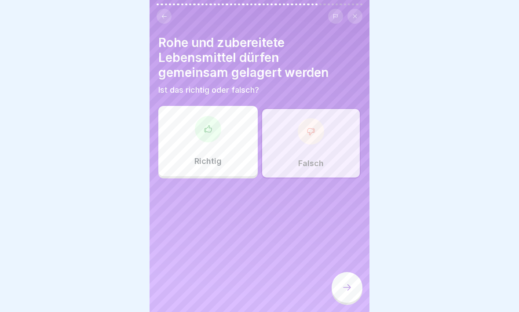
click at [354, 272] on div at bounding box center [346, 287] width 31 height 31
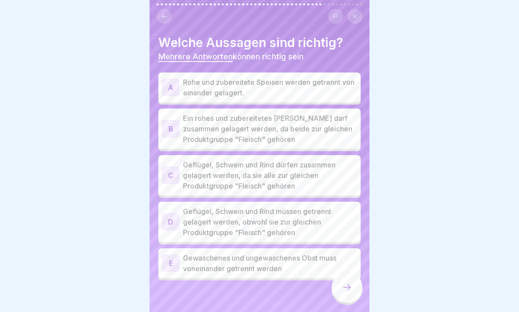
click at [329, 88] on p "Rohe und zubereitete Speisen werden getrennt von einander gelagert." at bounding box center [270, 87] width 174 height 21
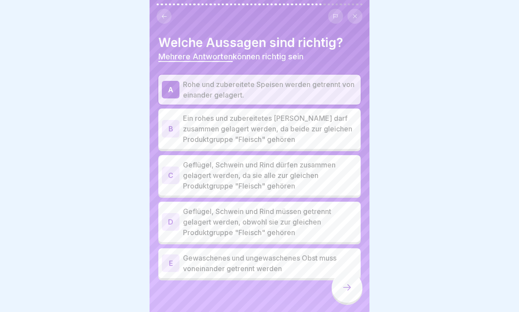
click at [245, 217] on p "Geflügel, Schwein und Rind müssen getrennt gelagert werden, obwohl sie zur glei…" at bounding box center [270, 222] width 174 height 32
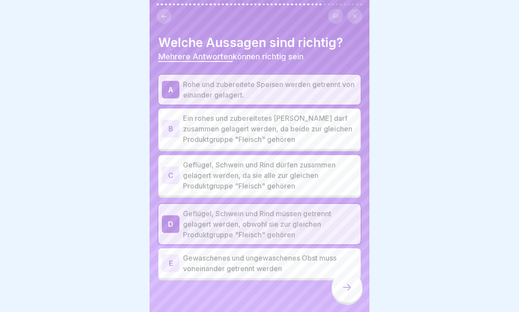
click at [221, 264] on p "Gewaschenes und ungewaschenes Obst muss voneinander getrennt werden" at bounding box center [270, 263] width 174 height 21
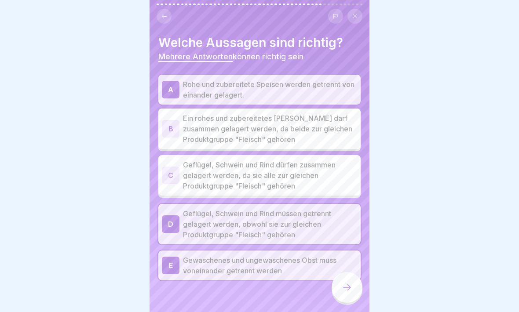
click at [353, 272] on div at bounding box center [346, 287] width 31 height 31
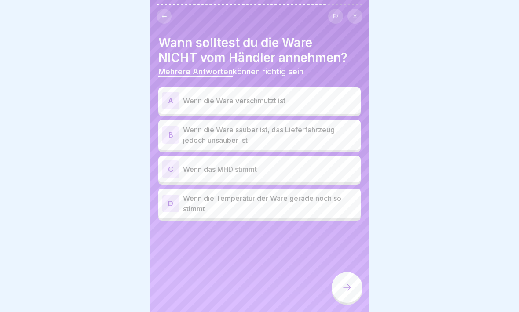
click at [340, 108] on div "A Wenn die Ware verschmutzt ist" at bounding box center [259, 101] width 195 height 18
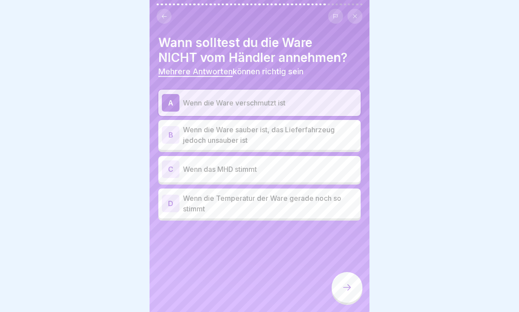
click at [340, 205] on p "Wenn die Temperatur der Ware gerade noch so stimmt" at bounding box center [270, 203] width 174 height 21
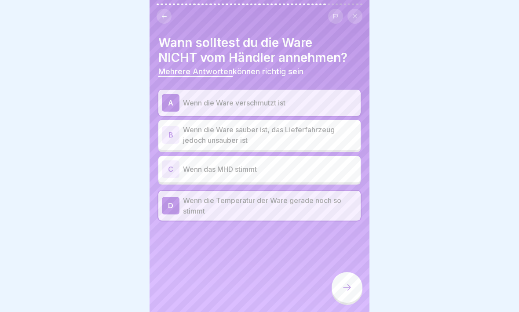
click at [350, 272] on icon at bounding box center [346, 287] width 11 height 11
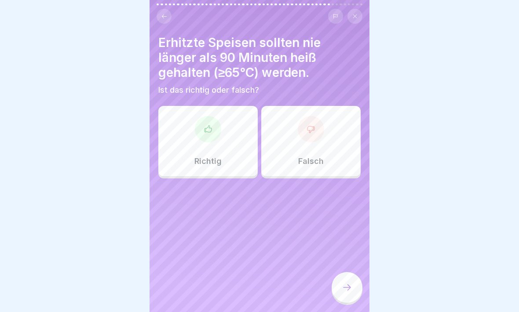
click at [318, 131] on div at bounding box center [311, 129] width 26 height 26
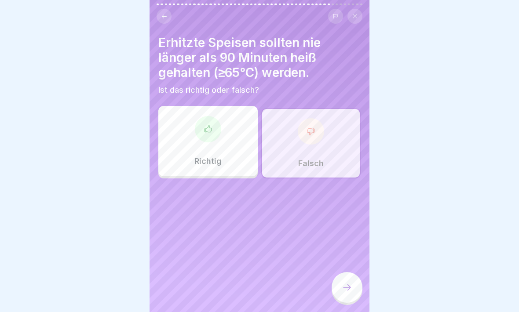
click at [352, 272] on icon at bounding box center [346, 287] width 11 height 11
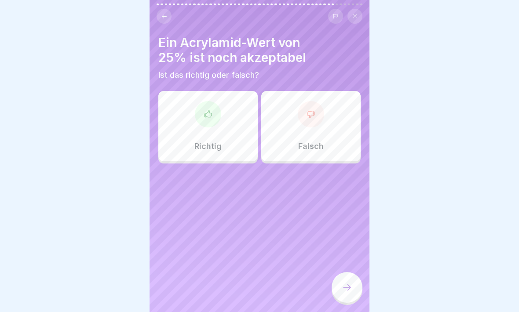
click at [345, 272] on div at bounding box center [346, 287] width 31 height 31
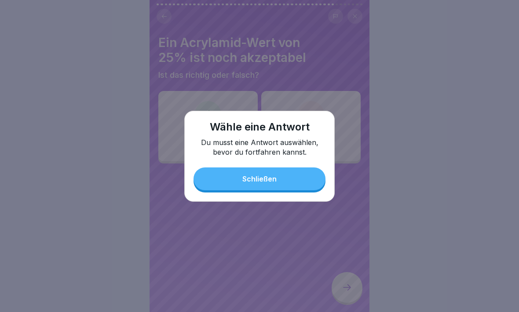
click at [265, 181] on div "Schließen" at bounding box center [259, 179] width 34 height 8
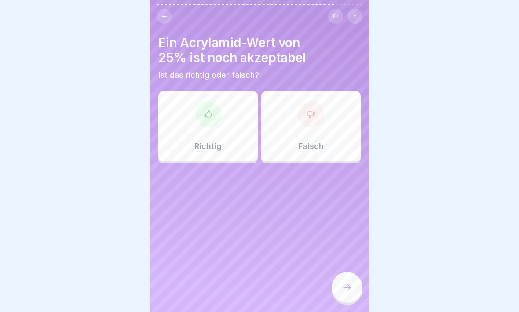
click at [218, 149] on p "Richtig" at bounding box center [207, 147] width 27 height 10
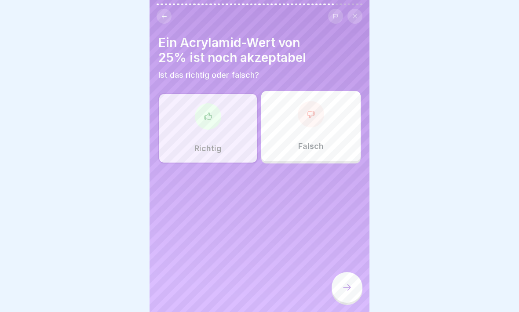
click at [346, 272] on div at bounding box center [346, 287] width 31 height 31
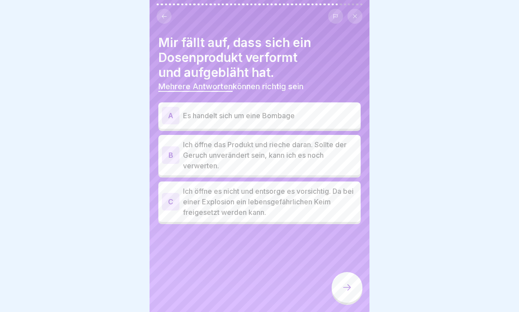
click at [176, 210] on div "C Ich öffne es nicht und entsorge es vorsichtig. Da bei einer Explosion ein leb…" at bounding box center [259, 202] width 195 height 32
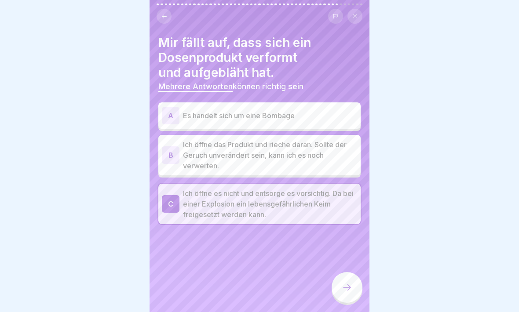
click at [343, 272] on icon at bounding box center [346, 287] width 11 height 11
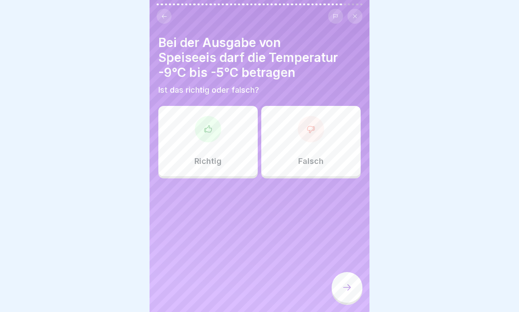
click at [295, 134] on div "Falsch" at bounding box center [310, 141] width 99 height 70
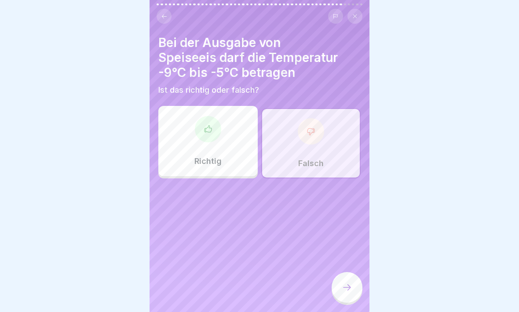
click at [350, 272] on icon at bounding box center [346, 287] width 11 height 11
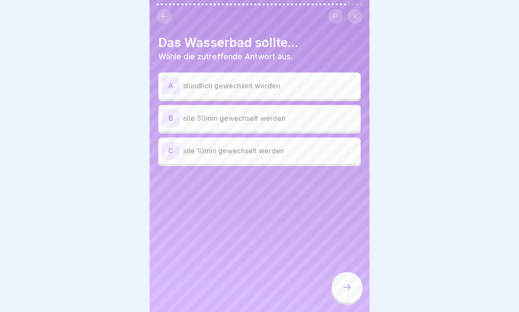
click at [188, 120] on p "alle 30min gewechselt werden" at bounding box center [270, 118] width 174 height 11
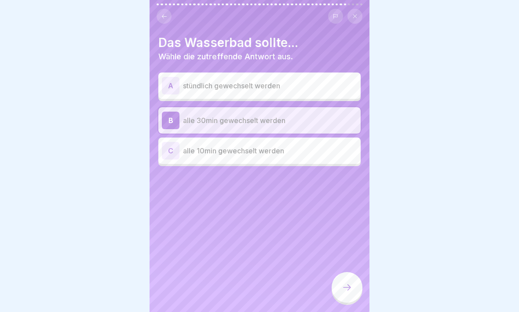
click at [350, 272] on div at bounding box center [346, 287] width 31 height 31
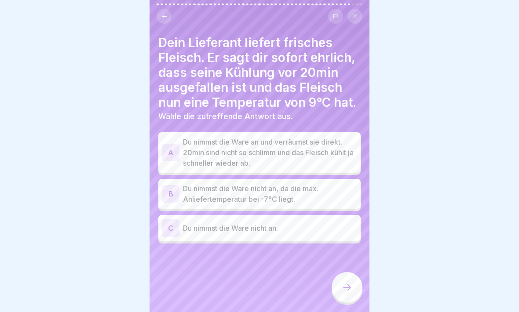
click at [167, 192] on div "B" at bounding box center [171, 194] width 18 height 18
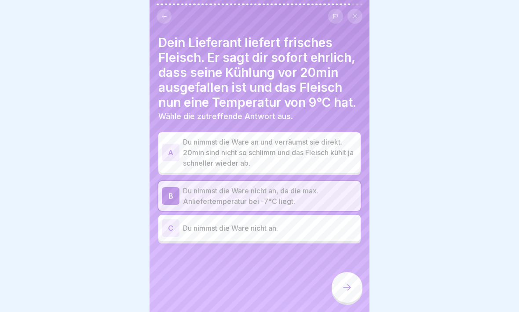
click at [352, 272] on div at bounding box center [346, 287] width 31 height 31
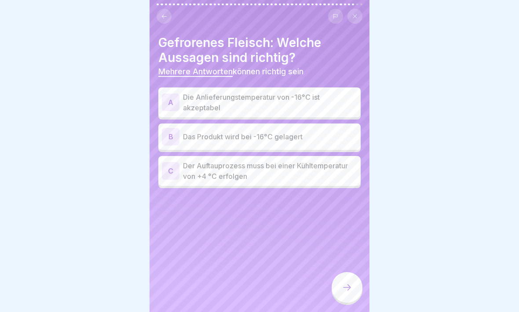
click at [170, 168] on div "C" at bounding box center [171, 171] width 18 height 18
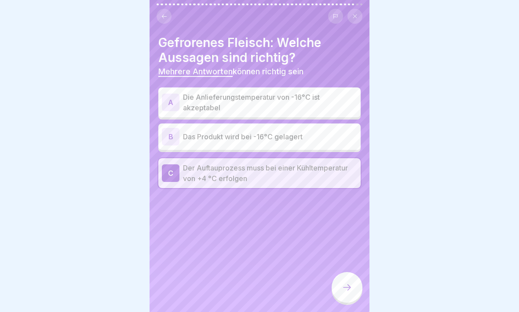
click at [351, 272] on icon at bounding box center [346, 287] width 11 height 11
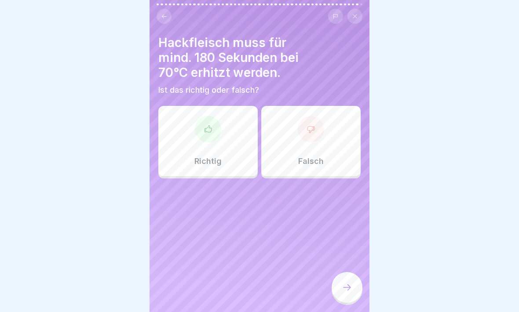
click at [207, 134] on div at bounding box center [208, 129] width 26 height 26
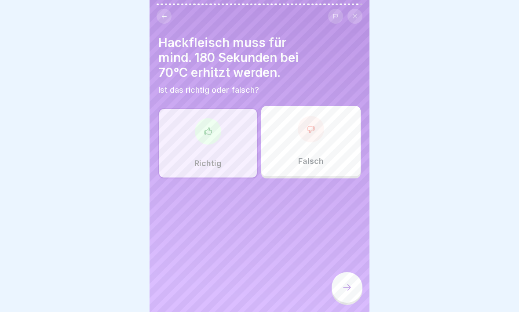
click at [353, 272] on div at bounding box center [346, 287] width 31 height 31
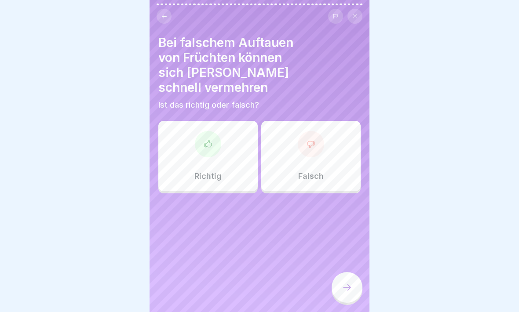
click at [215, 134] on div at bounding box center [208, 144] width 26 height 26
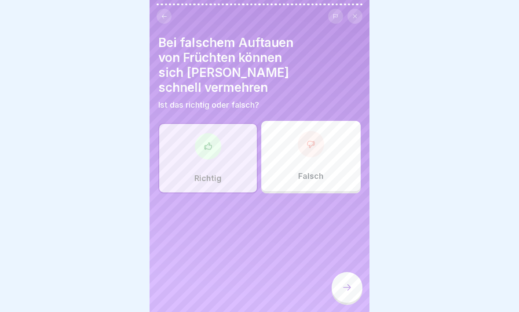
click at [350, 272] on icon at bounding box center [346, 287] width 11 height 11
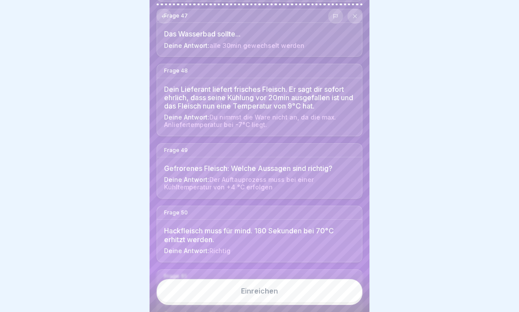
scroll to position [3061, 0]
click at [277, 272] on div "Einreichen" at bounding box center [259, 291] width 37 height 8
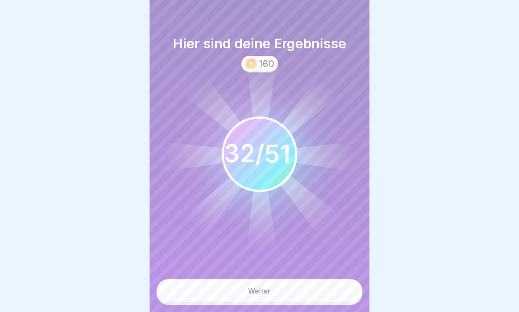
click at [301, 272] on button "Weiter" at bounding box center [259, 291] width 206 height 24
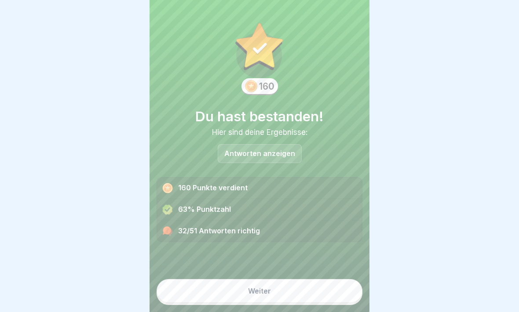
click at [308, 272] on button "Weiter" at bounding box center [259, 291] width 206 height 24
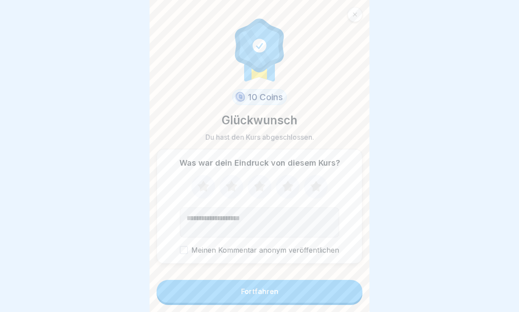
click at [201, 189] on icon at bounding box center [202, 186] width 11 height 11
click at [234, 181] on icon at bounding box center [231, 186] width 23 height 23
click at [258, 188] on icon at bounding box center [259, 186] width 11 height 11
click at [294, 185] on icon at bounding box center [287, 186] width 23 height 23
click at [276, 272] on button "Fortfahren" at bounding box center [259, 291] width 206 height 23
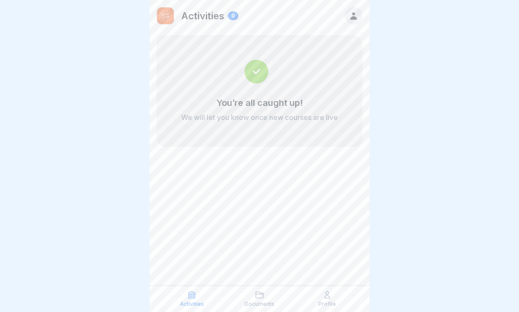
click at [332, 272] on div "Profile" at bounding box center [326, 298] width 63 height 17
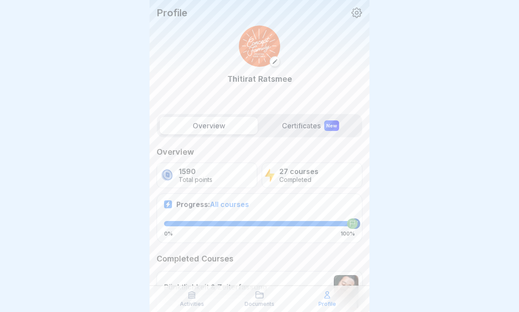
click at [332, 272] on div "Profile" at bounding box center [326, 298] width 63 height 17
click at [300, 121] on label "Certificates New" at bounding box center [310, 126] width 98 height 18
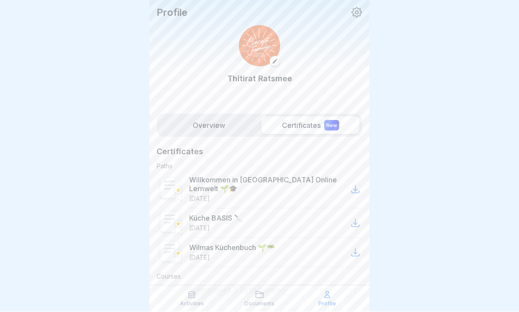
click at [228, 117] on label "Overview" at bounding box center [209, 126] width 98 height 18
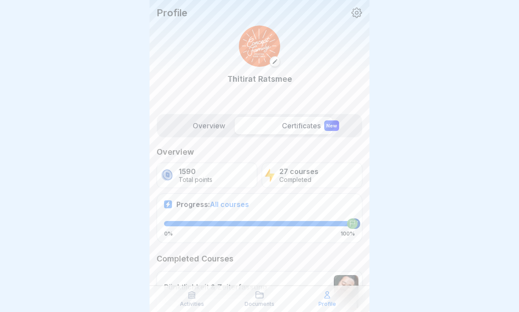
click at [222, 120] on label "Overview" at bounding box center [209, 126] width 98 height 18
